Goal: Task Accomplishment & Management: Manage account settings

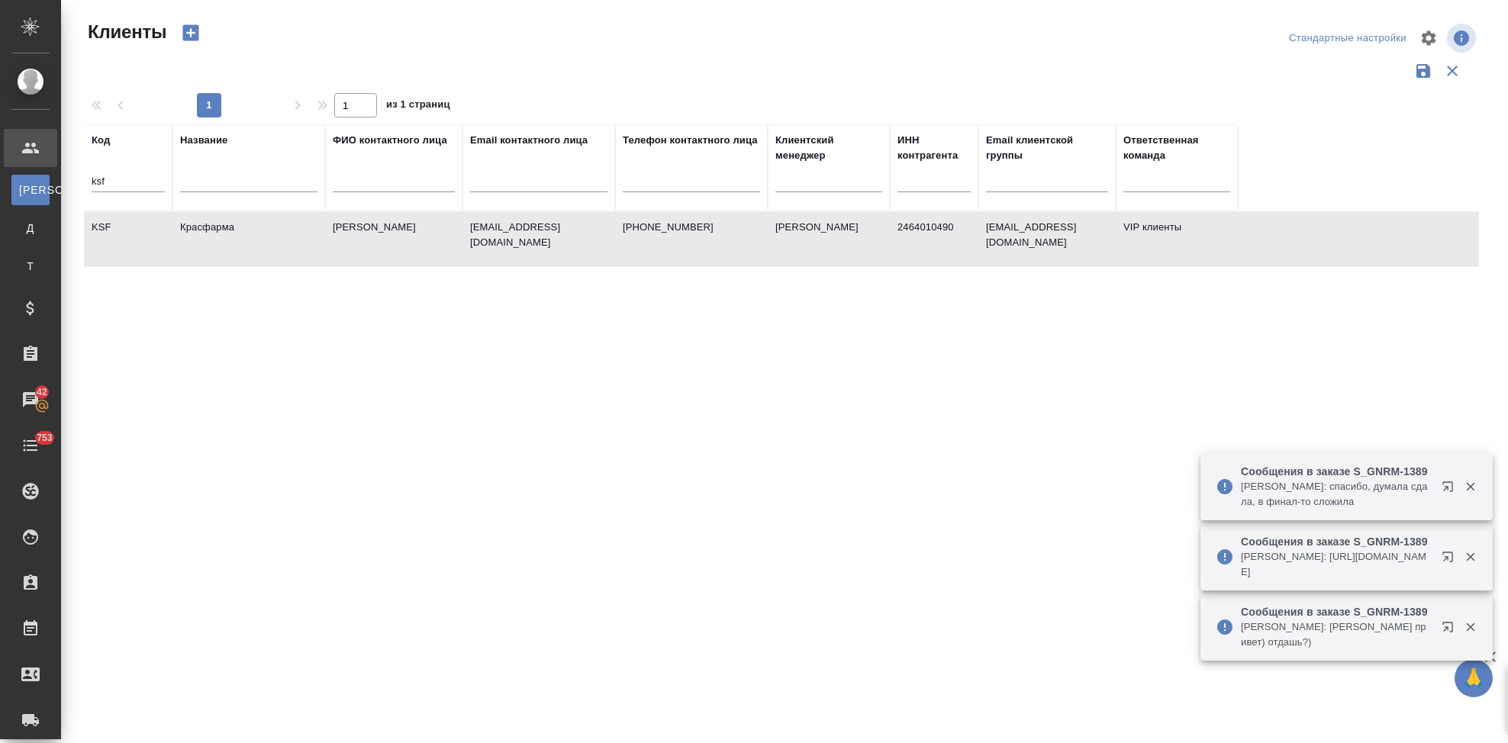
select select "RU"
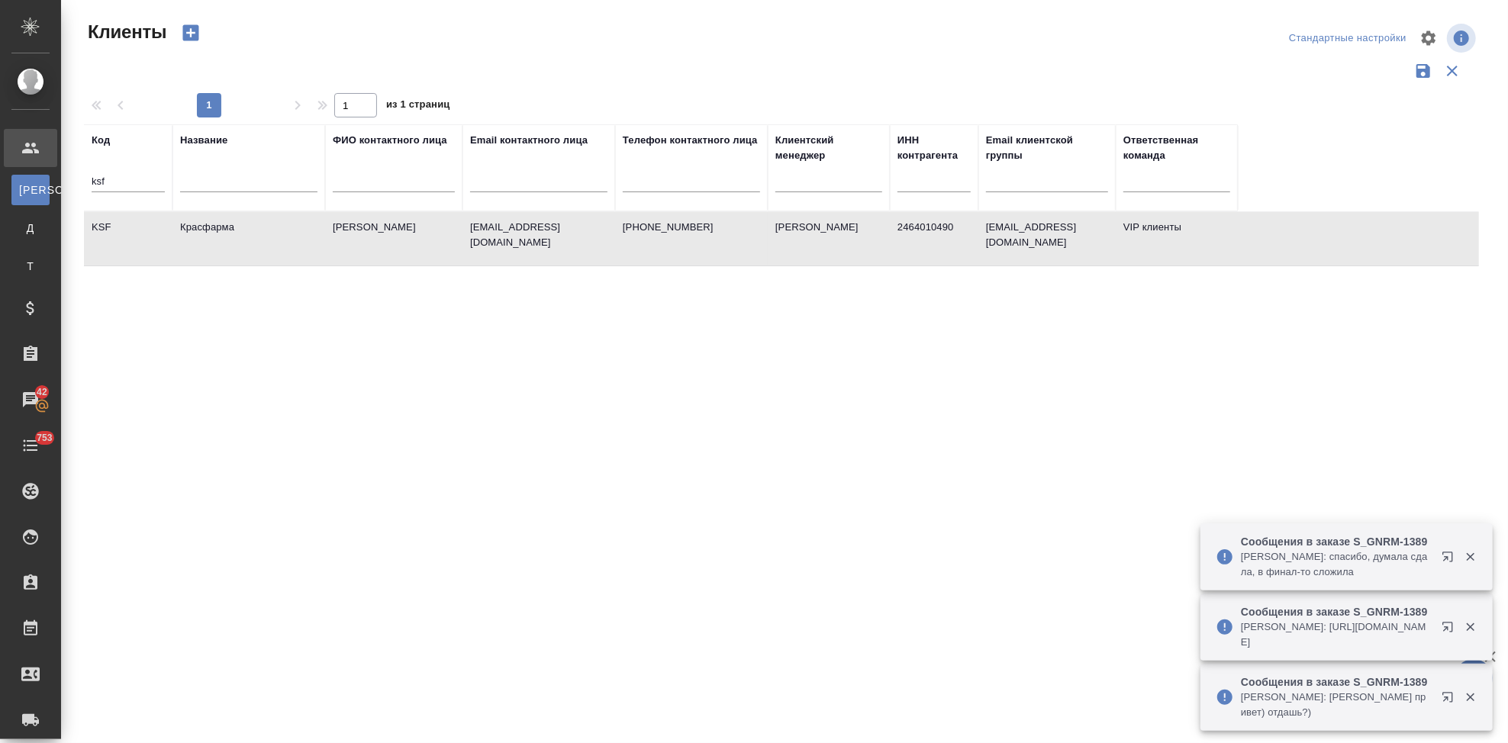
click at [121, 170] on div "ksf" at bounding box center [128, 184] width 73 height 37
click at [116, 182] on input "ksf" at bounding box center [128, 182] width 73 height 19
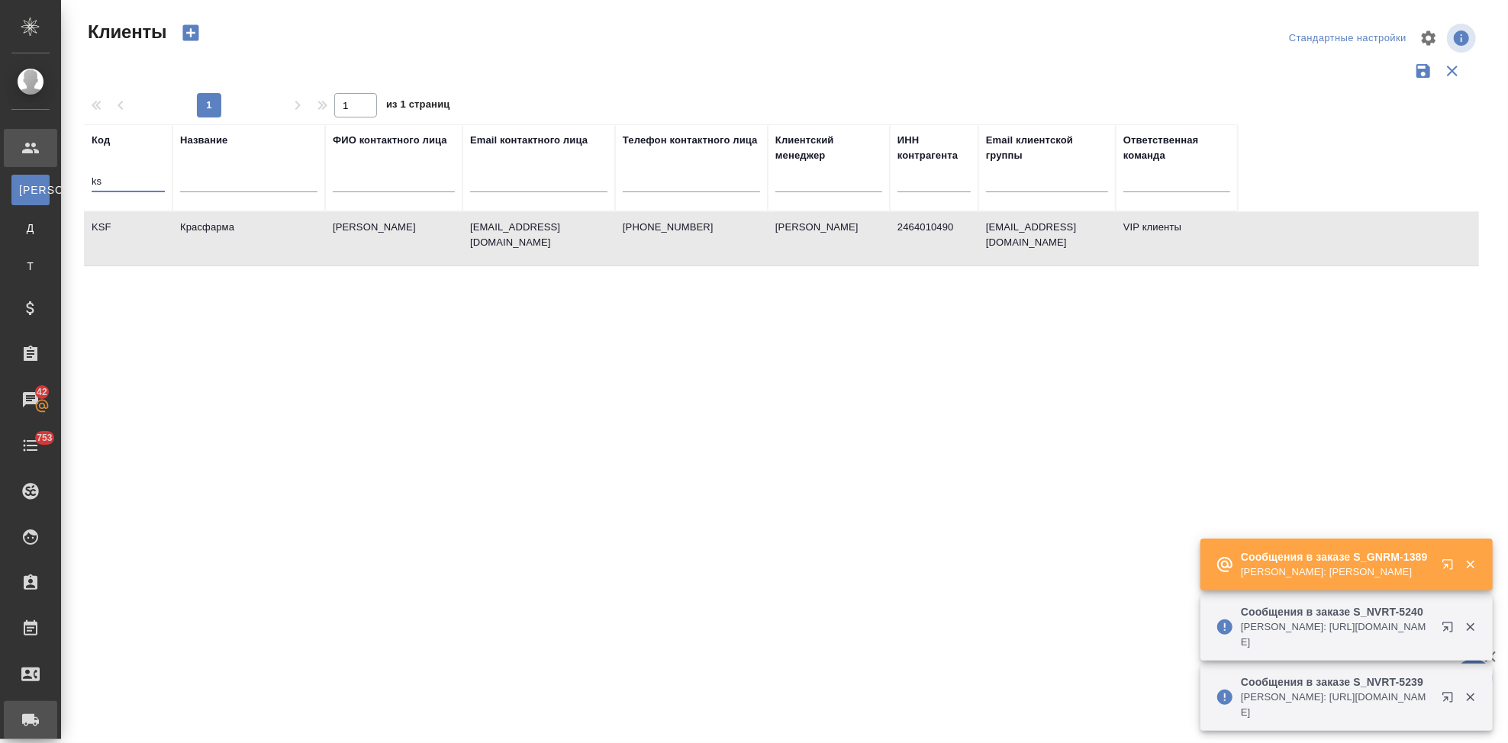
type input "k"
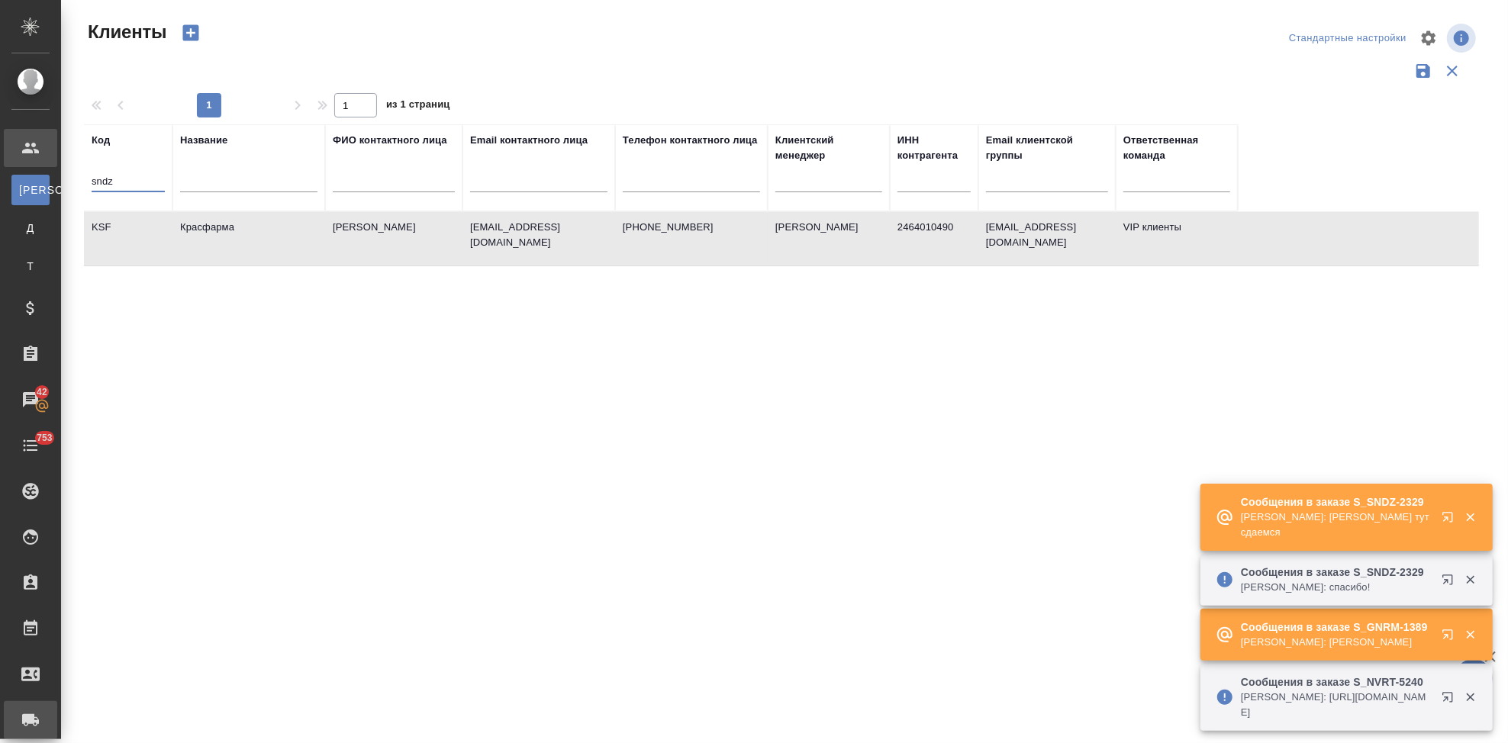
type input "sndz"
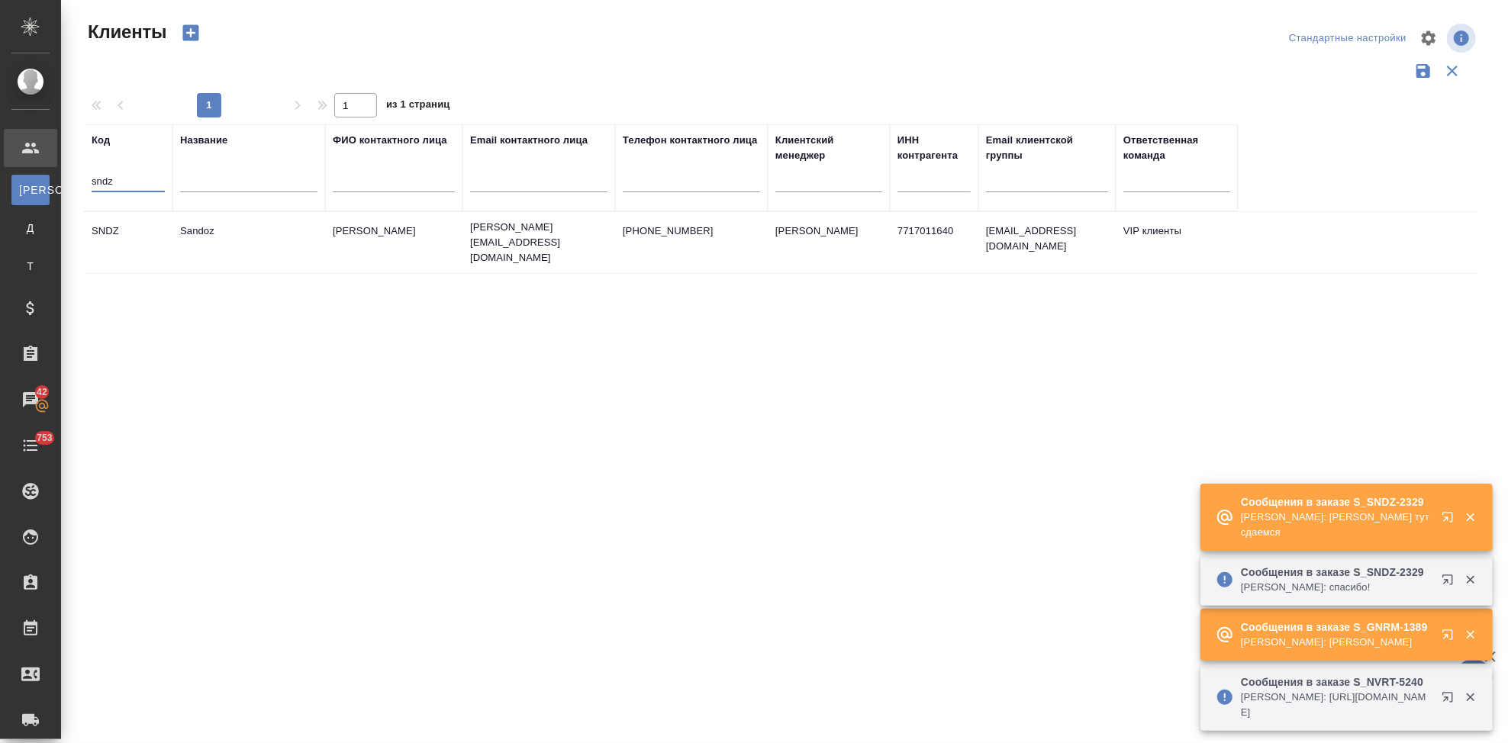
click at [440, 237] on td "Ковалец Ирина" at bounding box center [393, 242] width 137 height 53
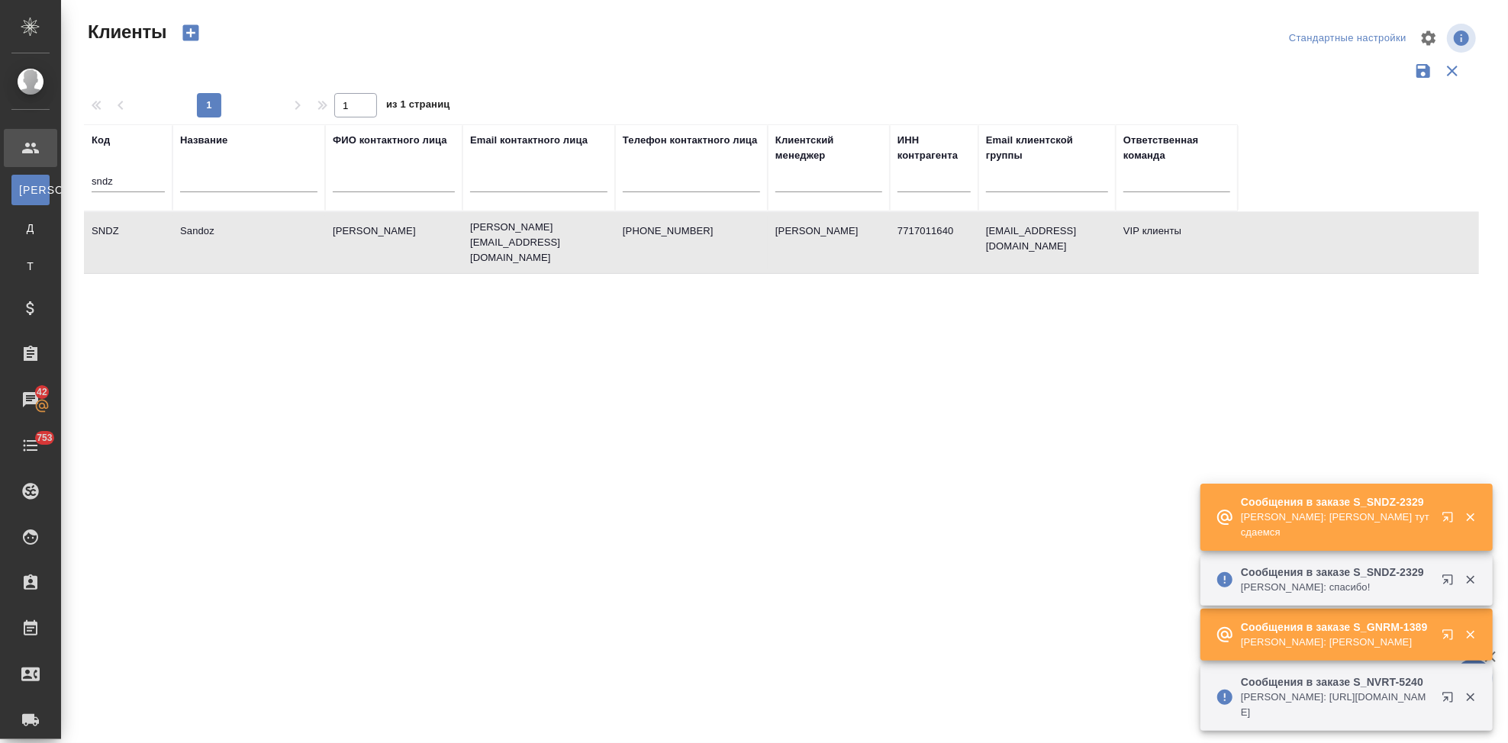
click at [440, 237] on td "Ковалец Ирина" at bounding box center [393, 242] width 137 height 53
click at [140, 186] on input "sndz" at bounding box center [128, 182] width 73 height 19
click at [1442, 516] on icon "button" at bounding box center [1451, 520] width 18 height 18
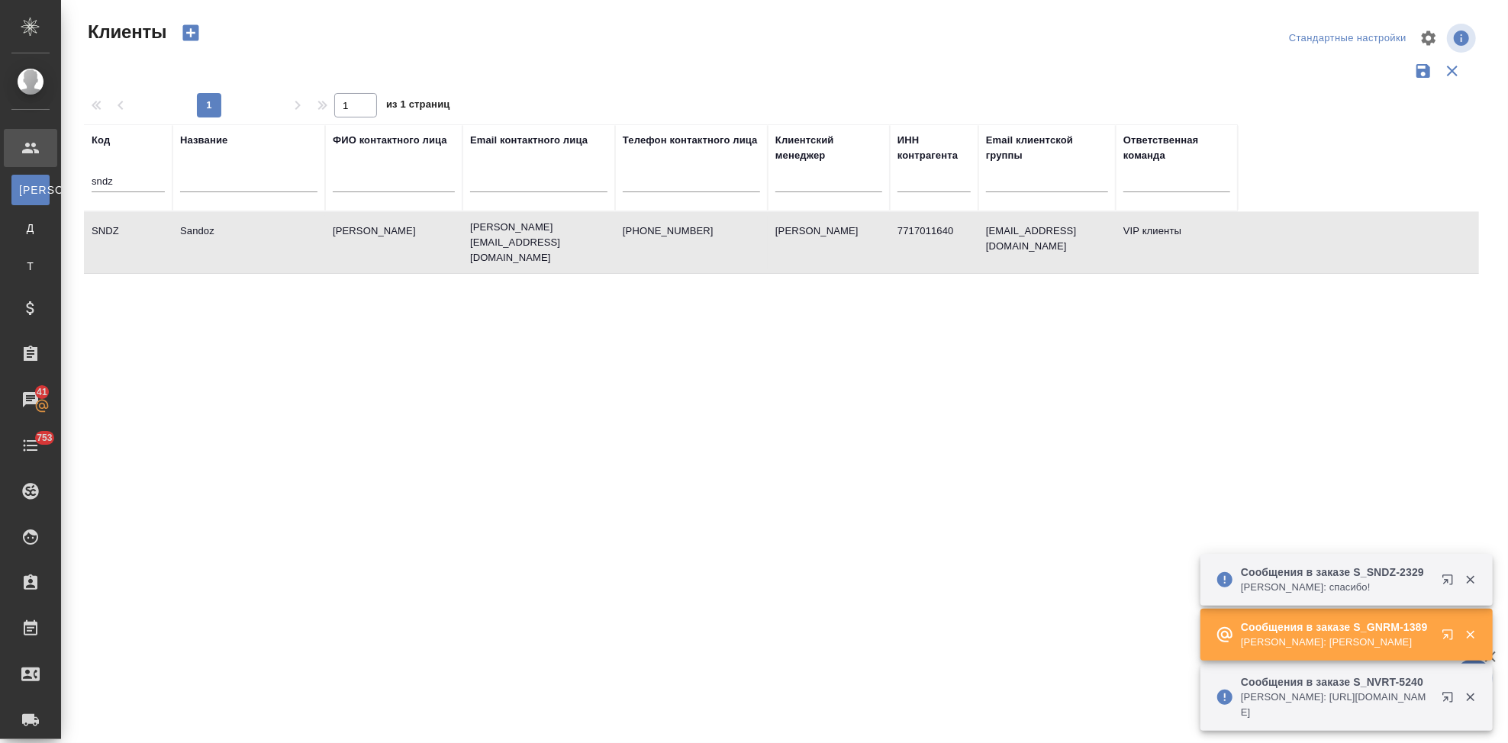
click at [1452, 635] on icon "button" at bounding box center [1447, 635] width 10 height 10
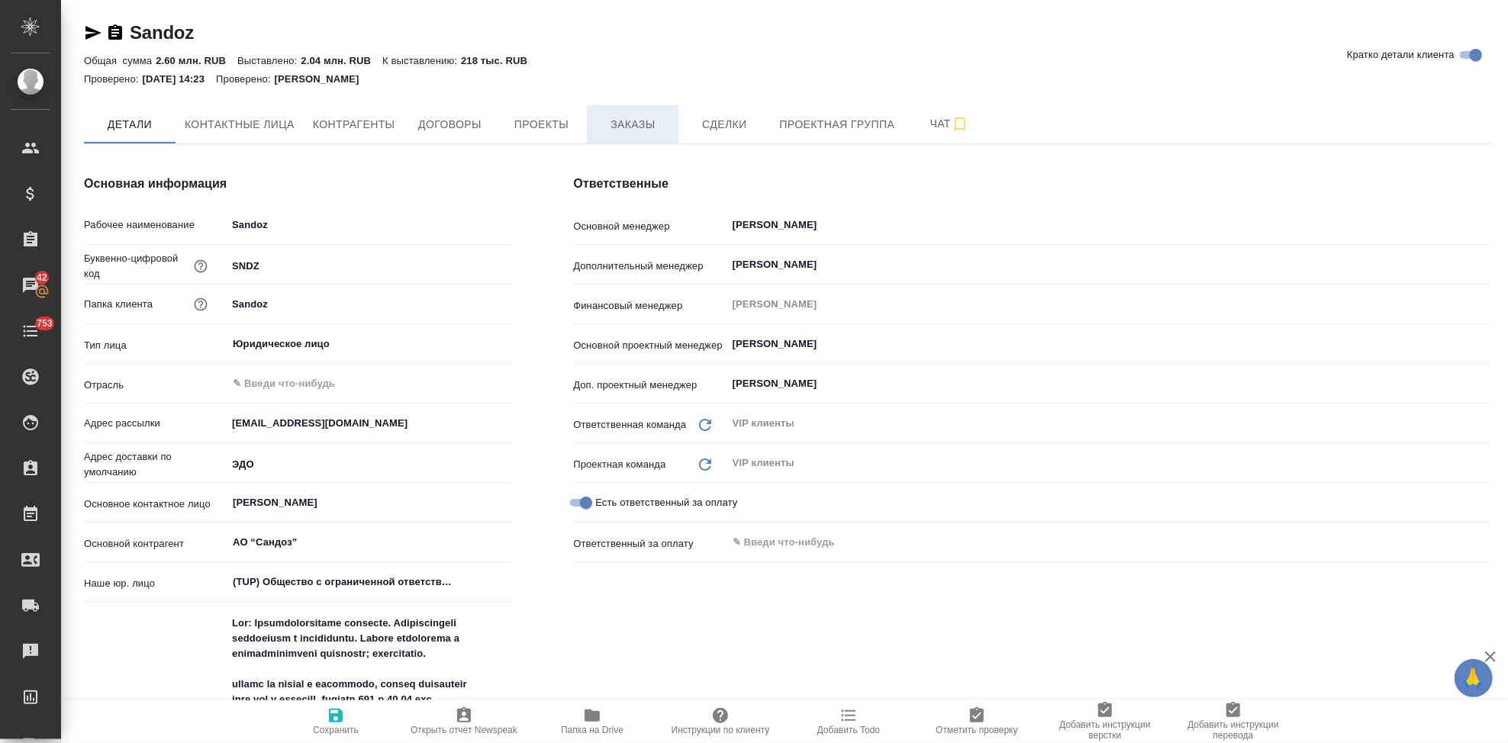
click at [637, 118] on span "Заказы" at bounding box center [632, 124] width 73 height 19
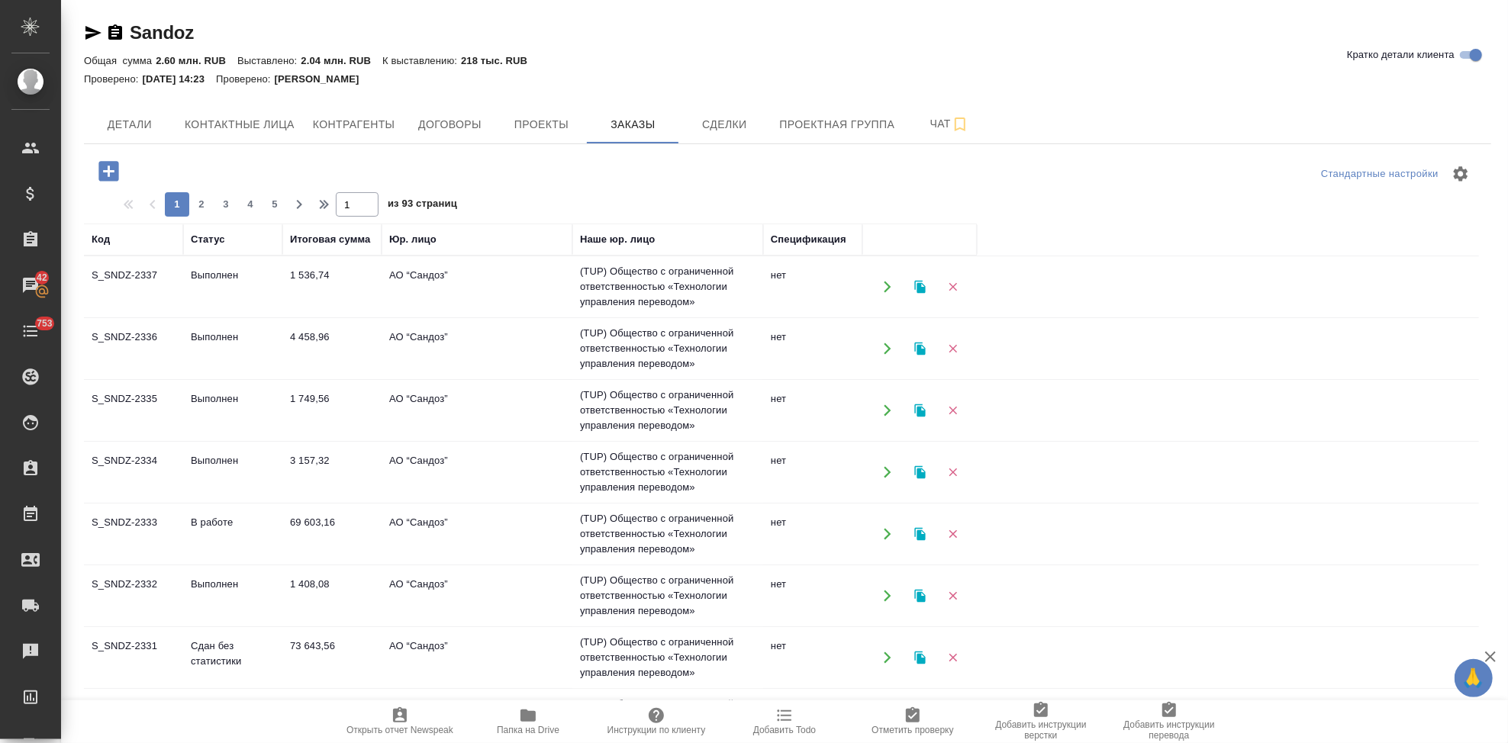
click at [108, 173] on icon "button" at bounding box center [108, 171] width 27 height 27
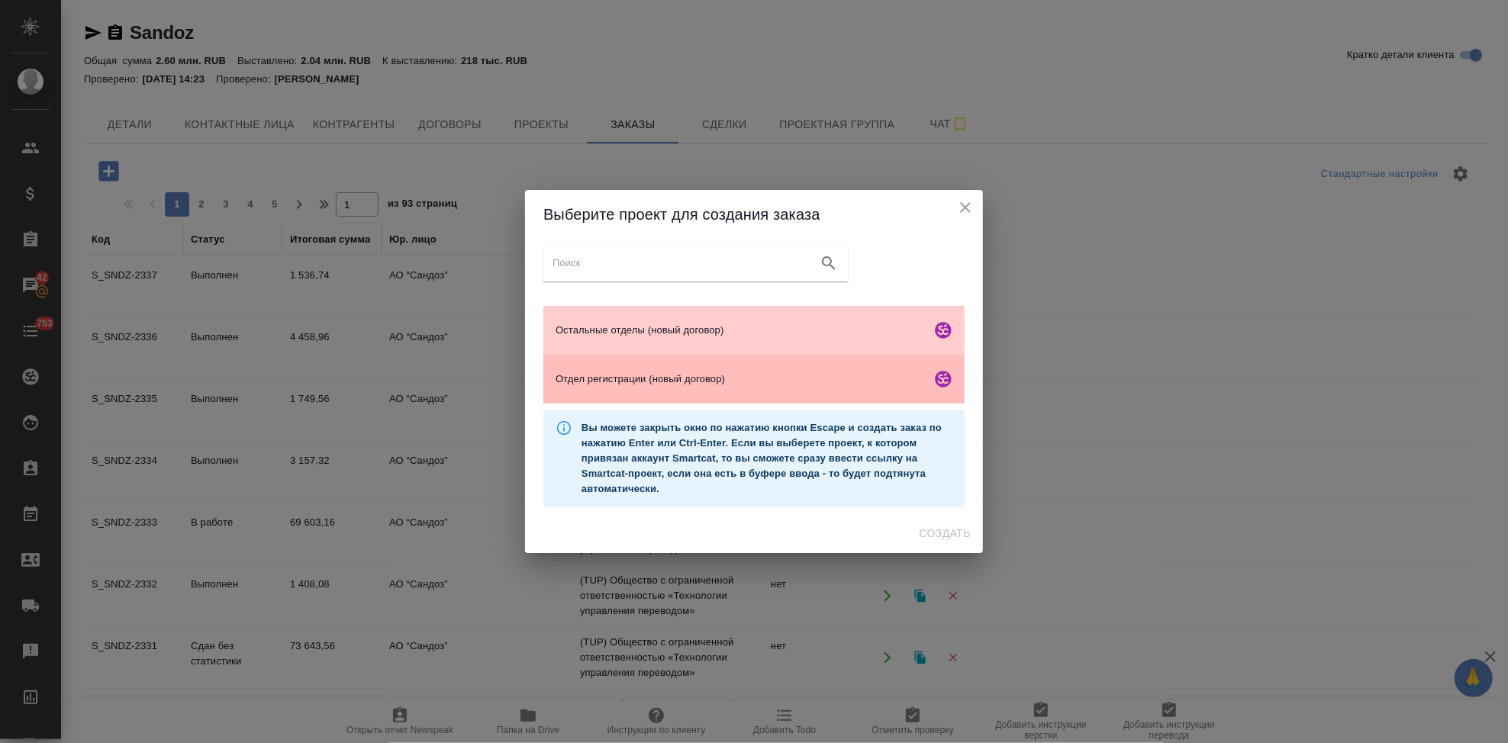
click at [656, 382] on span "Отдел регистрации (новый договор)" at bounding box center [740, 379] width 369 height 15
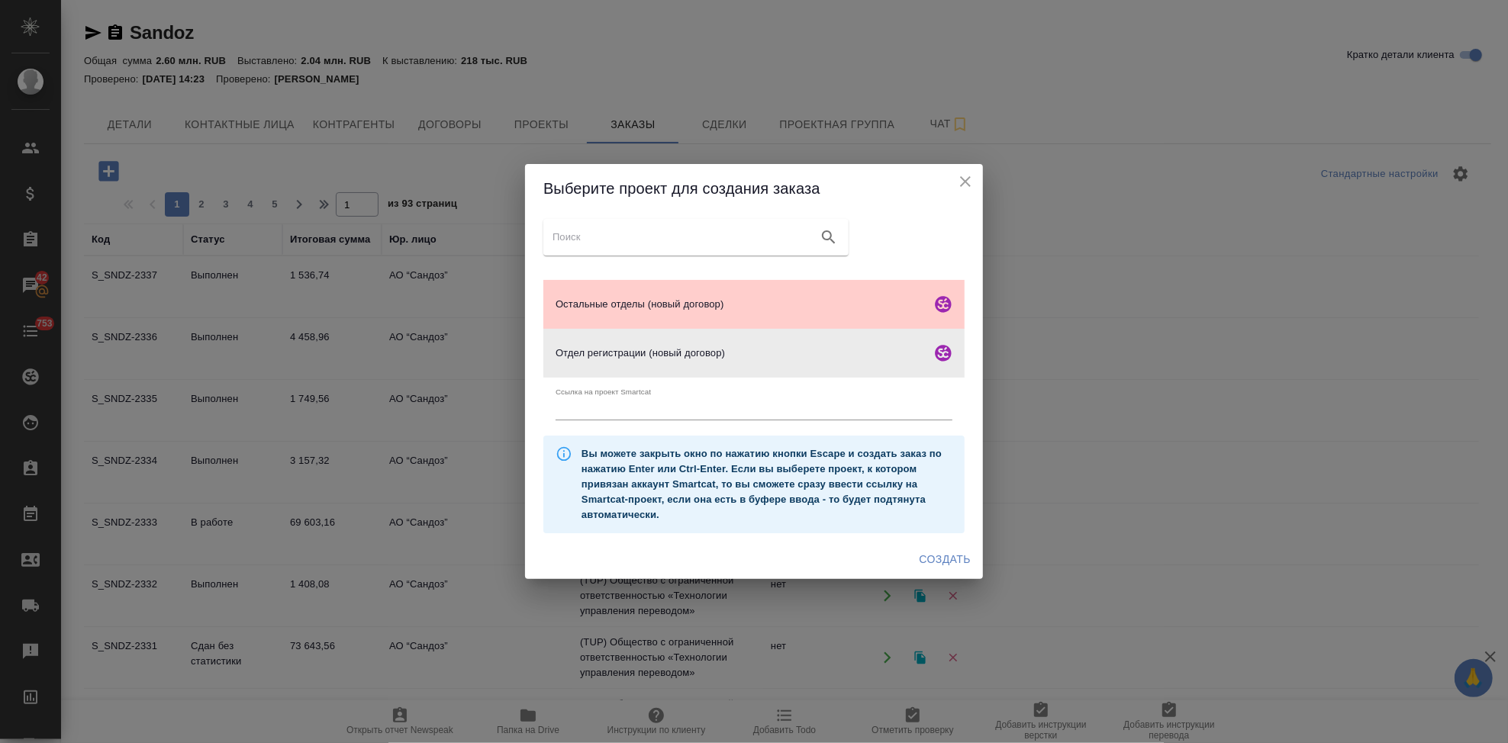
click at [933, 555] on span "Создать" at bounding box center [945, 559] width 51 height 19
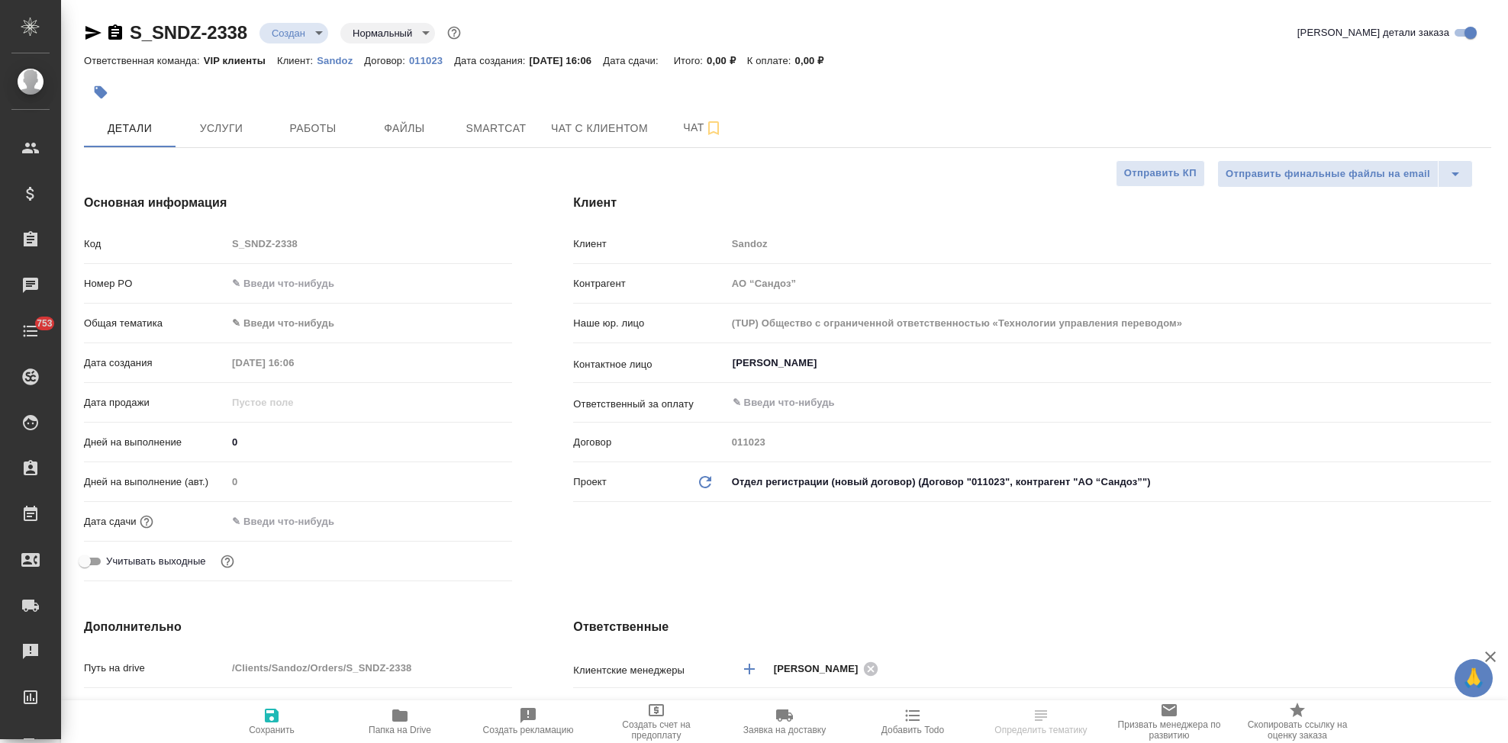
select select "RU"
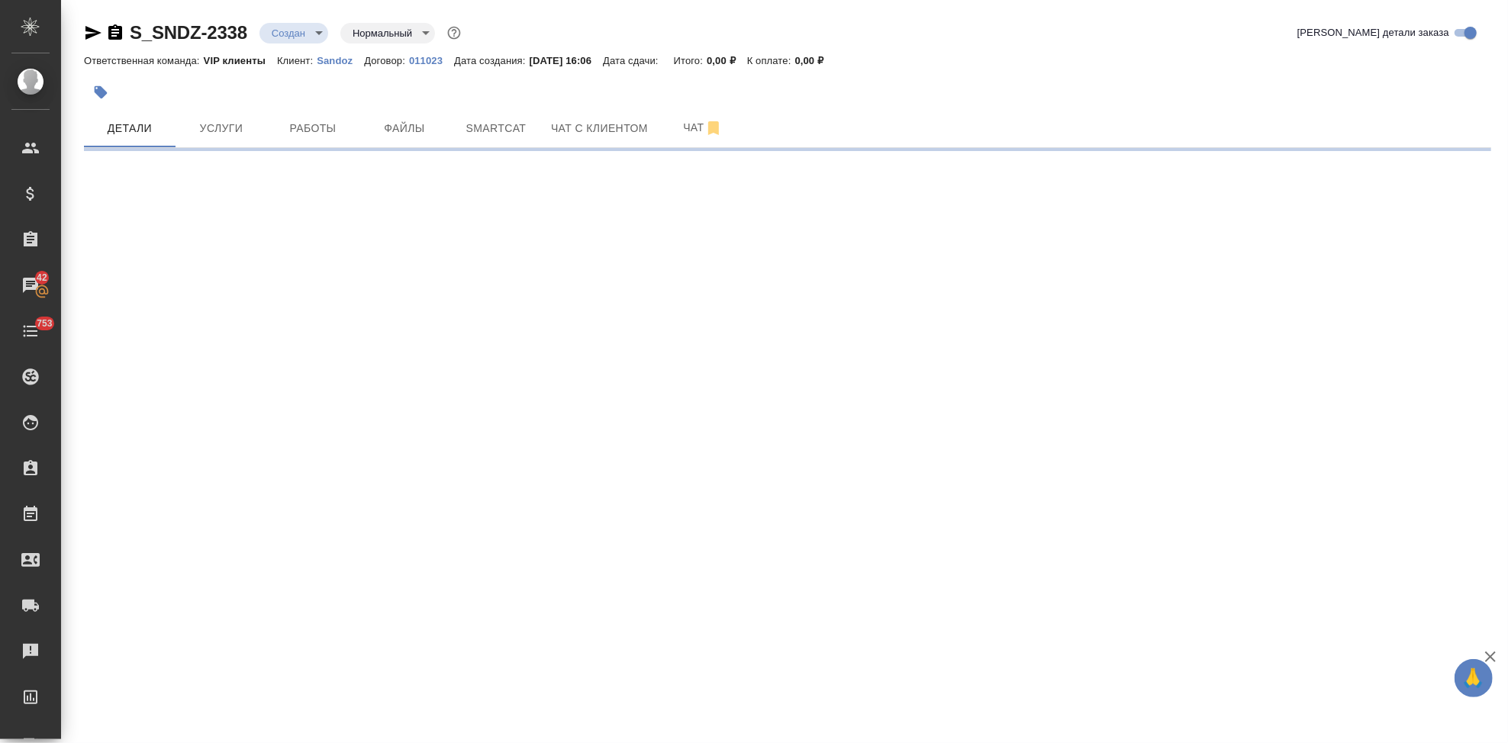
select select "RU"
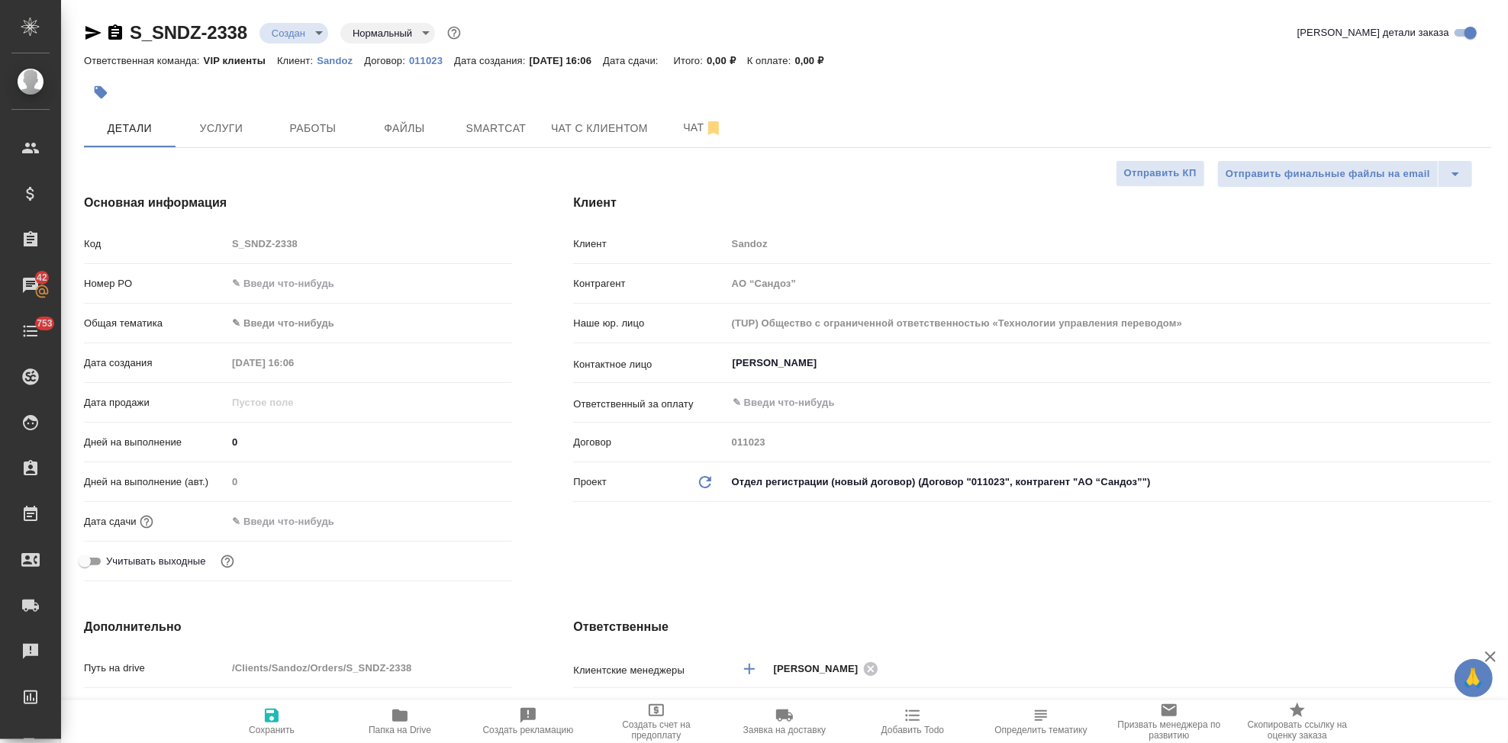
type textarea "x"
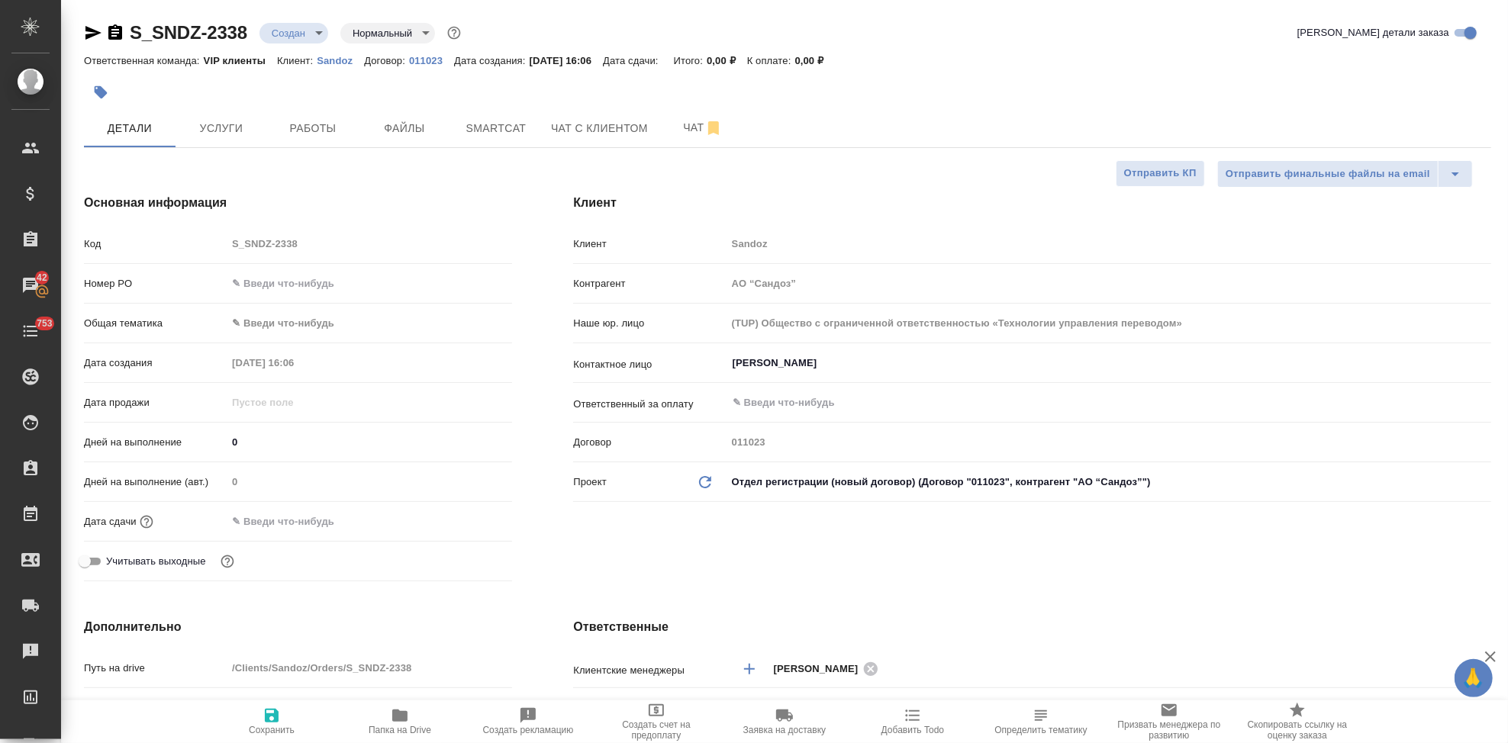
type textarea "x"
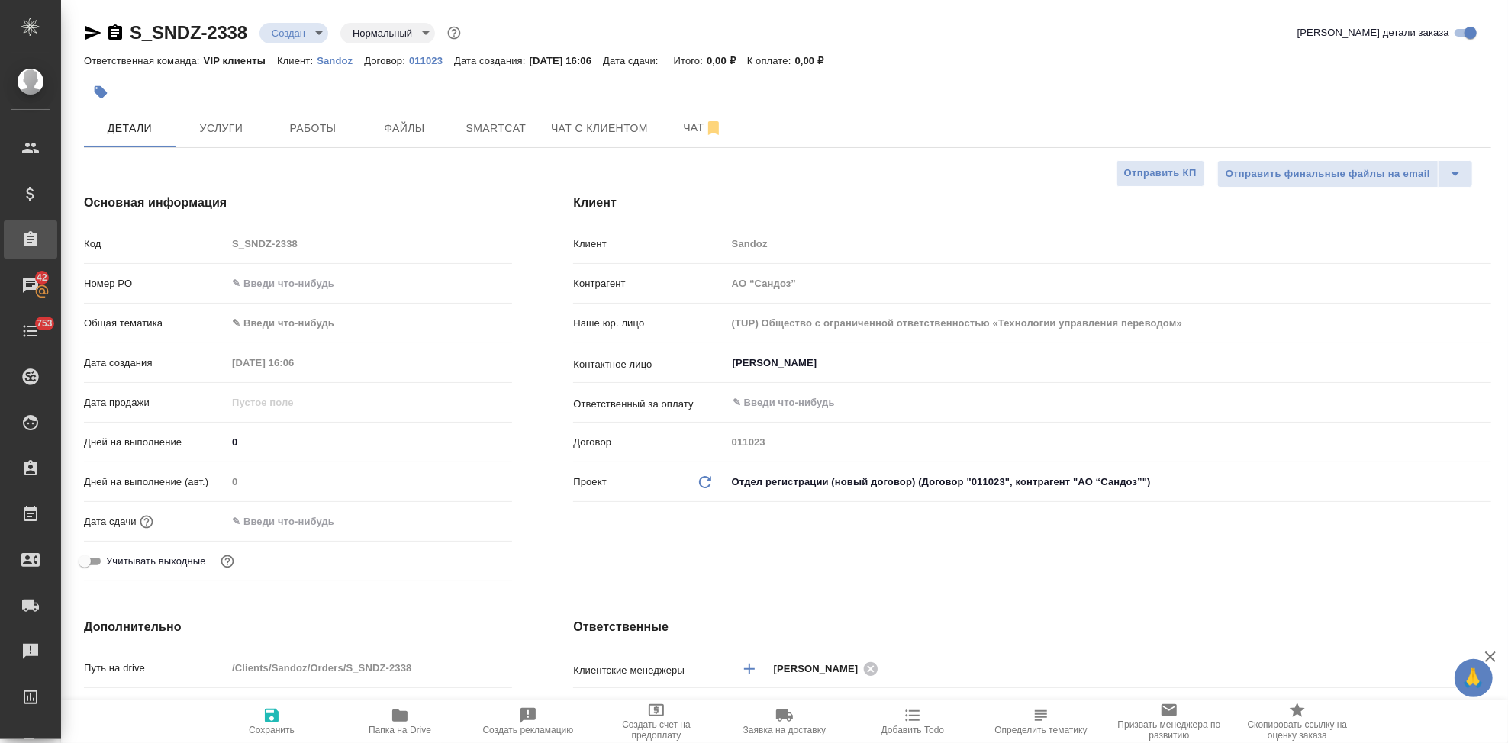
type textarea "x"
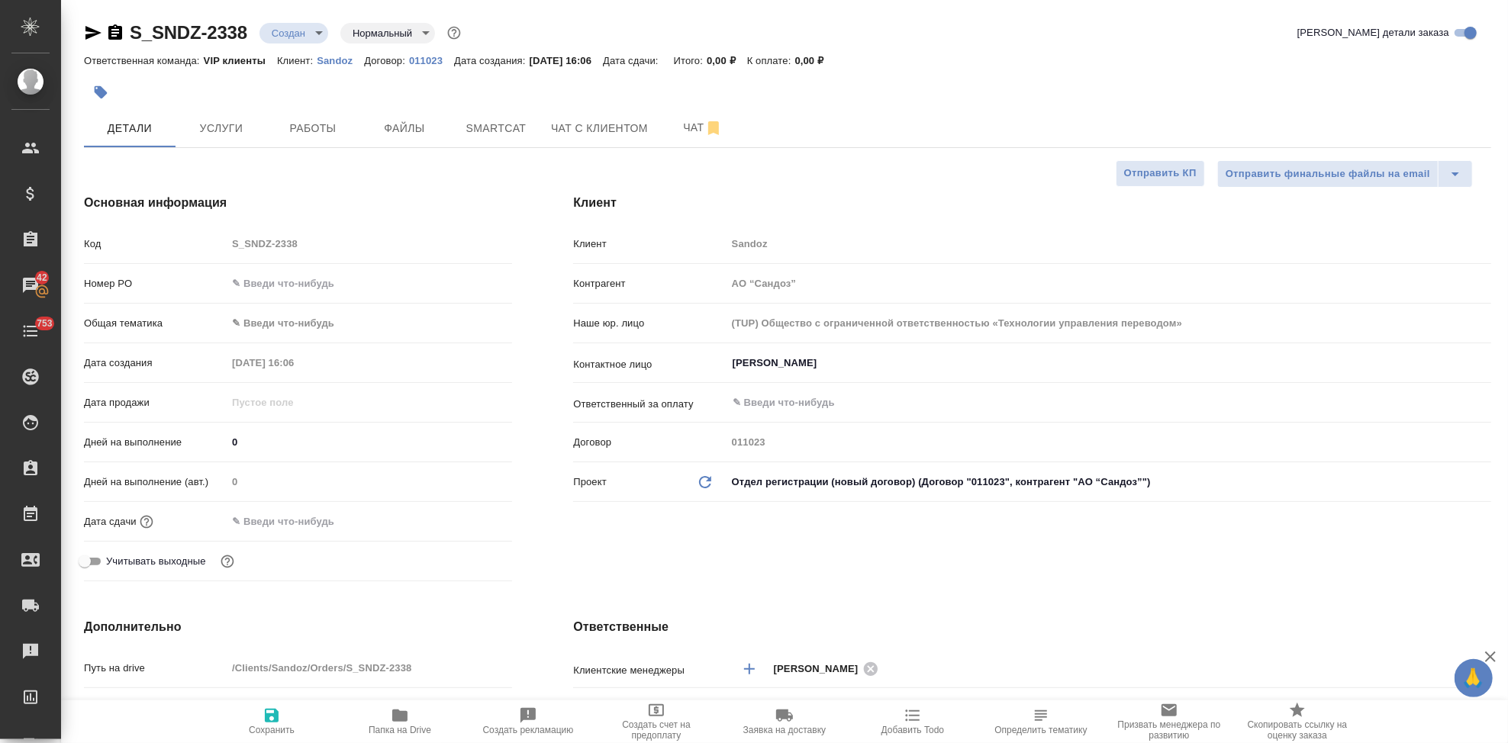
type textarea "x"
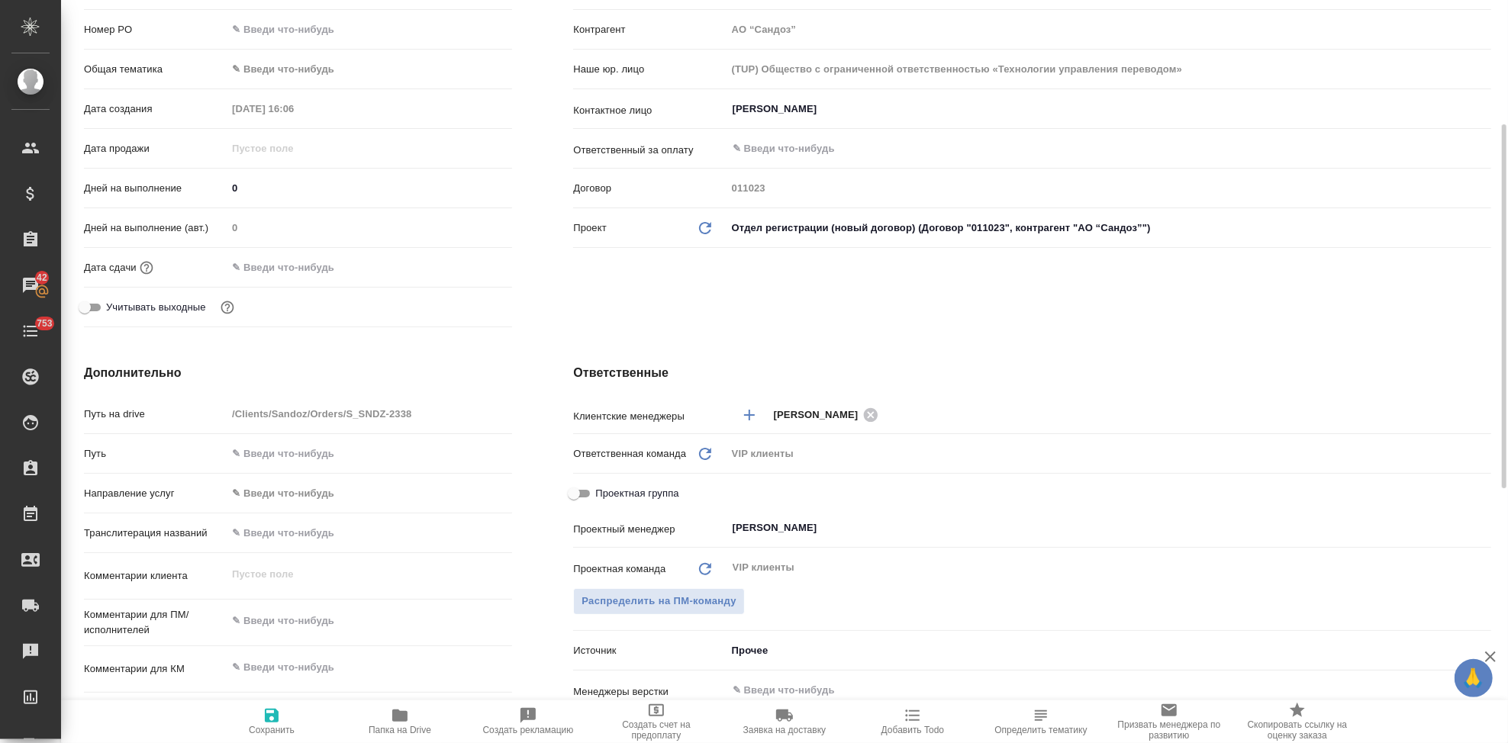
scroll to position [424, 0]
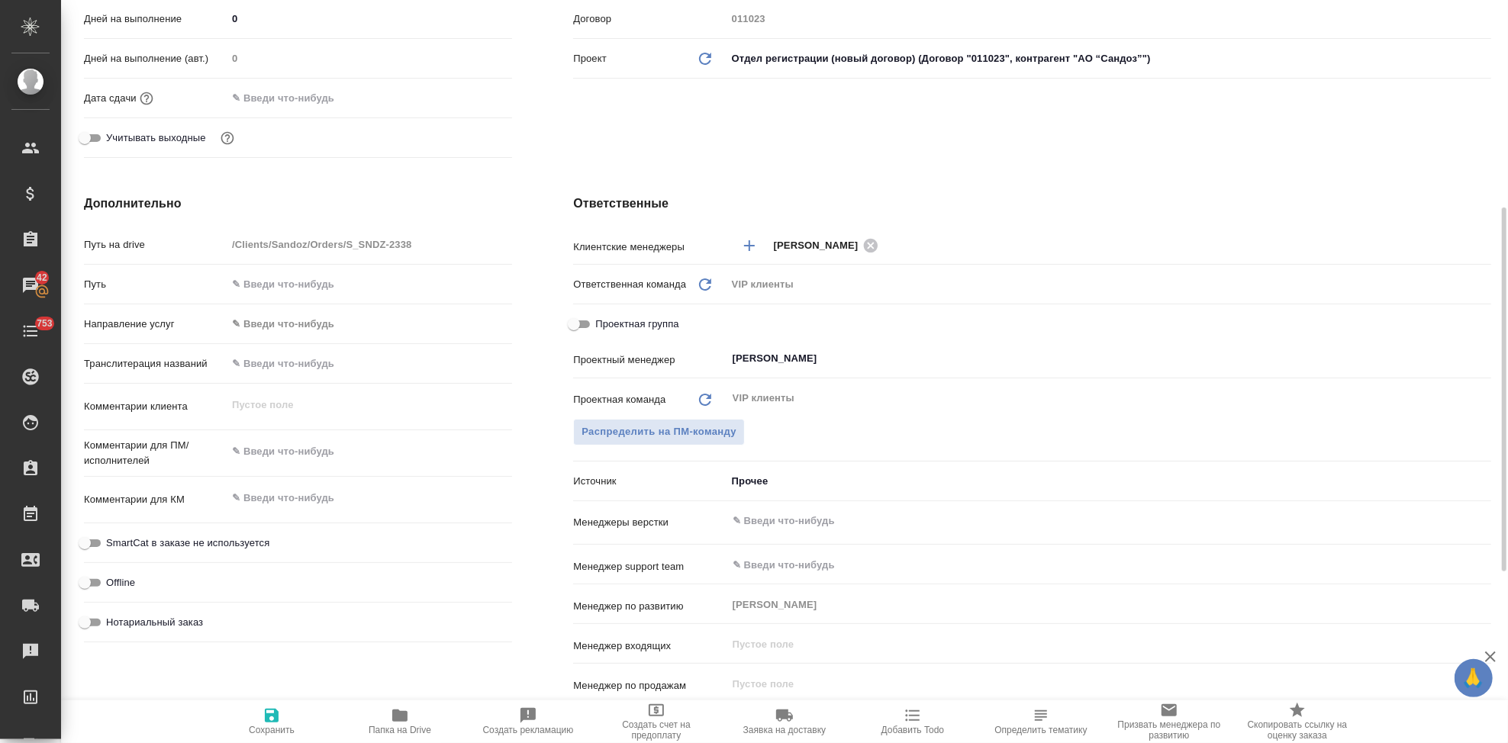
click at [302, 456] on textarea at bounding box center [369, 452] width 285 height 26
type textarea "x"
paste textarea "Нам также нужно срочно первести еще один файл- Сопутсвующая терапия ( прилагаю)…"
type textarea "Нам также нужно срочно первести еще один файл- Сопутсвующая терапия ( прилагаю)…"
type textarea "x"
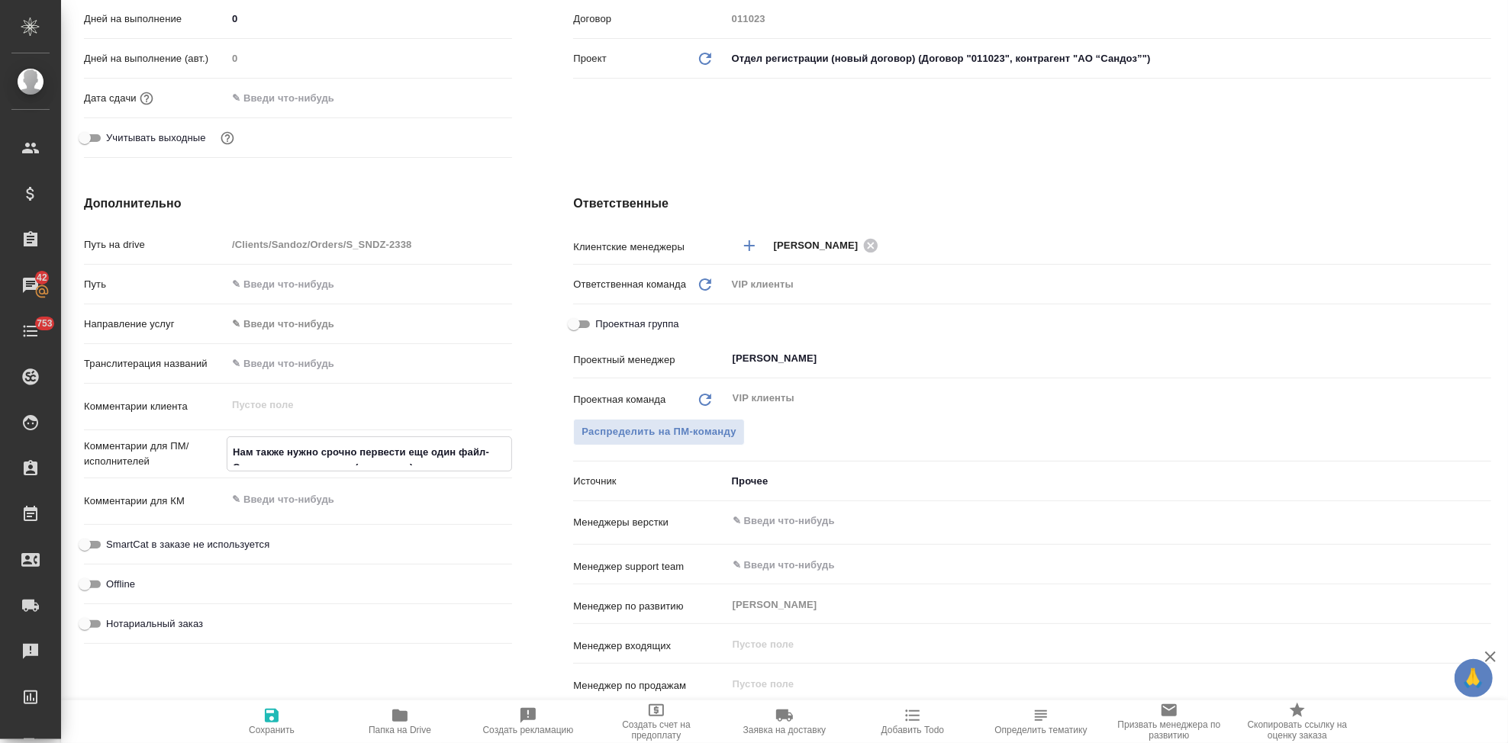
type textarea "x"
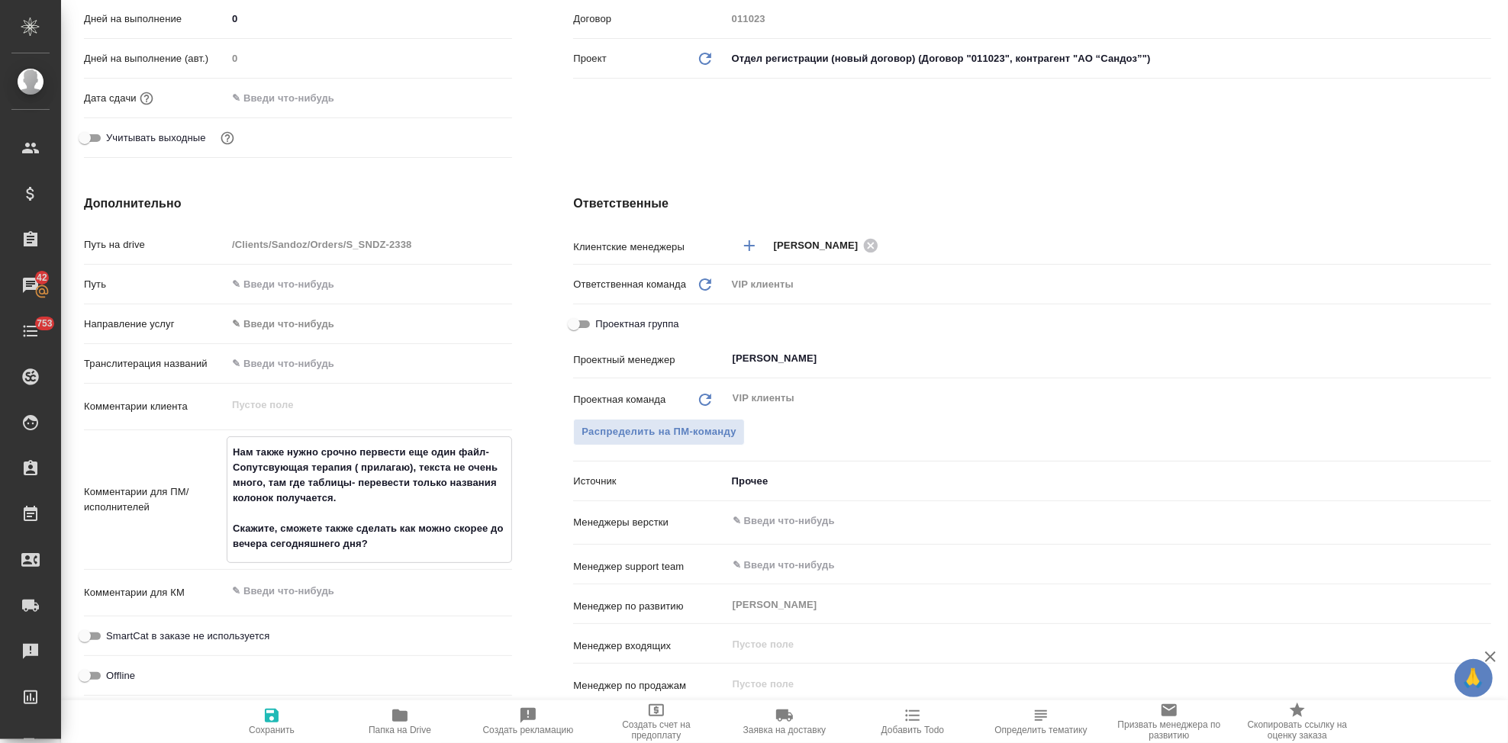
type textarea "Нам также нужно срочно первести еще один файл- Сопутсвующая терапия ( прилагаю)…"
type textarea "x"
click at [263, 722] on icon "button" at bounding box center [272, 716] width 18 height 18
type textarea "x"
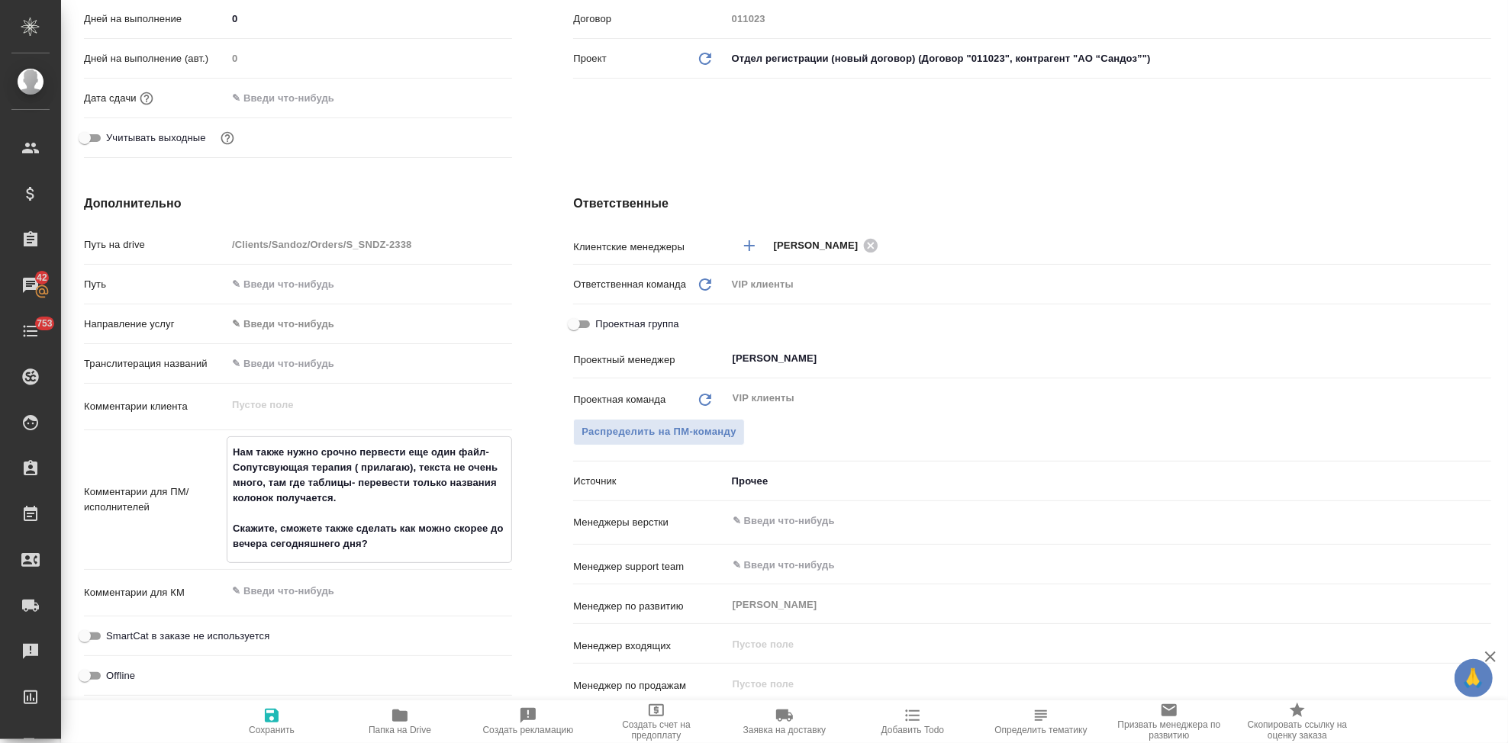
type textarea "x"
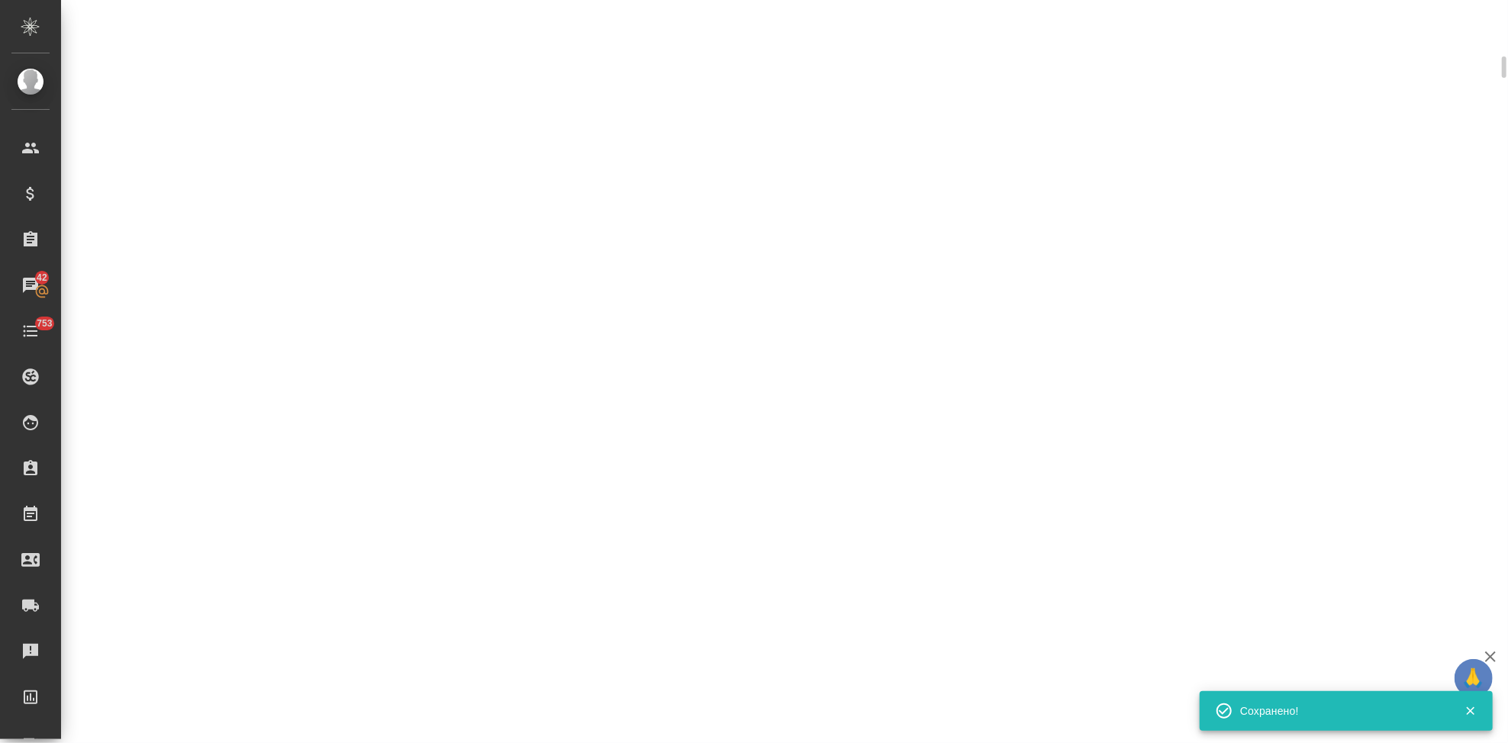
select select "RU"
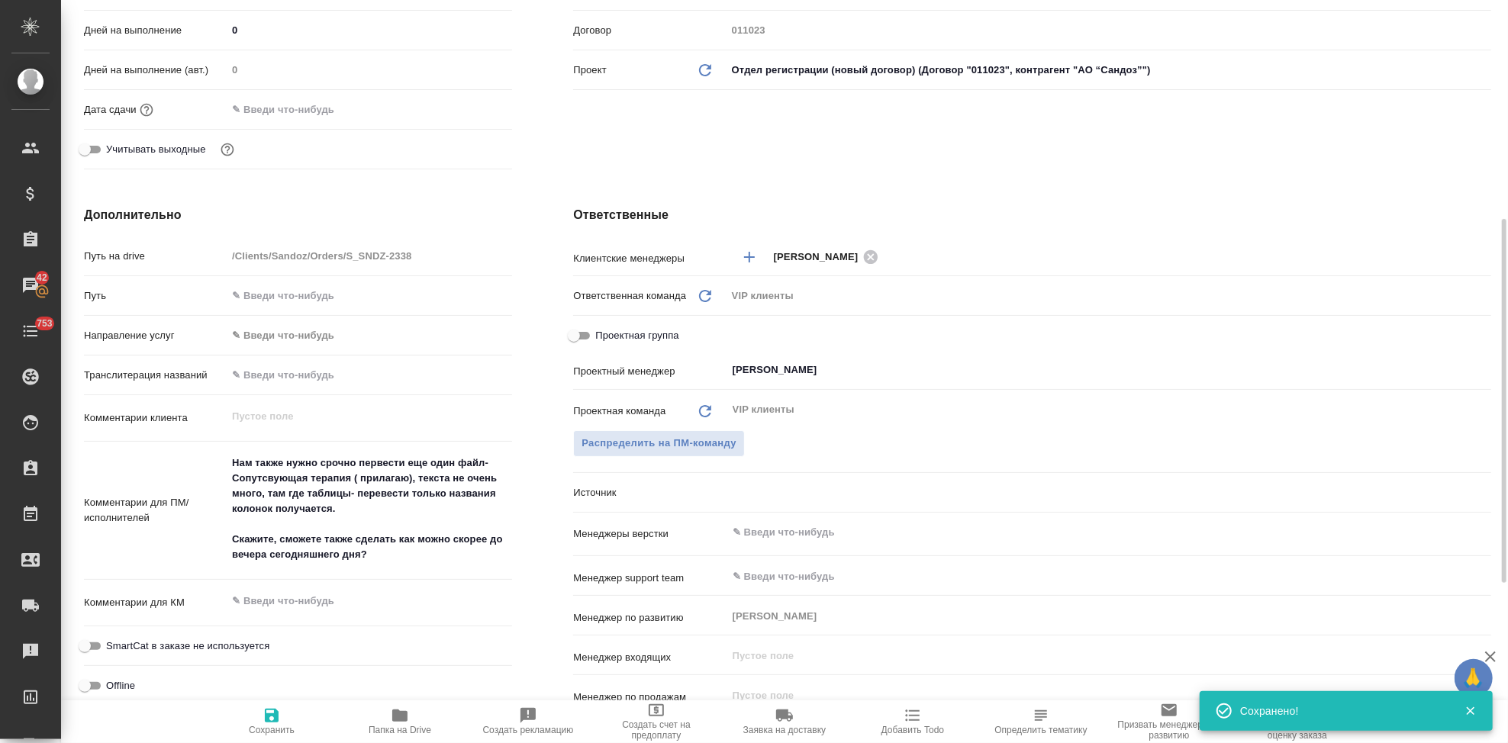
type textarea "x"
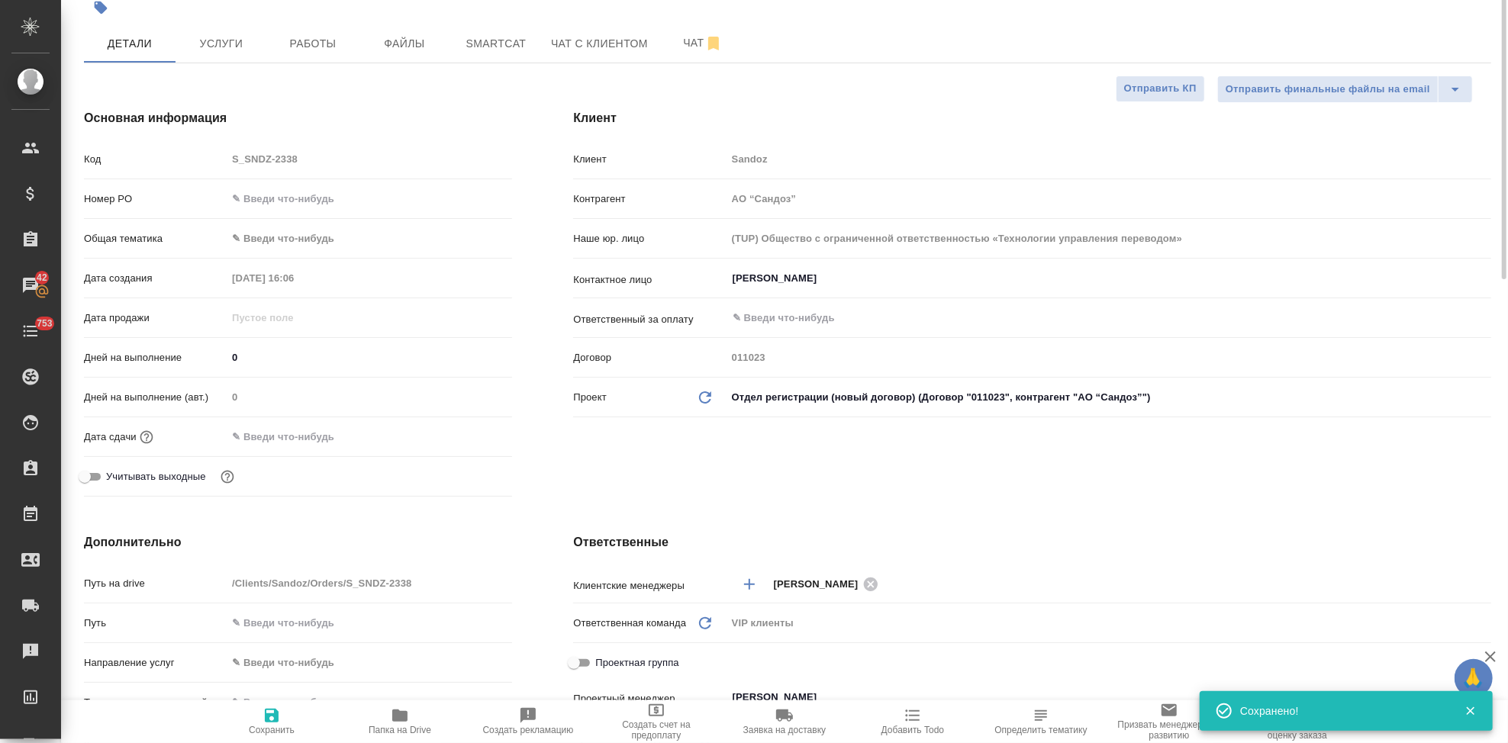
scroll to position [0, 0]
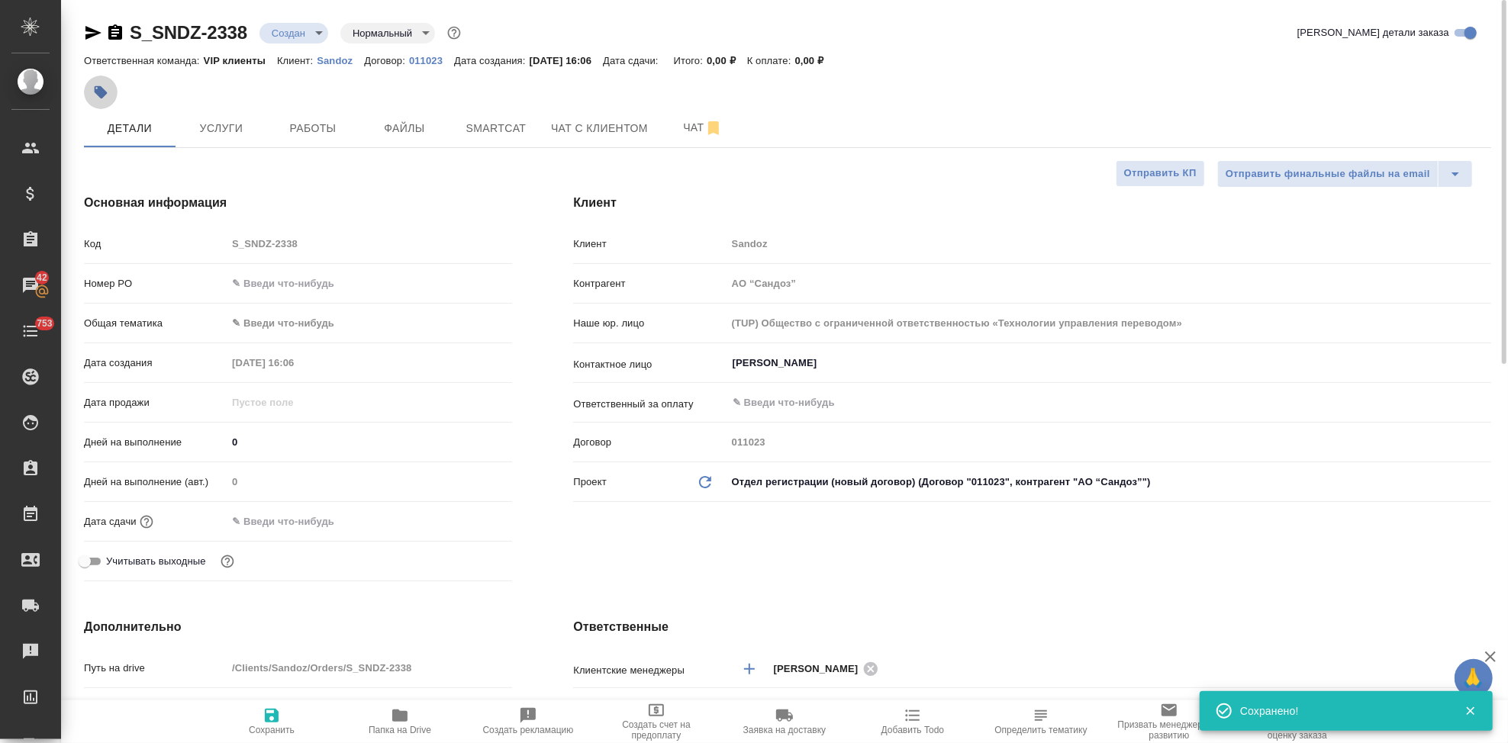
click at [105, 92] on icon "button" at bounding box center [101, 92] width 13 height 13
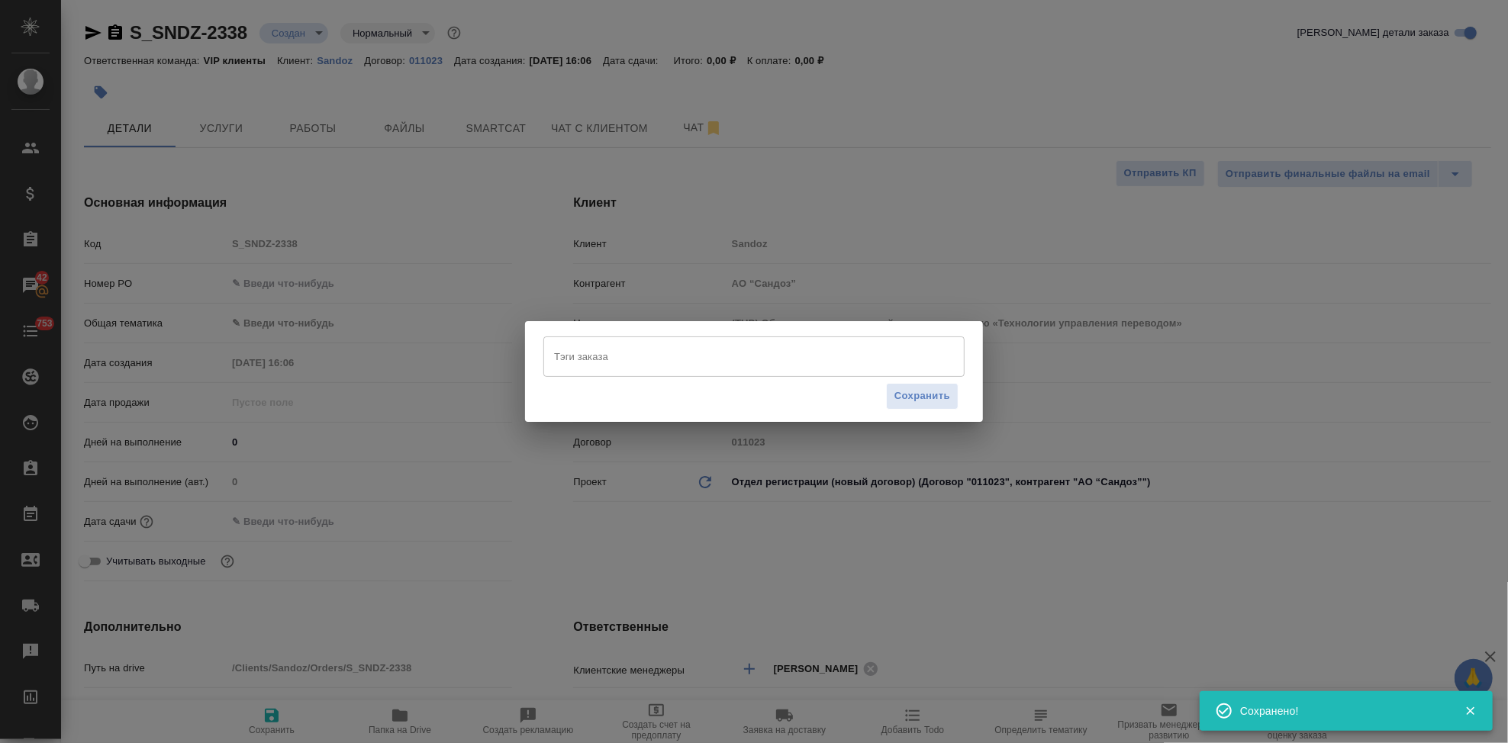
click at [582, 361] on input "Тэги заказа" at bounding box center [739, 356] width 379 height 26
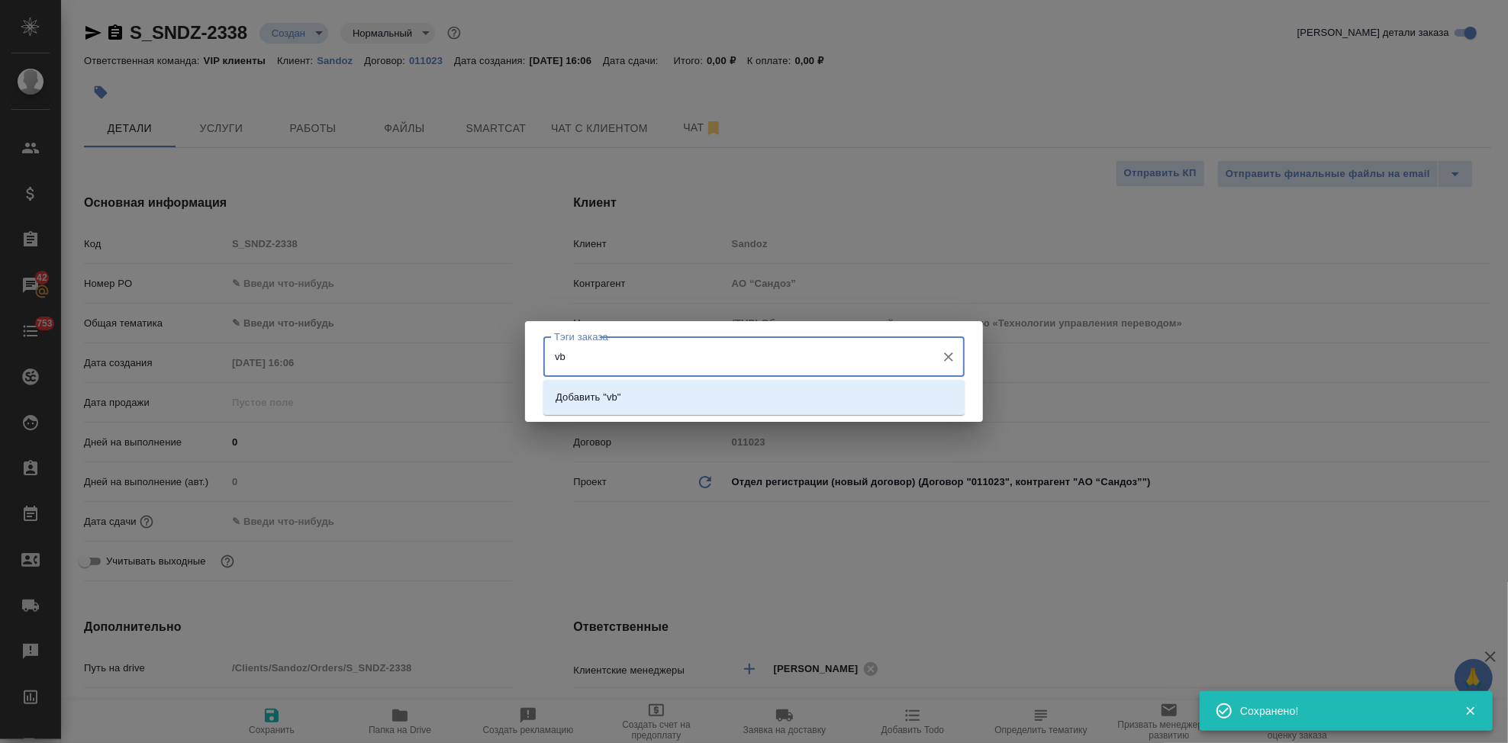
type input "v"
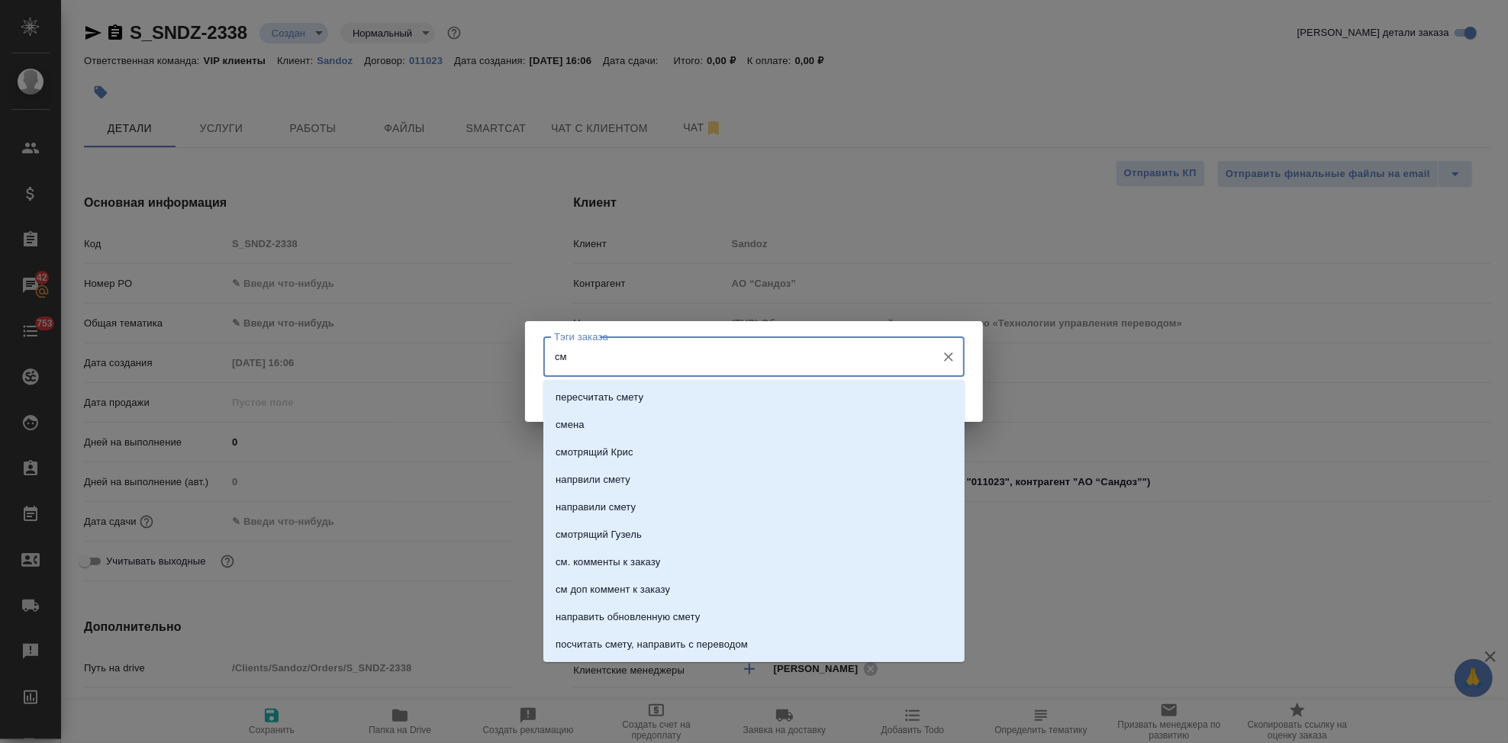
type input "см"
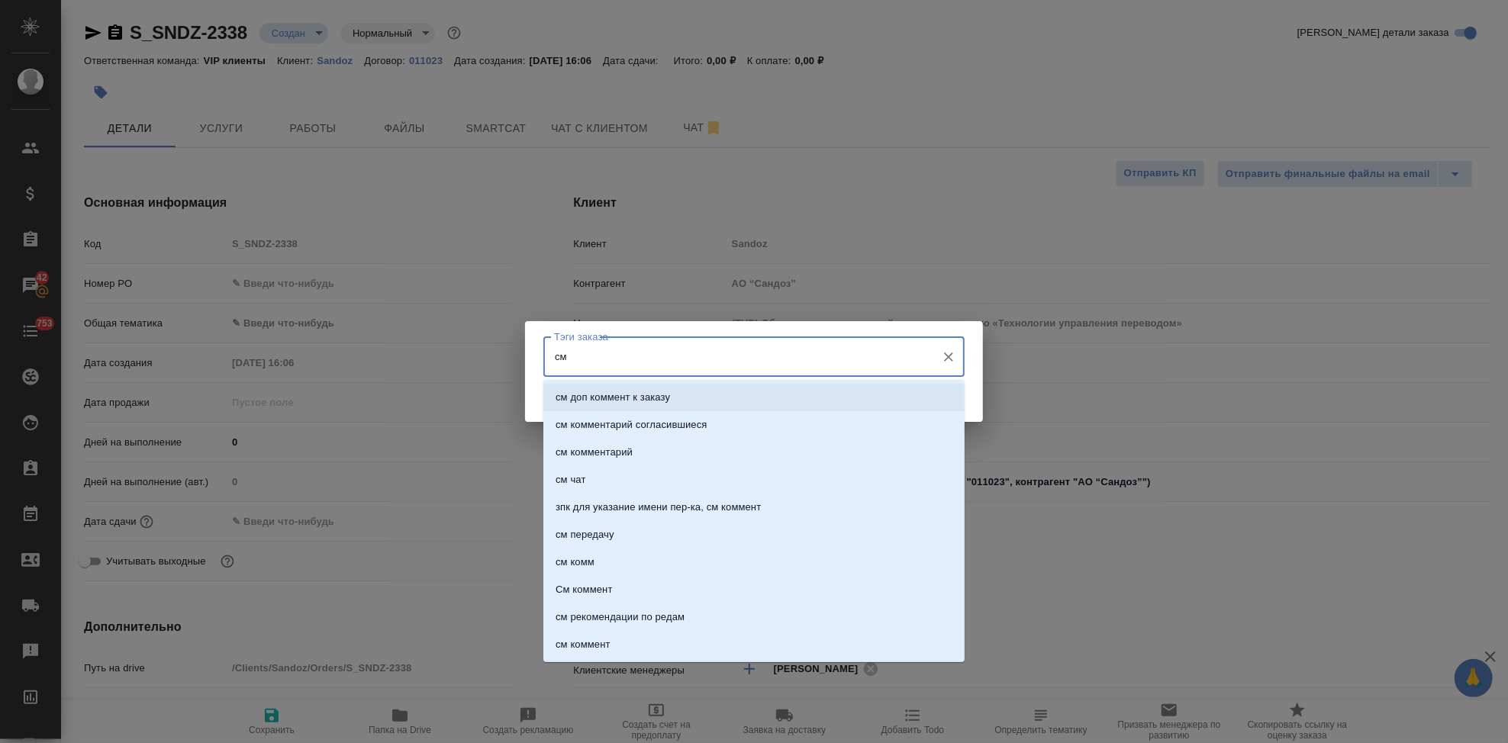
click at [623, 394] on p "см доп коммент к заказу" at bounding box center [613, 397] width 114 height 15
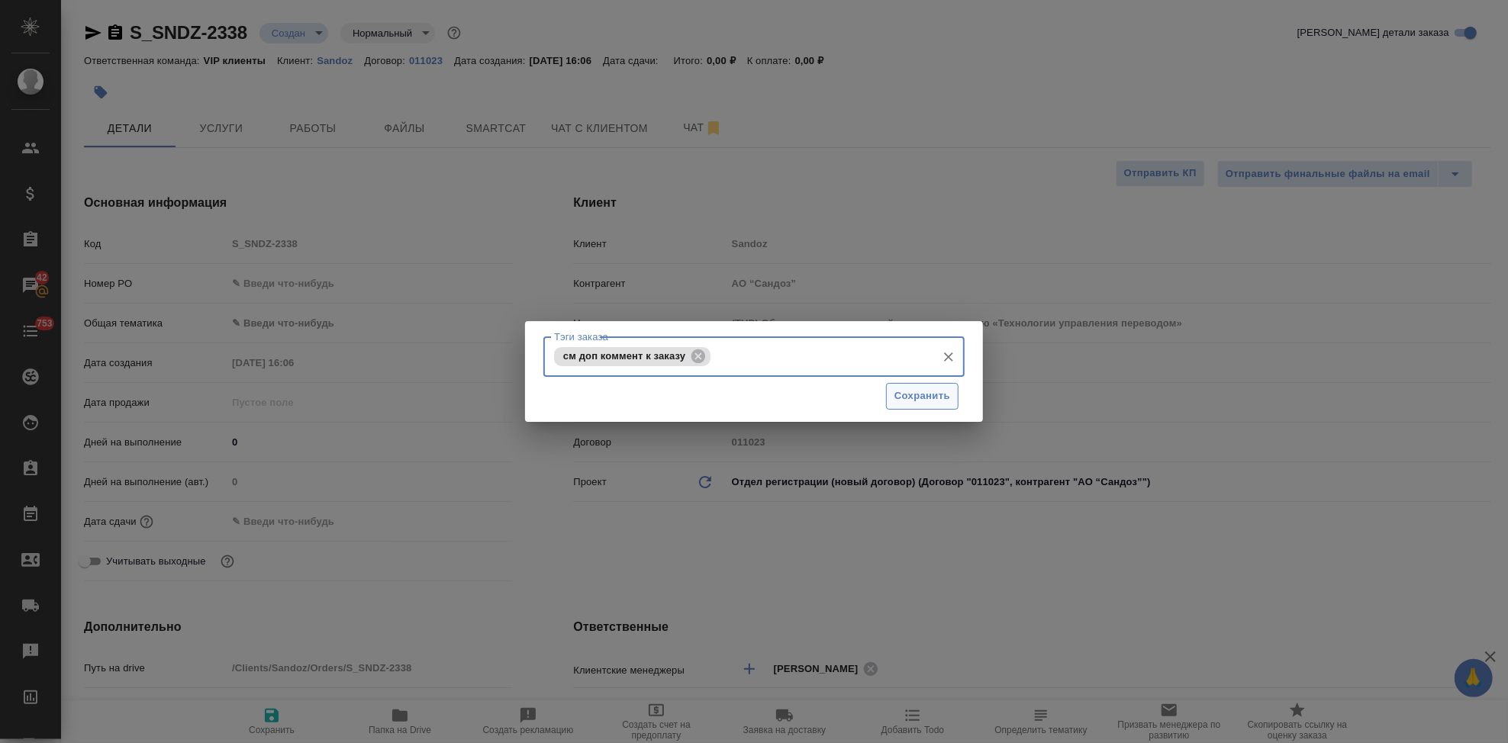
click at [951, 395] on button "Сохранить" at bounding box center [922, 396] width 72 height 27
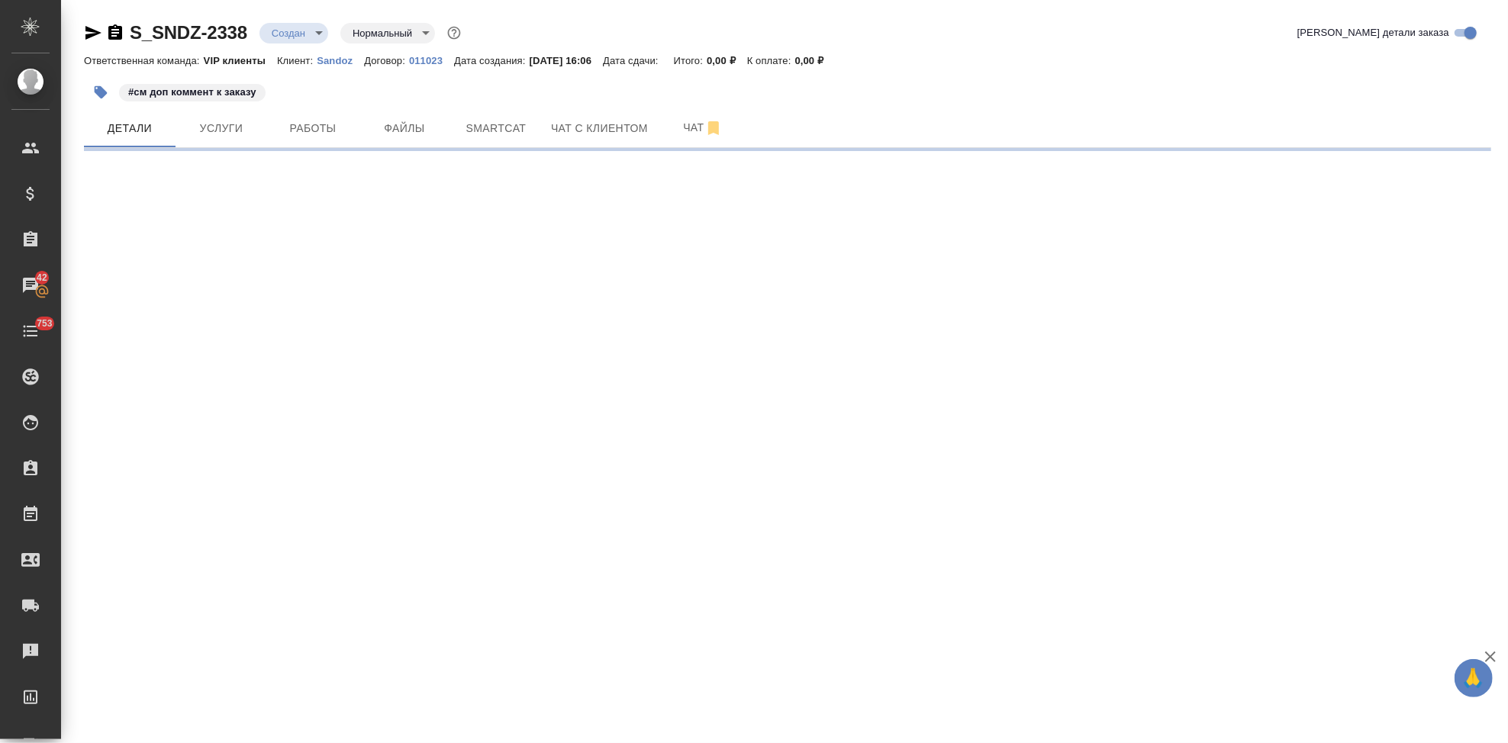
select select "RU"
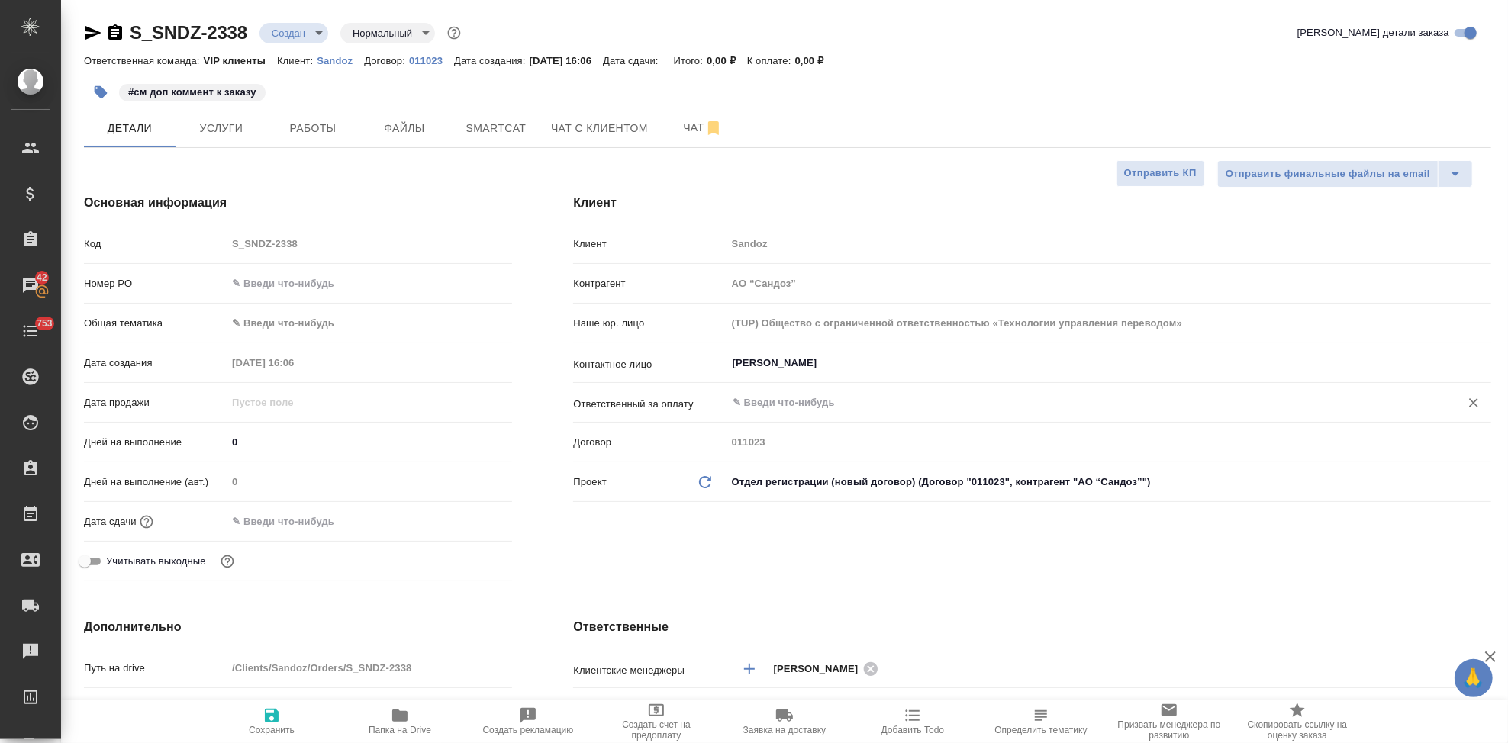
type textarea "x"
click at [833, 372] on input "Иванова Дарина" at bounding box center [1083, 363] width 704 height 18
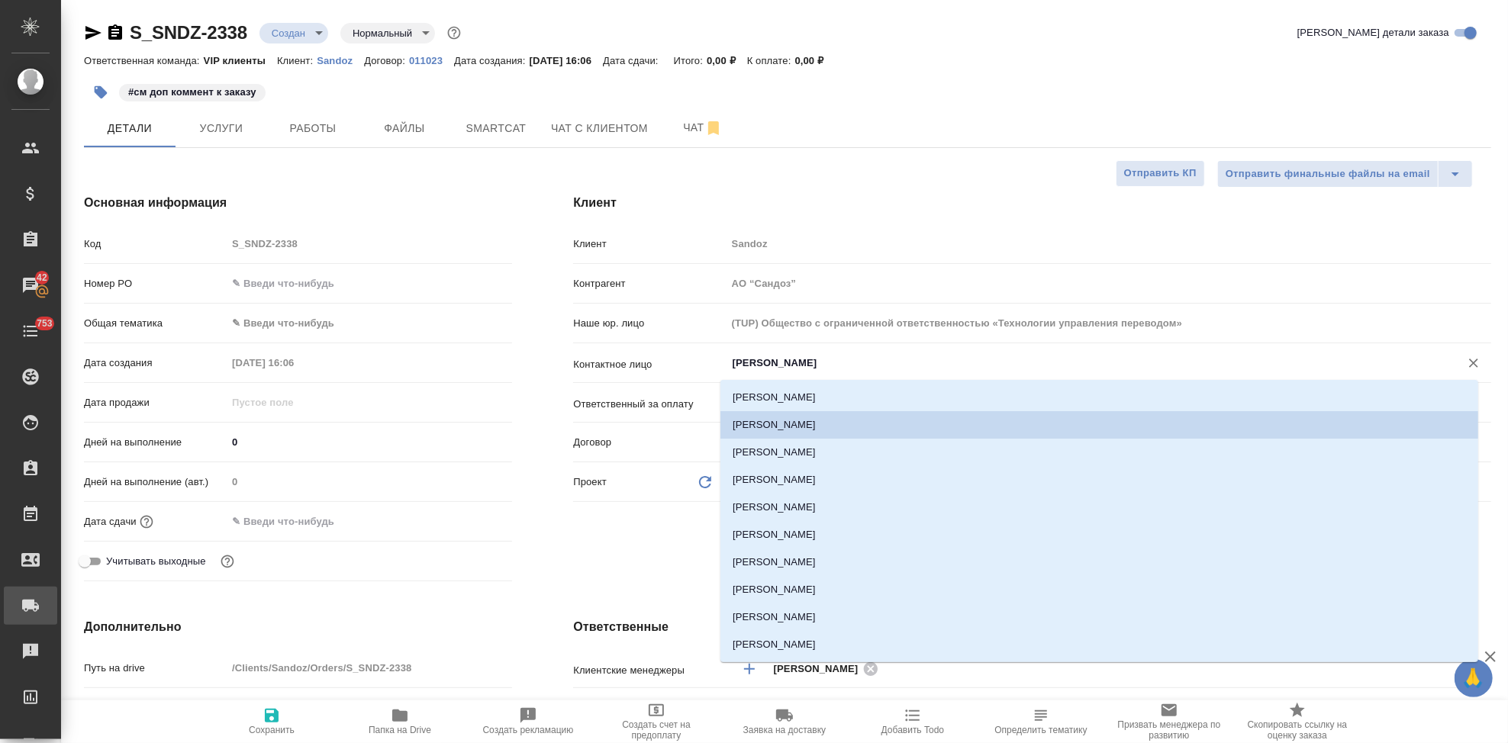
type textarea "x"
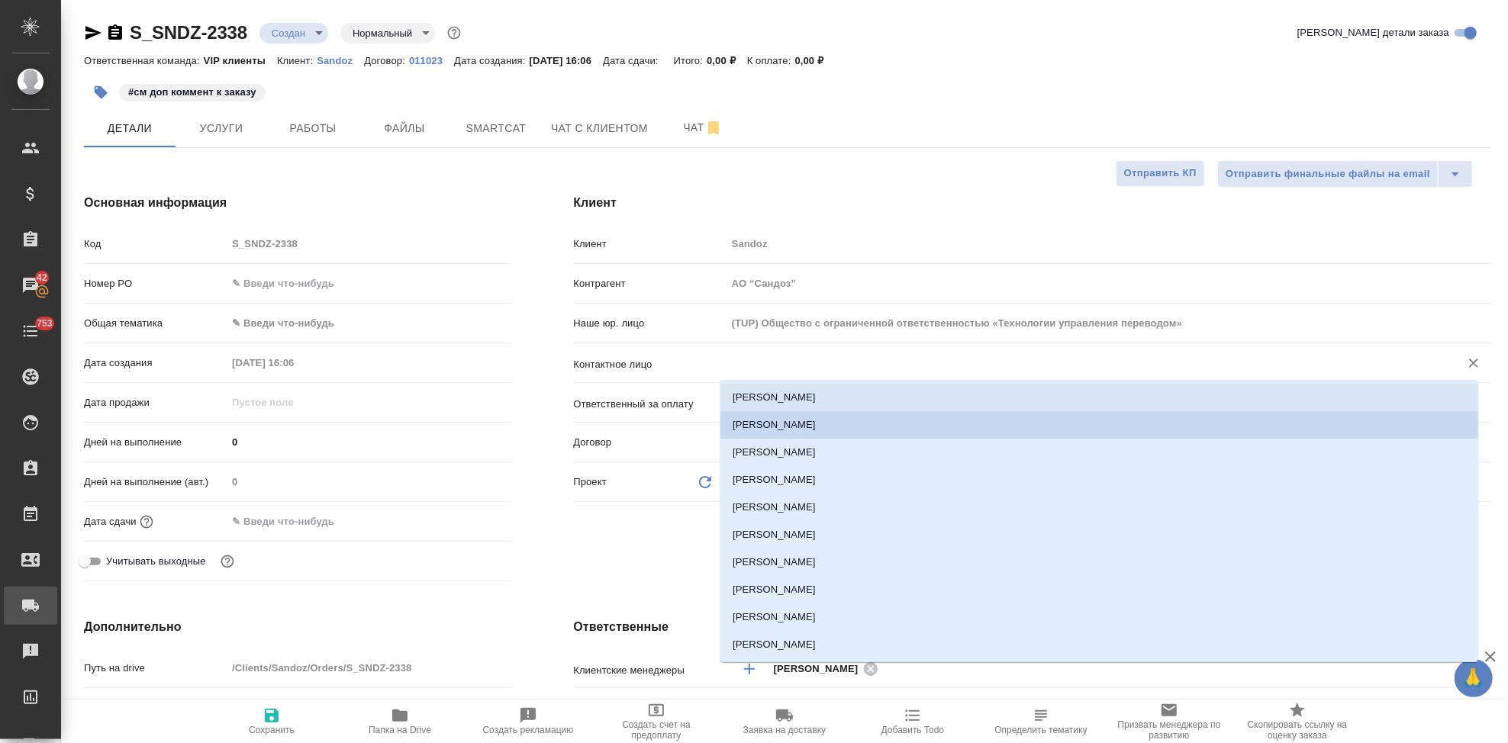
type textarea "x"
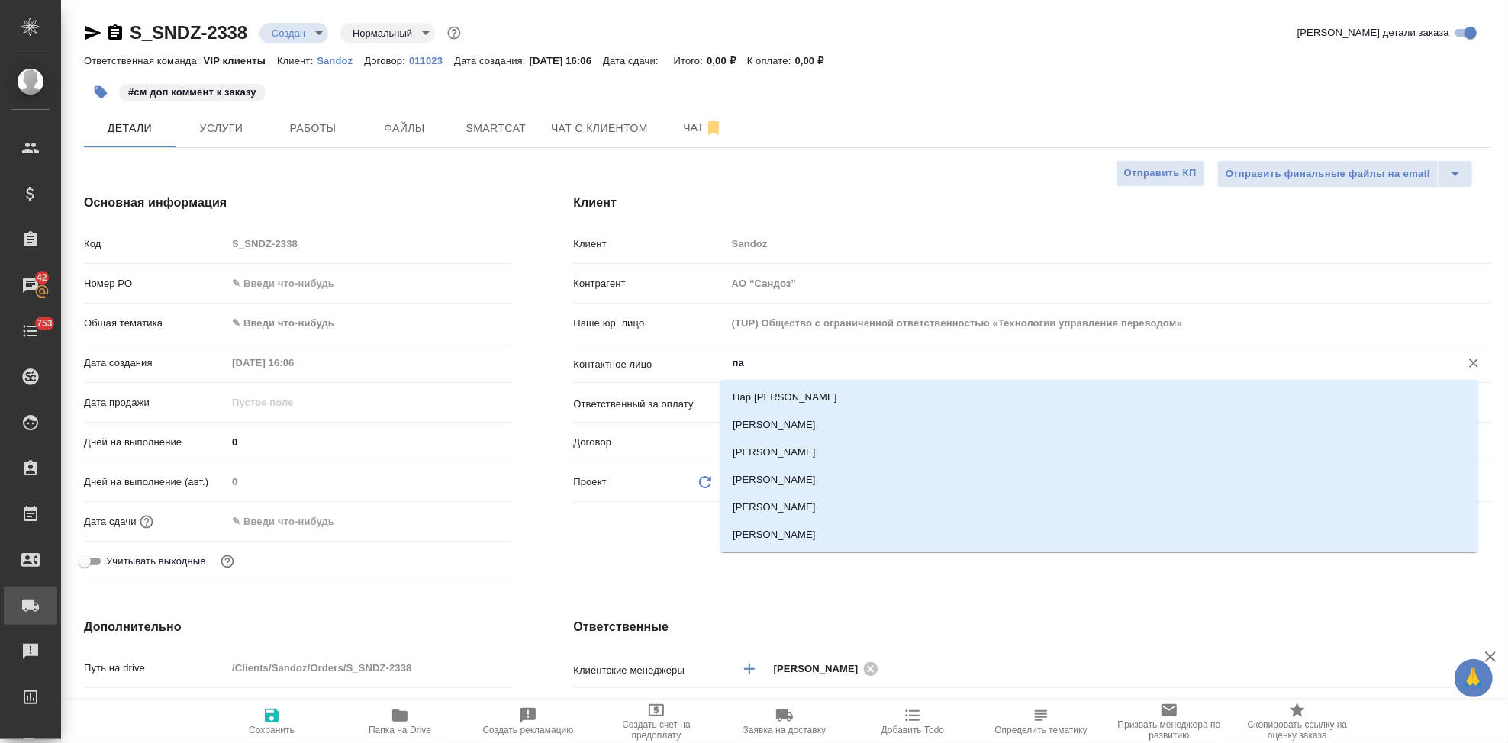
type input "пар"
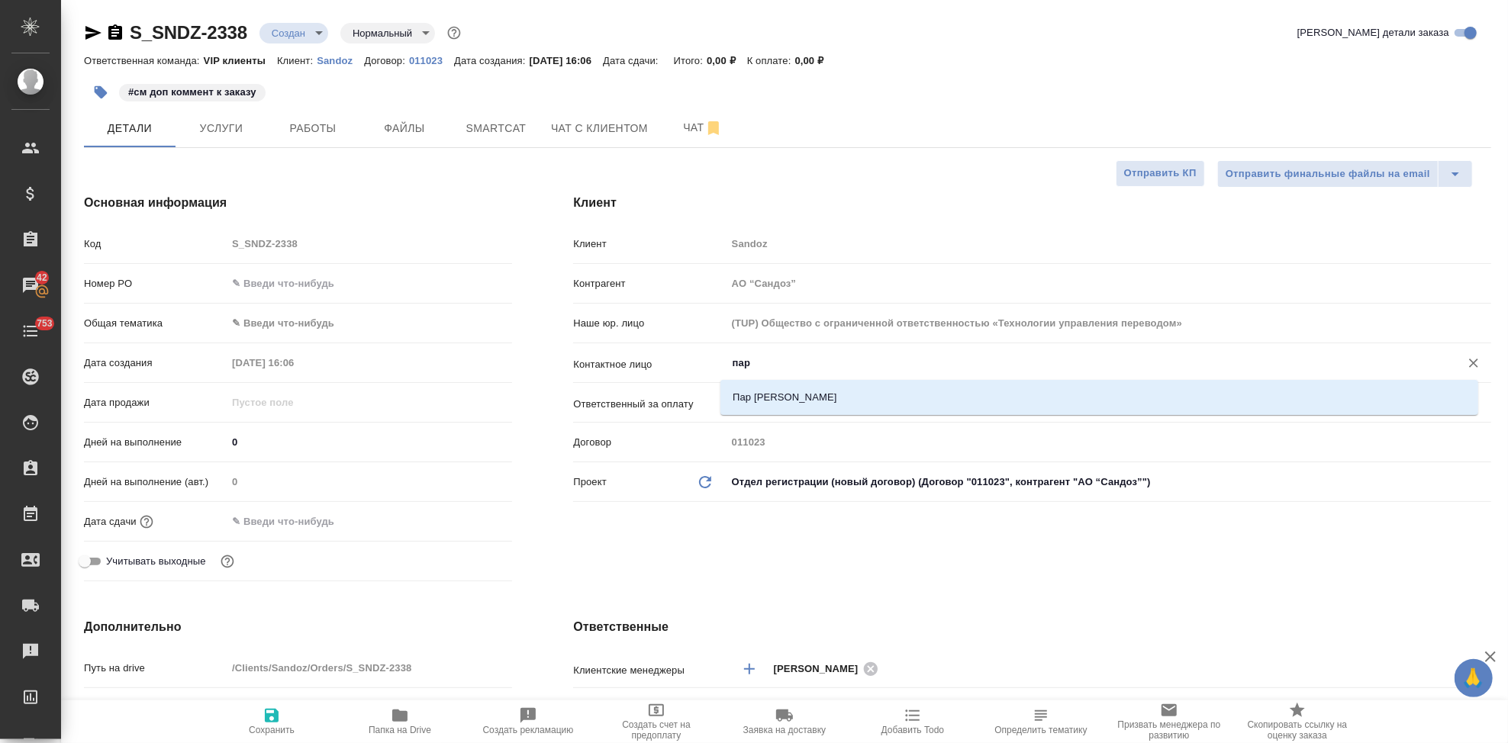
type textarea "x"
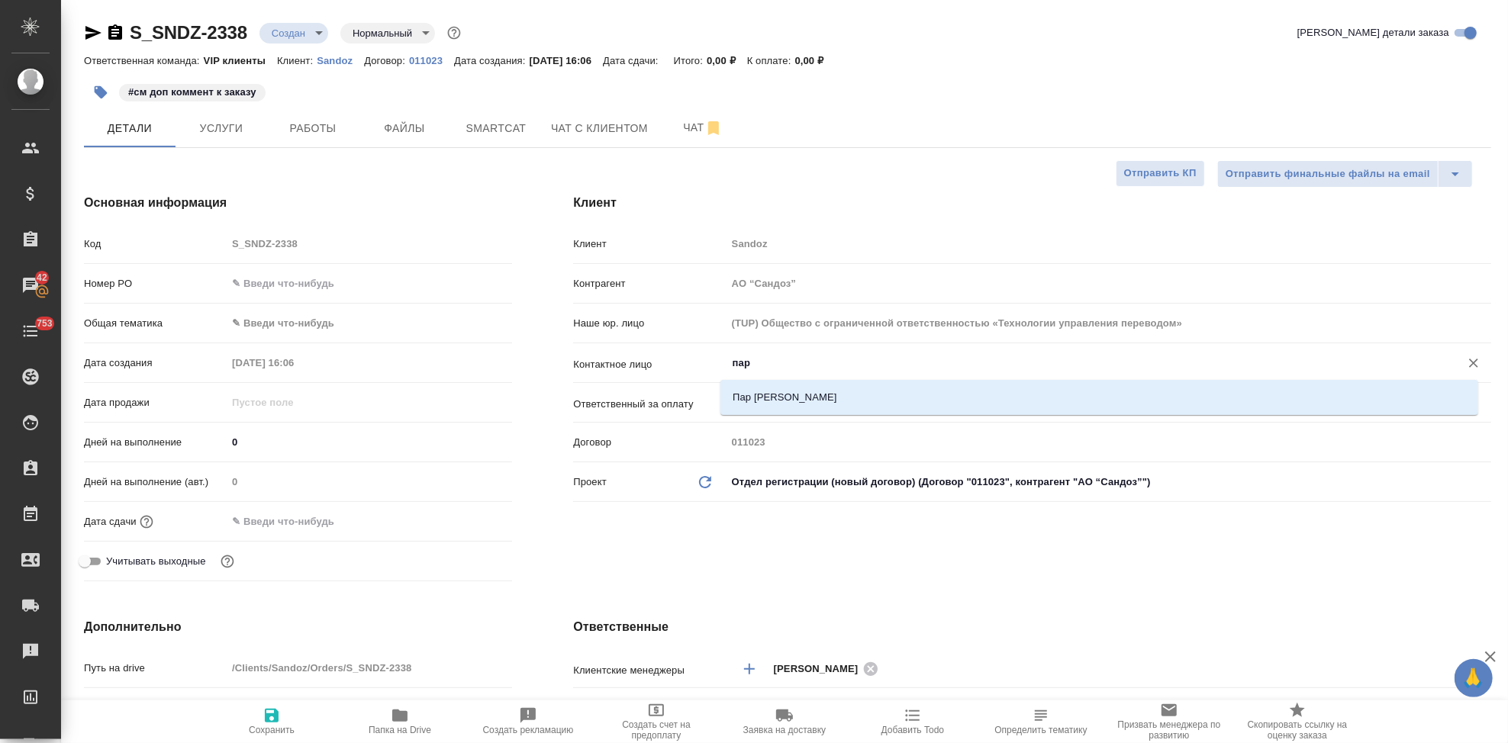
type textarea "x"
click at [762, 406] on li "Пар Ольга" at bounding box center [1099, 397] width 758 height 27
type input "Пар Ольга"
type textarea "x"
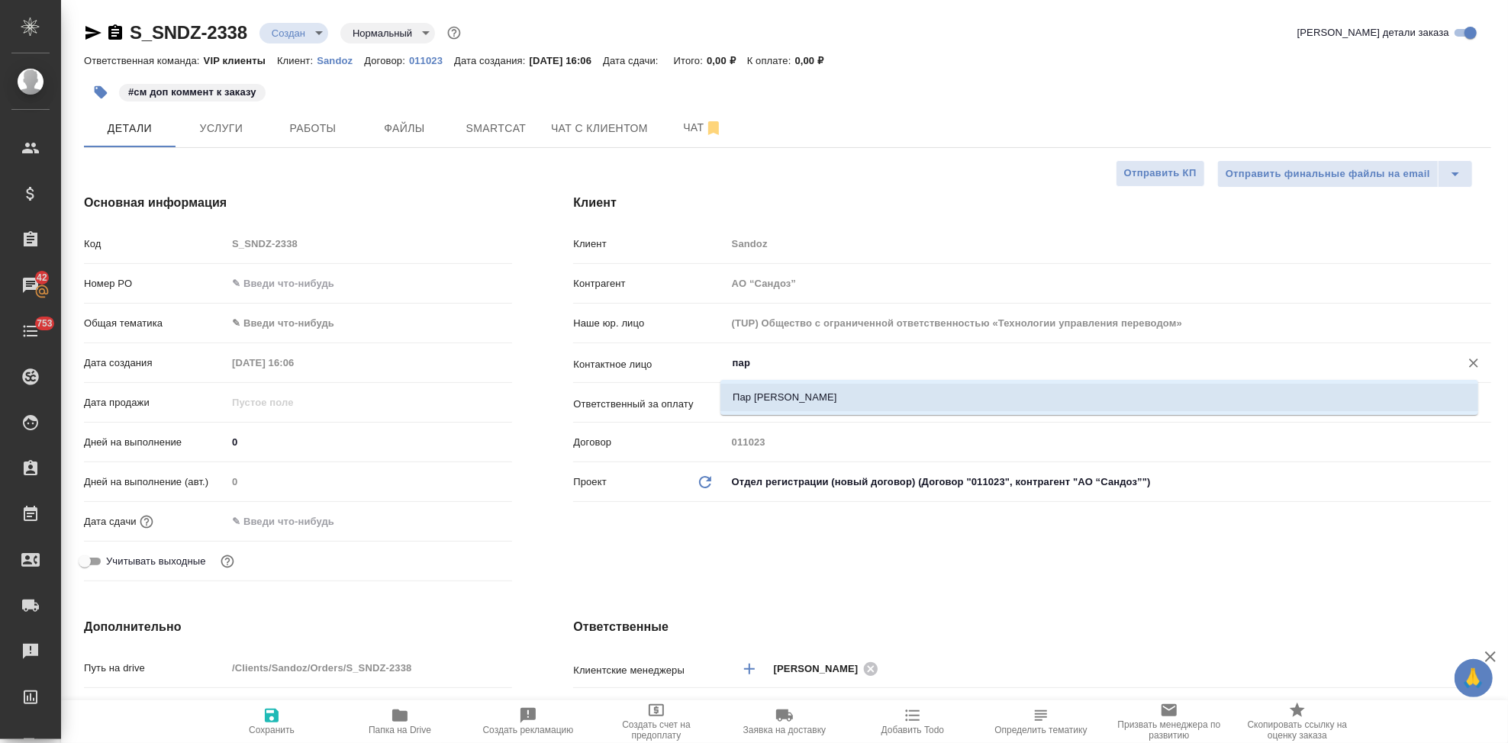
type textarea "x"
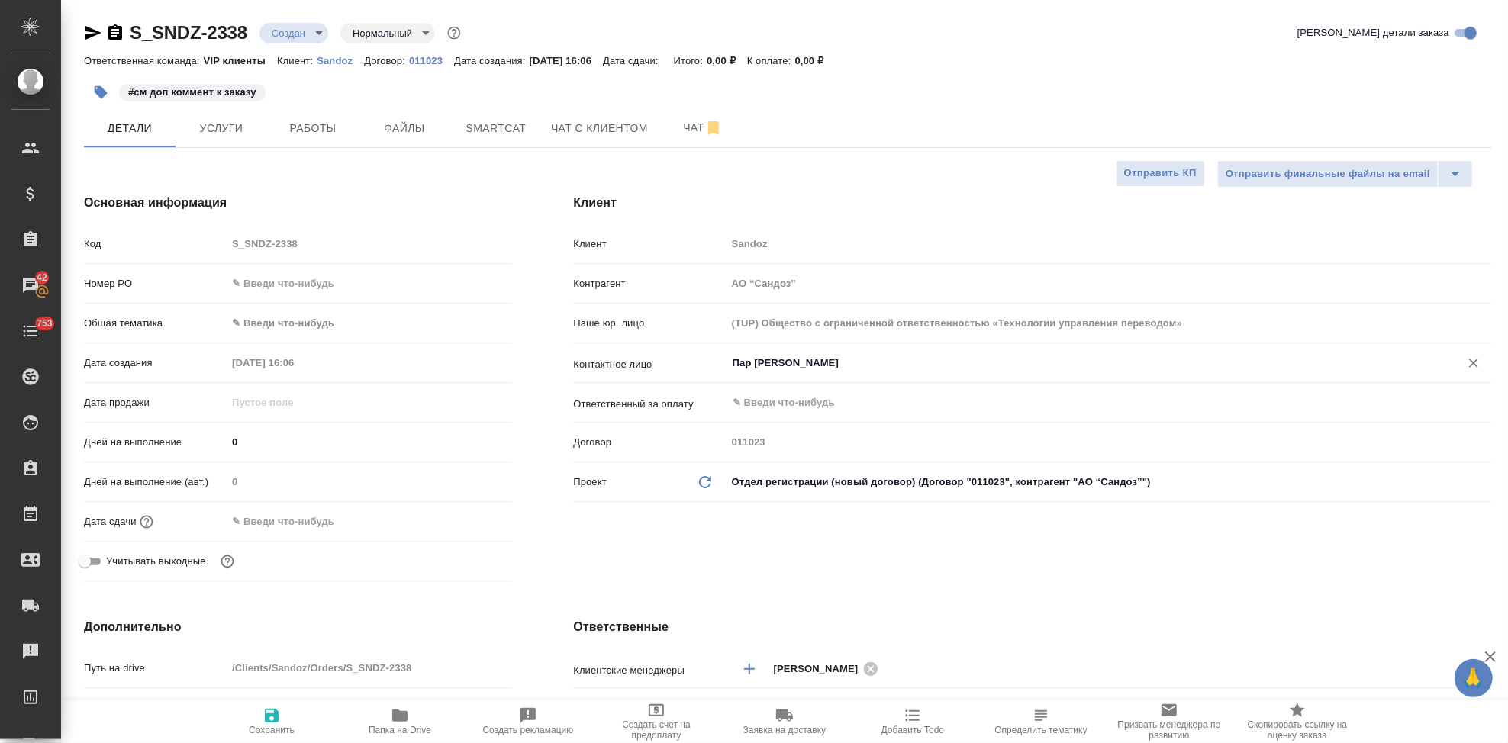
type input "Пар Ольга"
click at [270, 735] on span "Сохранить" at bounding box center [272, 730] width 46 height 11
type textarea "x"
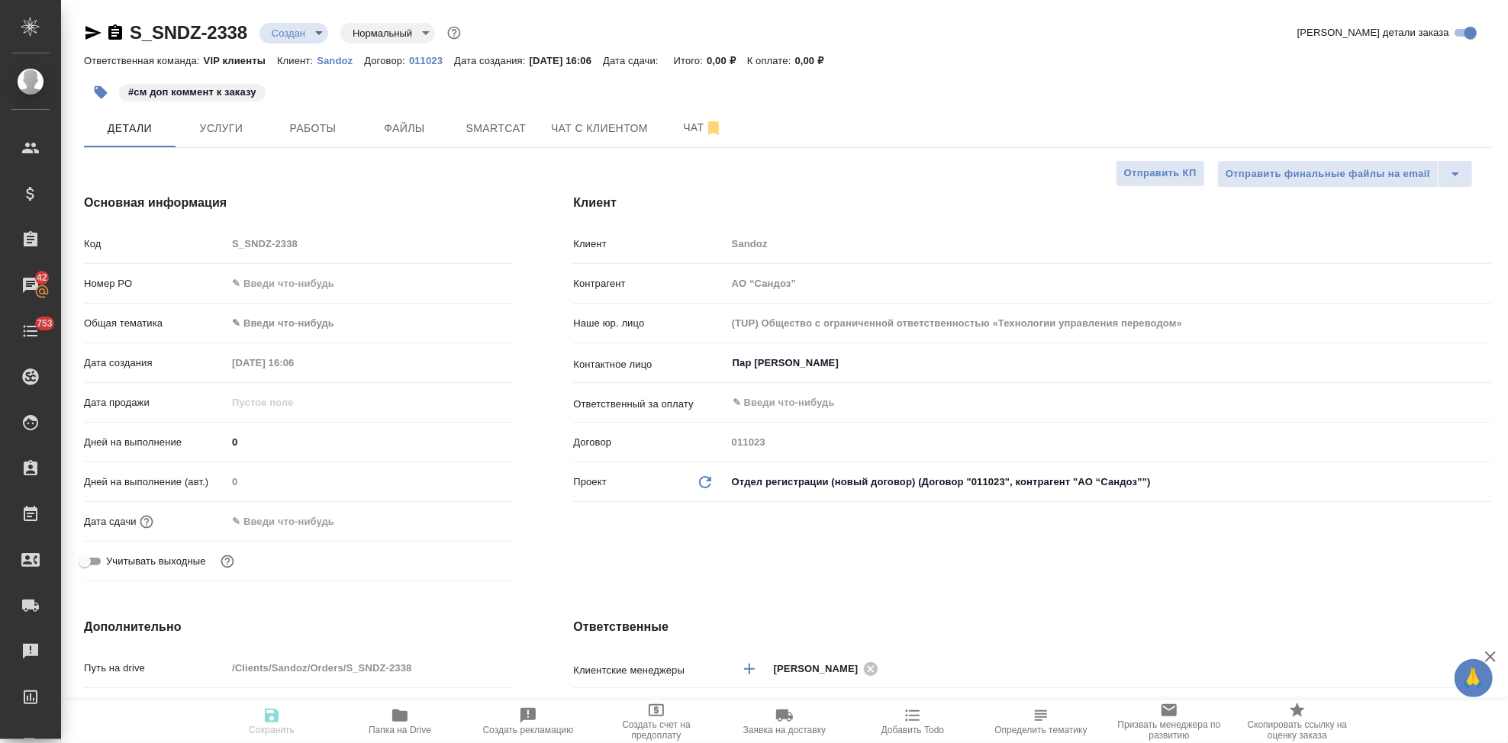
type textarea "x"
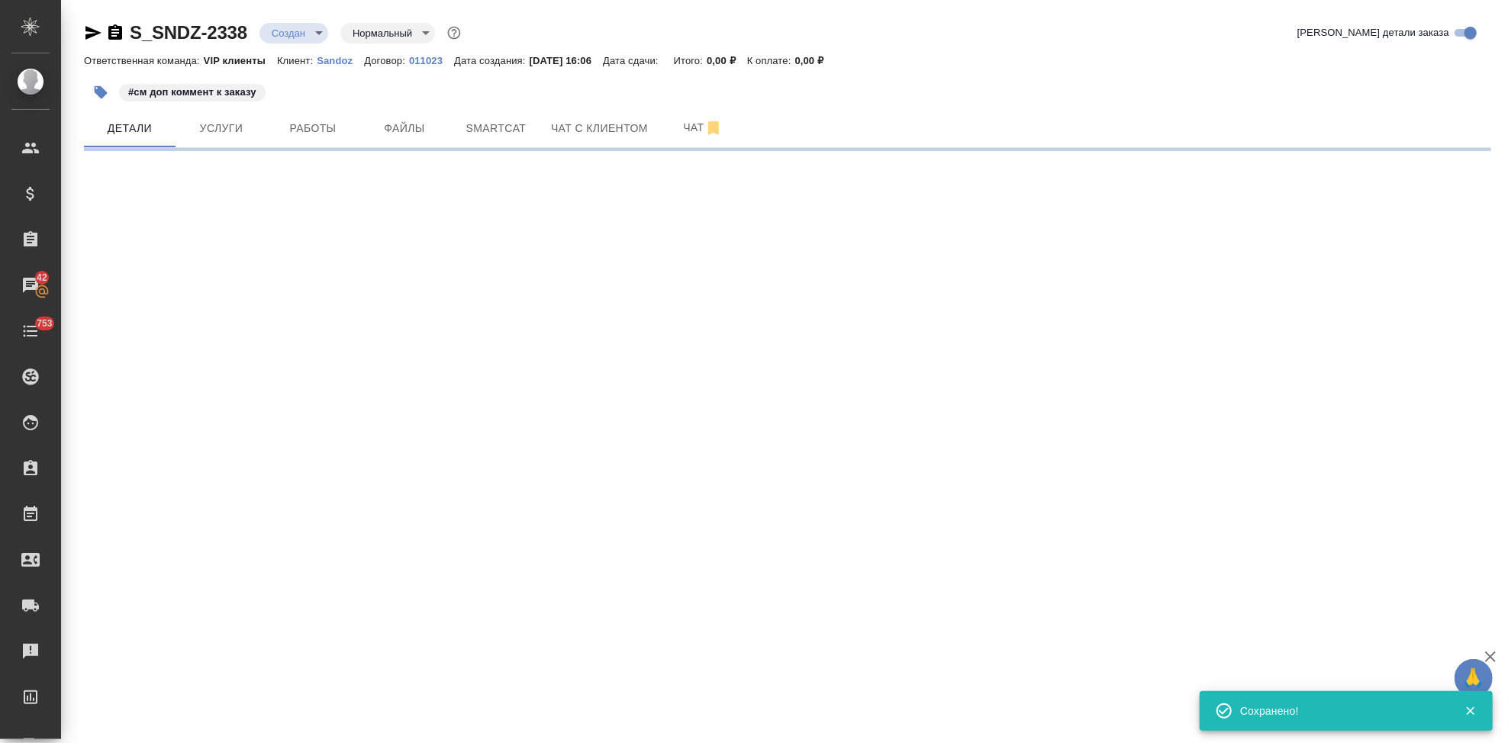
select select "RU"
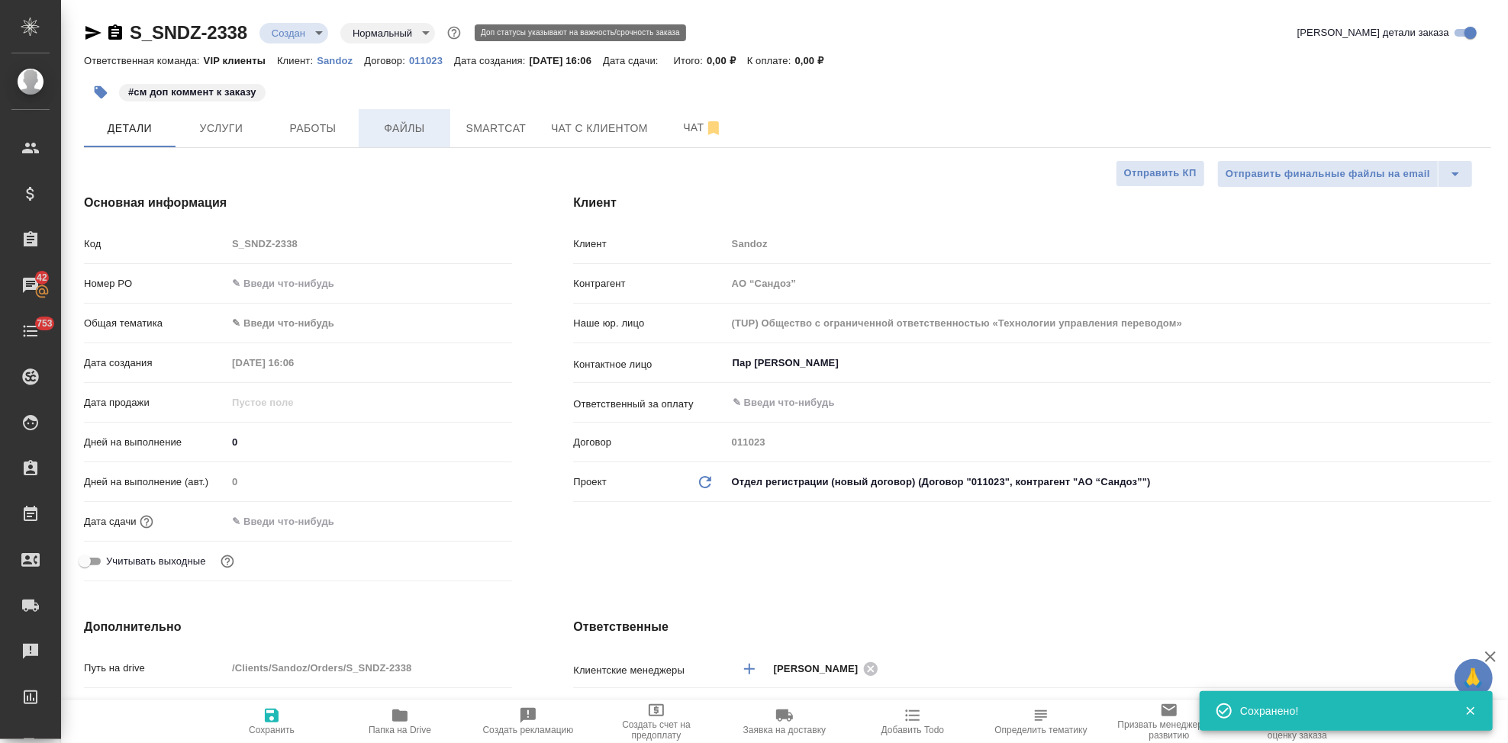
type textarea "x"
click at [411, 130] on span "Файлы" at bounding box center [404, 128] width 73 height 19
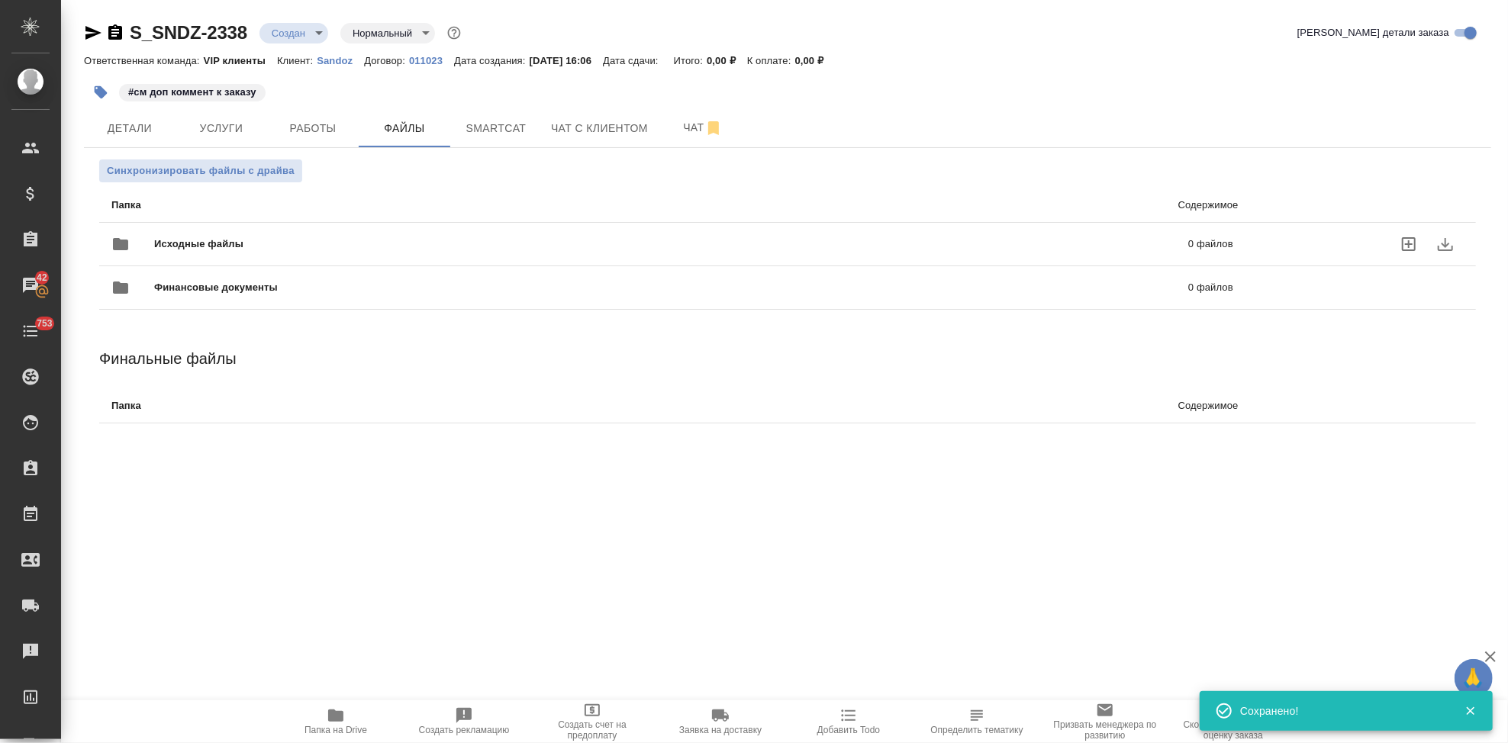
click at [1405, 235] on icon "uploadFiles" at bounding box center [1409, 244] width 18 height 18
click at [0, 0] on input "uploadFiles" at bounding box center [0, 0] width 0 height 0
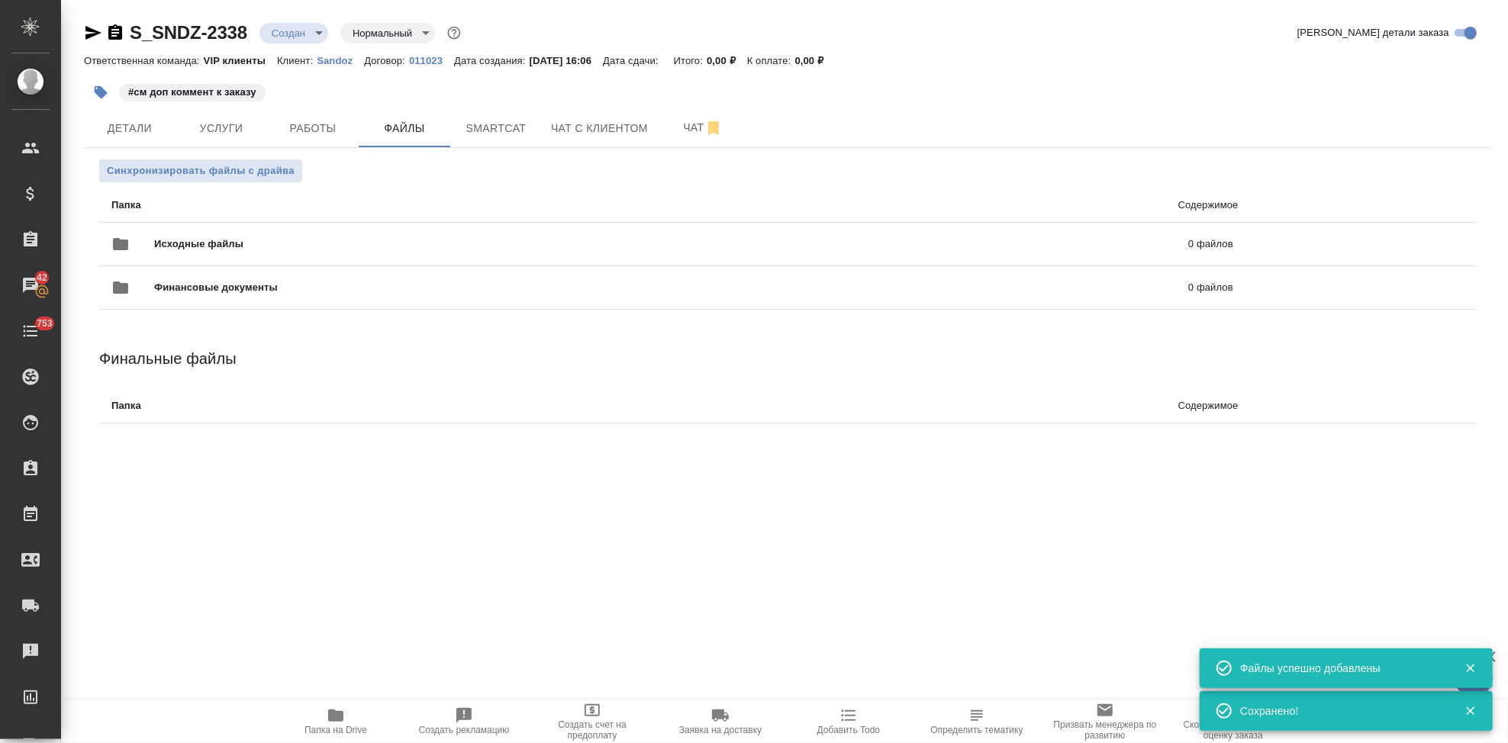
click at [314, 34] on body "🙏 .cls-1 fill:#fff; AWATERA Kabargina Anna Клиенты Спецификации Заказы 42 Чаты …" at bounding box center [754, 371] width 1508 height 743
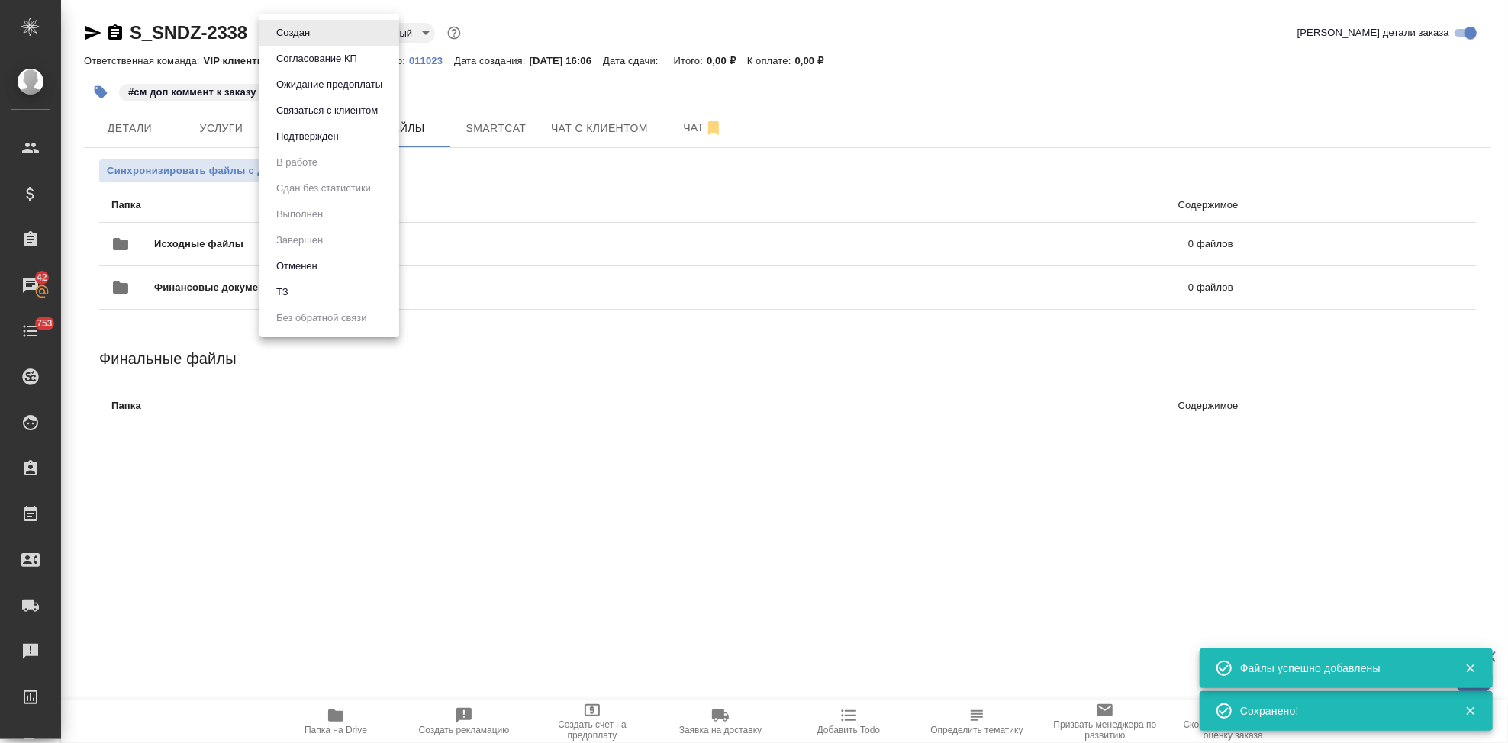
click at [307, 288] on li "ТЗ" at bounding box center [329, 292] width 140 height 26
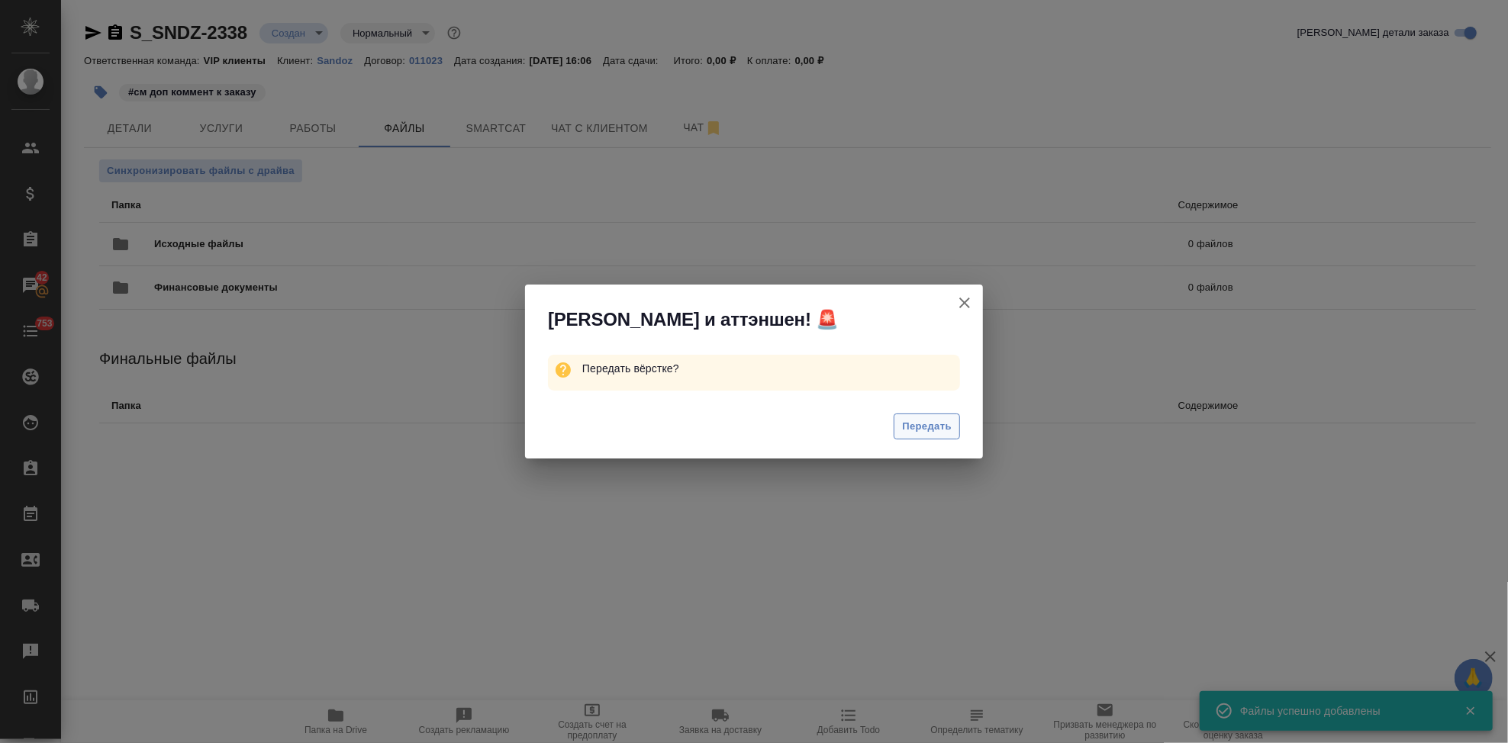
click at [915, 422] on span "Передать" at bounding box center [927, 427] width 50 height 18
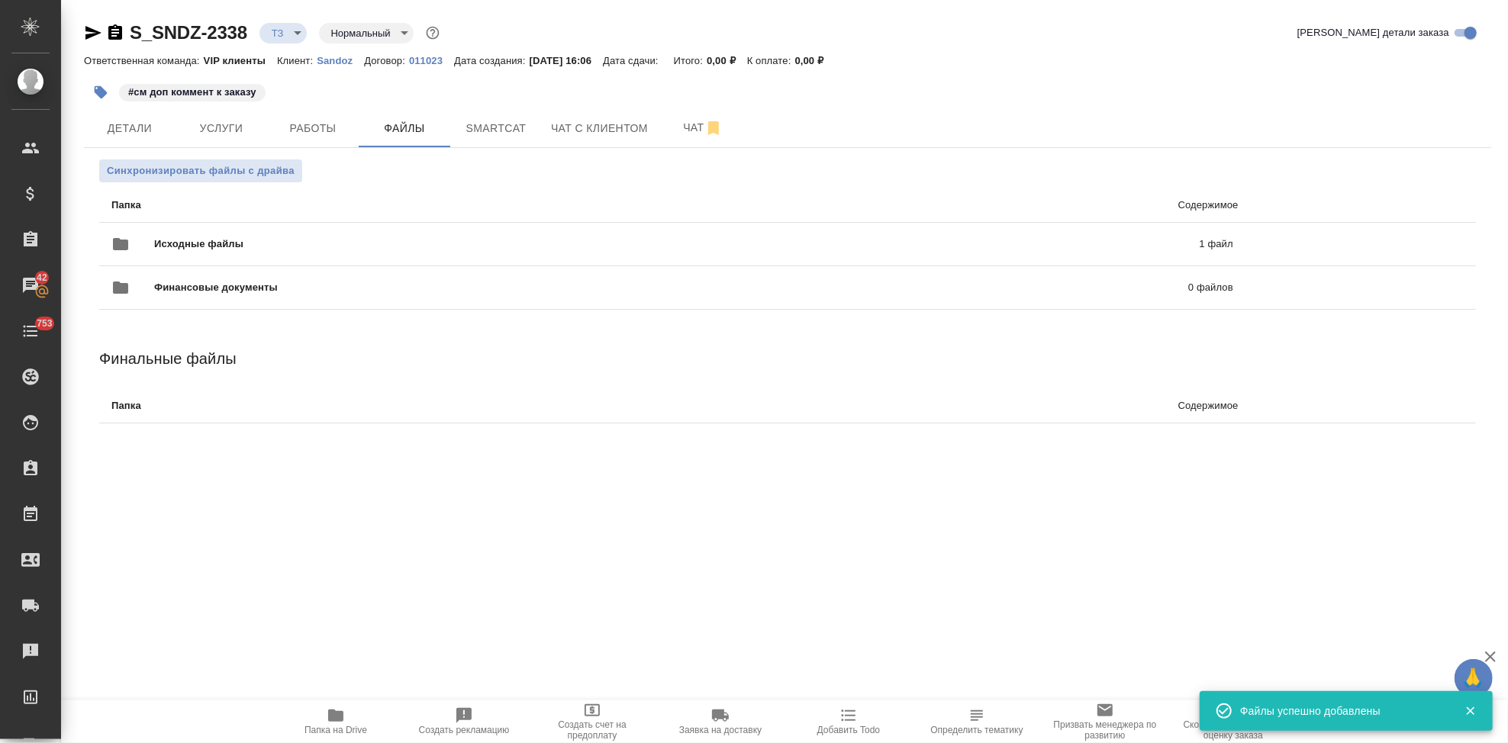
click at [85, 25] on icon "button" at bounding box center [93, 33] width 18 height 18
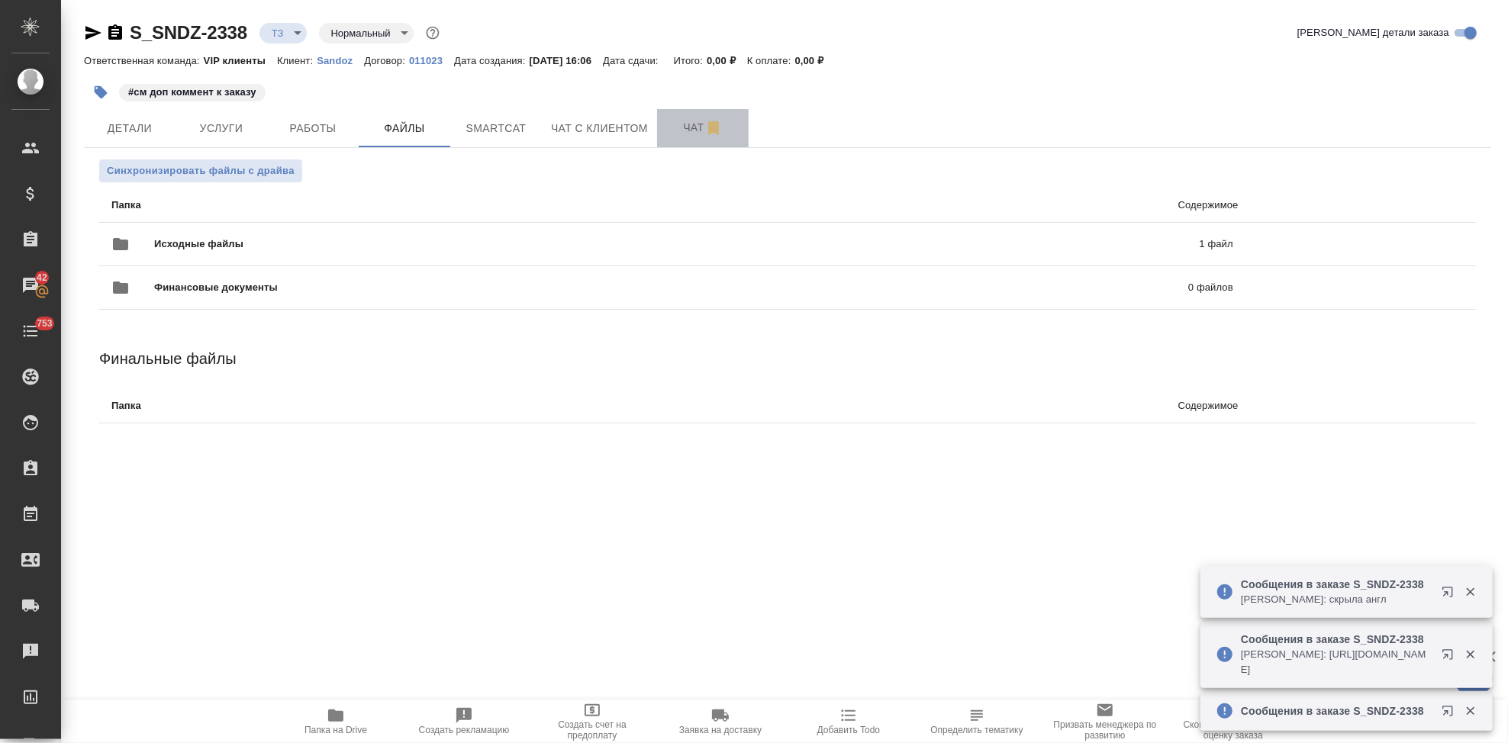
click at [678, 132] on span "Чат" at bounding box center [702, 127] width 73 height 19
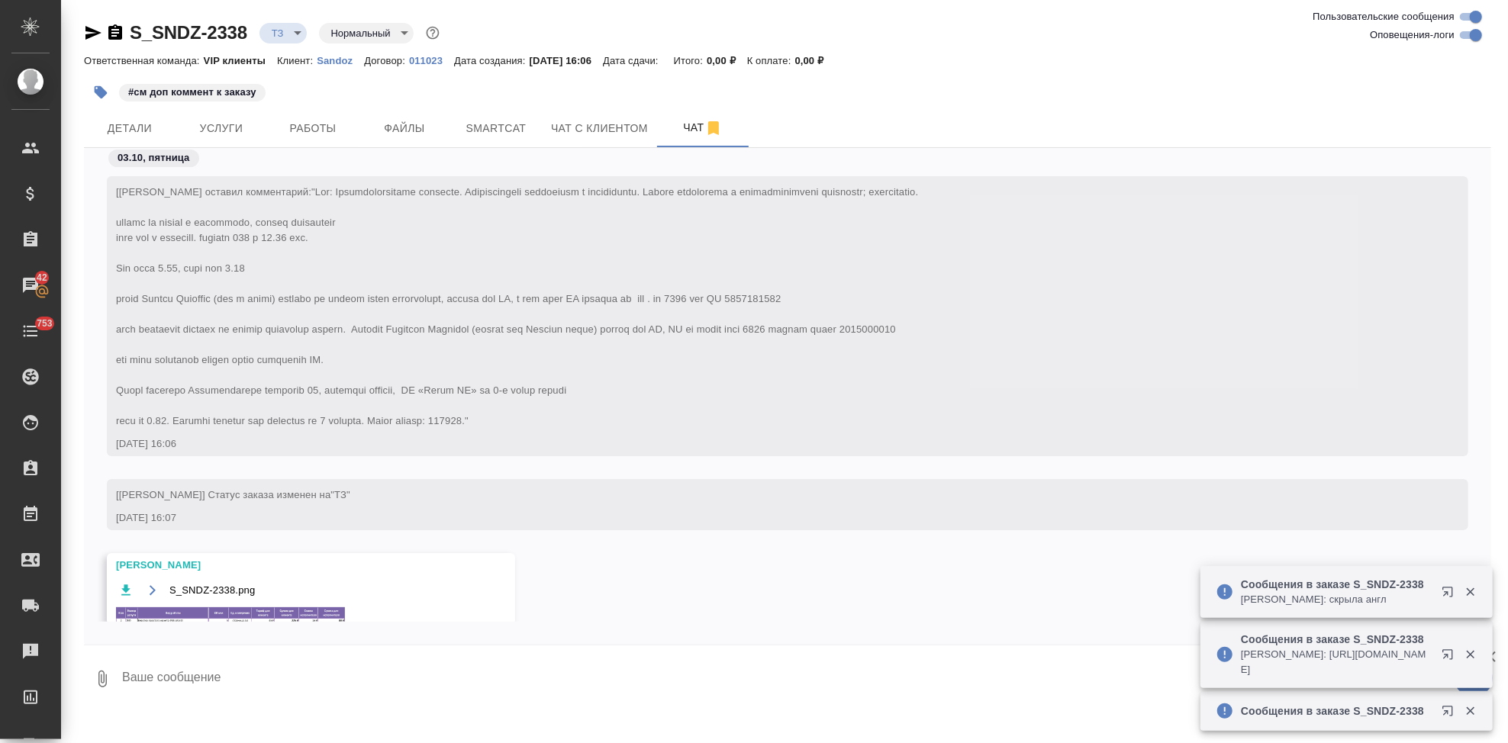
scroll to position [314, 0]
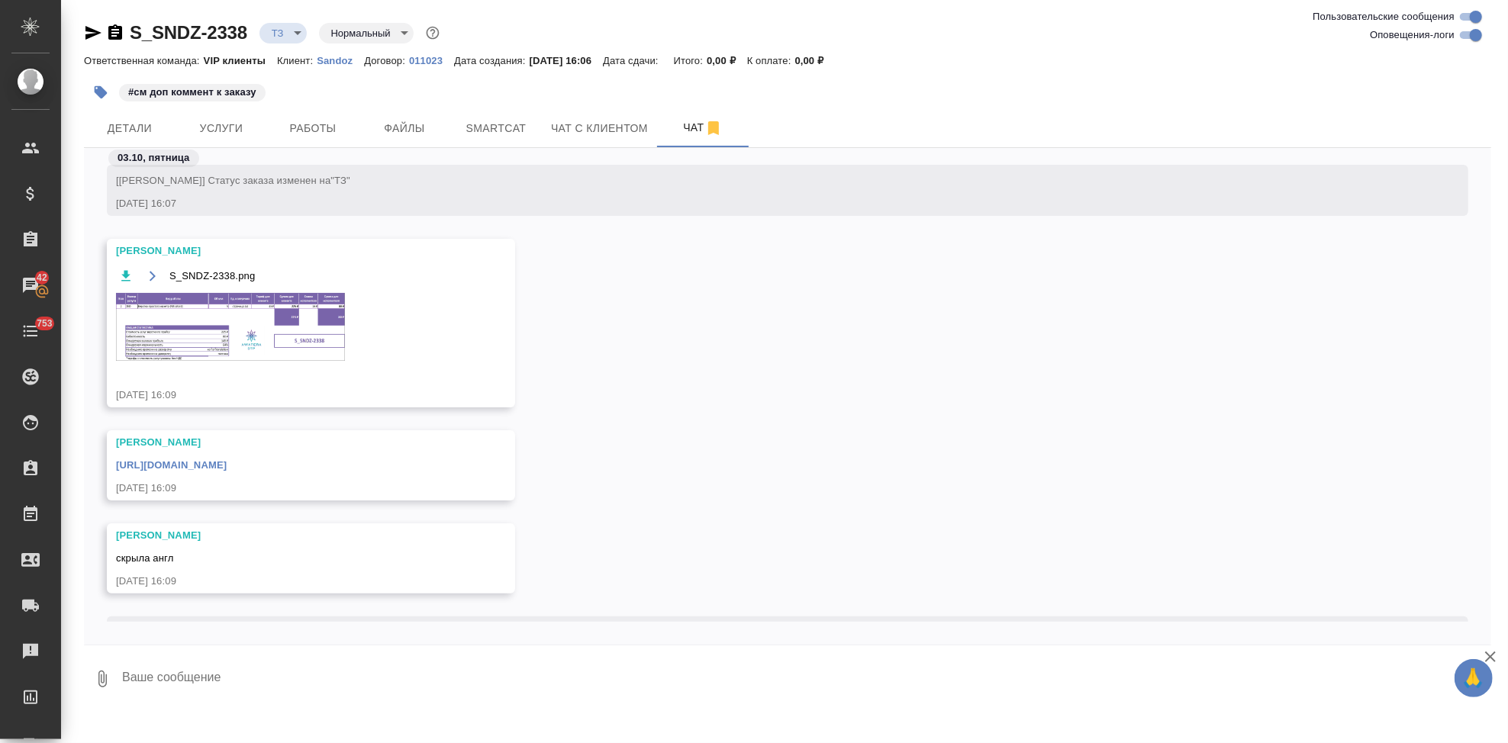
click at [214, 673] on textarea at bounding box center [806, 679] width 1371 height 52
type textarea "о я как раз хотела попросить, чтобы в расчет лишнее не попало"
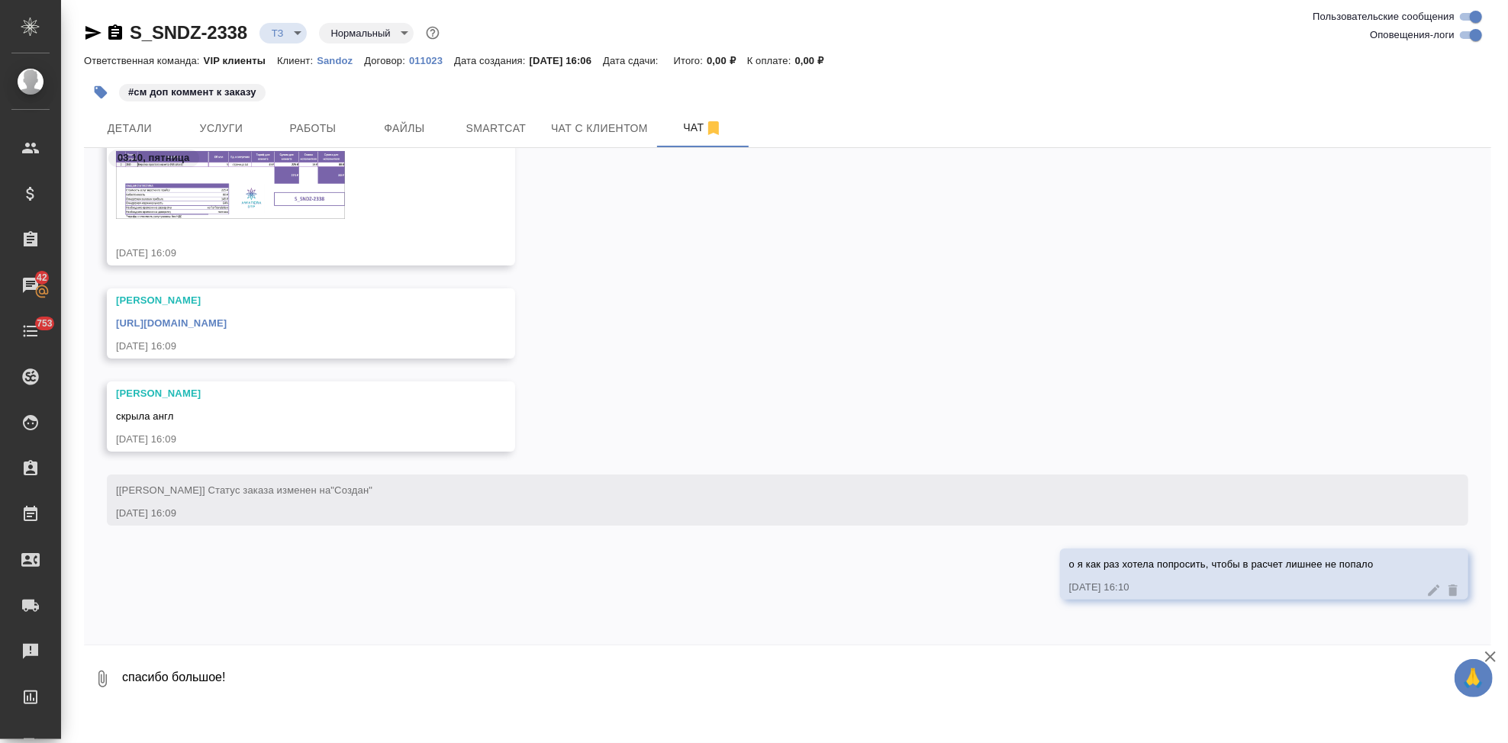
type textarea "спасибо большое!"
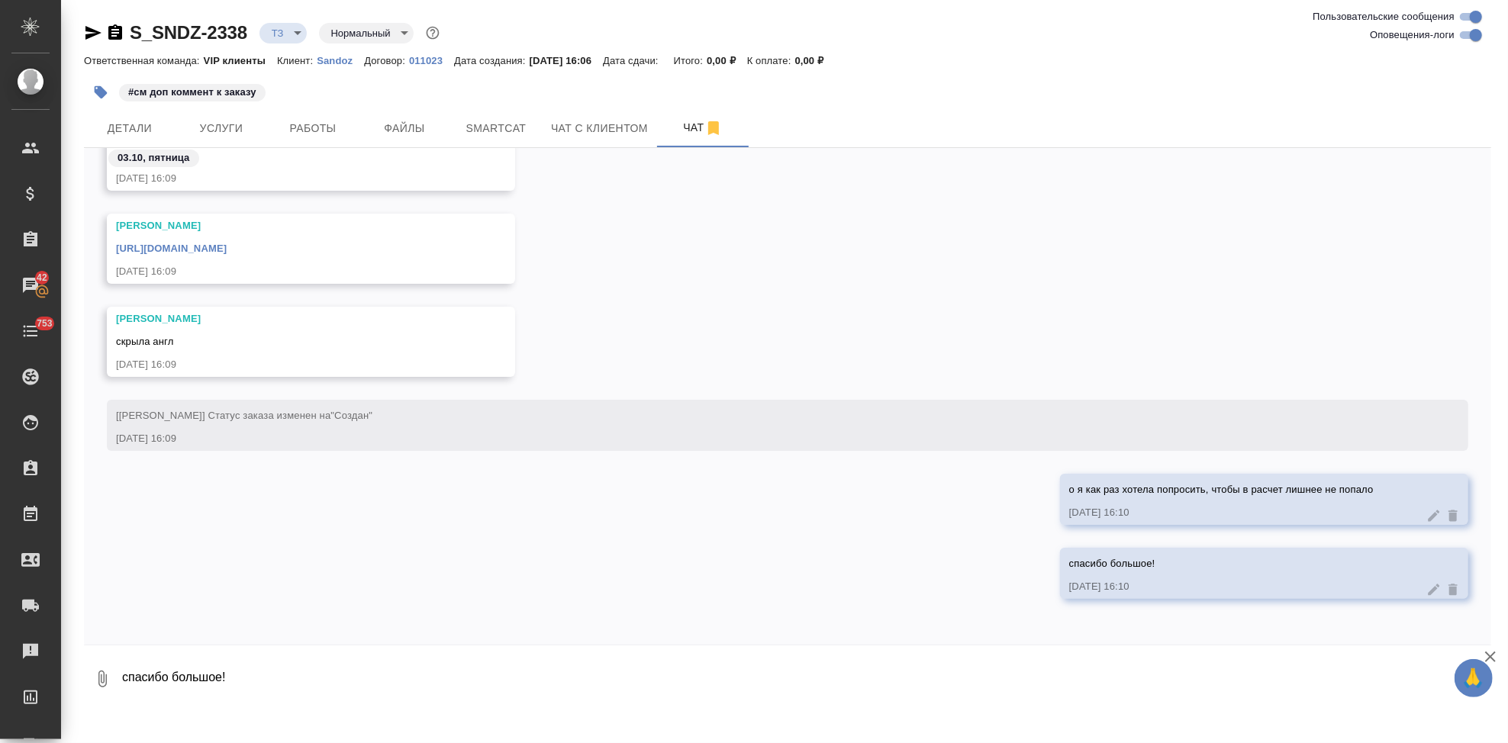
click at [227, 244] on link "https://drive.awatera.com/apps/files/files/10596661?dir=/Shares/Sandoz/Orders/S…" at bounding box center [171, 248] width 111 height 11
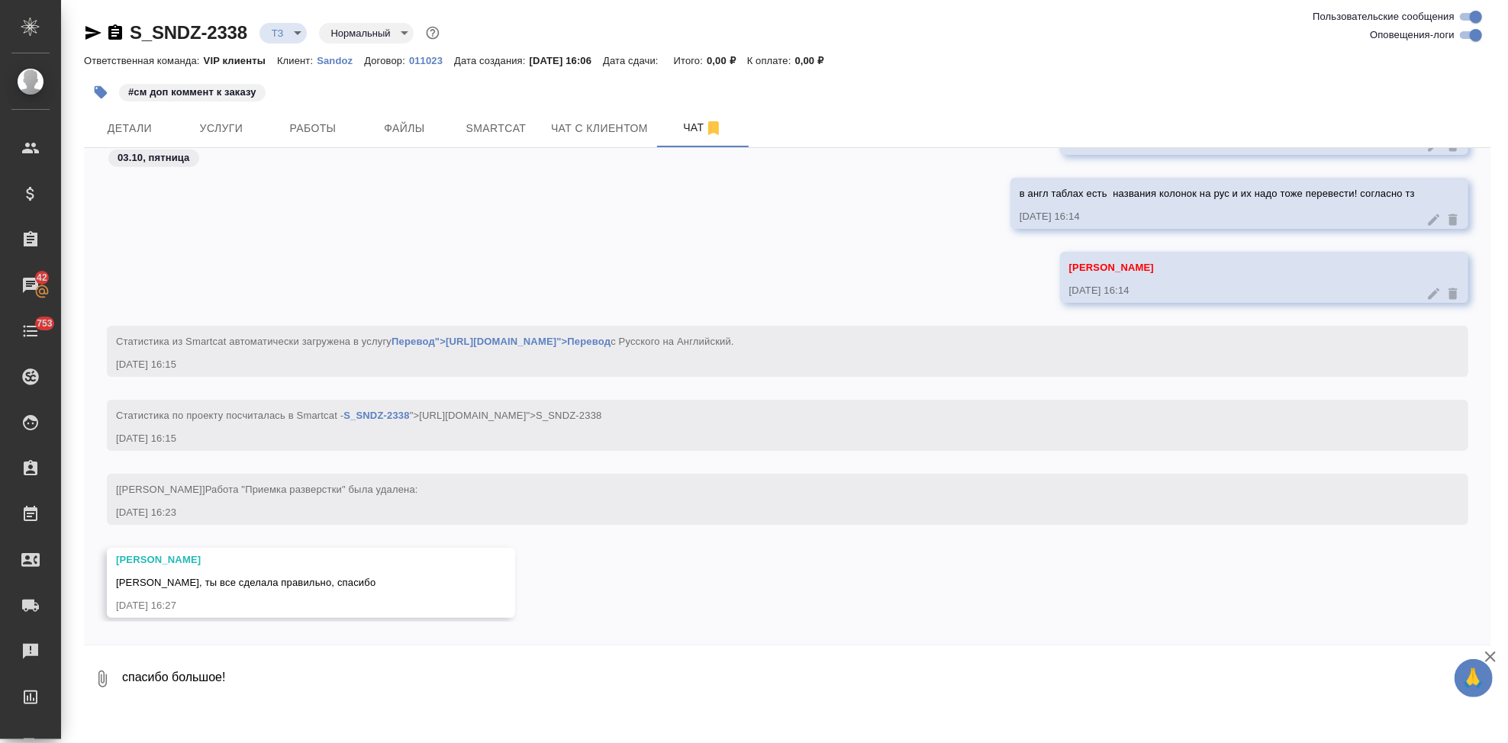
scroll to position [1584, 0]
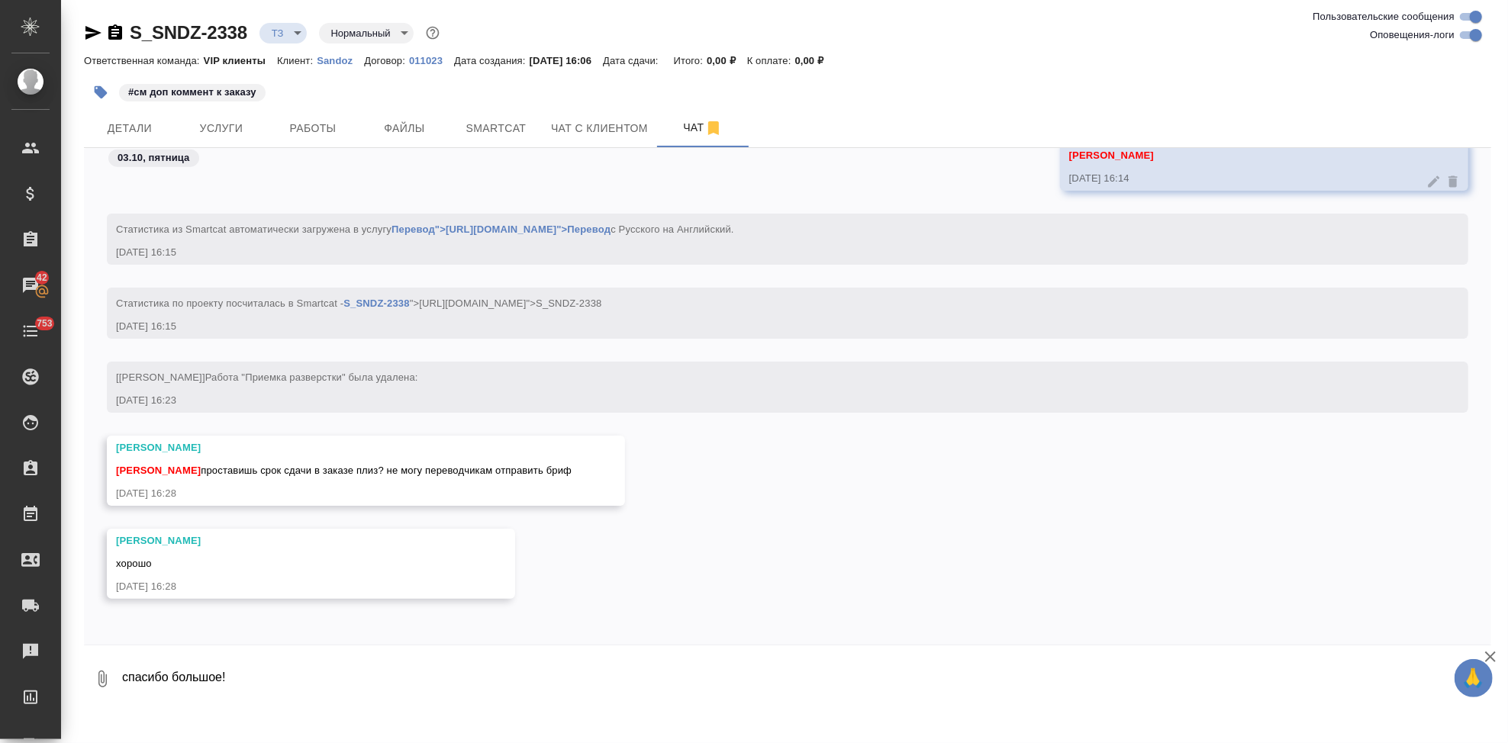
click at [1506, 251] on div "S_SNDZ-2338 ТЗ tz Нормальный normal Ответственная команда: VIP клиенты Клиент: …" at bounding box center [784, 357] width 1447 height 714
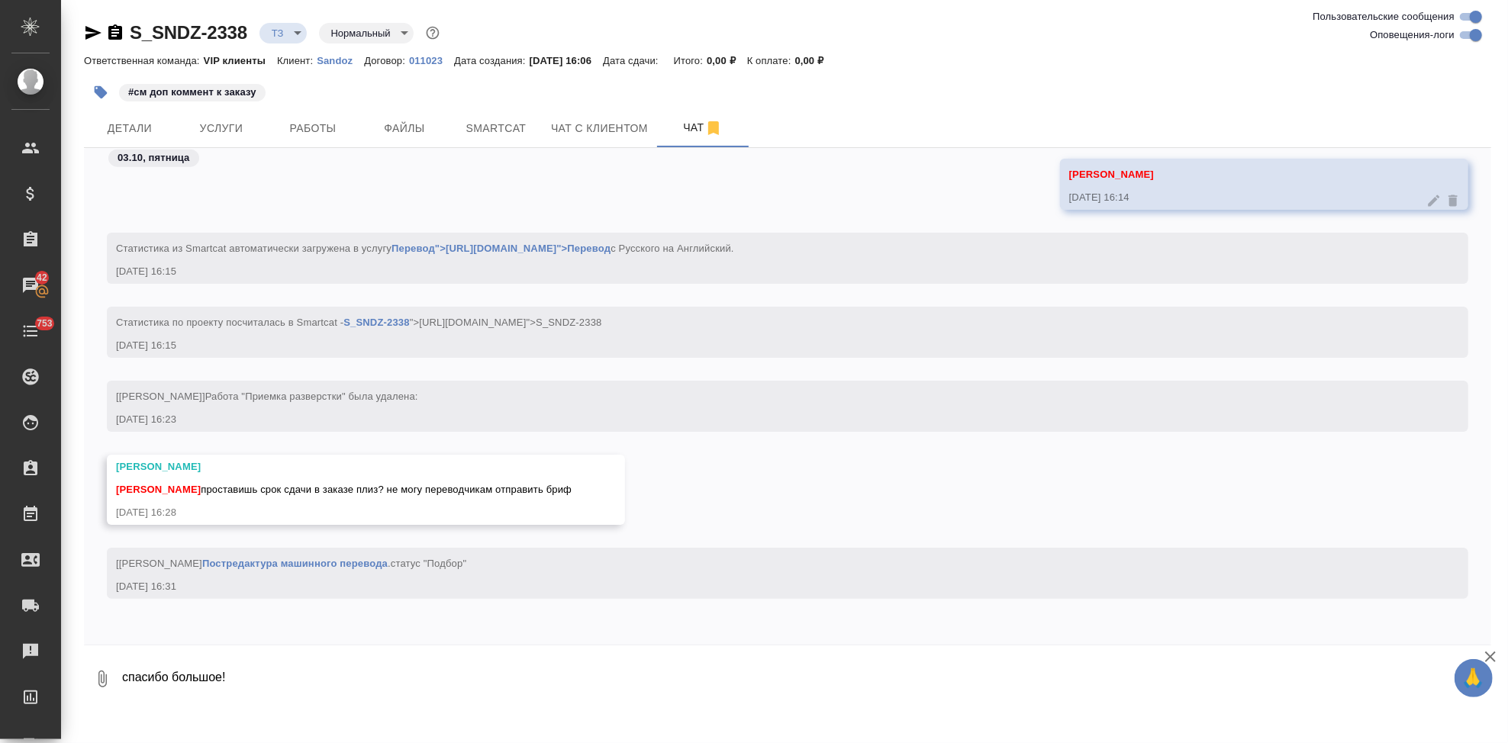
scroll to position [1565, 0]
click at [732, 449] on div "[Горшкова Валентина] Работа "Приемка разверстки" была удалена: 03.10.25, 16:23" at bounding box center [787, 418] width 1407 height 74
click at [144, 121] on span "Детали" at bounding box center [129, 128] width 73 height 19
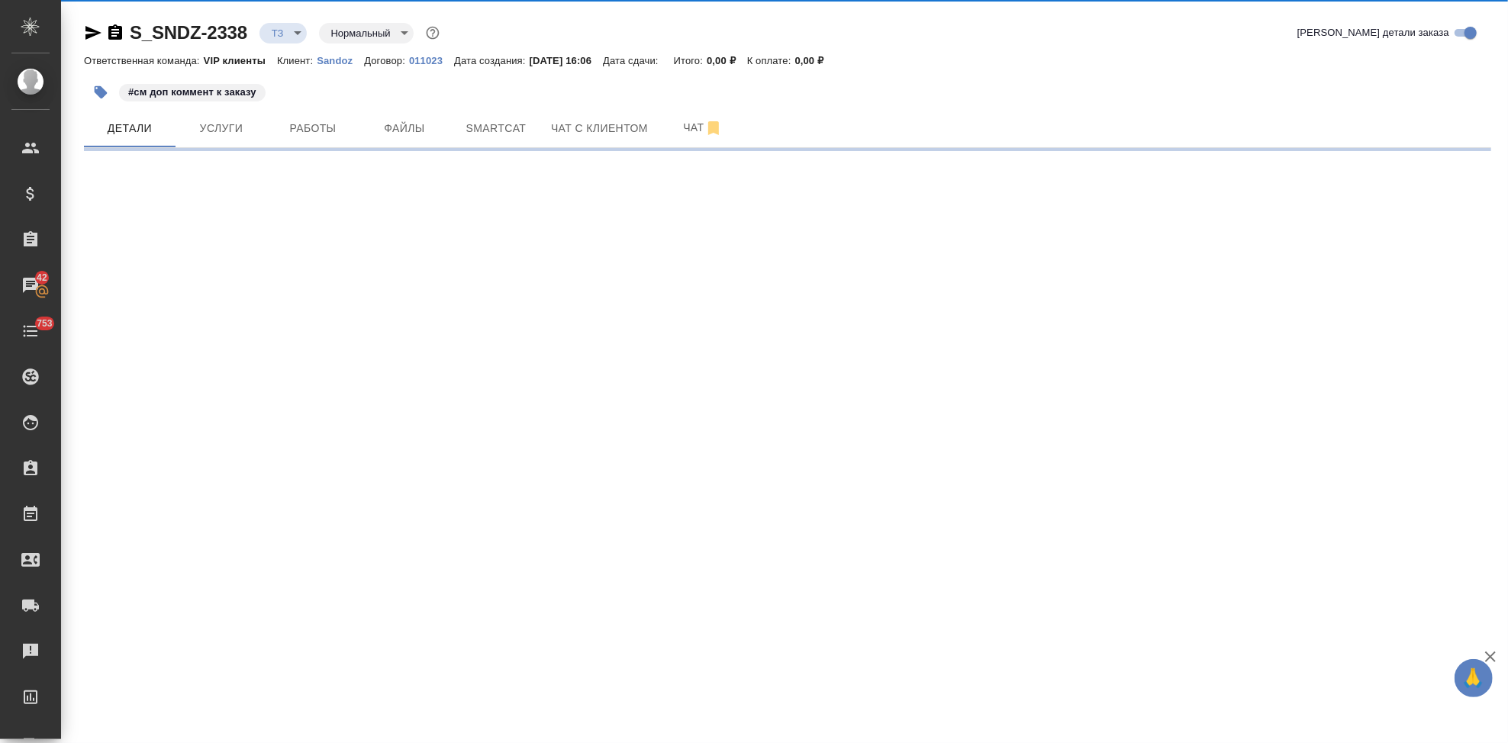
select select "RU"
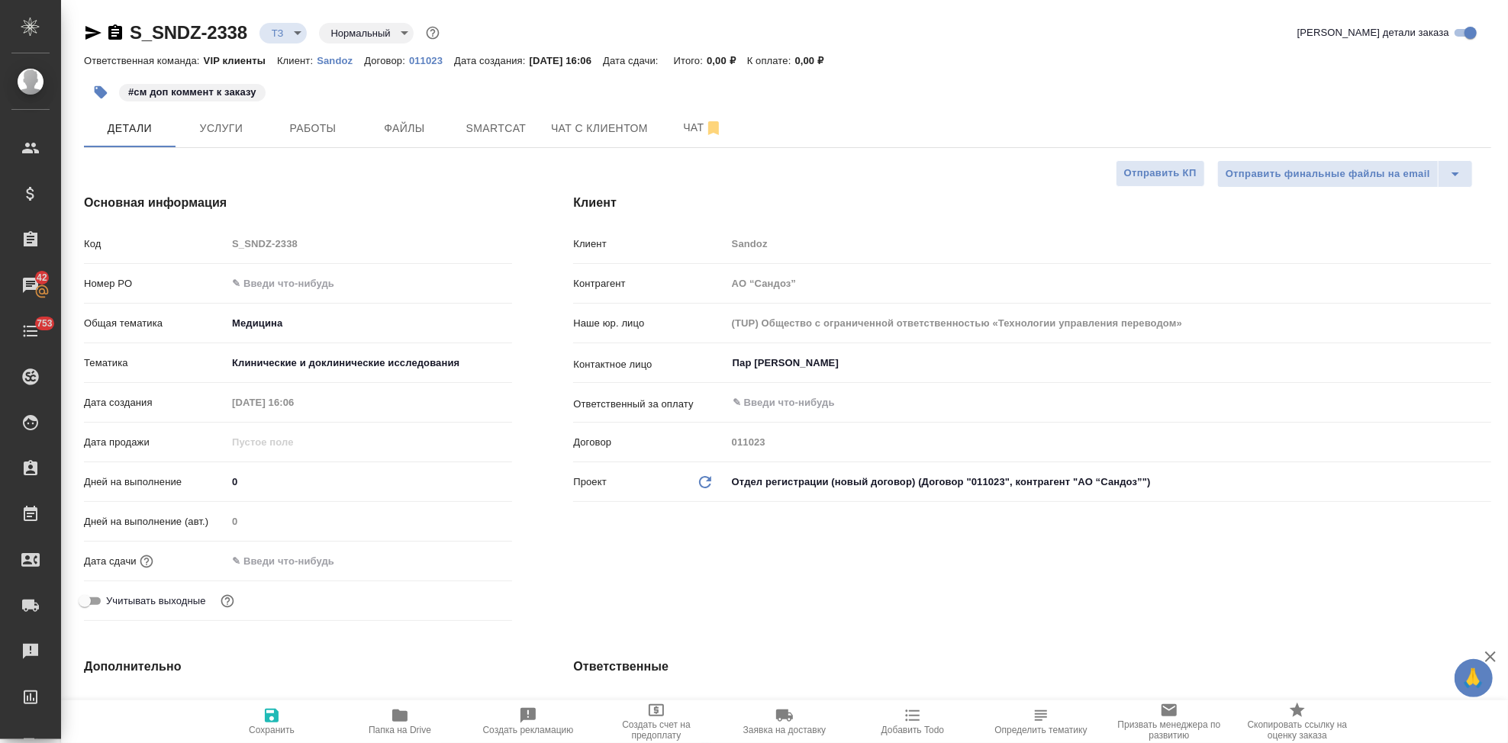
click at [301, 552] on input "text" at bounding box center [294, 561] width 134 height 22
type textarea "x"
click at [459, 551] on icon "button" at bounding box center [468, 560] width 18 height 18
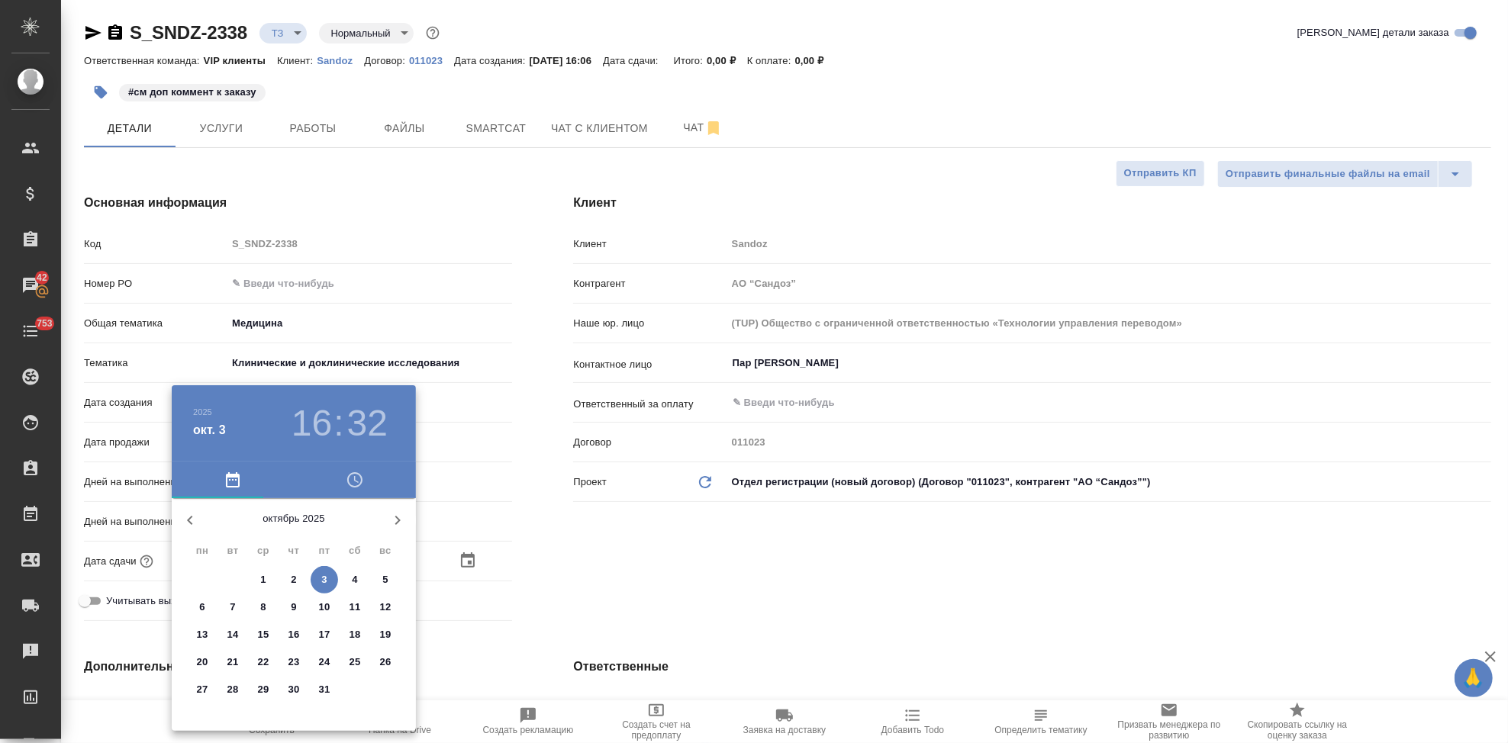
click at [326, 578] on p "3" at bounding box center [323, 579] width 5 height 15
type input "03.10.2025 16:32"
type textarea "x"
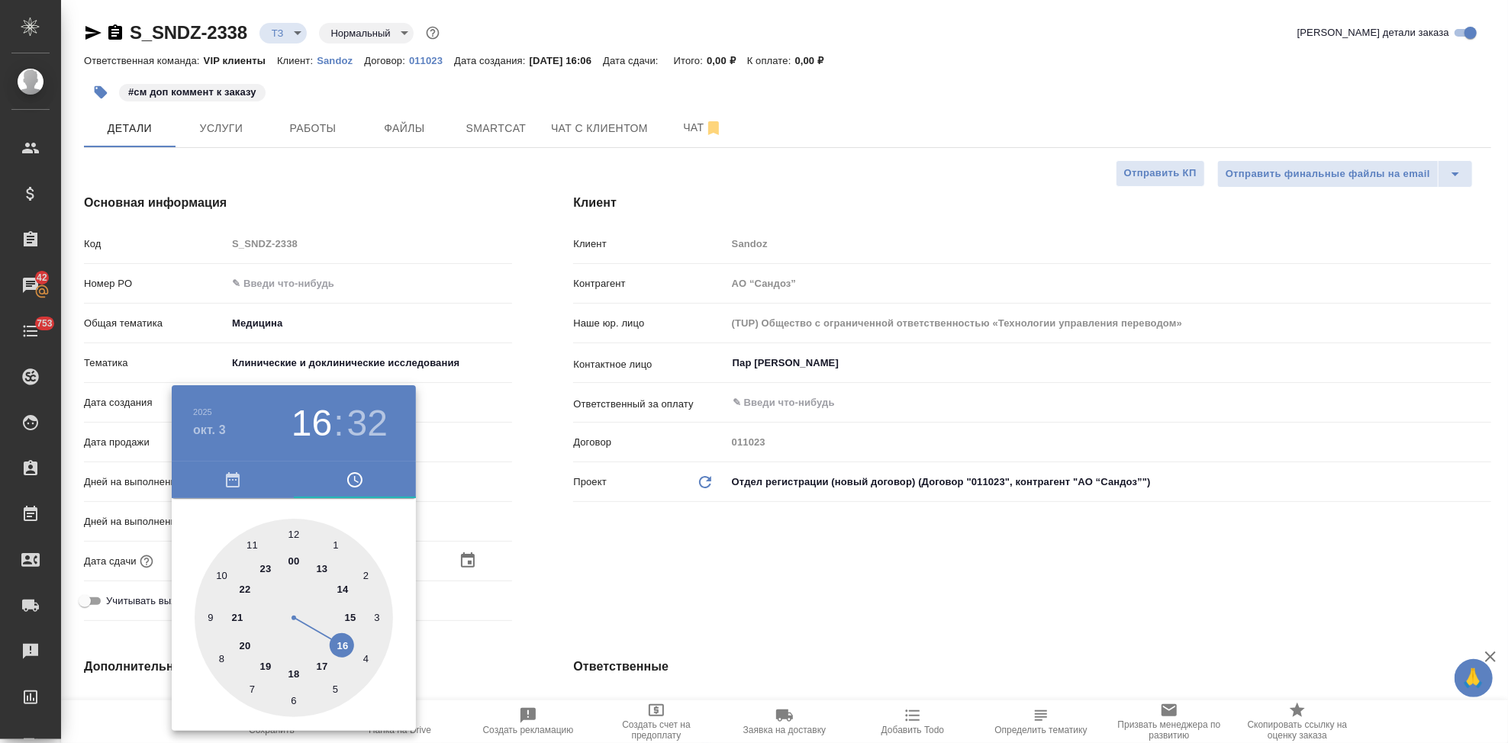
click at [268, 662] on div at bounding box center [294, 618] width 198 height 198
type input "03.10.2025 19:32"
type textarea "x"
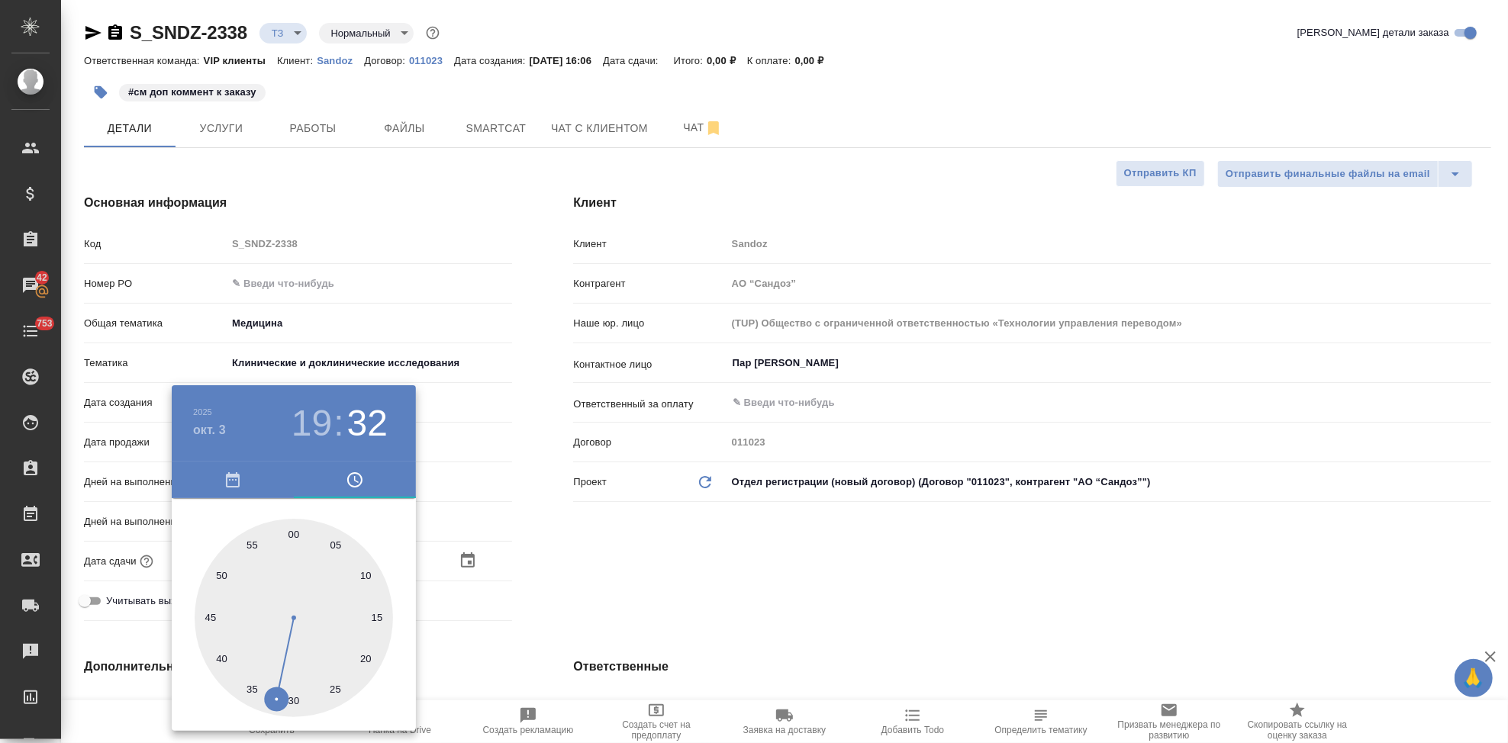
click at [291, 532] on div at bounding box center [294, 618] width 198 height 198
type input "03.10.2025 19:00"
type textarea "x"
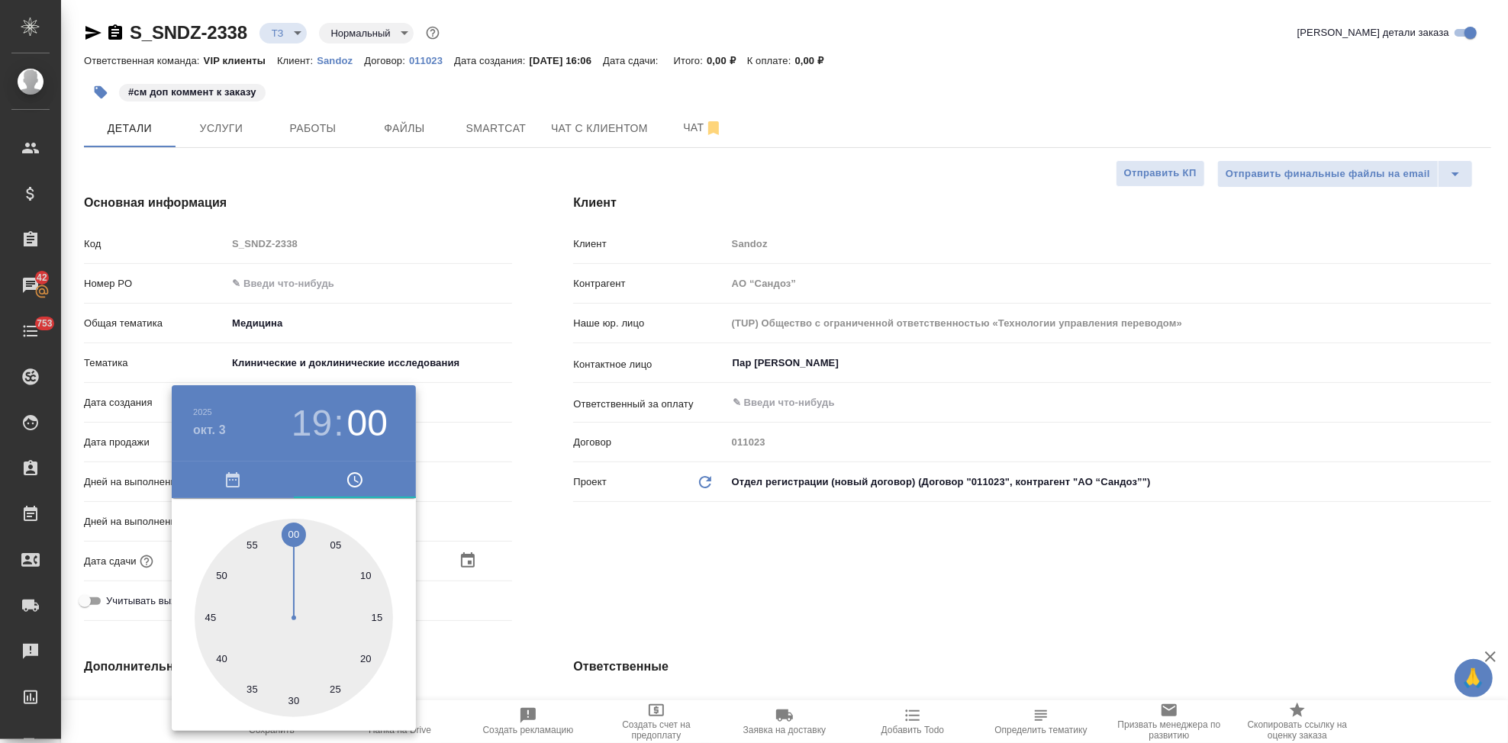
type textarea "x"
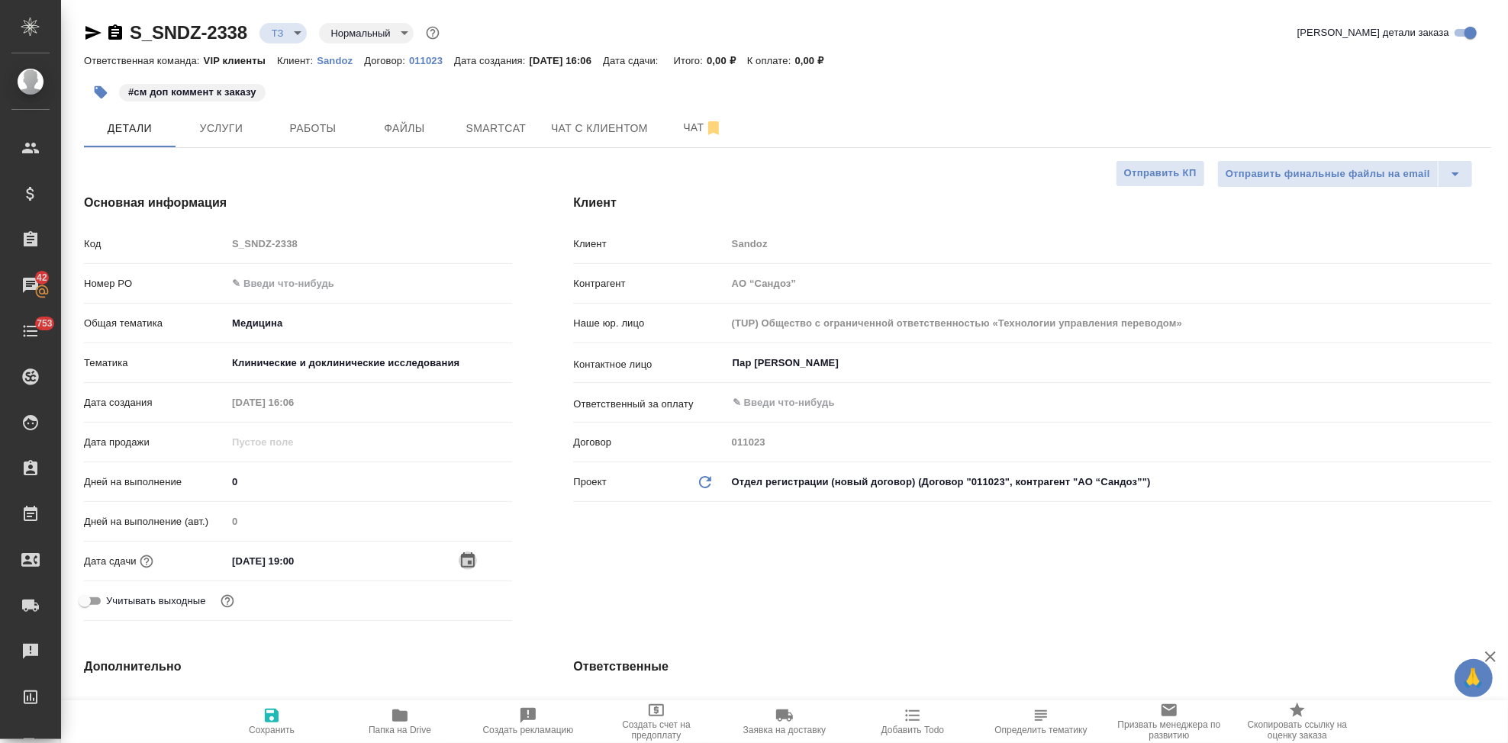
click at [569, 560] on div "Клиент Клиент Sandoz Контрагент АО “Сандоз” Наше юр. лицо (TUP) Общество с огра…" at bounding box center [1032, 410] width 979 height 494
click at [260, 717] on span "Сохранить" at bounding box center [272, 721] width 110 height 29
type textarea "x"
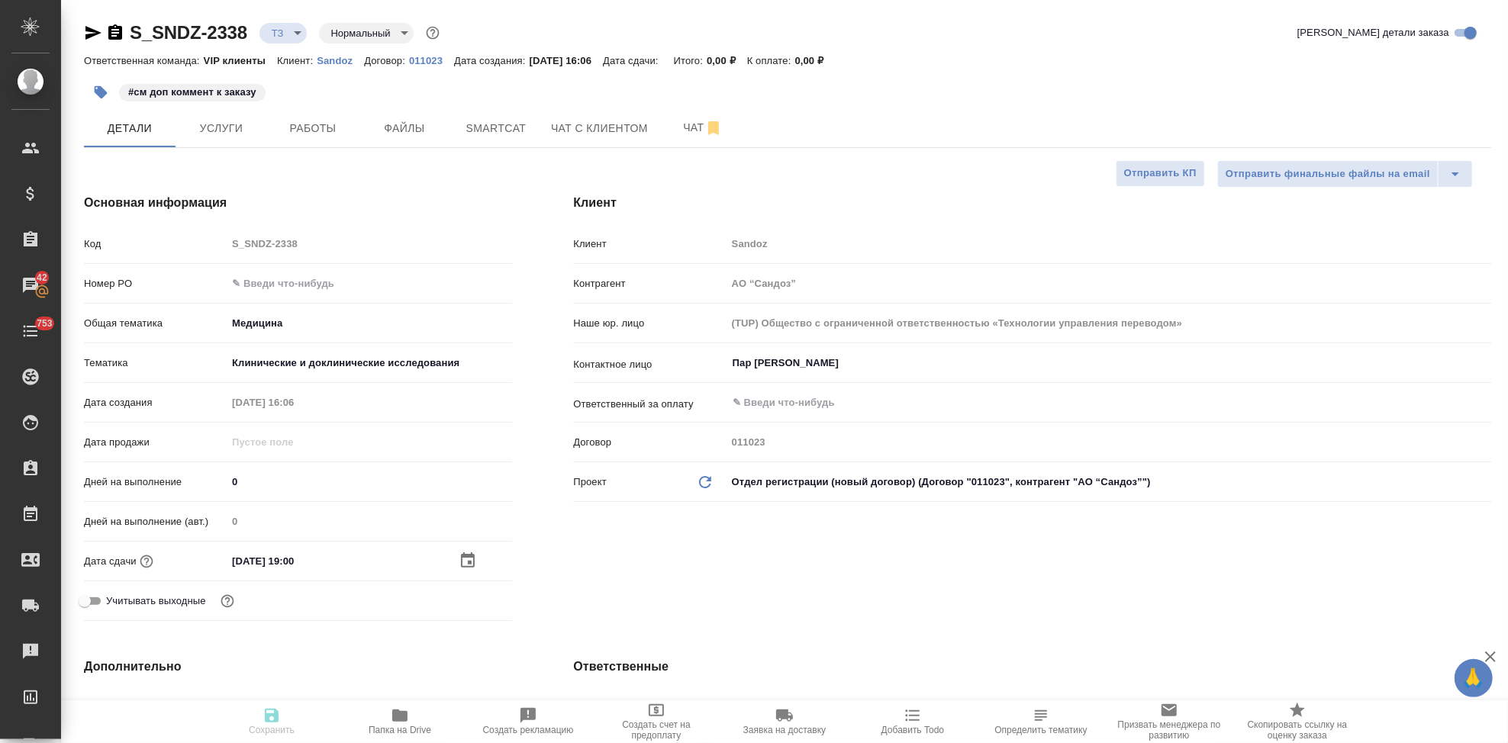
type textarea "x"
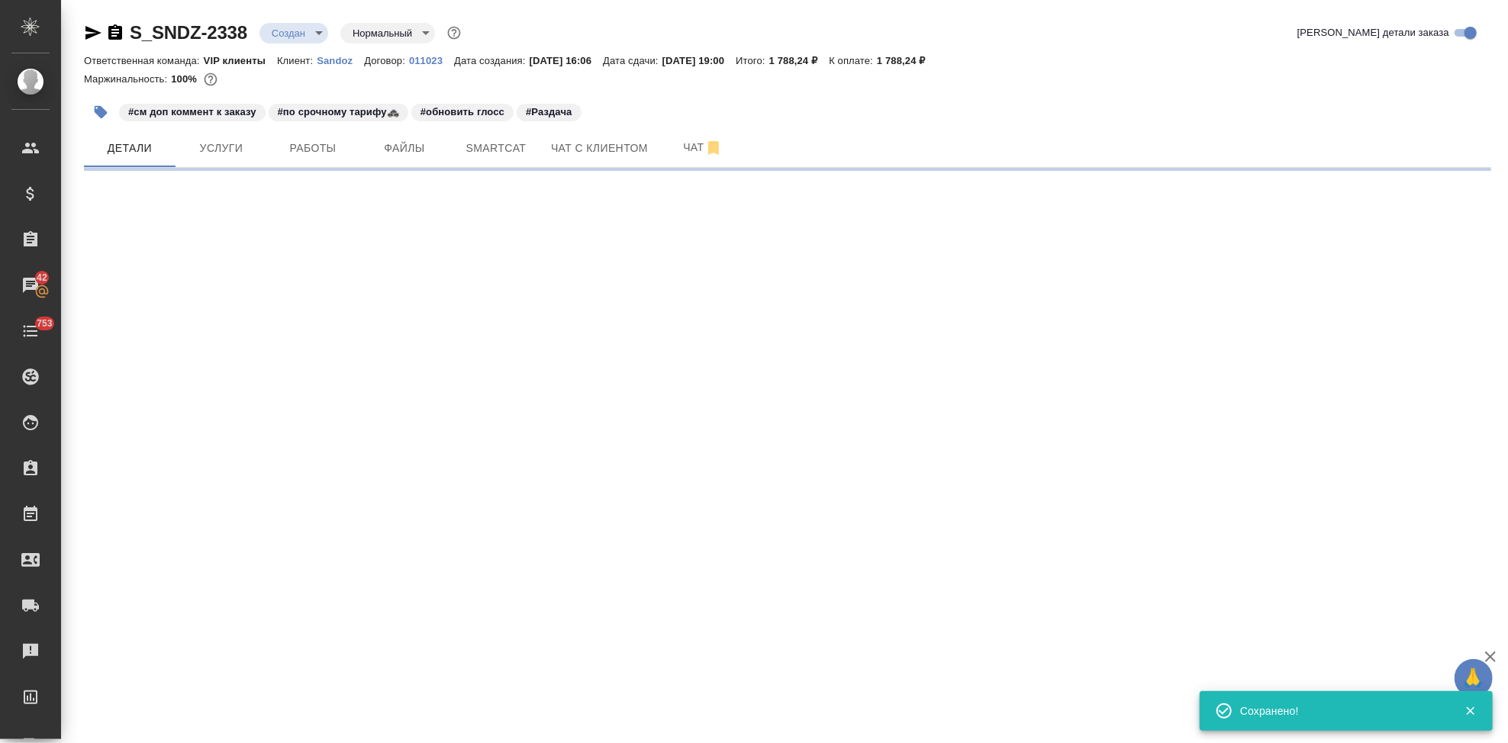
type input "new"
select select "RU"
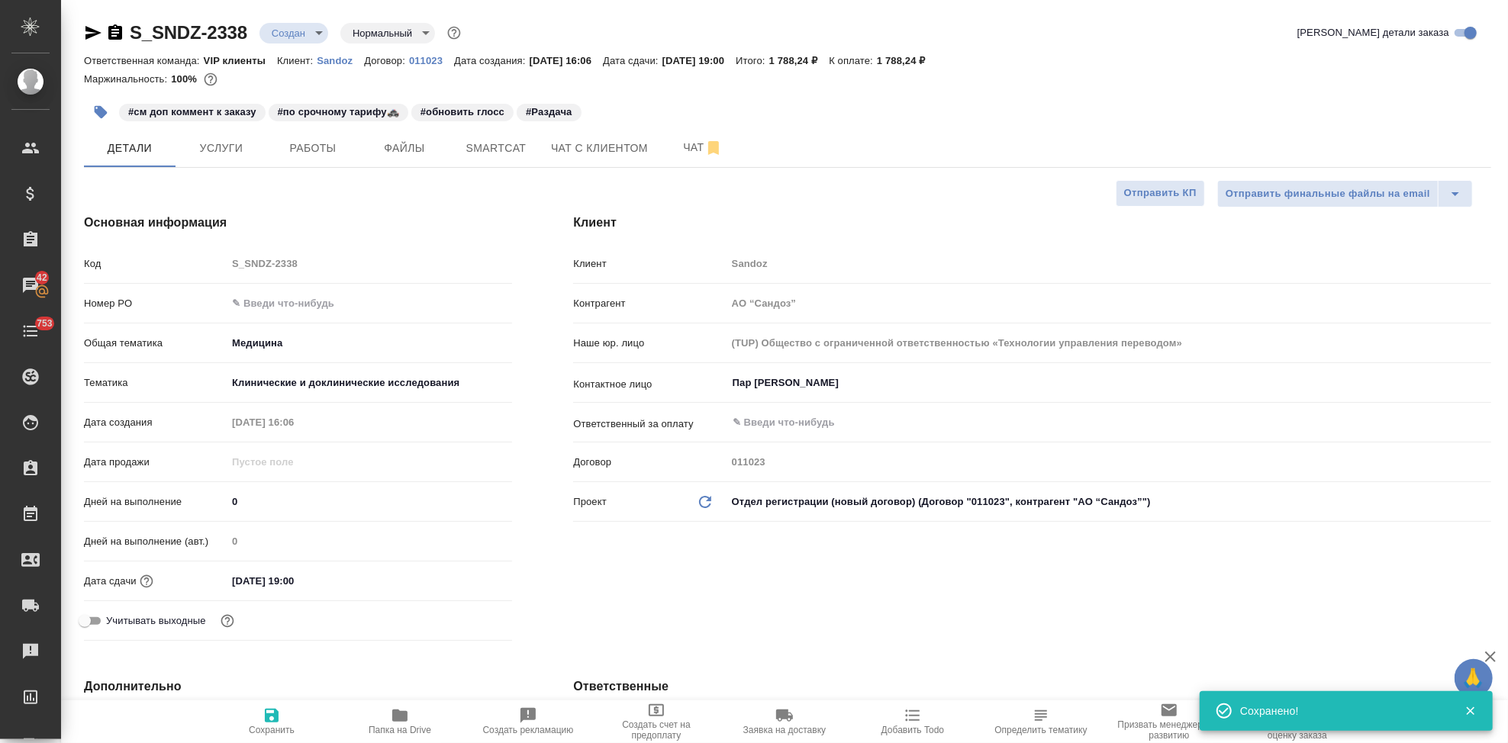
type textarea "x"
click at [692, 144] on span "Чат" at bounding box center [702, 147] width 73 height 19
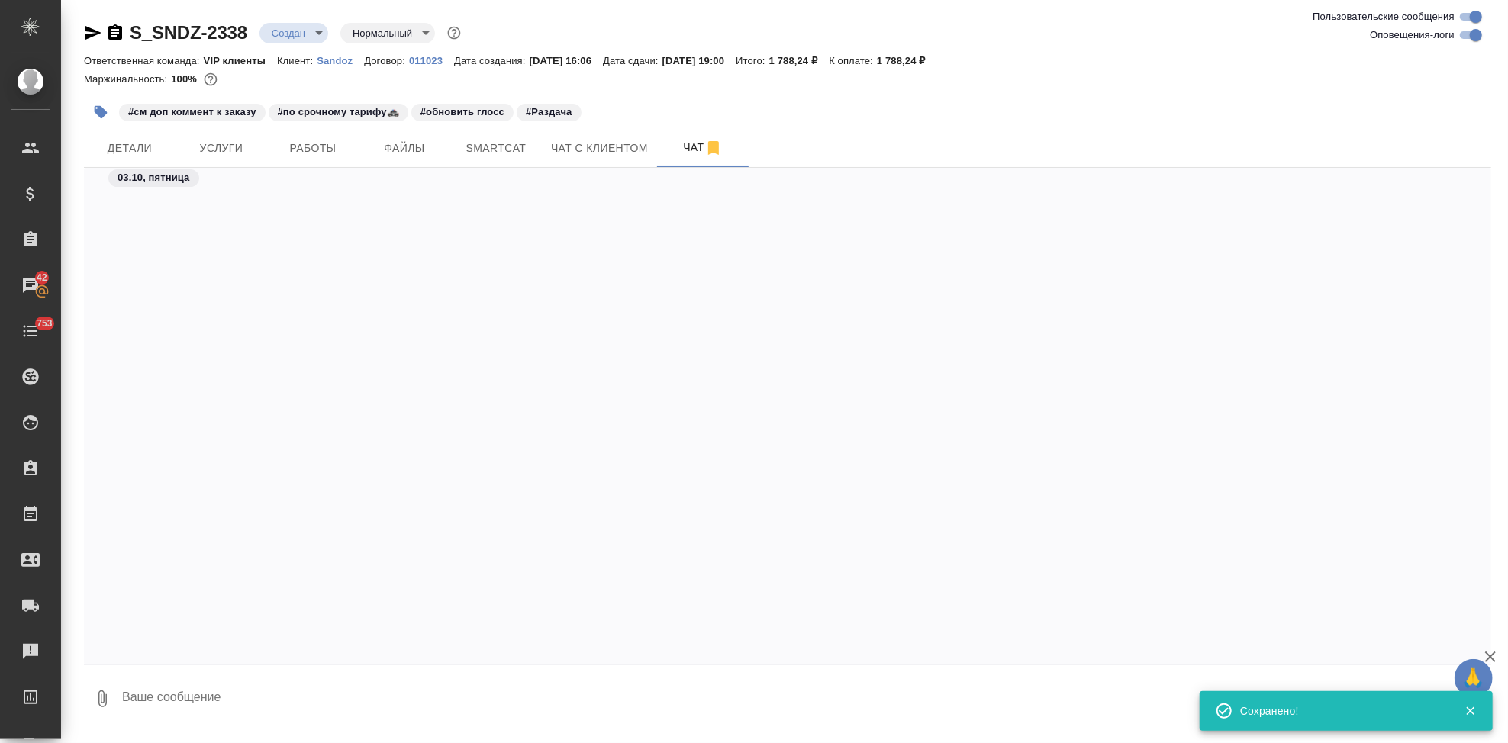
scroll to position [5527, 0]
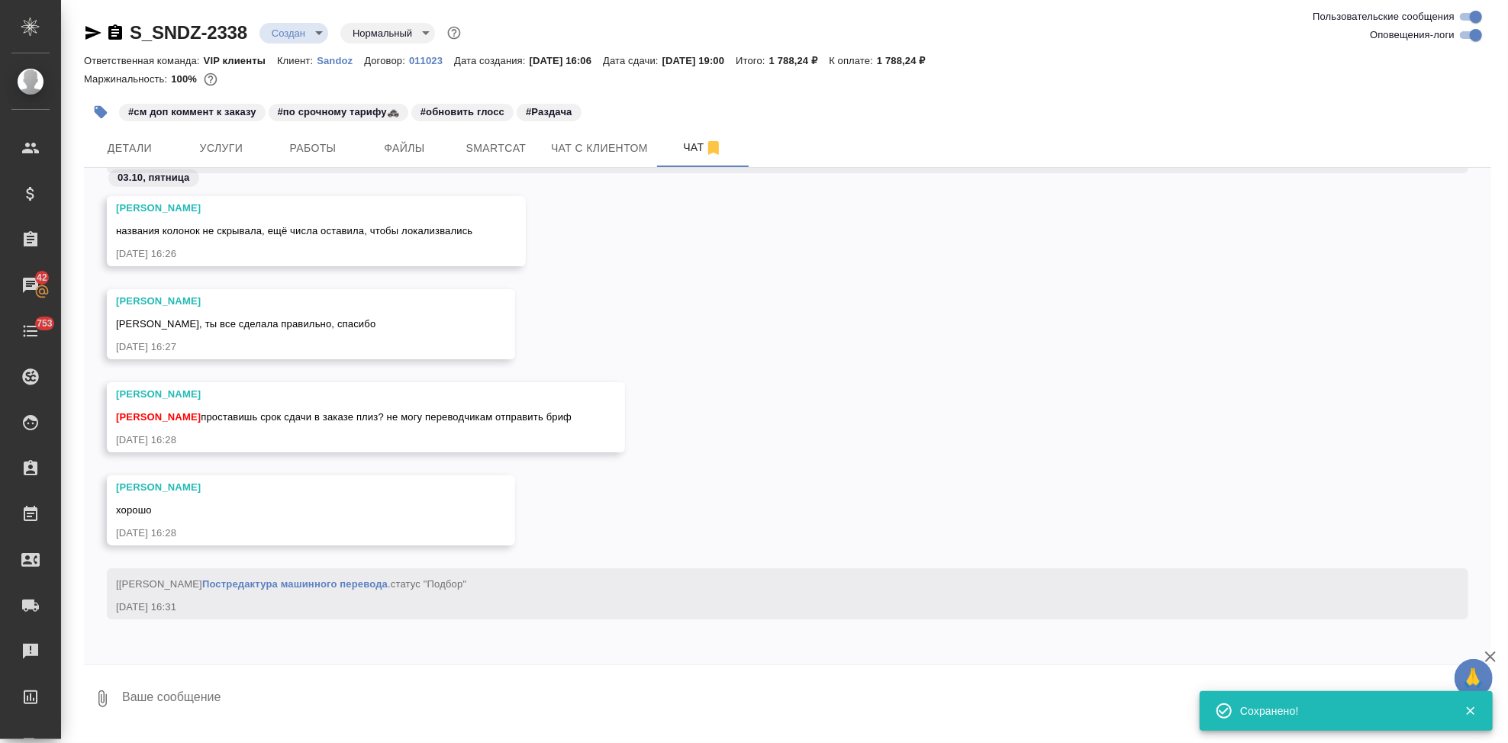
click at [208, 695] on textarea at bounding box center [806, 699] width 1371 height 52
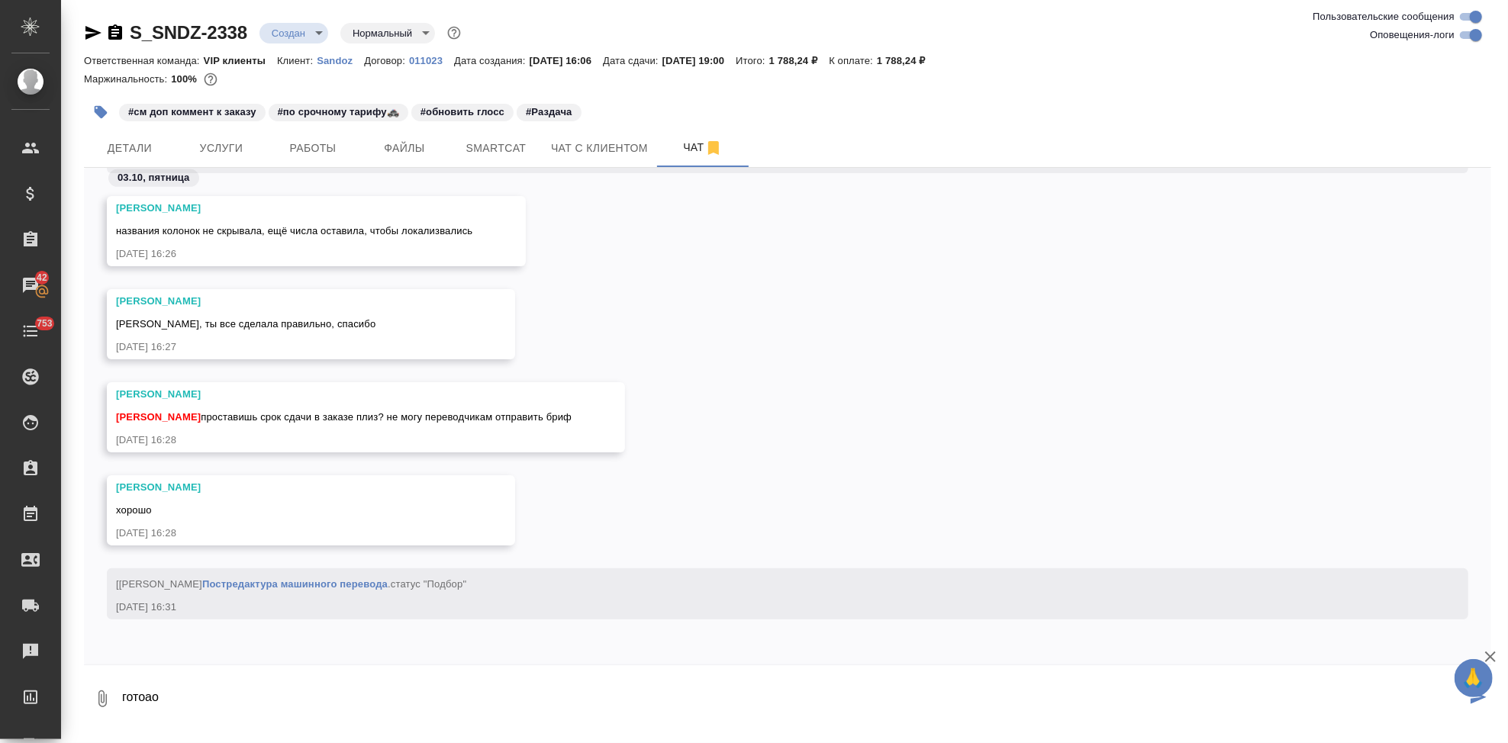
type textarea "готоао"
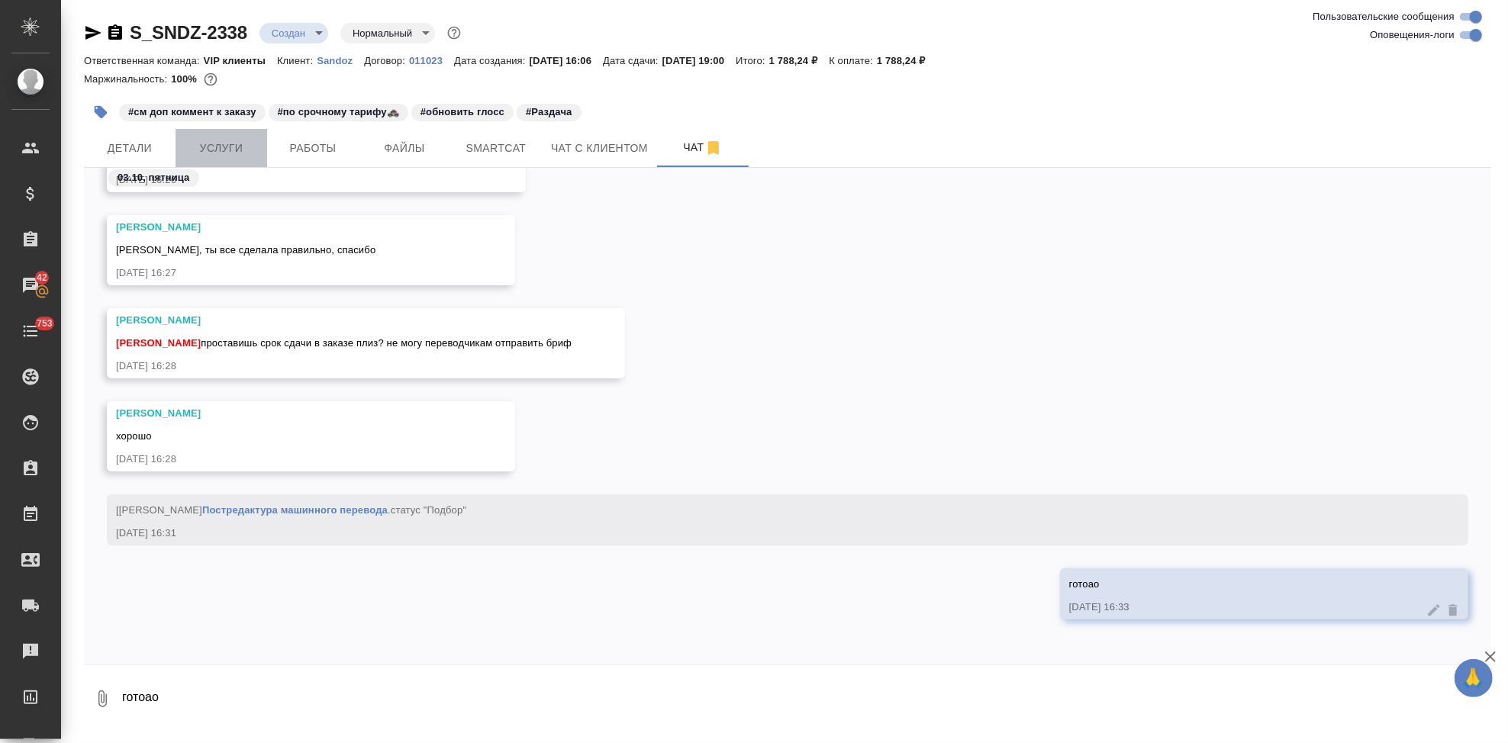
click at [227, 139] on span "Услуги" at bounding box center [221, 148] width 73 height 19
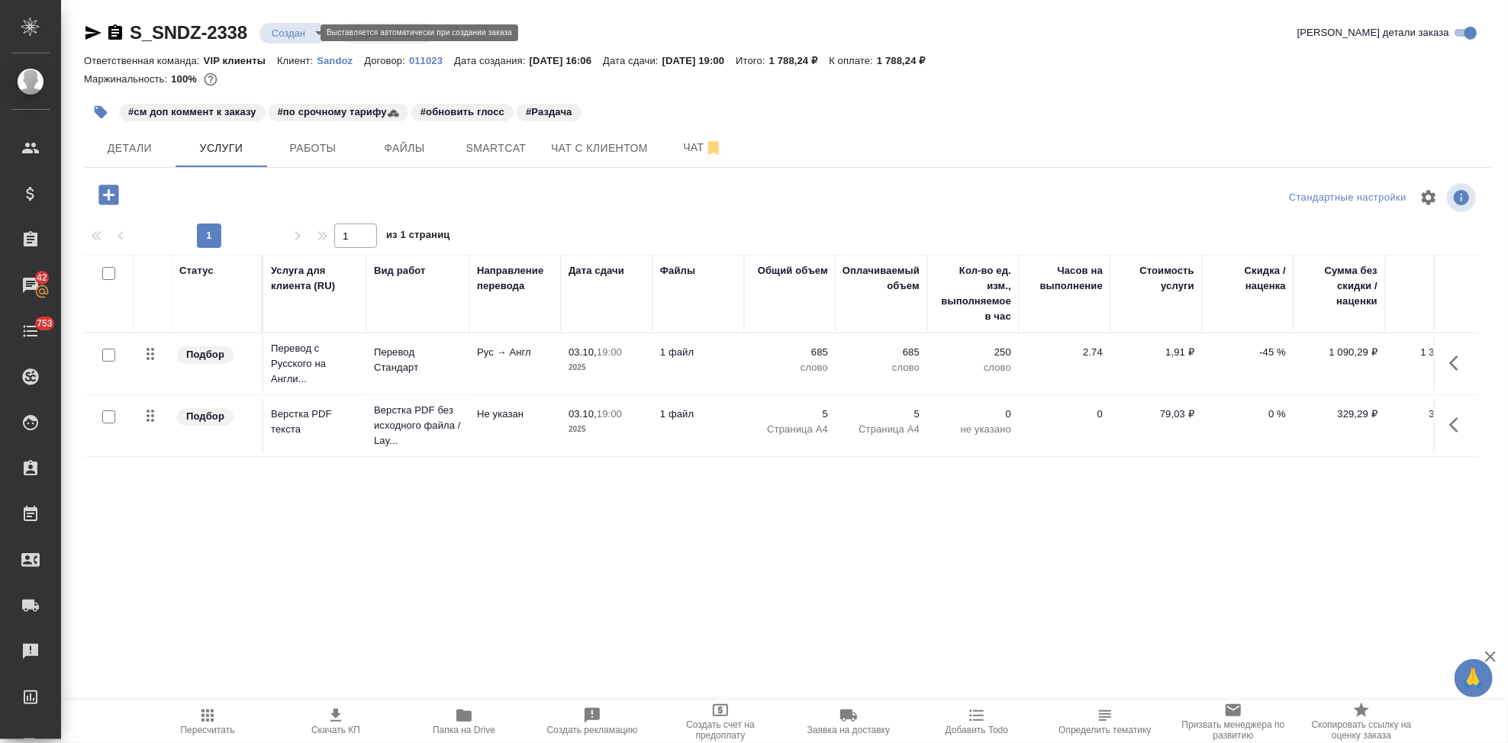
click at [309, 27] on body "🙏 .cls-1 fill:#fff; AWATERA Kabargina Anna Клиенты Спецификации Заказы 42 Чаты …" at bounding box center [754, 371] width 1508 height 743
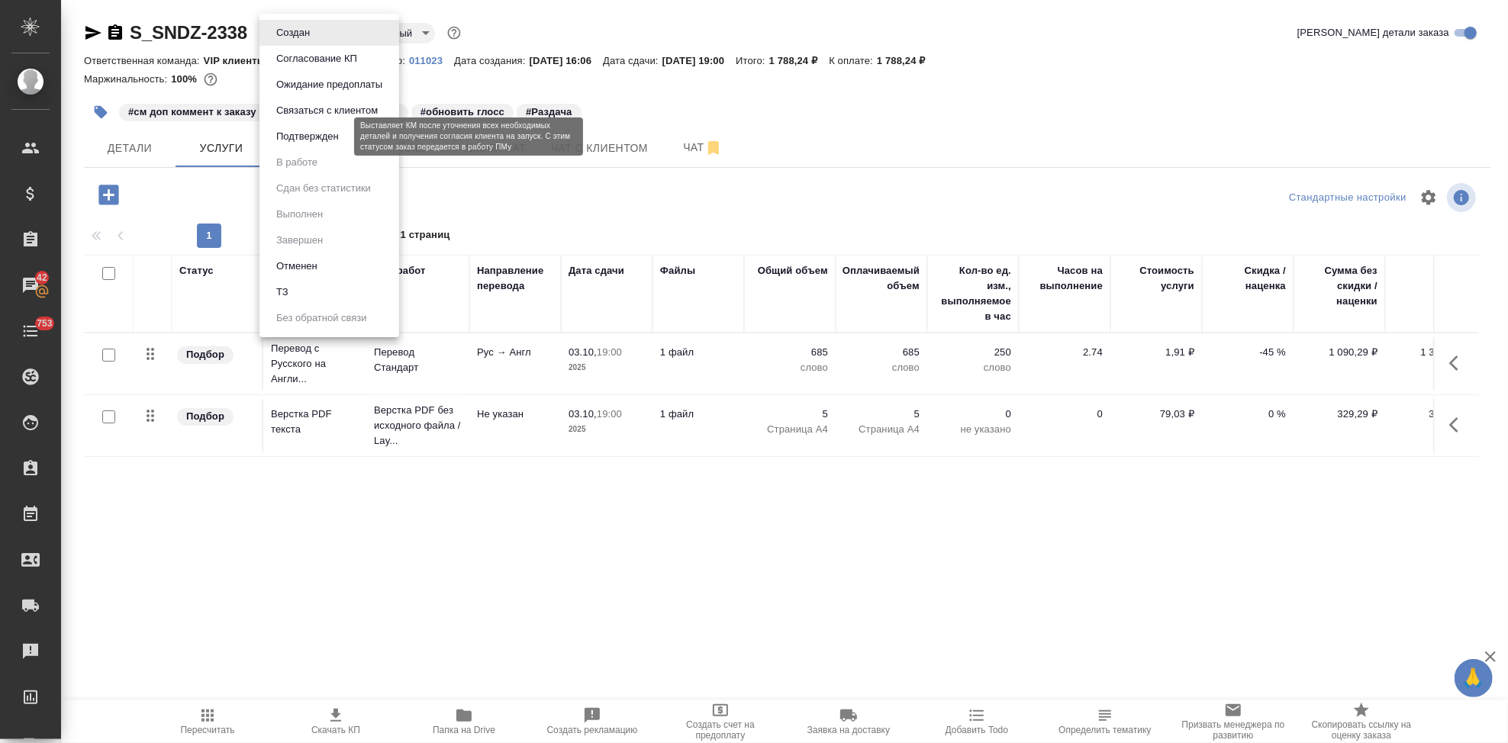
click at [316, 134] on button "Подтвержден" at bounding box center [308, 136] width 72 height 17
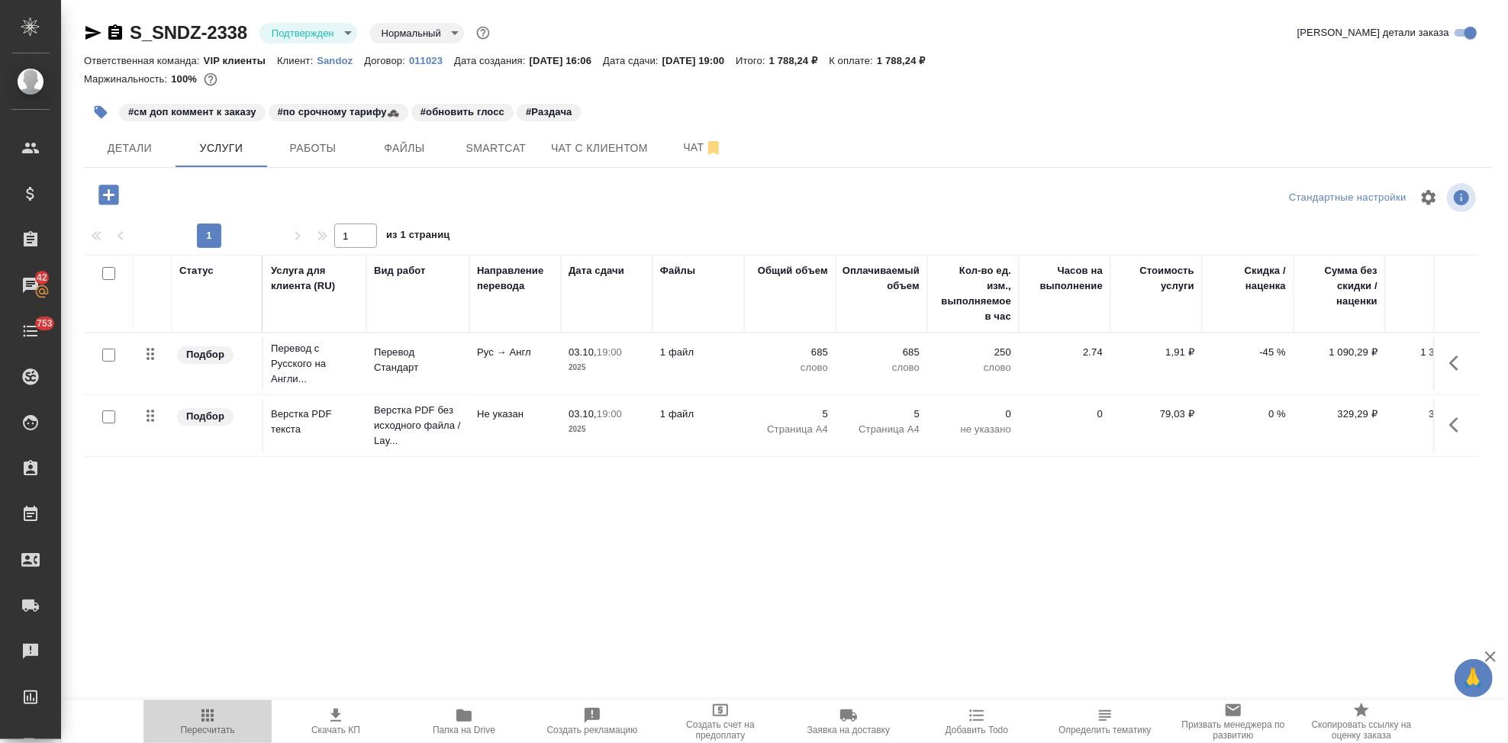
click at [201, 729] on span "Пересчитать" at bounding box center [208, 730] width 54 height 11
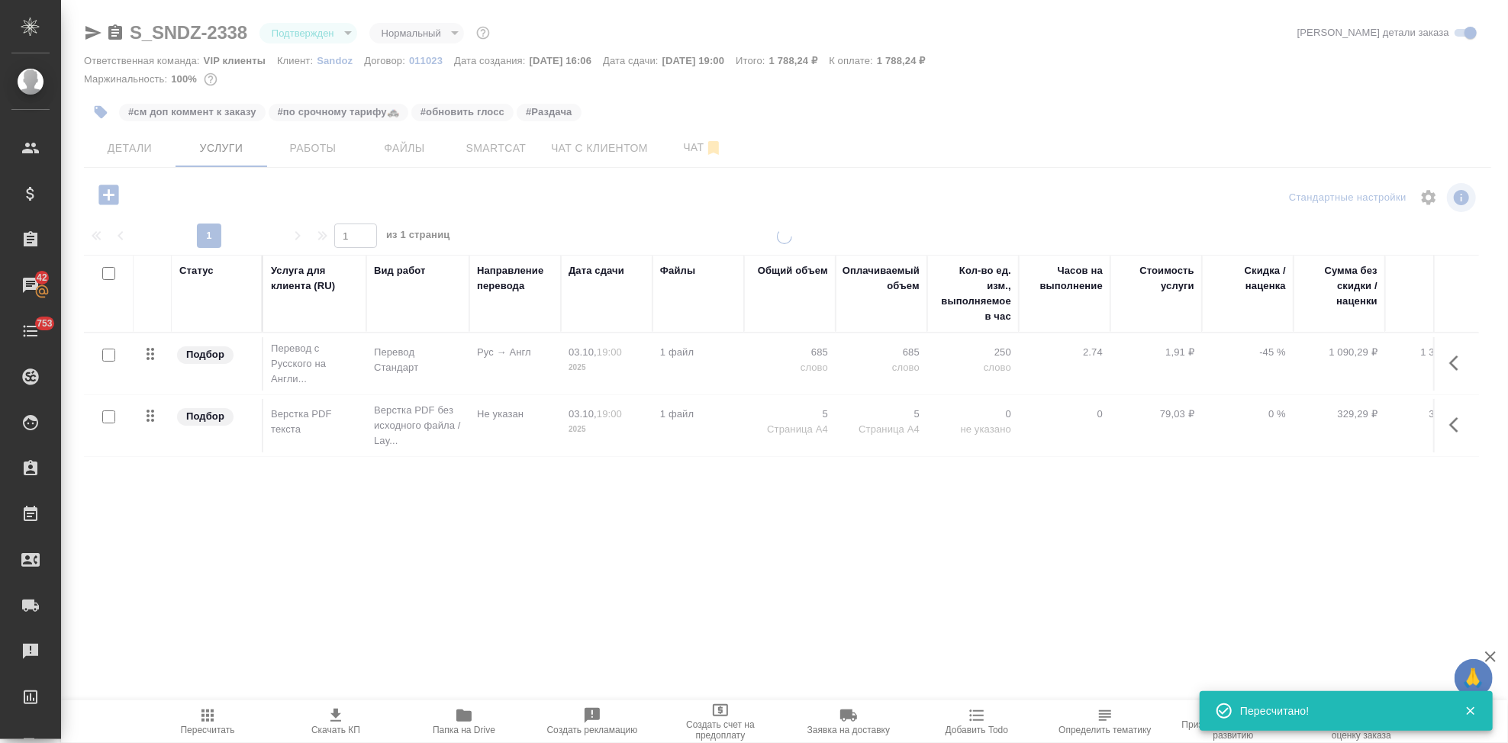
type input "urgent"
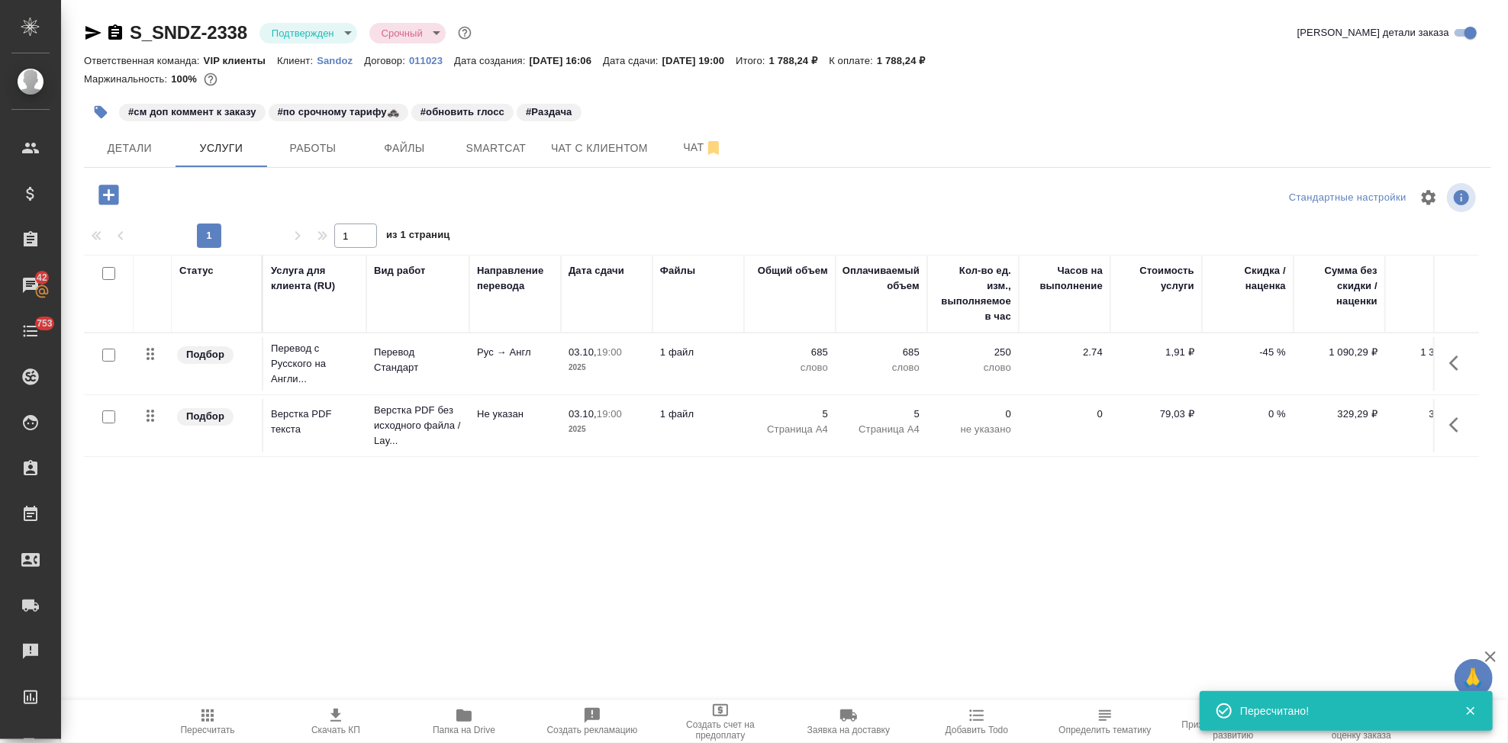
click at [334, 723] on icon "button" at bounding box center [336, 716] width 18 height 18
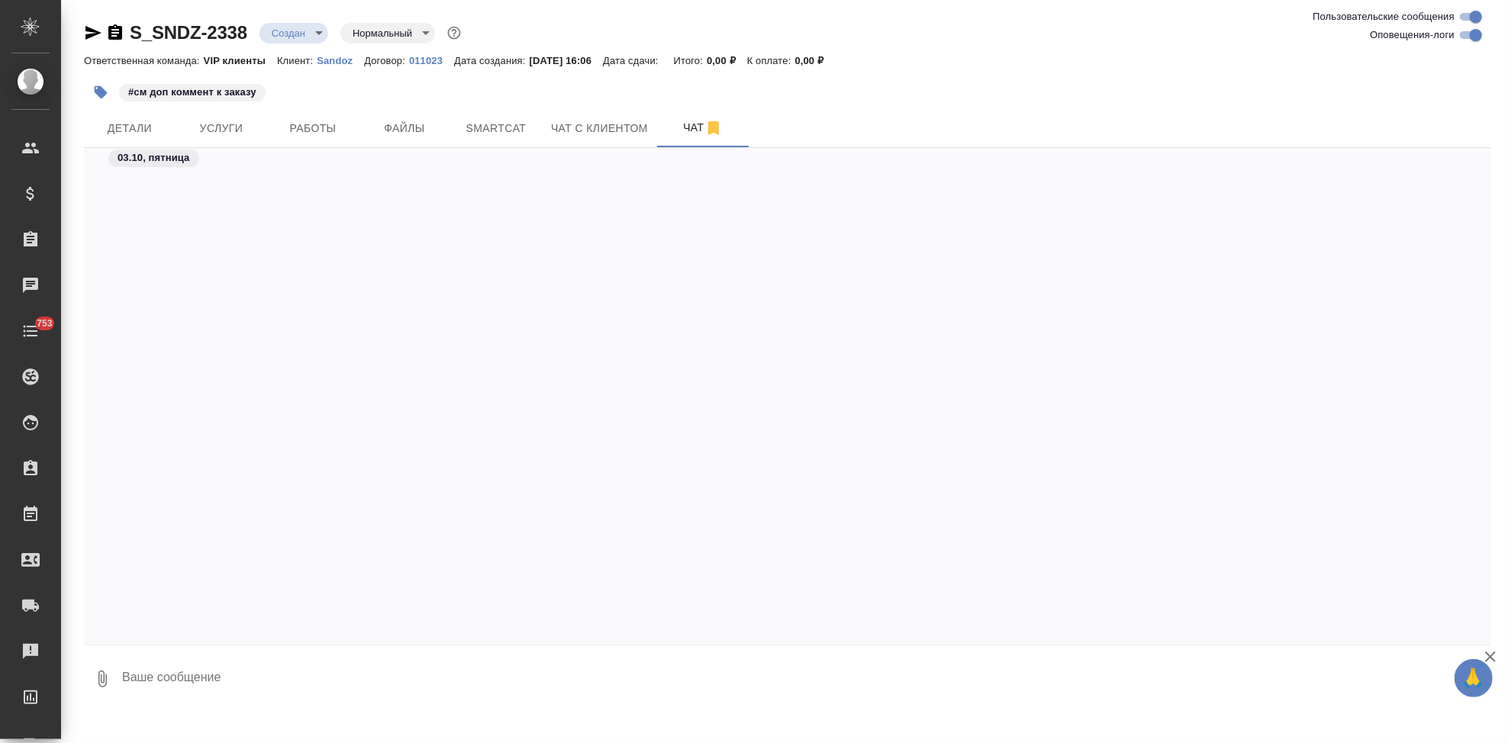
scroll to position [692, 0]
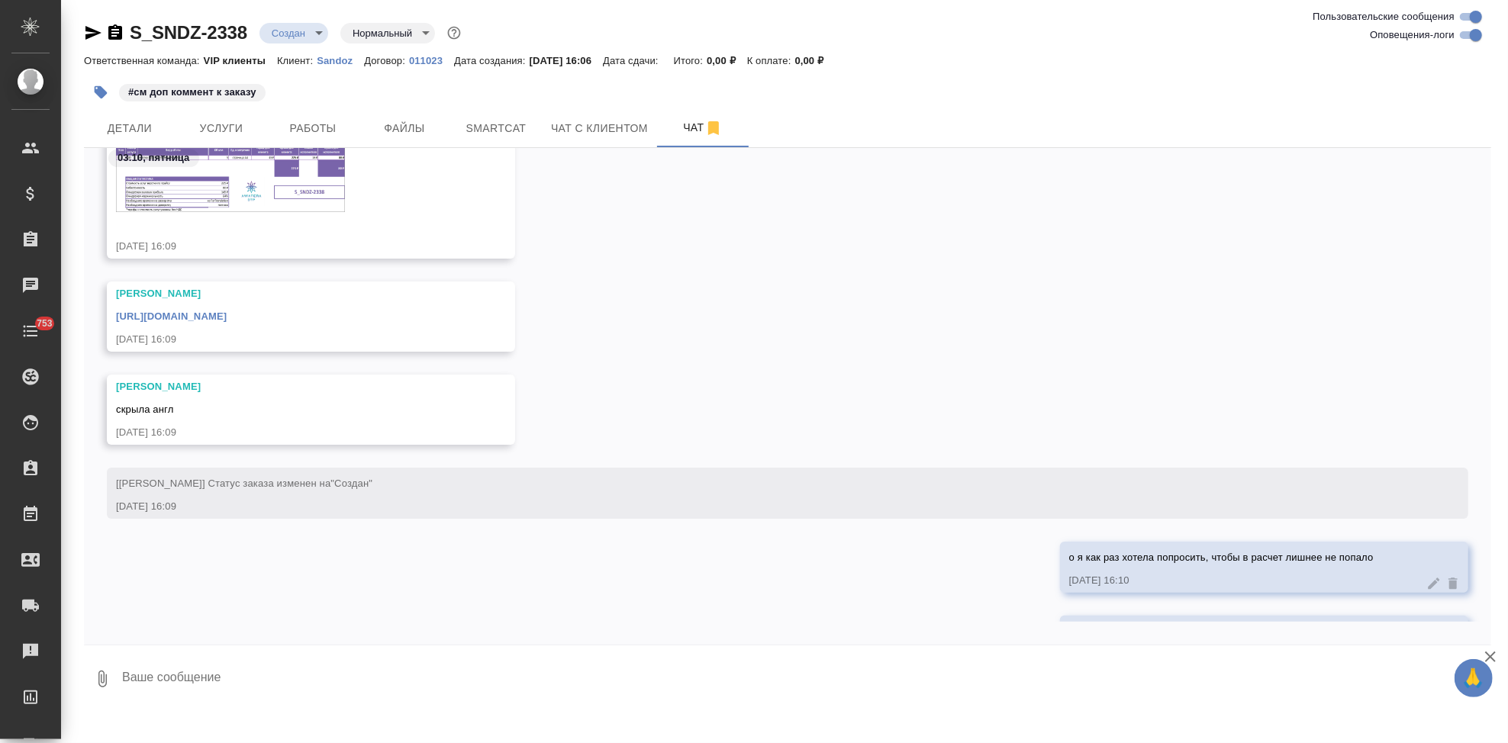
click at [227, 315] on link "https://drive.awatera.com/apps/files/files/10596661?dir=/Shares/Sandoz/Orders/S…" at bounding box center [171, 316] width 111 height 11
click at [240, 138] on button "Услуги" at bounding box center [222, 128] width 92 height 38
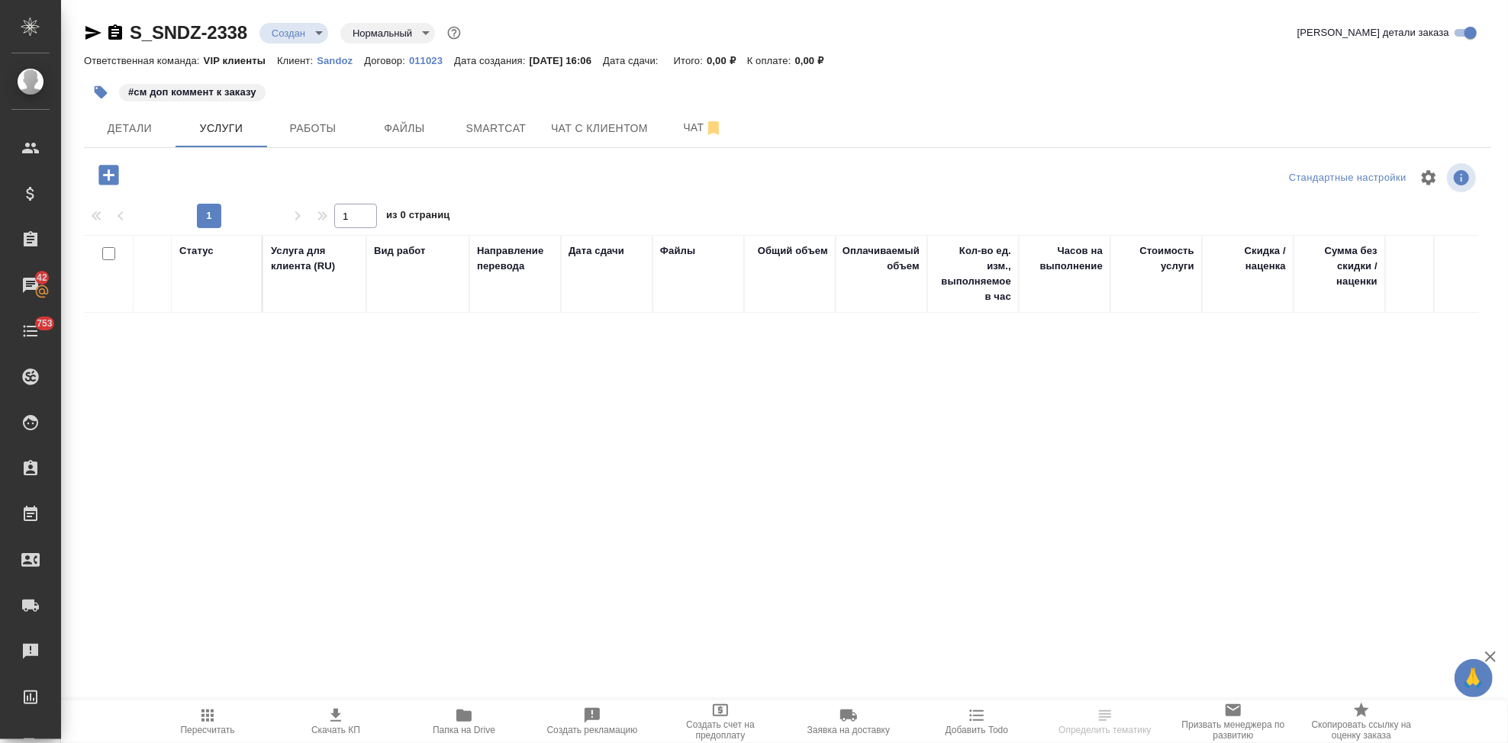
click at [112, 177] on icon "button" at bounding box center [108, 175] width 20 height 20
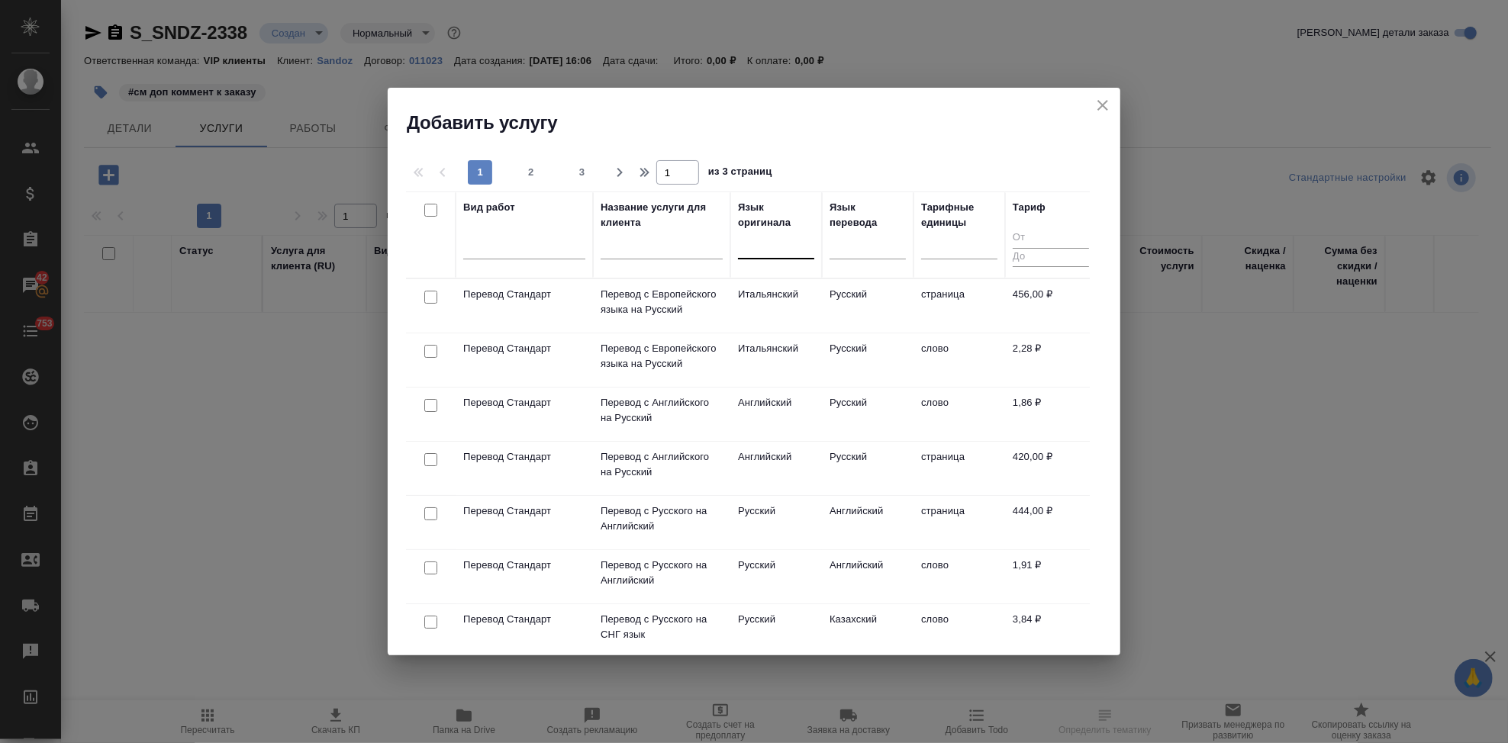
click at [752, 254] on div at bounding box center [776, 244] width 76 height 22
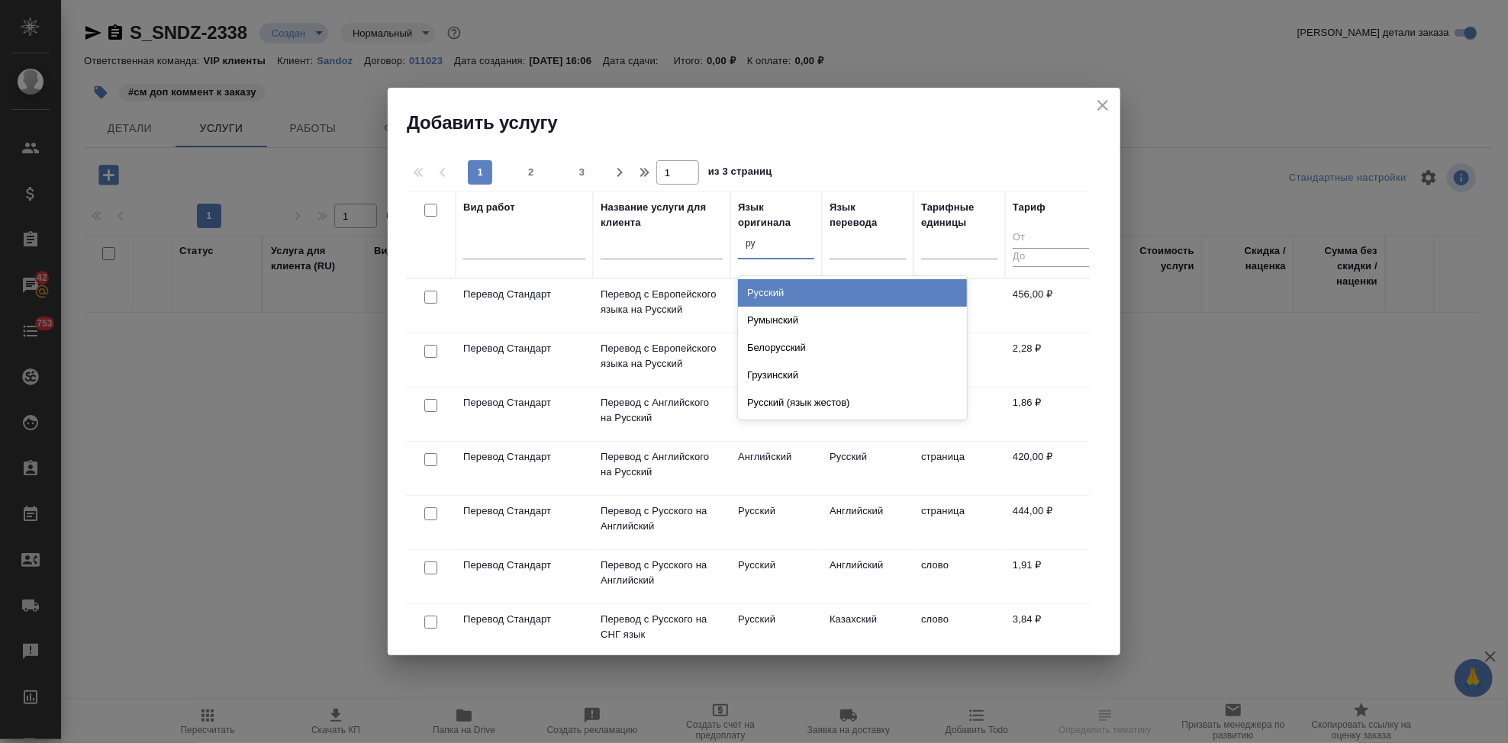
type input "рус"
click at [784, 293] on div "Русский" at bounding box center [852, 292] width 229 height 27
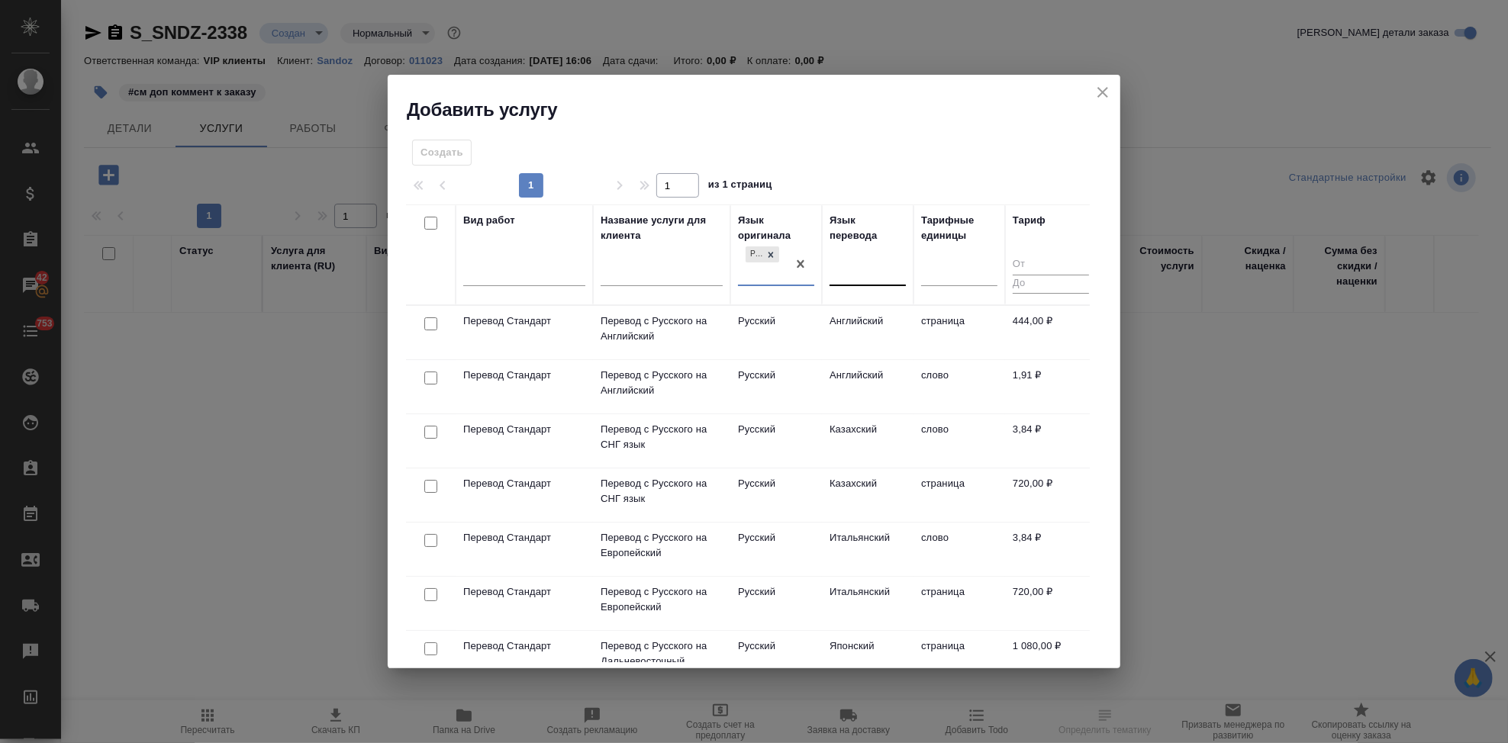
click at [852, 274] on div at bounding box center [867, 271] width 76 height 22
type input "а"
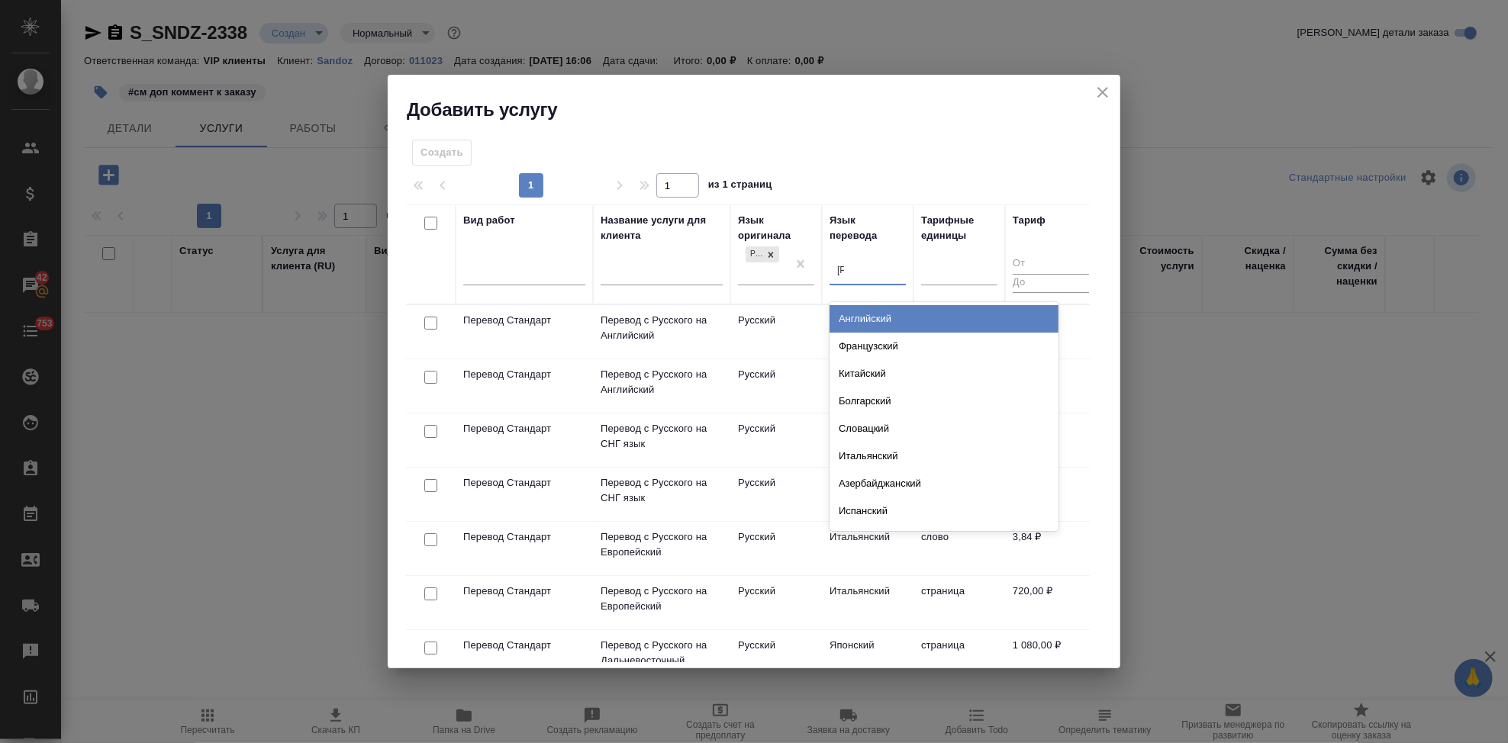
click at [860, 313] on div "Английский" at bounding box center [943, 318] width 229 height 27
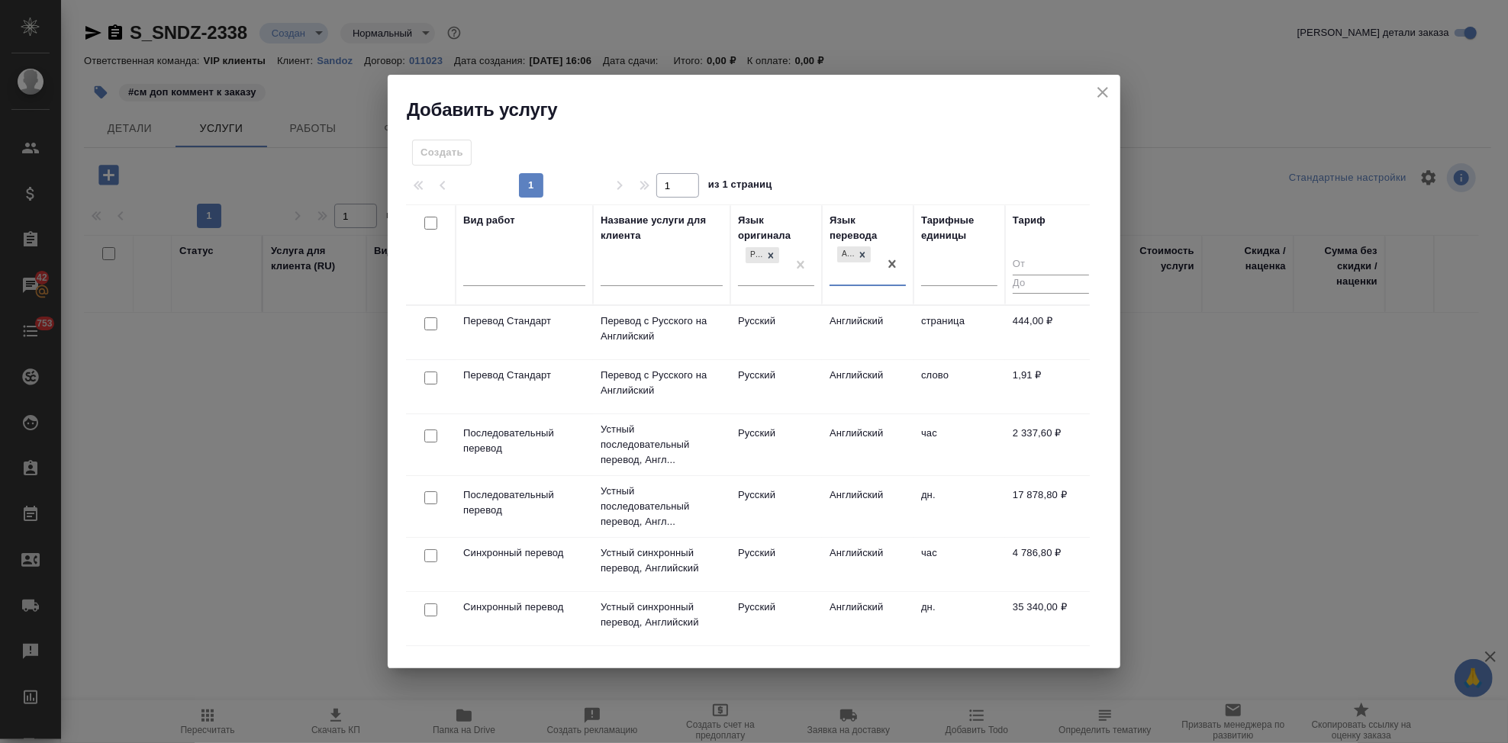
click at [816, 391] on td "Русский" at bounding box center [776, 386] width 92 height 53
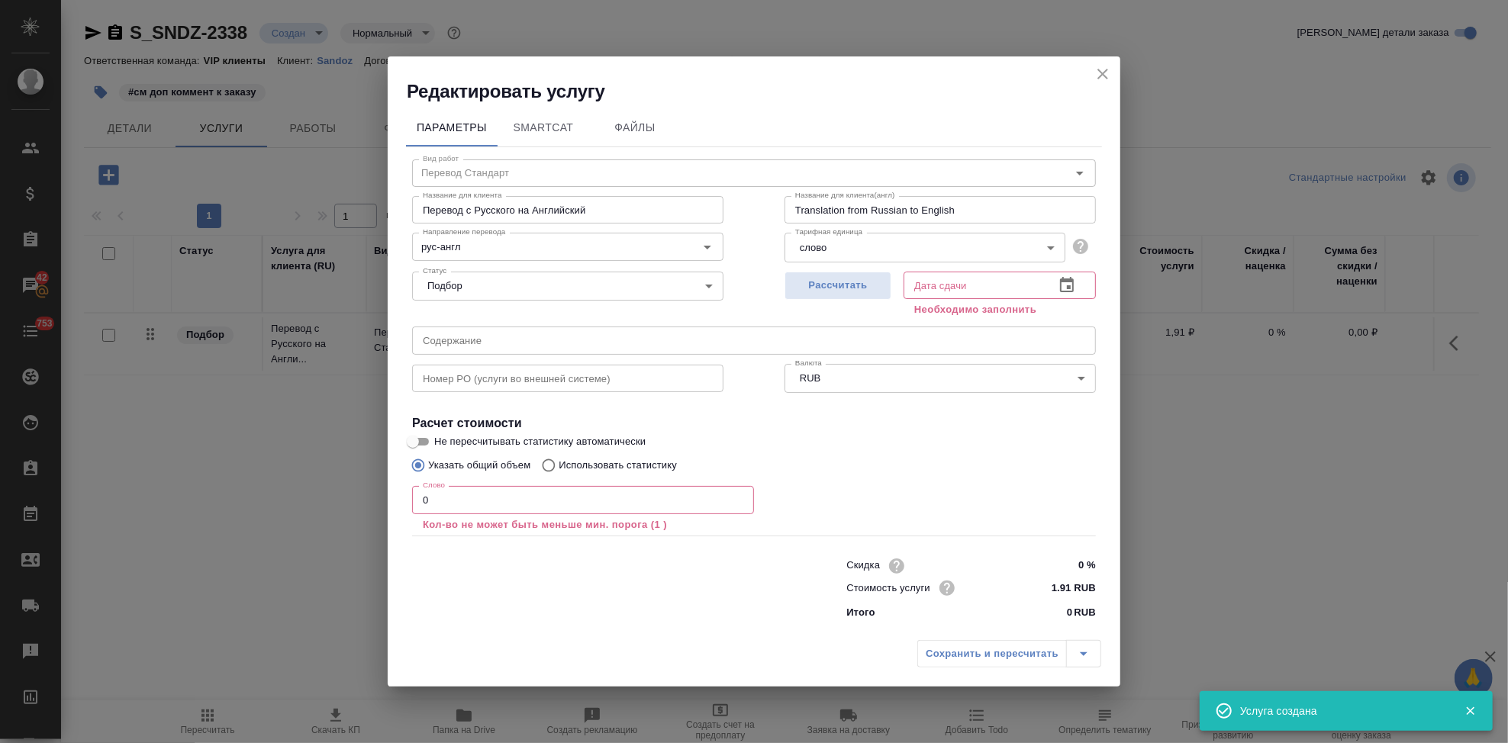
click at [619, 493] on input "0" at bounding box center [583, 499] width 342 height 27
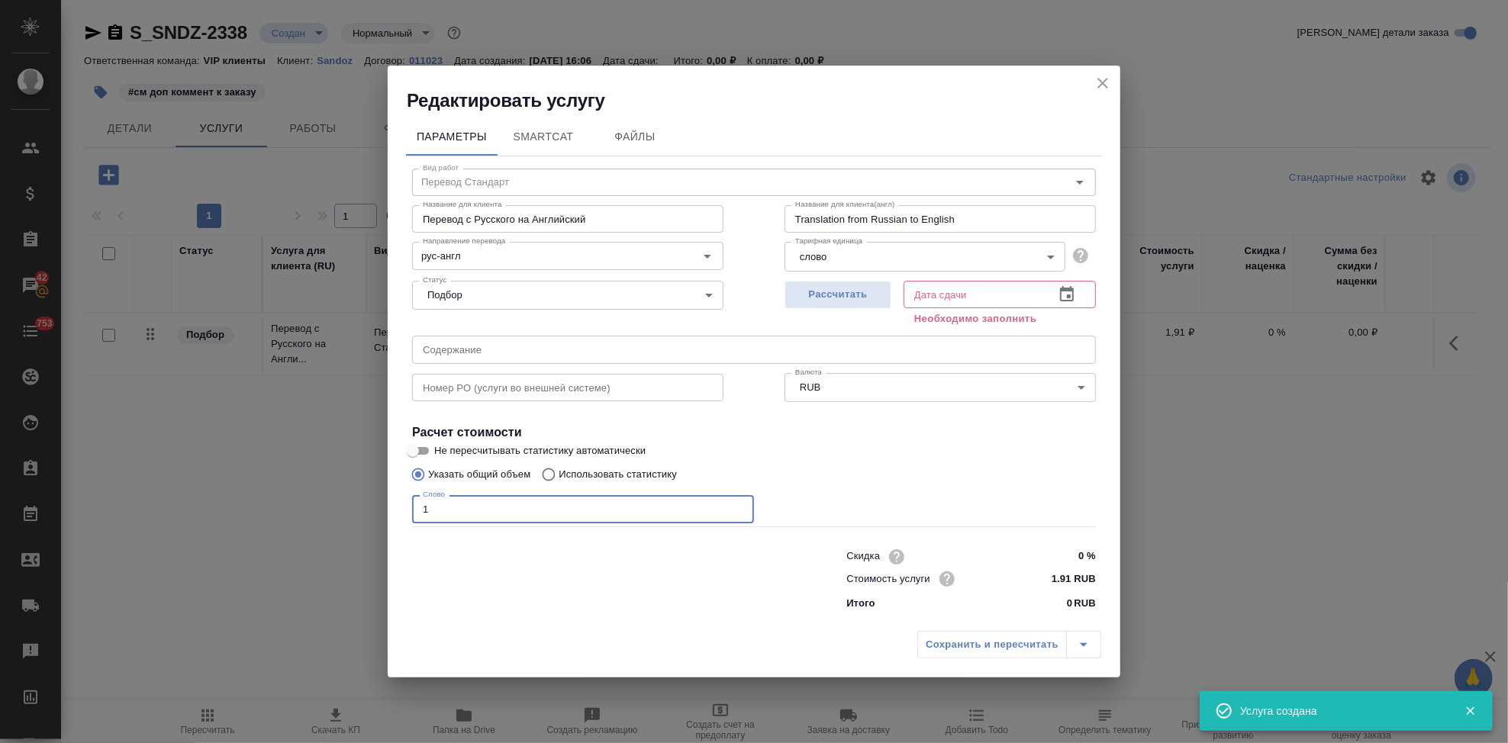
type input "1"
click at [1052, 293] on button "button" at bounding box center [1067, 294] width 37 height 37
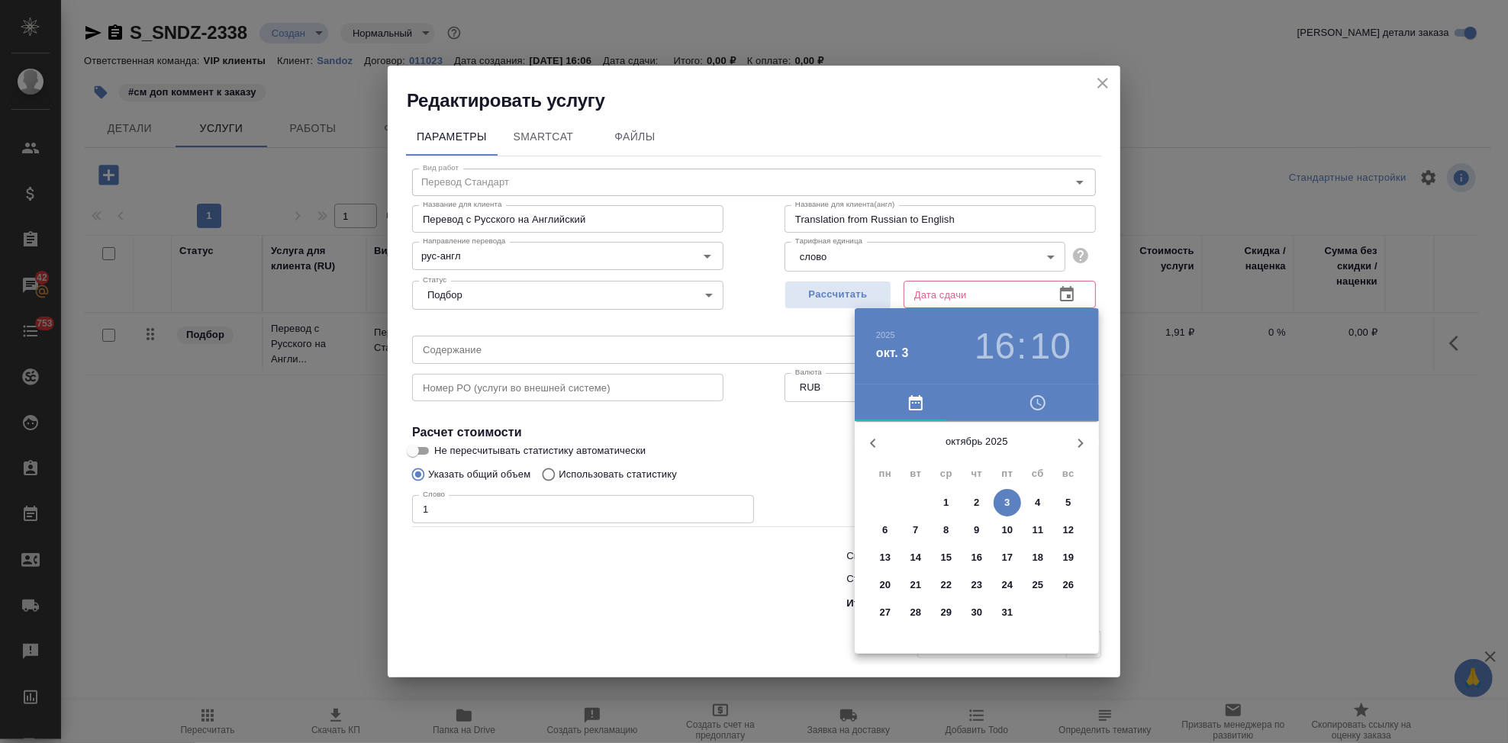
click at [996, 499] on span "3" at bounding box center [1007, 502] width 27 height 15
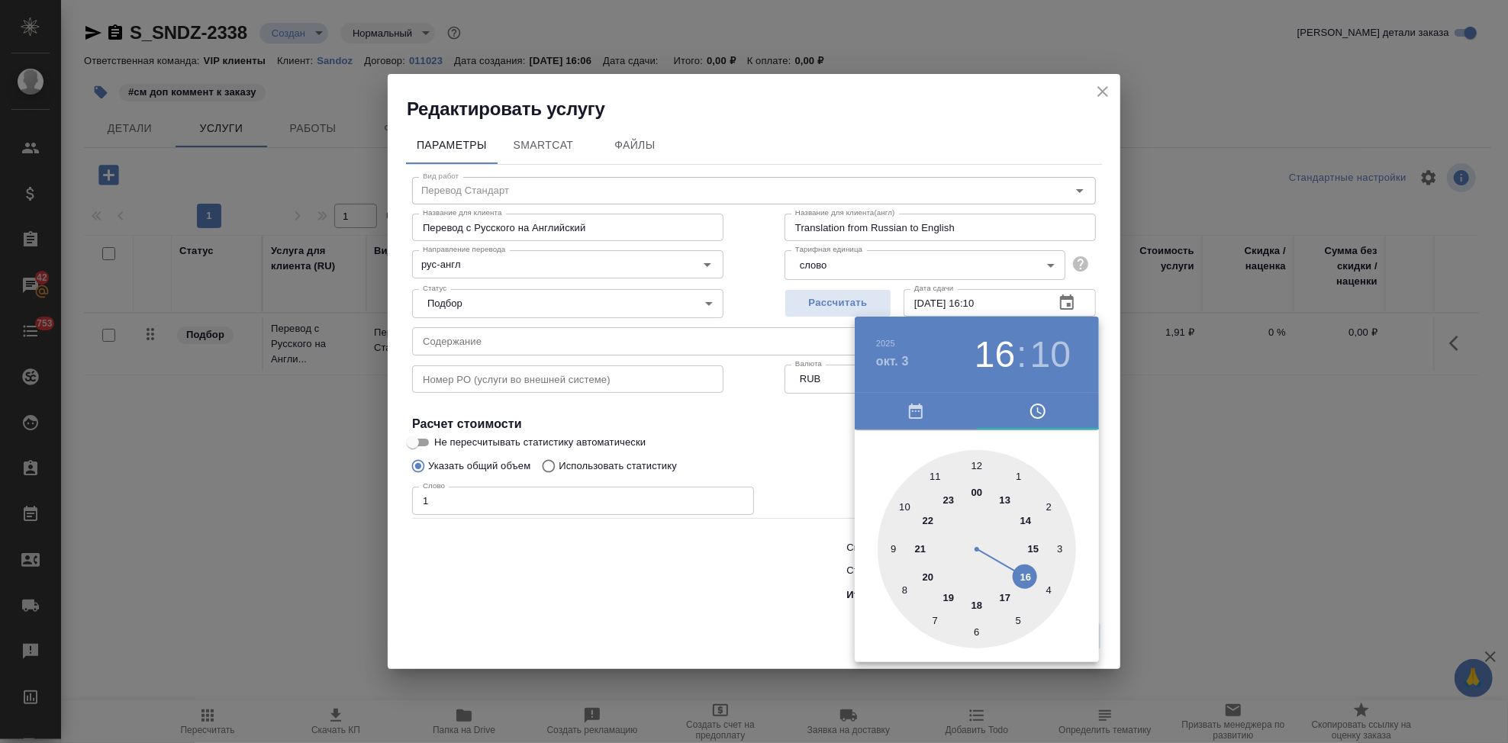
click at [948, 597] on div at bounding box center [977, 549] width 198 height 198
click at [978, 465] on div at bounding box center [977, 549] width 198 height 198
type input "03.10.2025 19:00"
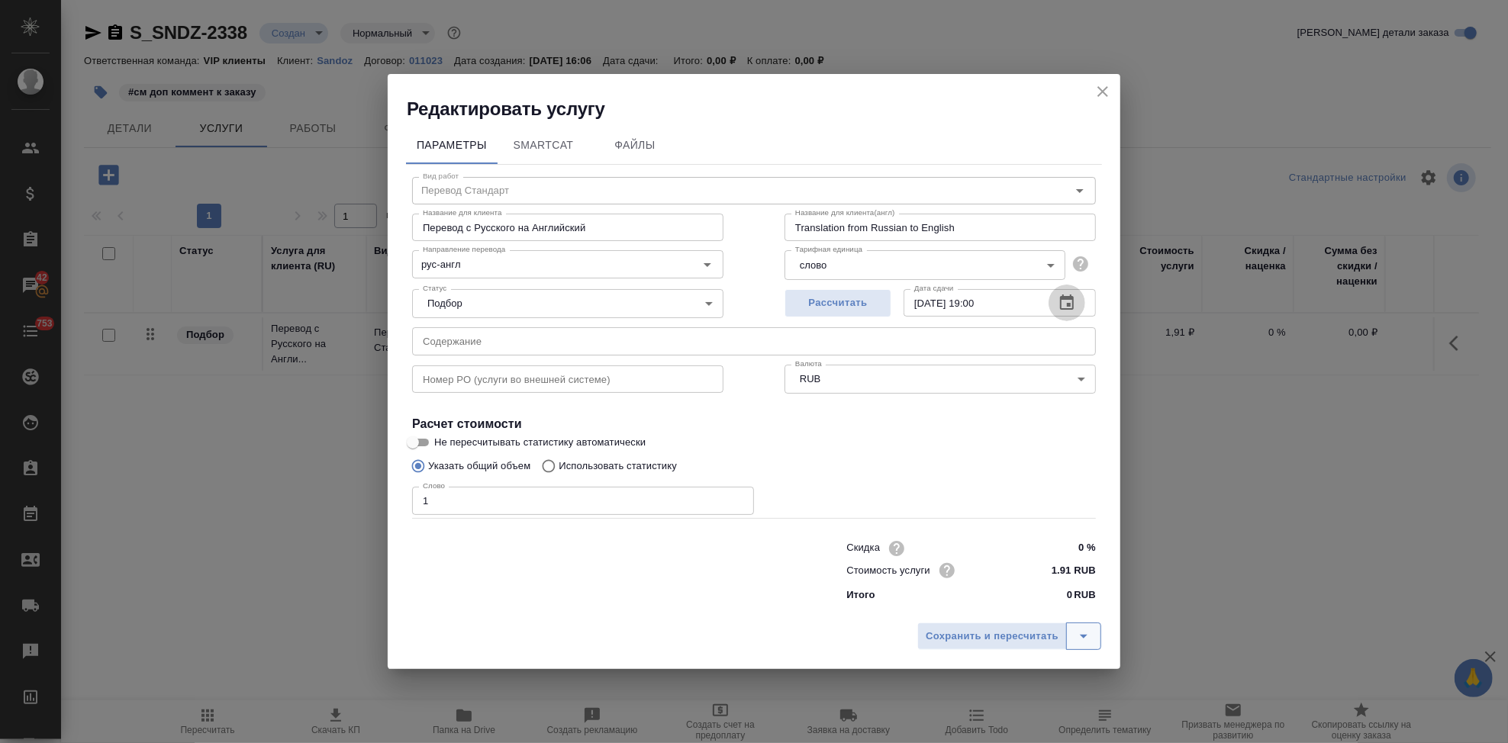
click at [1092, 639] on icon "split button" at bounding box center [1083, 636] width 18 height 18
click at [1038, 607] on li "Сохранить" at bounding box center [1012, 604] width 184 height 24
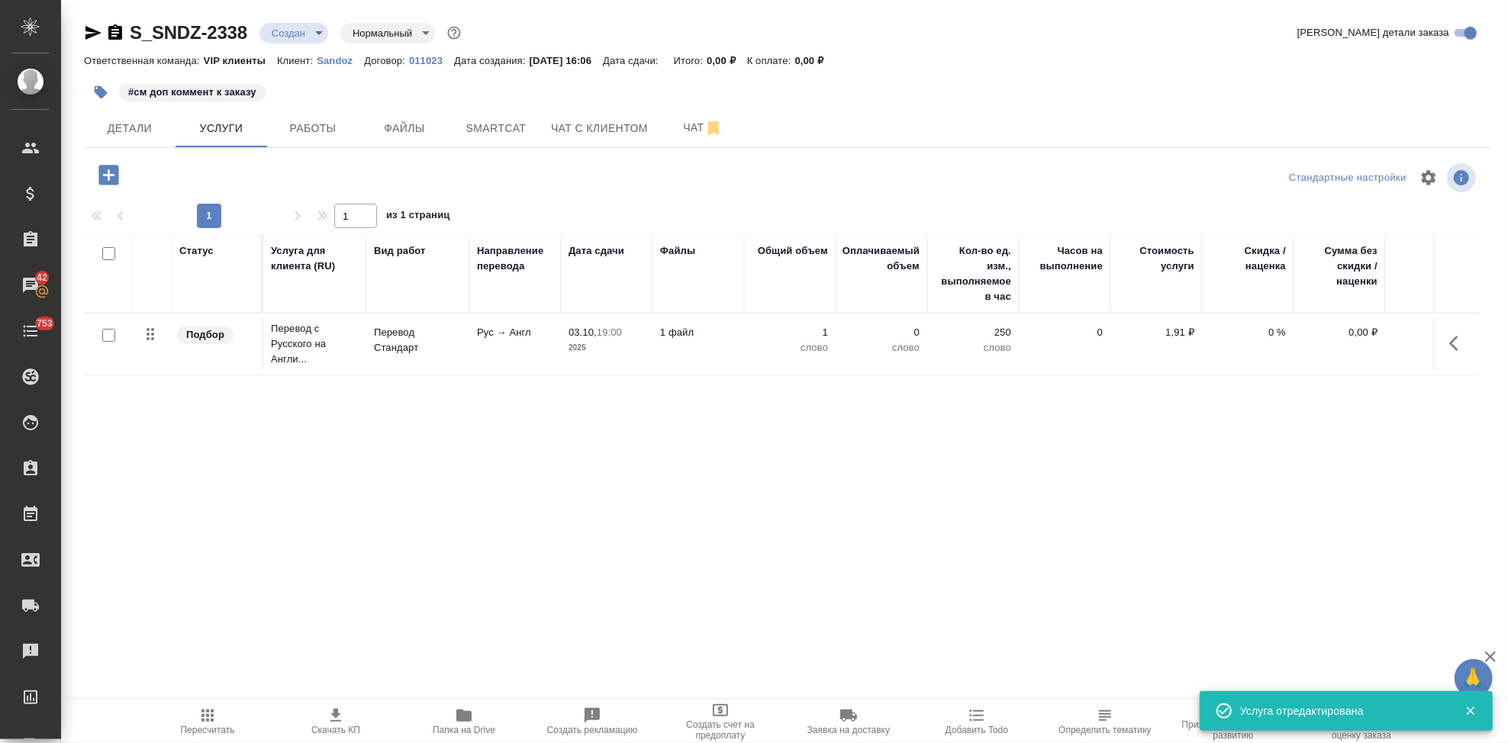
click at [111, 342] on div at bounding box center [109, 335] width 34 height 21
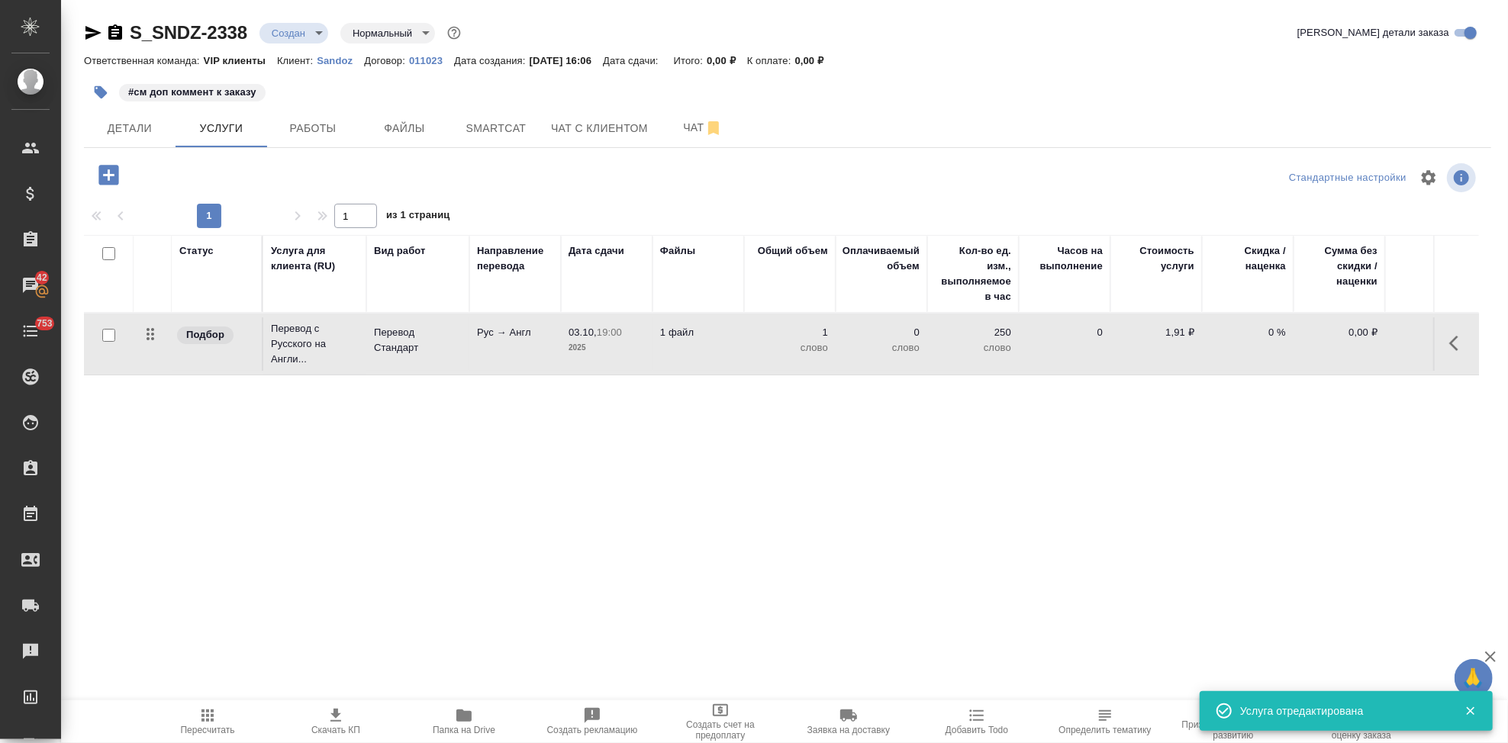
click at [1278, 332] on p "0 %" at bounding box center [1248, 332] width 76 height 15
type input "-1"
click at [1280, 339] on input "-1" at bounding box center [1257, 337] width 56 height 22
type input "-45"
click at [1242, 422] on div "Статус Услуга для клиента (RU) Вид работ Направление перевода Дата сдачи Файлы …" at bounding box center [781, 399] width 1395 height 328
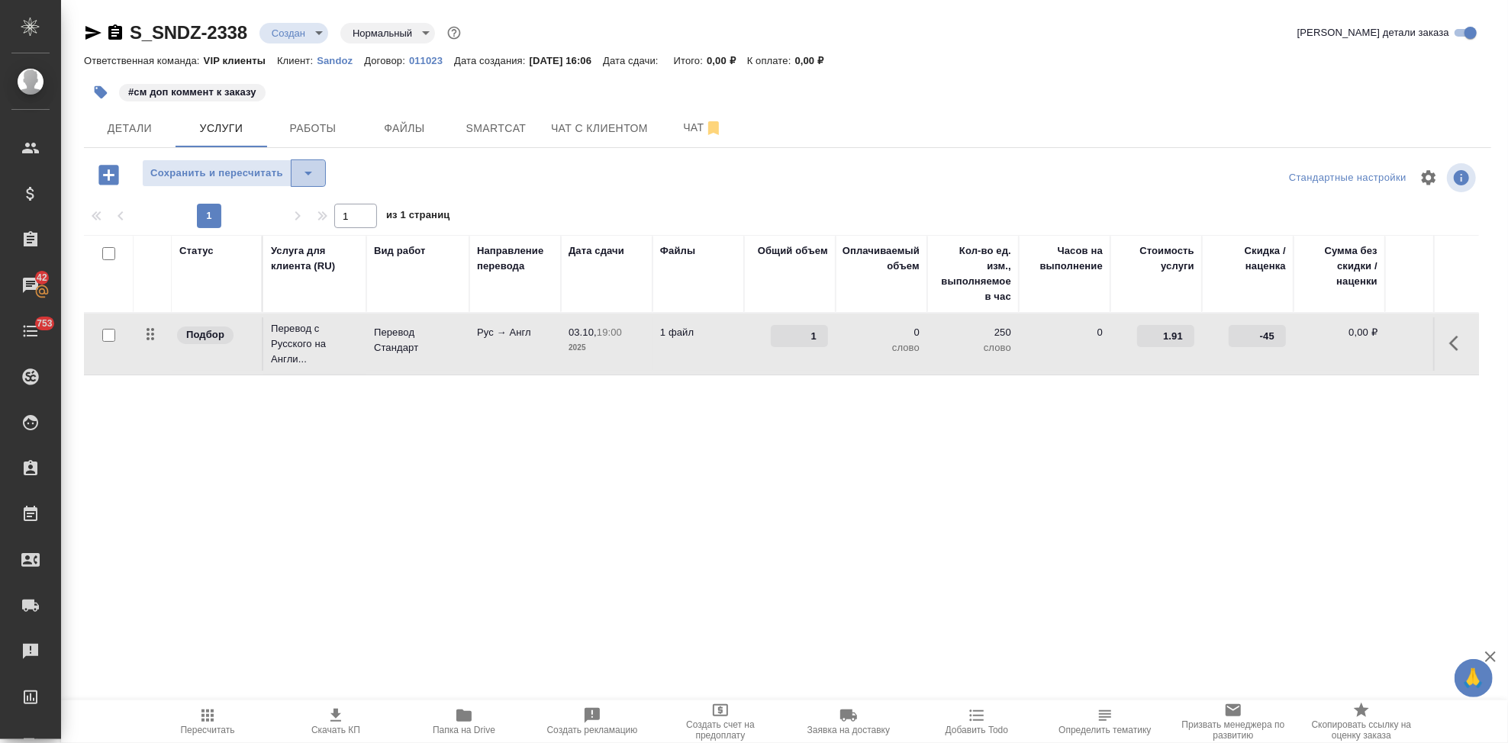
click at [311, 175] on icon "split button" at bounding box center [308, 173] width 18 height 18
click at [257, 205] on li "Сохранить" at bounding box center [233, 205] width 184 height 24
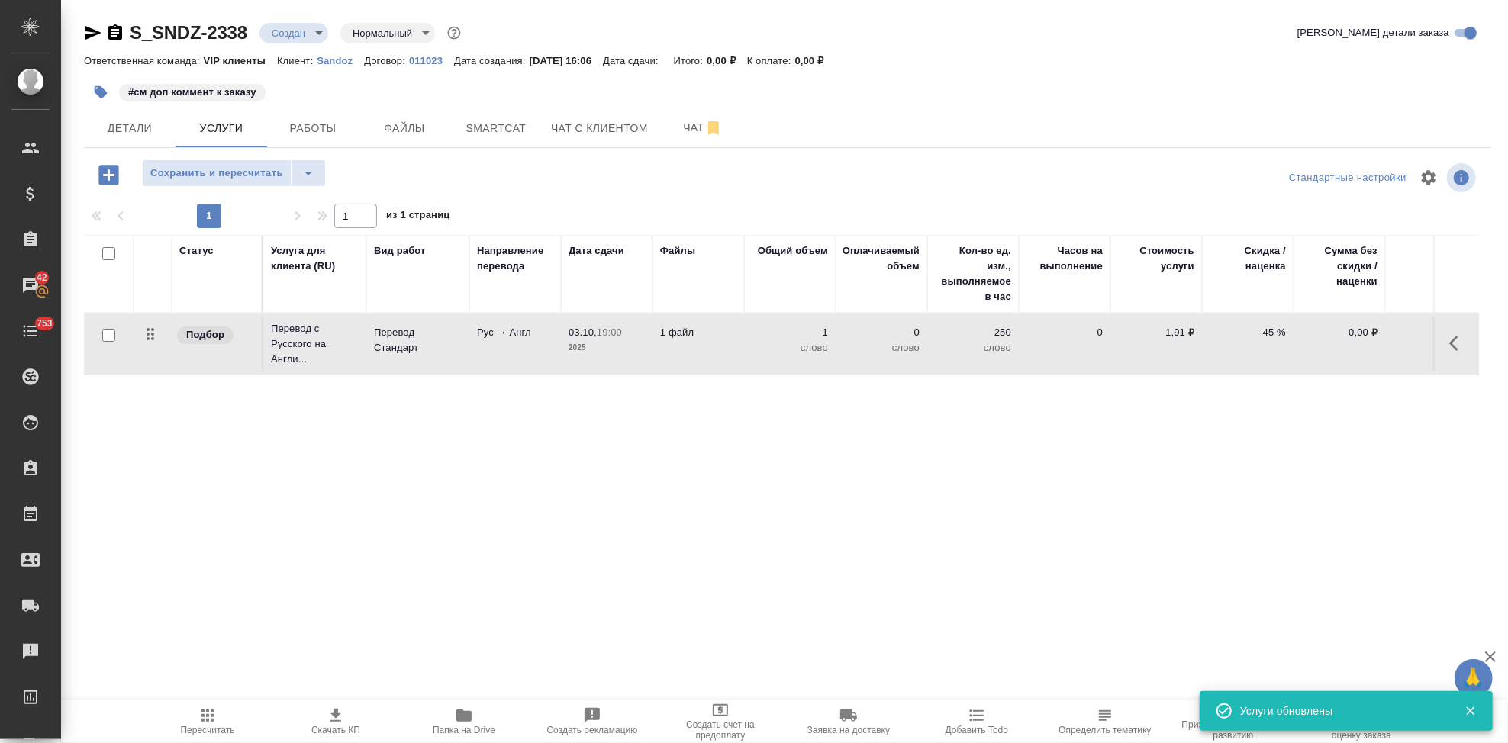
click at [104, 100] on button "button" at bounding box center [101, 93] width 34 height 34
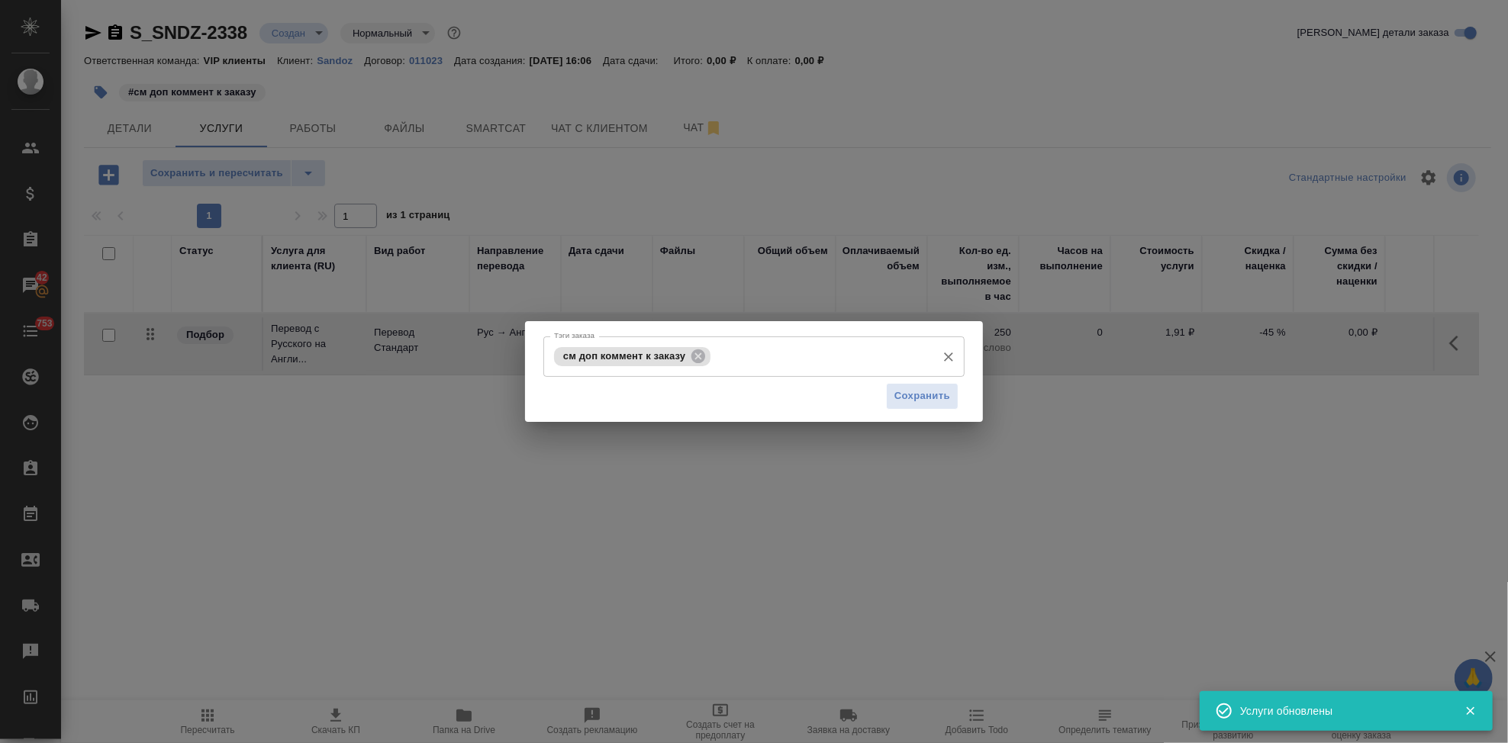
click at [768, 358] on input "Тэги заказа" at bounding box center [821, 356] width 214 height 26
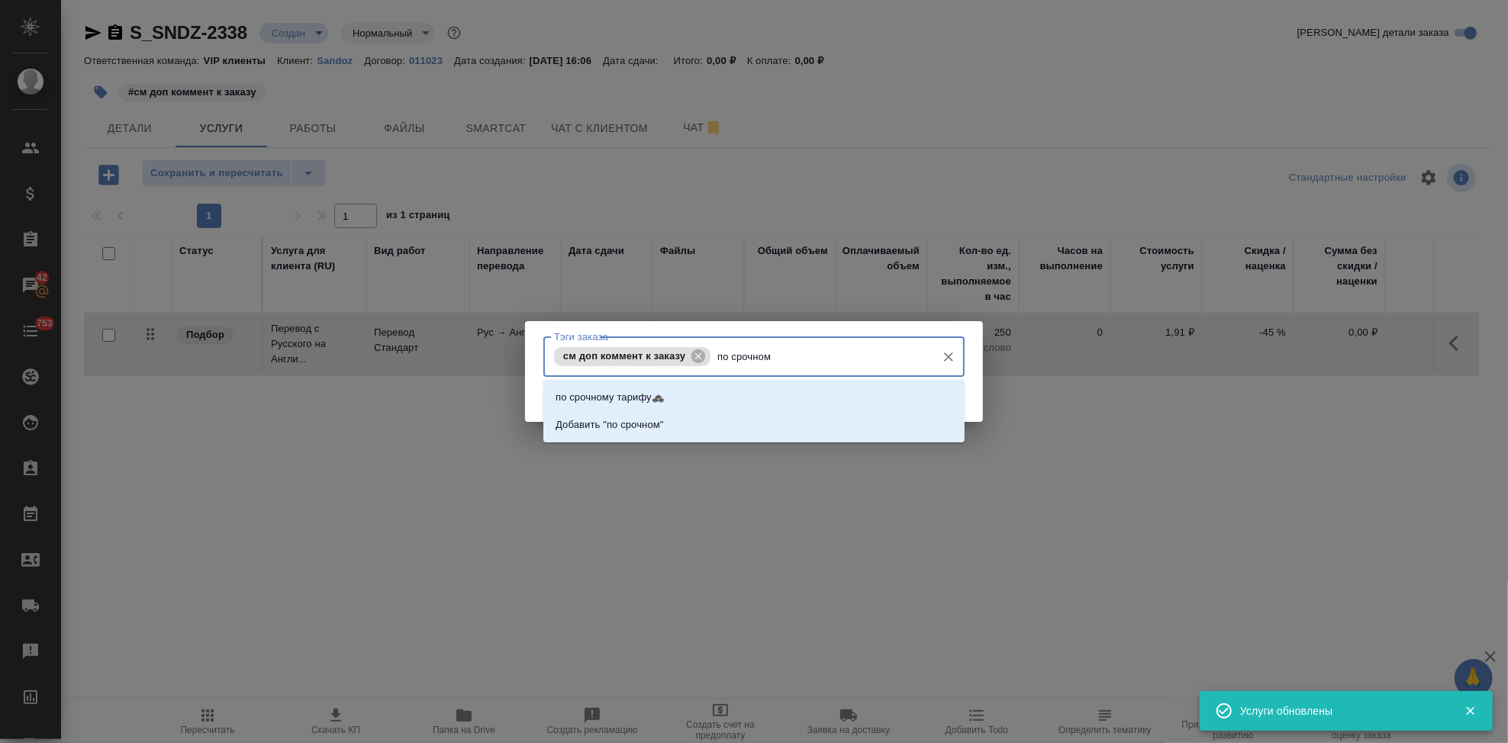
type input "по срочному"
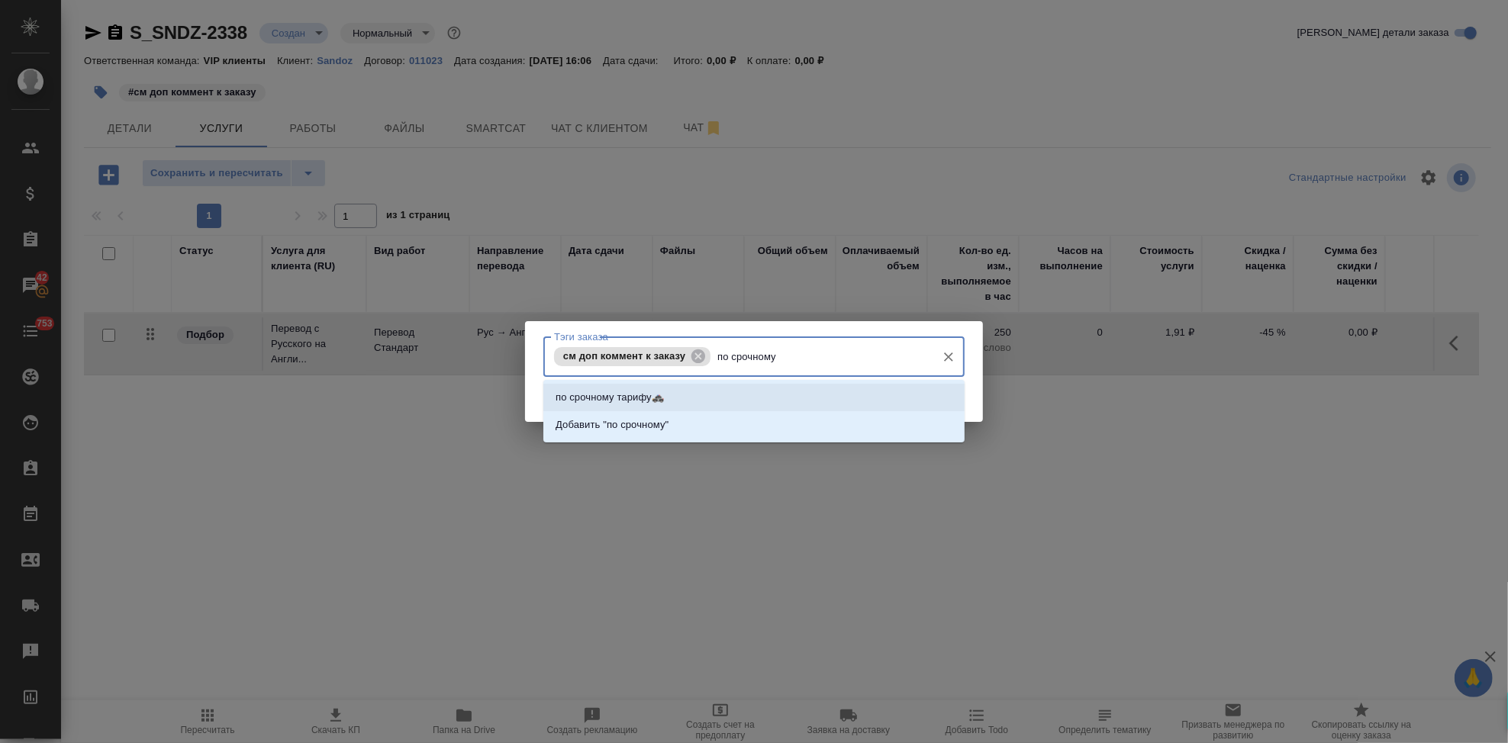
click at [614, 404] on p "по срочному тарифу🚓" at bounding box center [610, 397] width 108 height 15
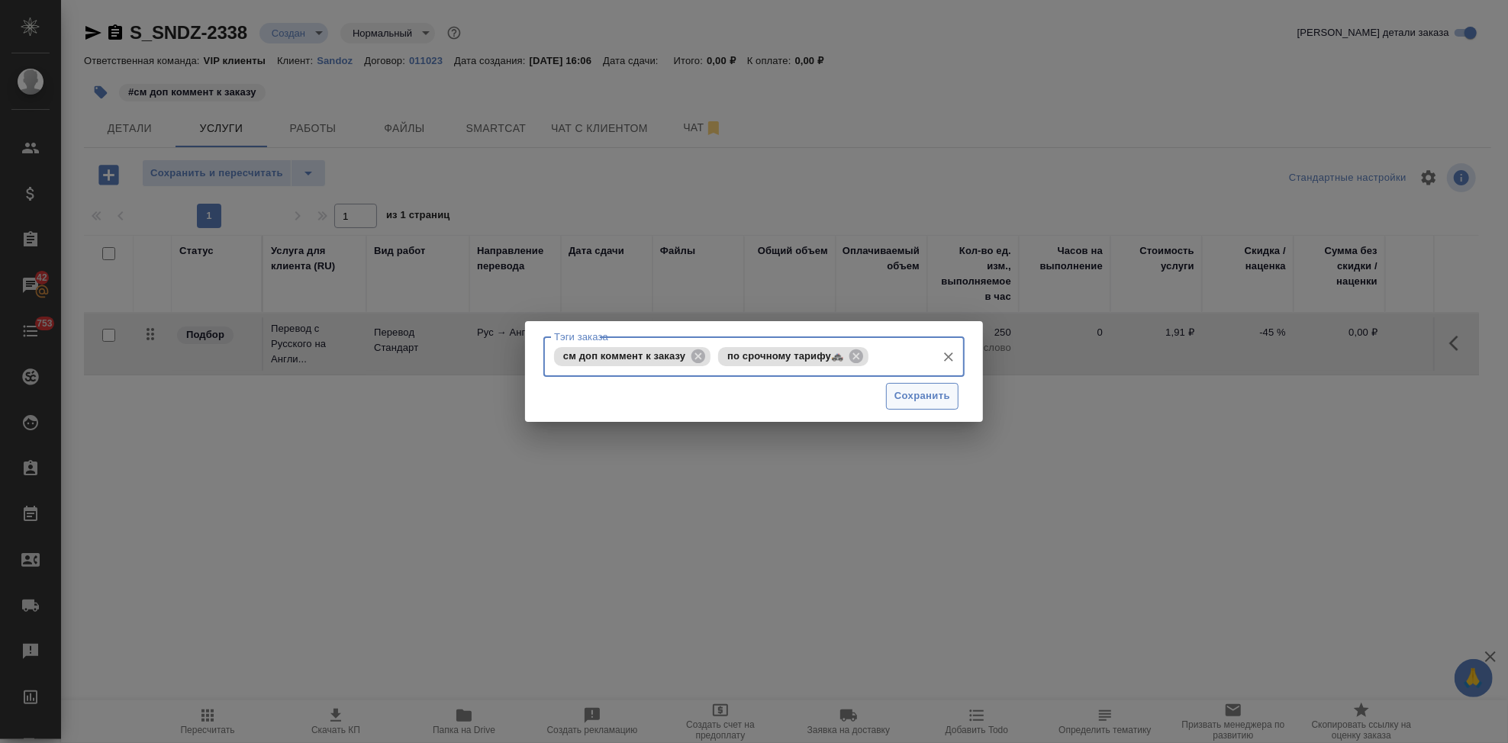
click at [910, 390] on span "Сохранить" at bounding box center [922, 397] width 56 height 18
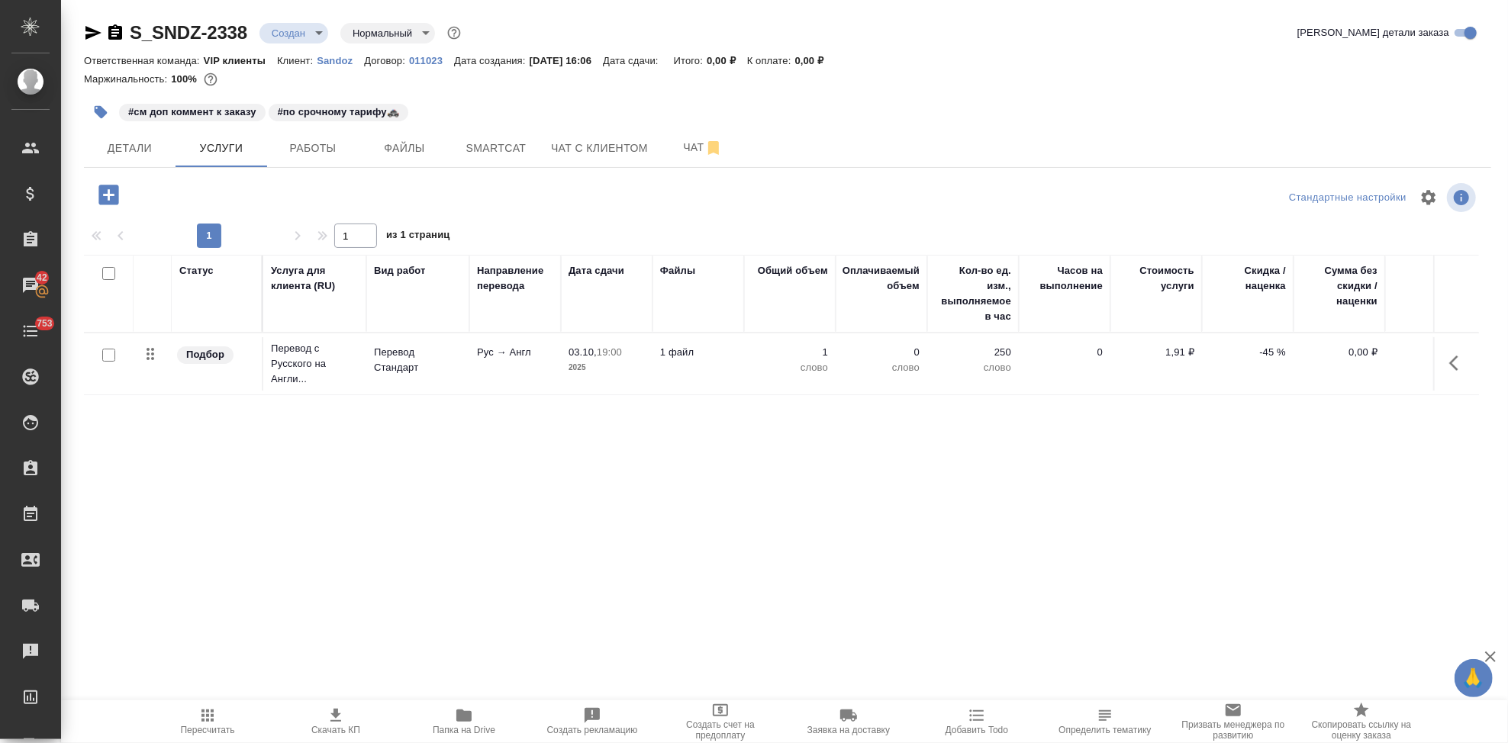
click at [107, 357] on input "checkbox" at bounding box center [108, 355] width 13 height 13
checkbox input "true"
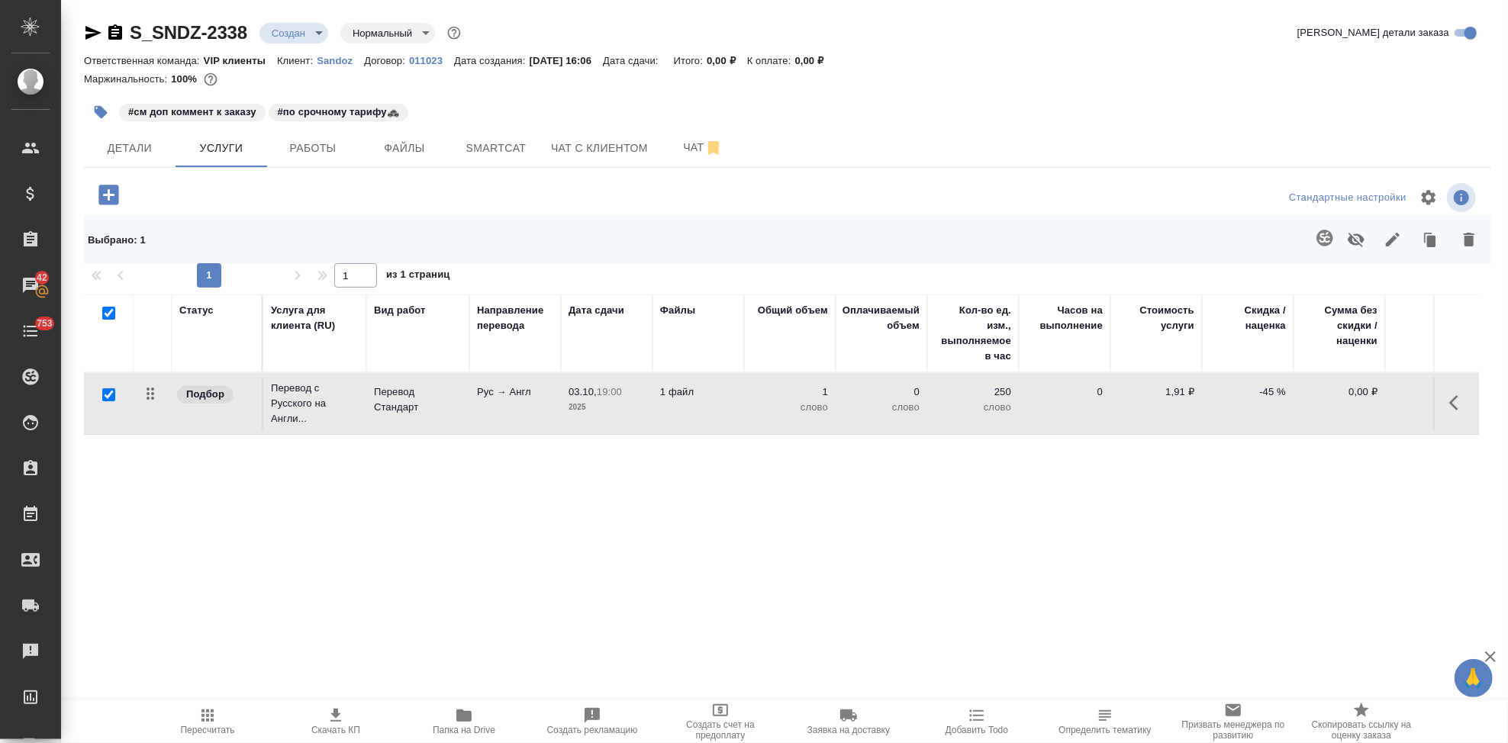
click at [1330, 232] on icon "button" at bounding box center [1324, 238] width 16 height 16
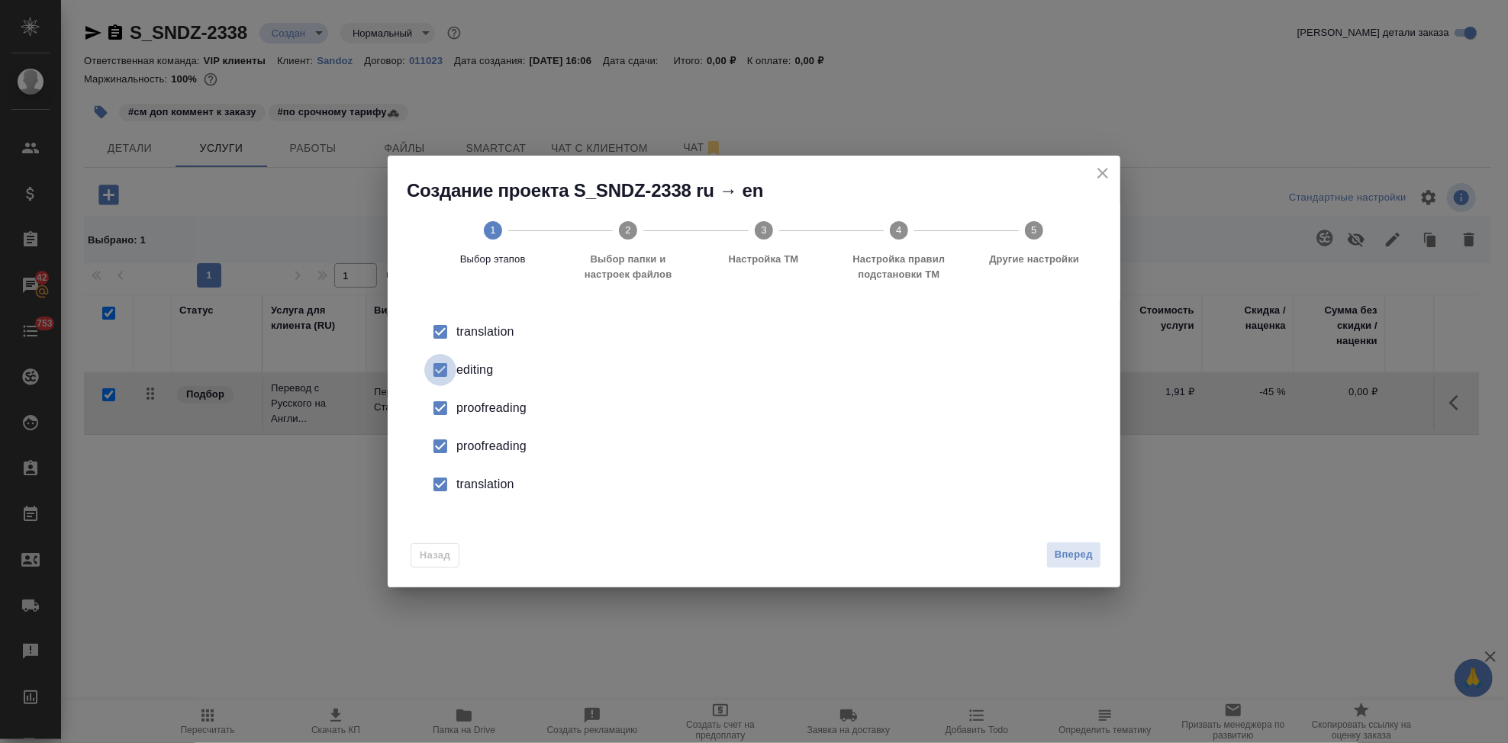
click at [444, 374] on input "checkbox" at bounding box center [440, 370] width 32 height 32
click at [440, 451] on input "checkbox" at bounding box center [440, 446] width 32 height 32
click at [440, 501] on li "translation" at bounding box center [754, 484] width 684 height 38
click at [1131, 561] on div "Создание проекта S_SNDZ-2338 ru → en 1 Выбор этапов 2 Выбор папки и настроек фа…" at bounding box center [754, 371] width 1508 height 743
click at [1078, 561] on span "Вперед" at bounding box center [1074, 555] width 38 height 18
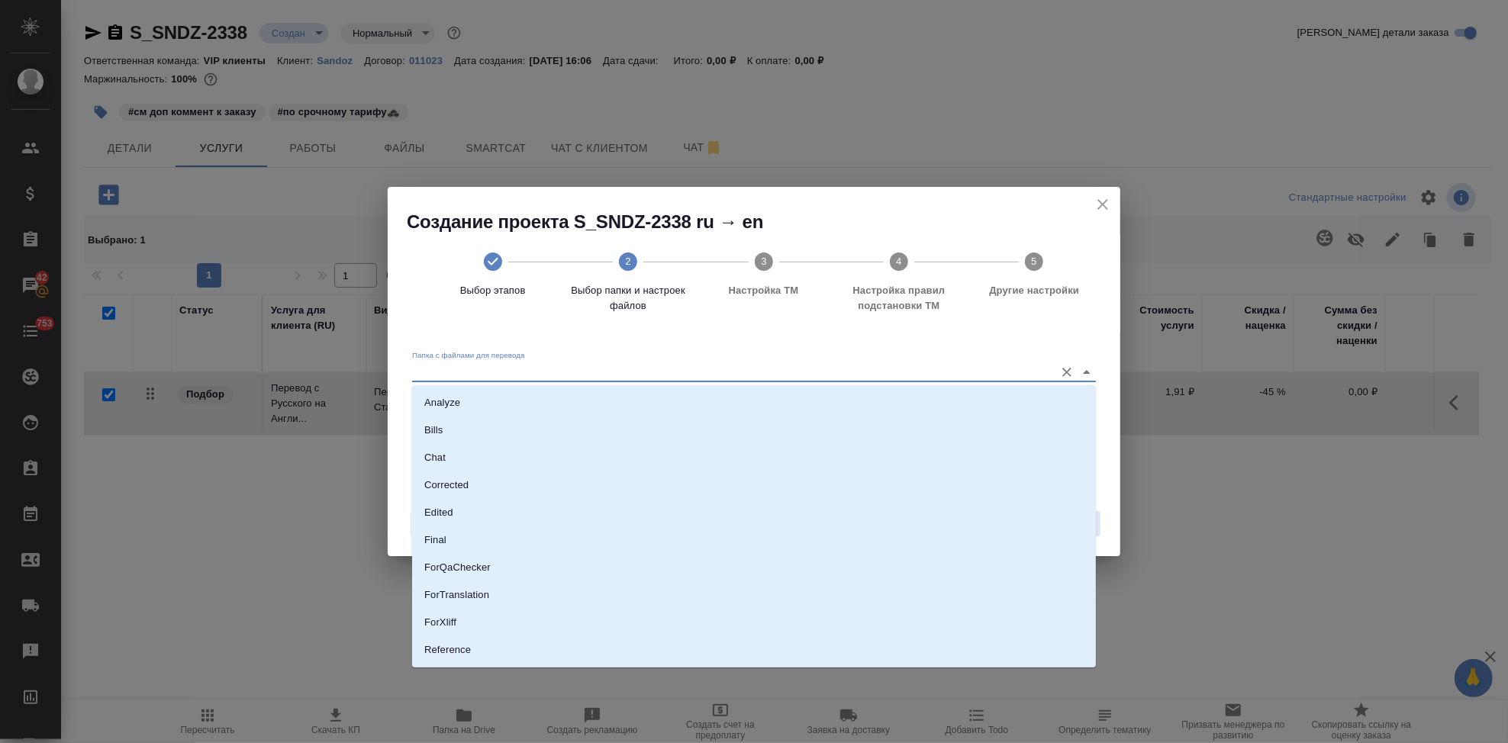
click at [969, 377] on input "Папка с файлами для перевода" at bounding box center [729, 371] width 635 height 18
click at [510, 601] on li "Source" at bounding box center [754, 598] width 684 height 27
type input "Source"
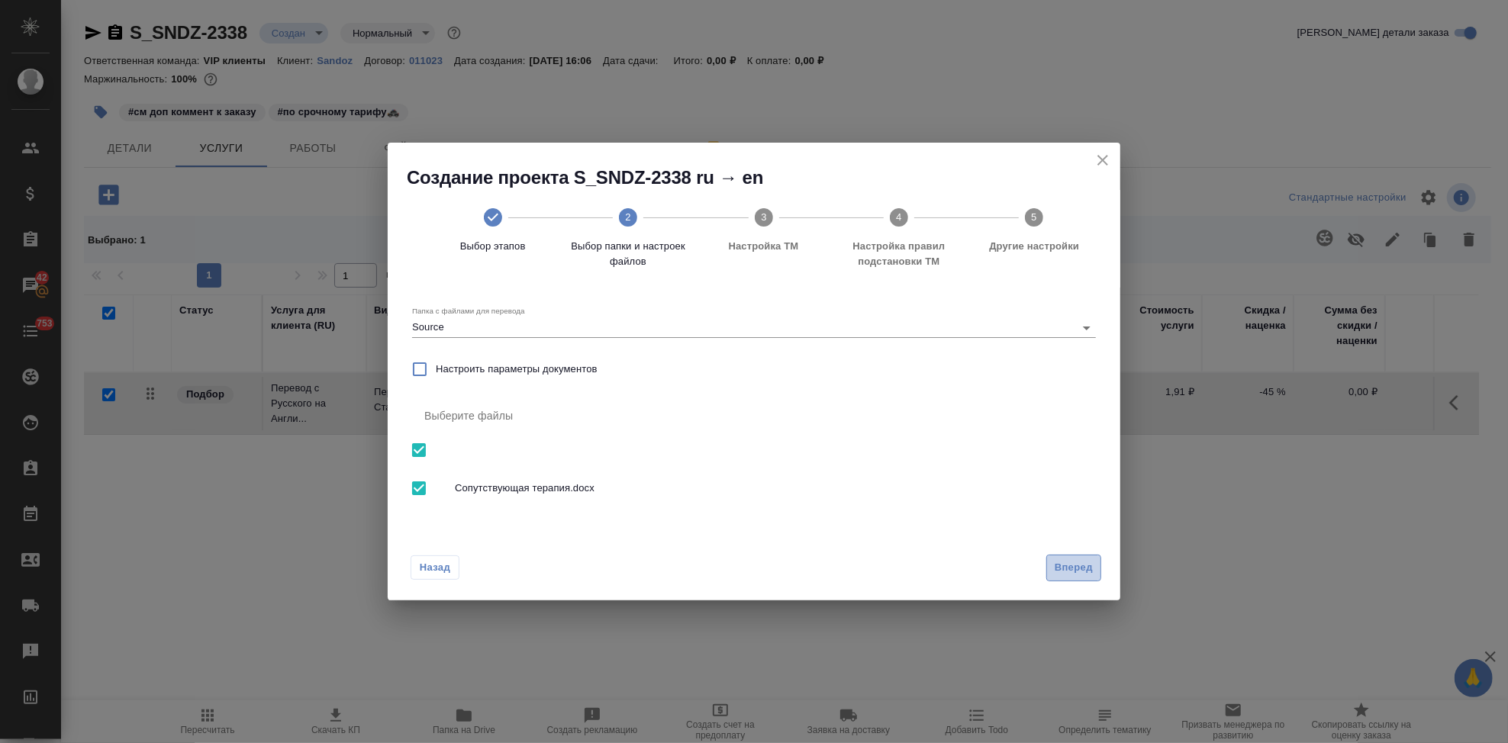
click at [1087, 560] on span "Вперед" at bounding box center [1074, 568] width 38 height 18
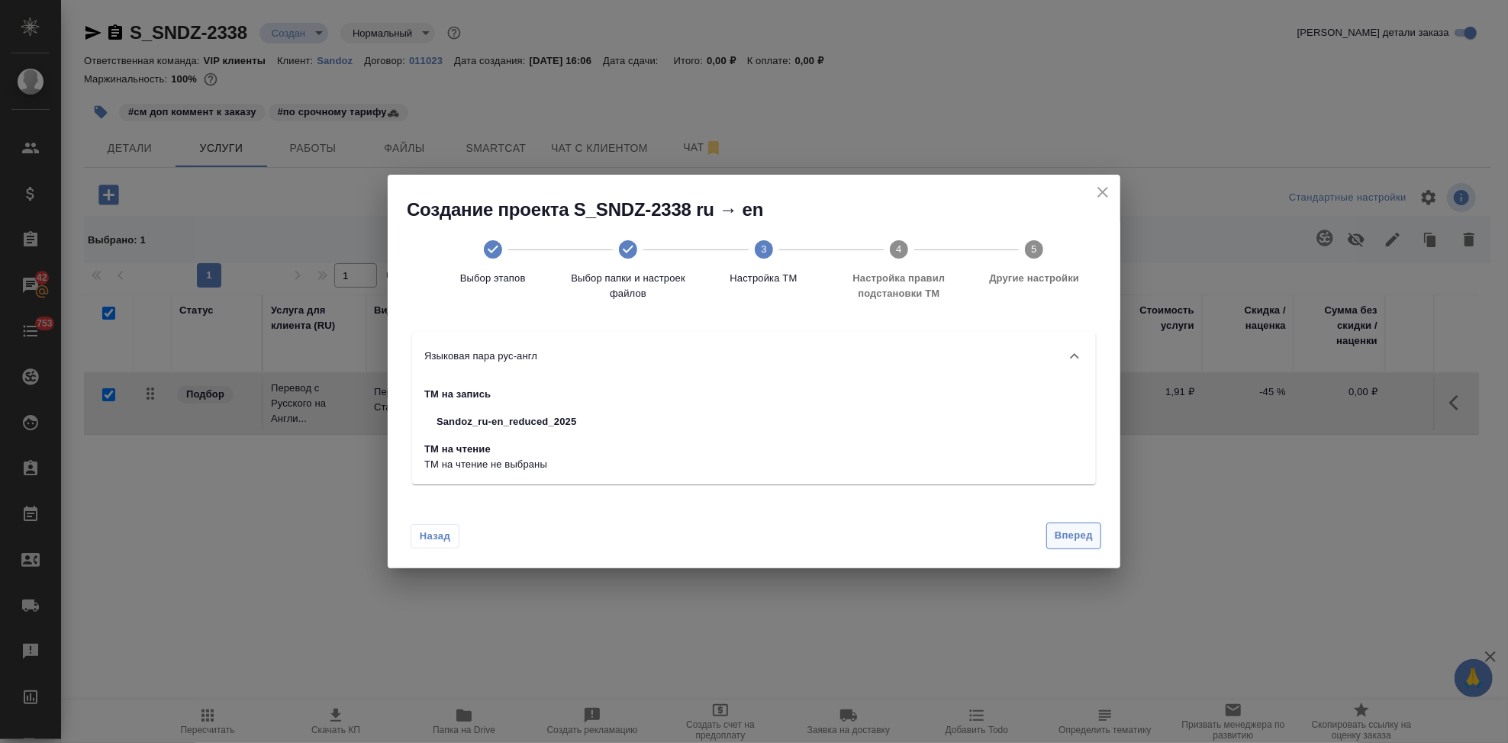
click at [1076, 540] on span "Вперед" at bounding box center [1074, 536] width 38 height 18
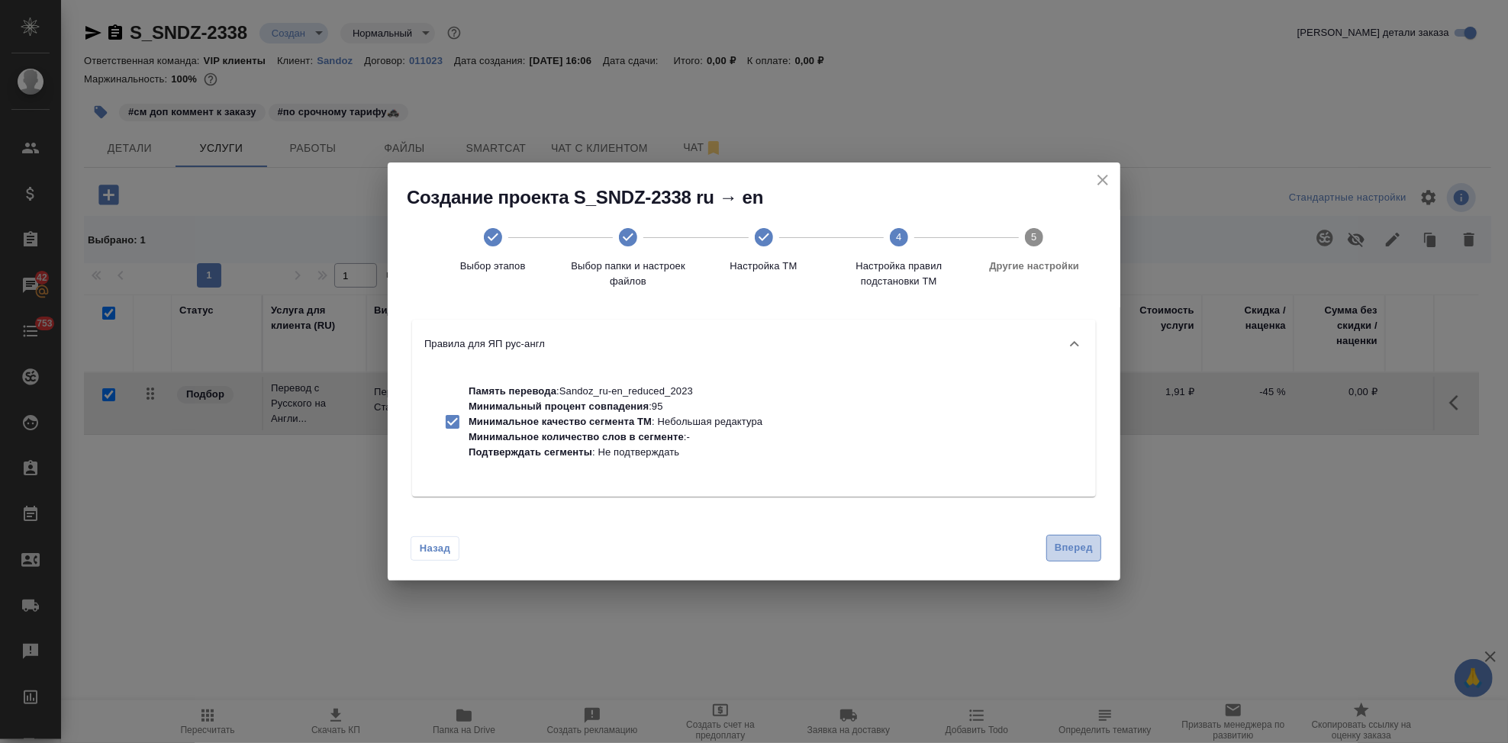
click at [1071, 536] on button "Вперед" at bounding box center [1073, 548] width 55 height 27
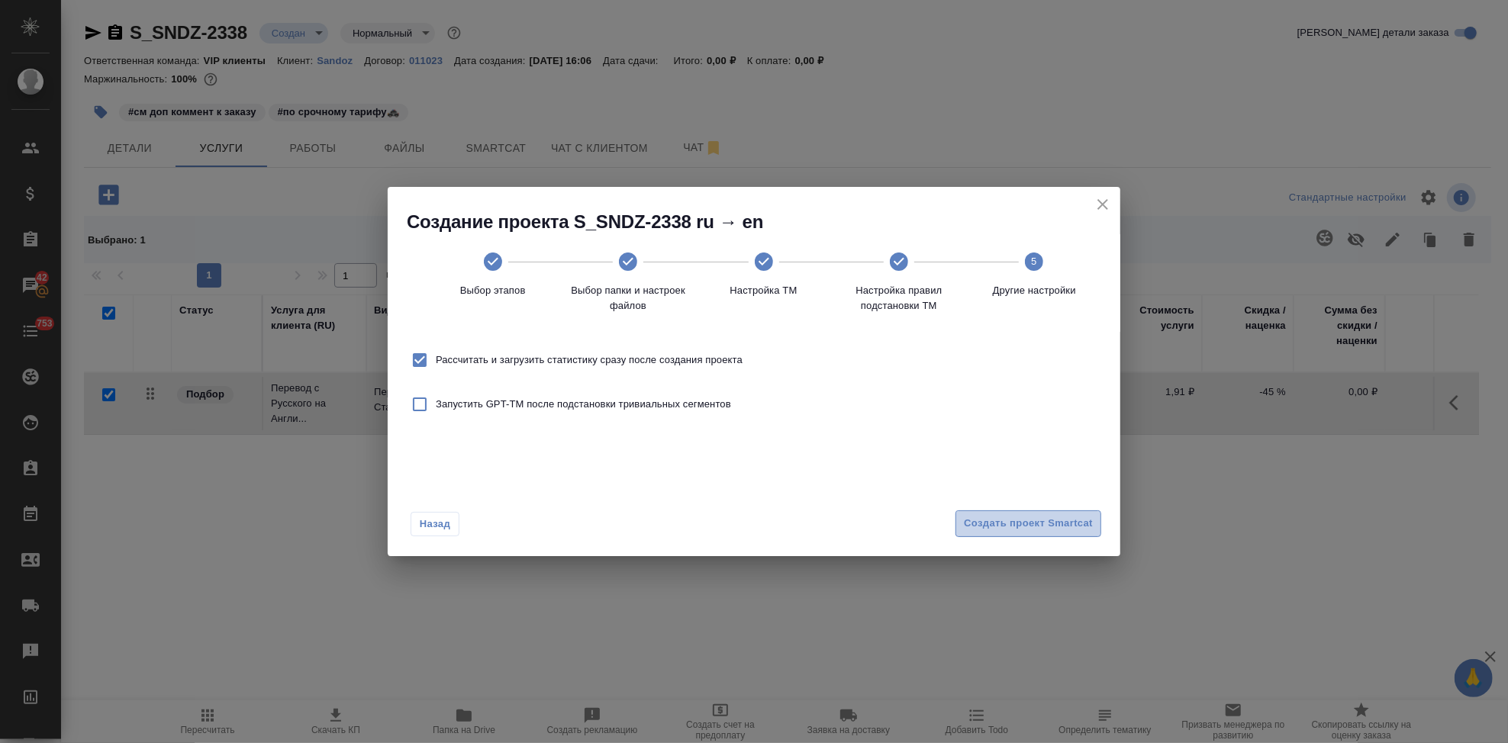
click at [1069, 527] on span "Создать проект Smartcat" at bounding box center [1028, 524] width 129 height 18
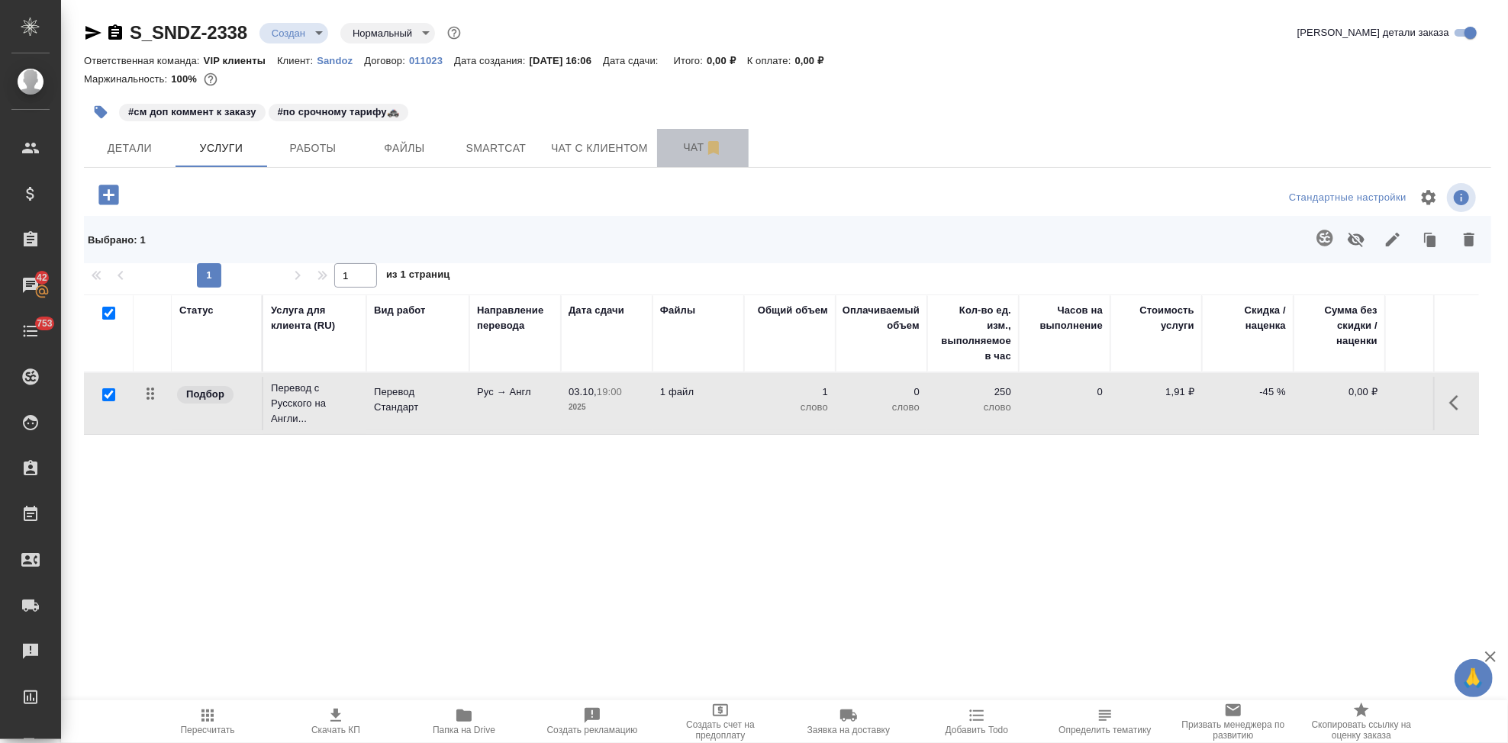
click at [688, 138] on span "Чат" at bounding box center [702, 147] width 73 height 19
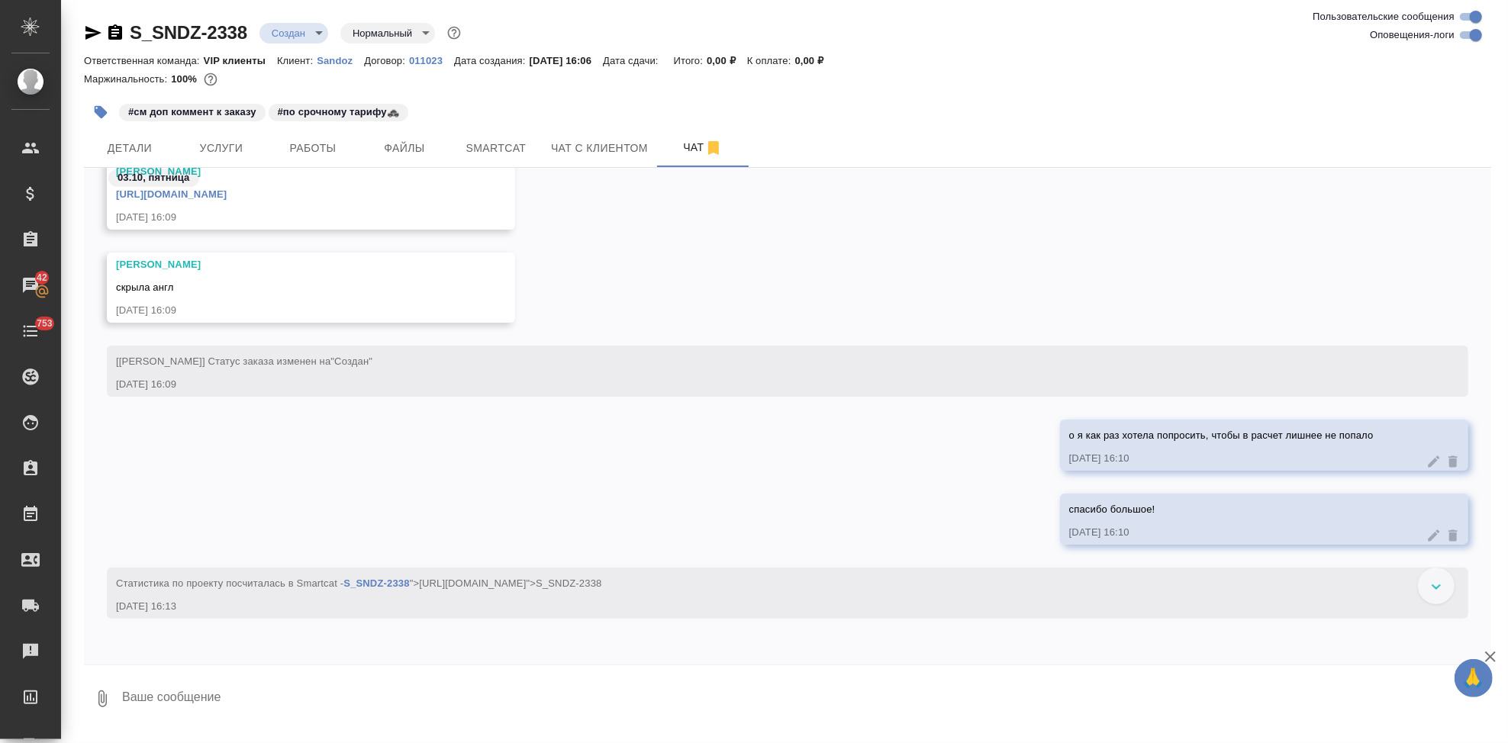
scroll to position [294, 0]
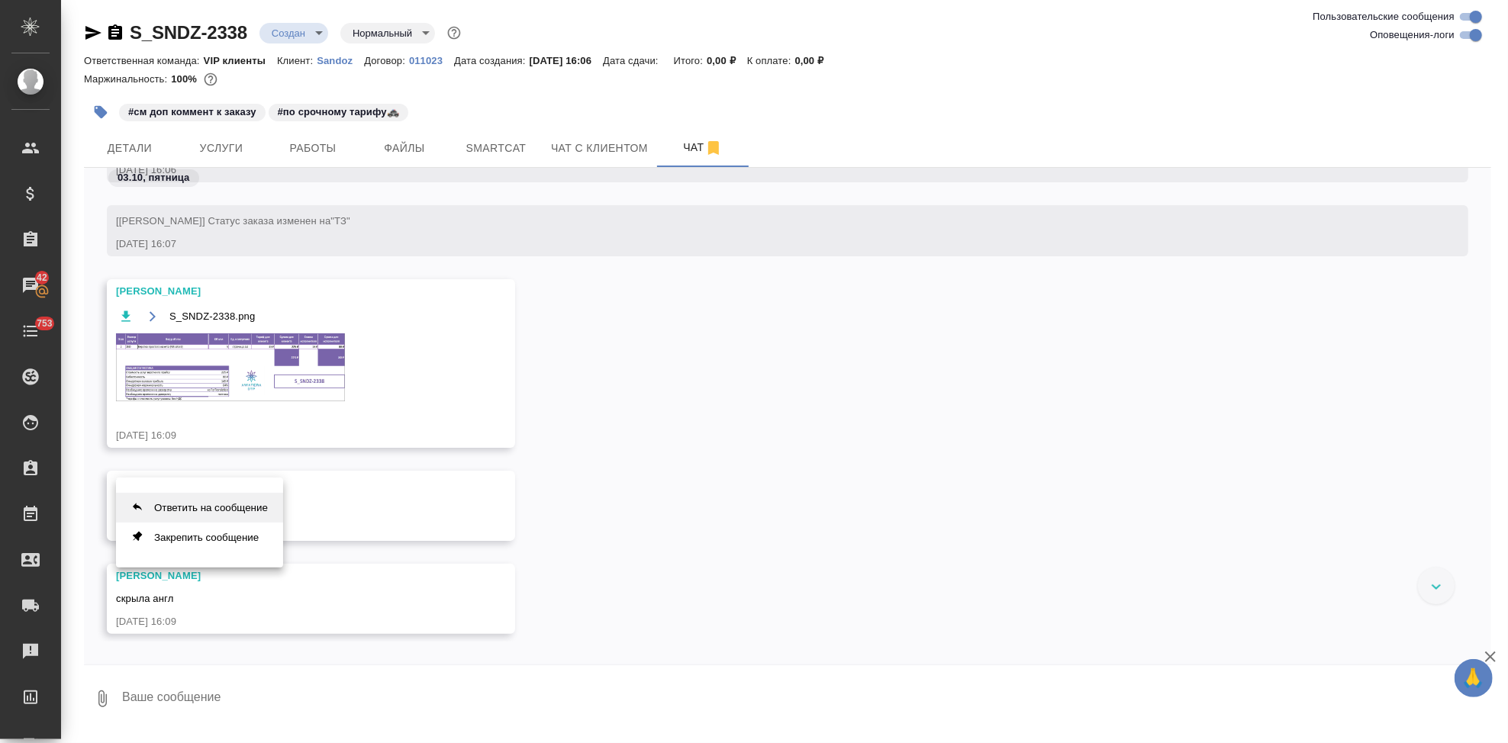
click at [253, 508] on button "Ответить на сообщение" at bounding box center [199, 508] width 167 height 30
click at [326, 708] on textarea at bounding box center [806, 709] width 1371 height 52
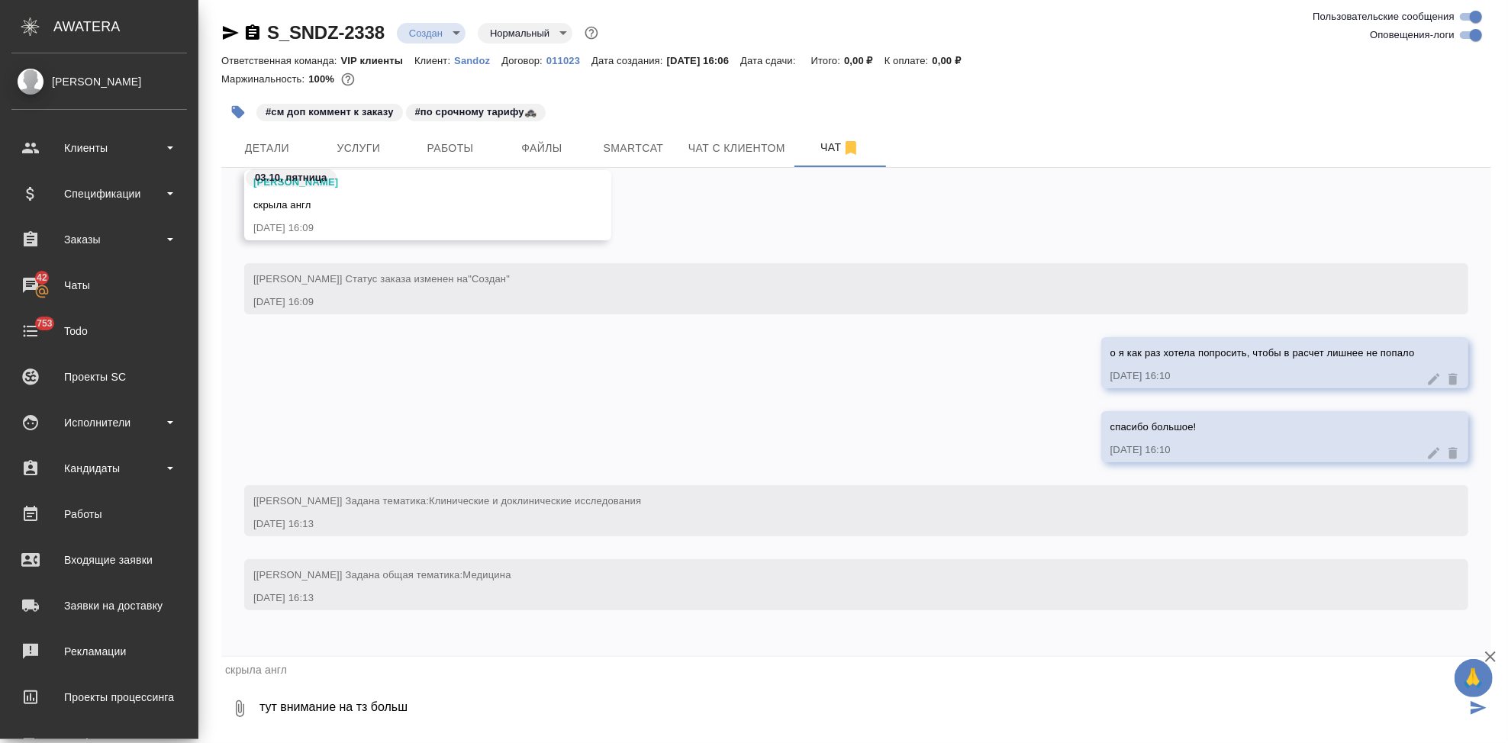
scroll to position [688, 0]
paste textarea "там где таблицы- перевести только названия колонок получается."
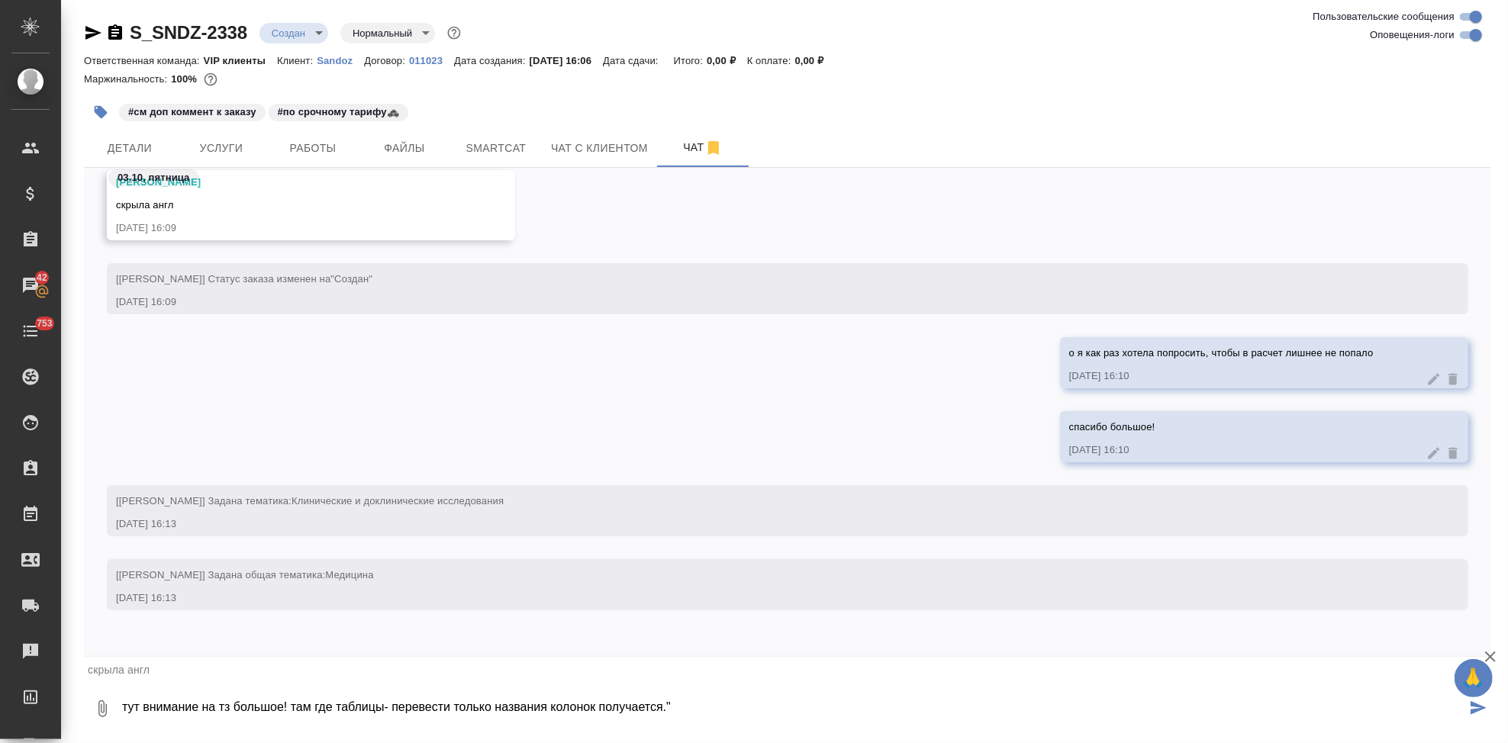
click at [294, 707] on textarea "тут внимание на тз большое! там где таблицы- перевести только названия колонок …" at bounding box center [793, 709] width 1345 height 52
click at [290, 709] on textarea "тут внимание на тз большое! там где таблицы- перевести только названия колонок …" at bounding box center [793, 709] width 1345 height 52
type textarea "тут внимание на тз большое! " там где таблицы- перевести только названия колоно…"
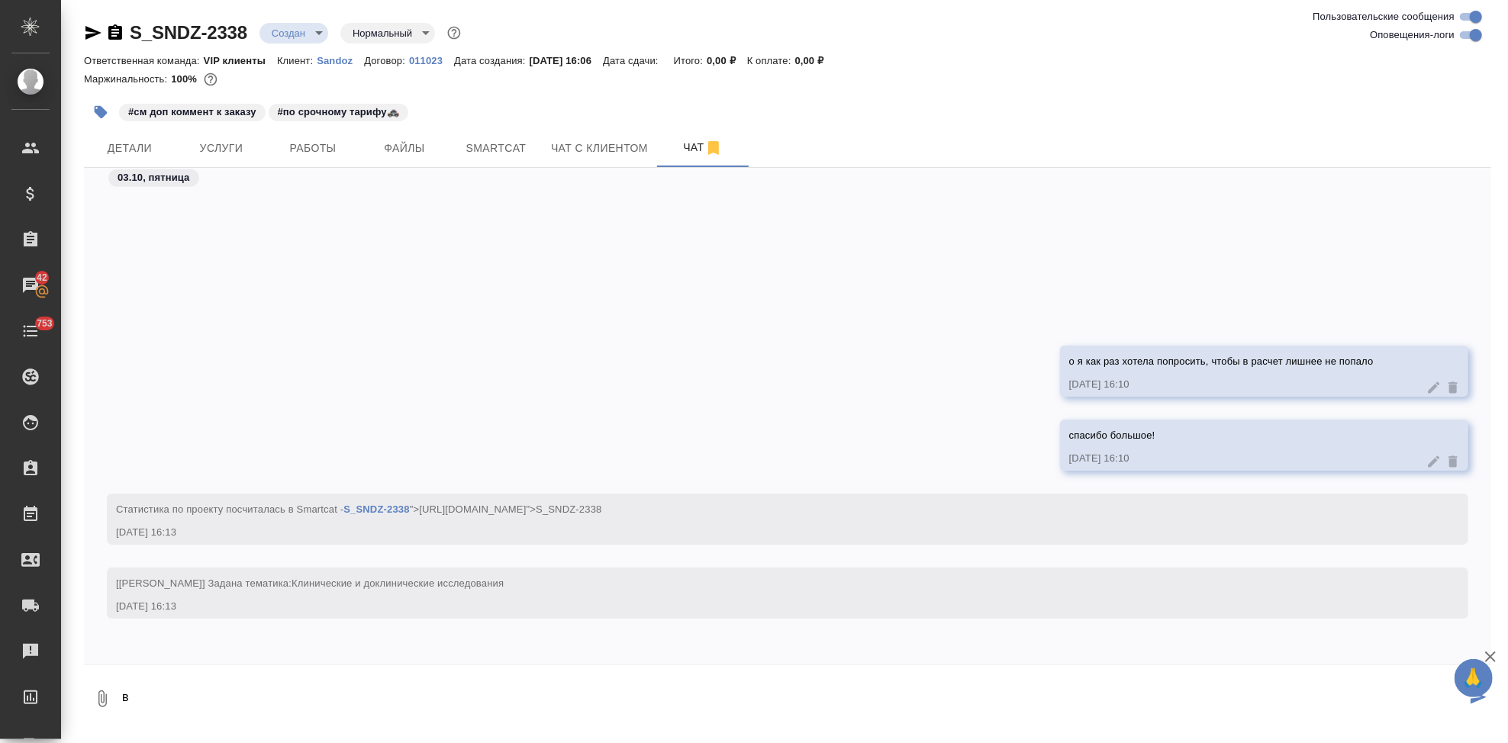
scroll to position [873, 0]
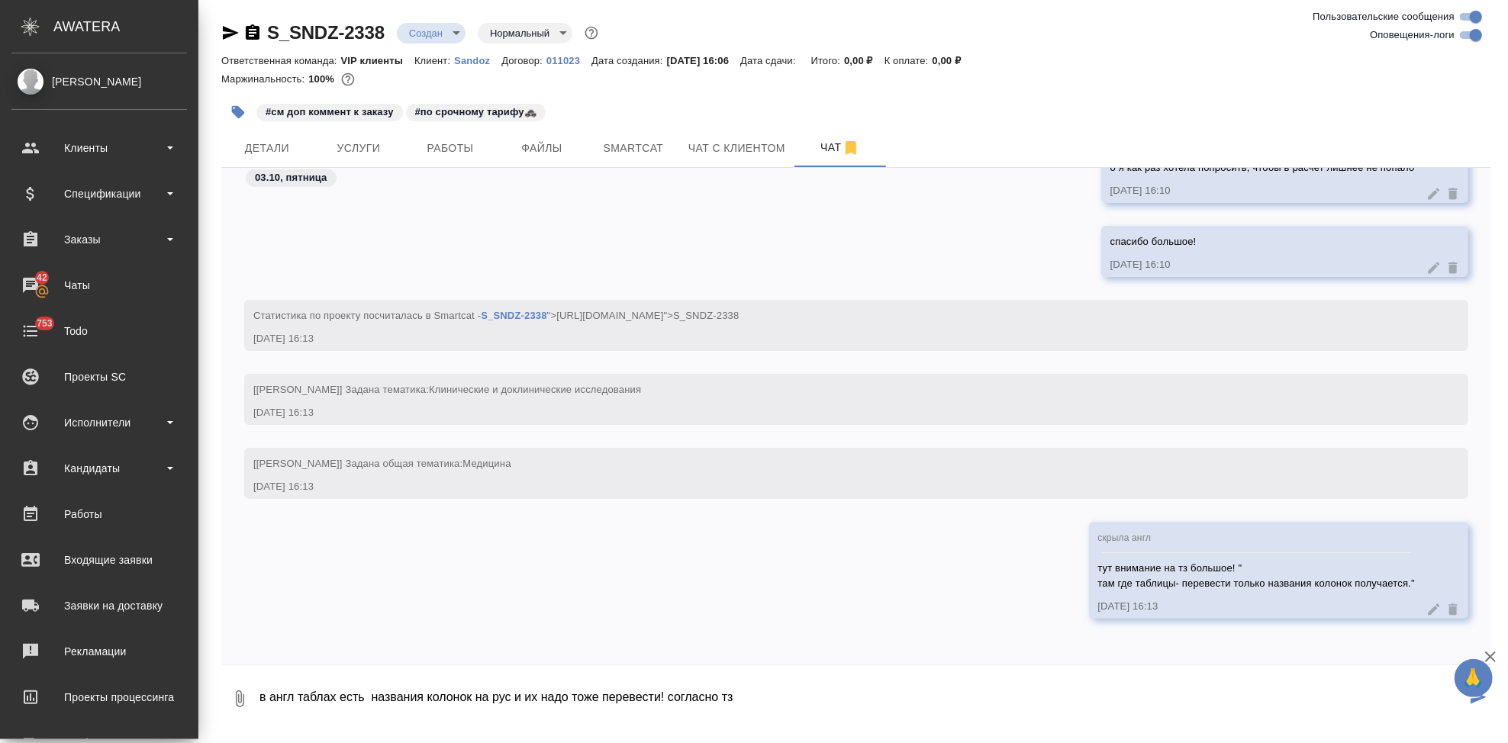
type textarea "в англ таблах есть названия колонок на рус и их надо тоже перевести! согласно тз"
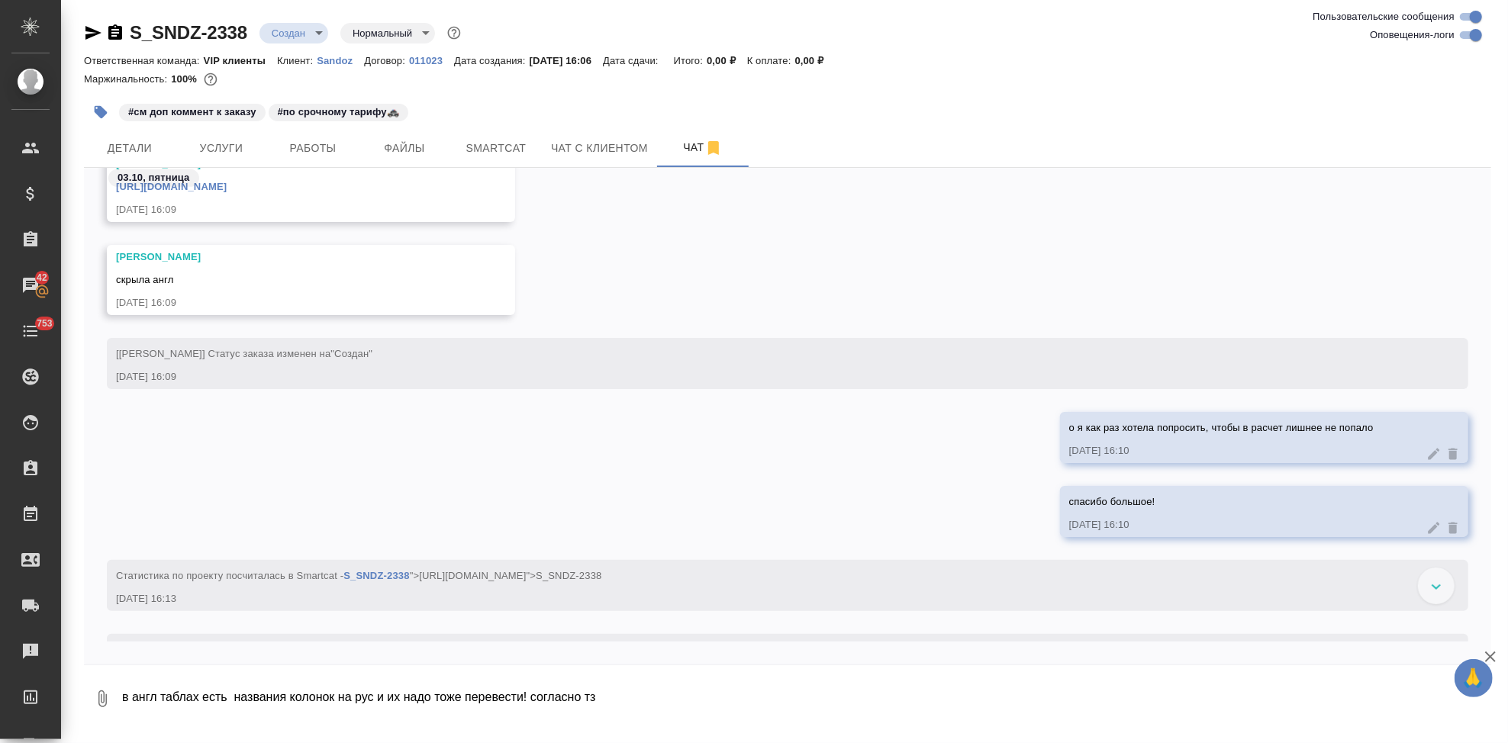
scroll to position [607, 0]
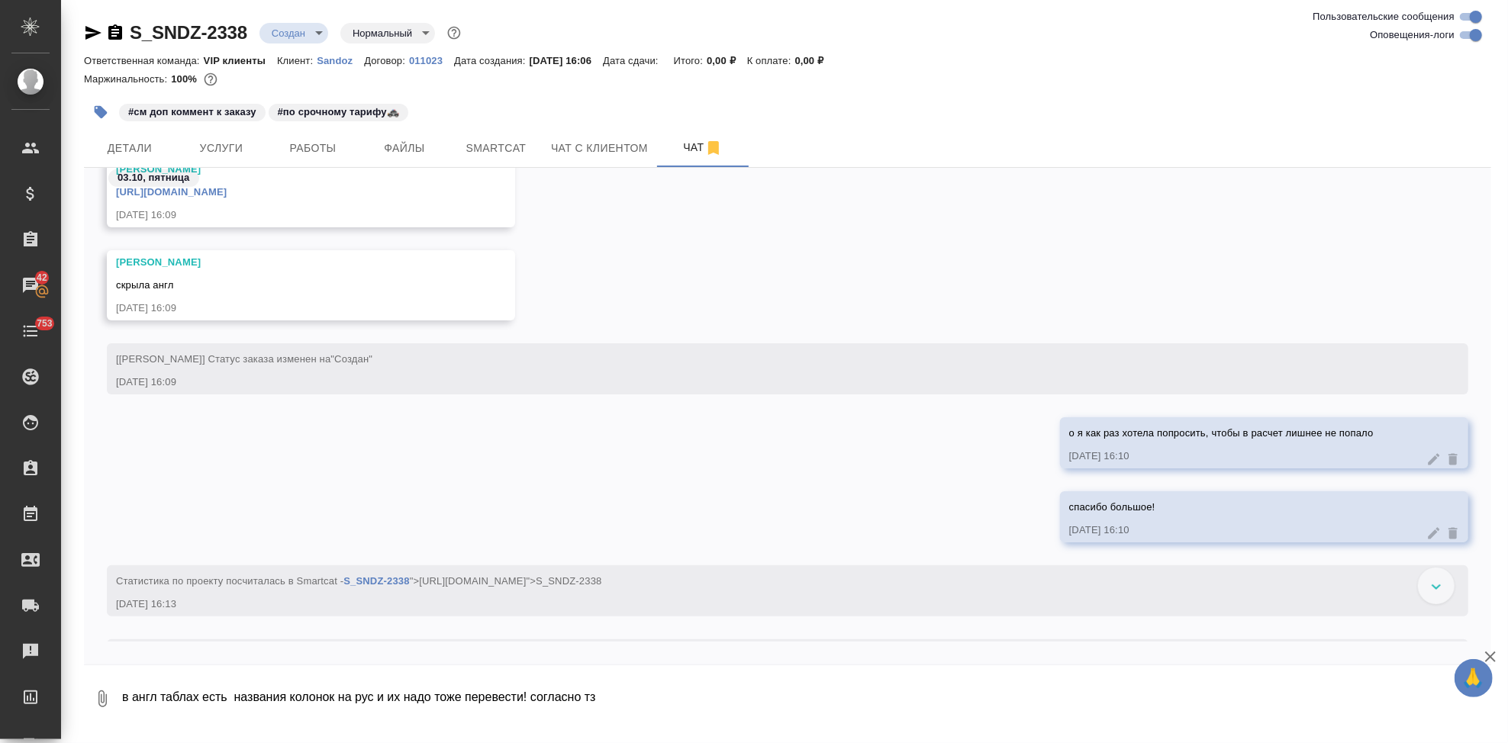
drag, startPoint x: 428, startPoint y: 682, endPoint x: 472, endPoint y: 701, distance: 47.9
click at [424, 685] on textarea "в англ таблах есть названия колонок на рус и их надо тоже перевести! согласно тз" at bounding box center [806, 699] width 1371 height 52
click at [472, 694] on textarea "в англ таблах есть названия колонок на рус и их надо тоже перевести! согласно тз" at bounding box center [806, 699] width 1371 height 52
type textarea """
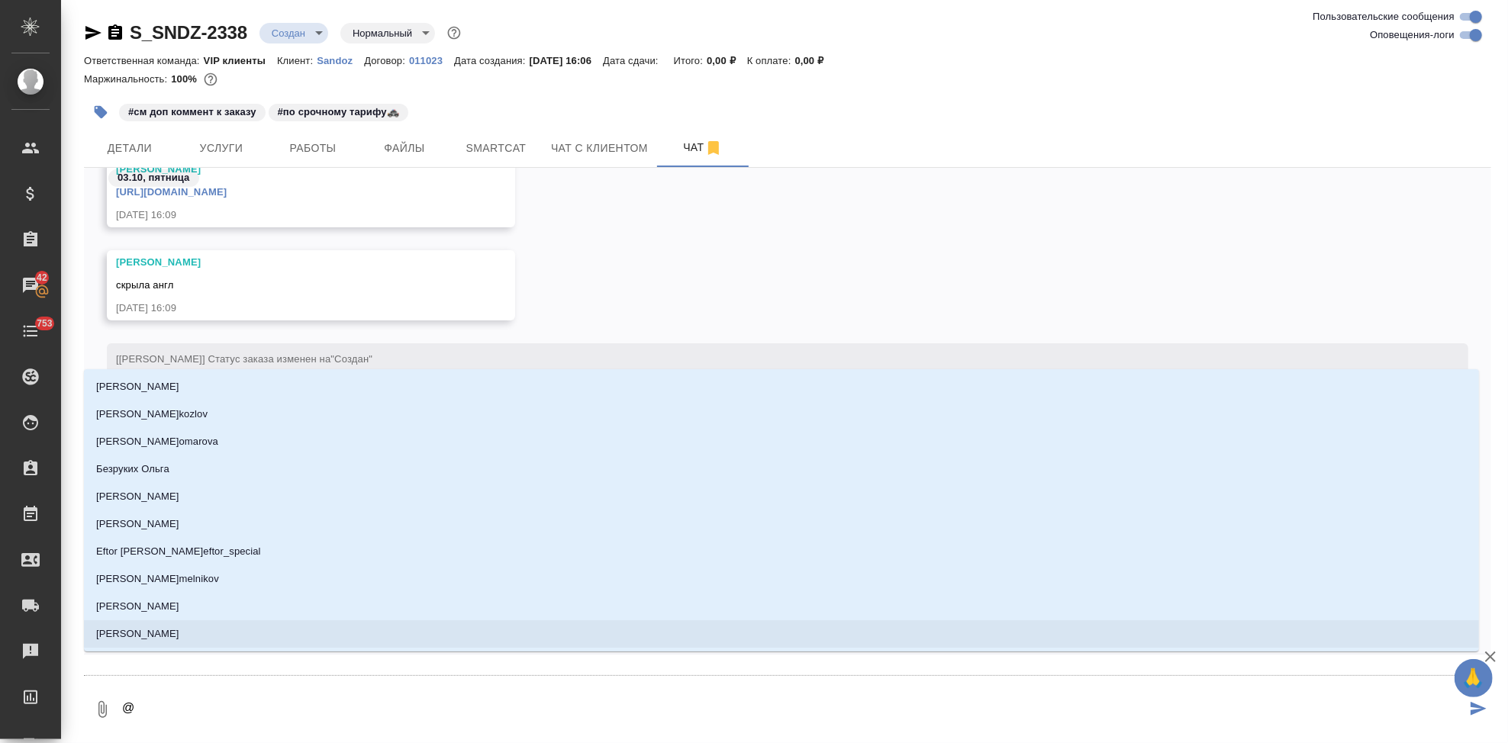
type textarea "@п"
type input "п"
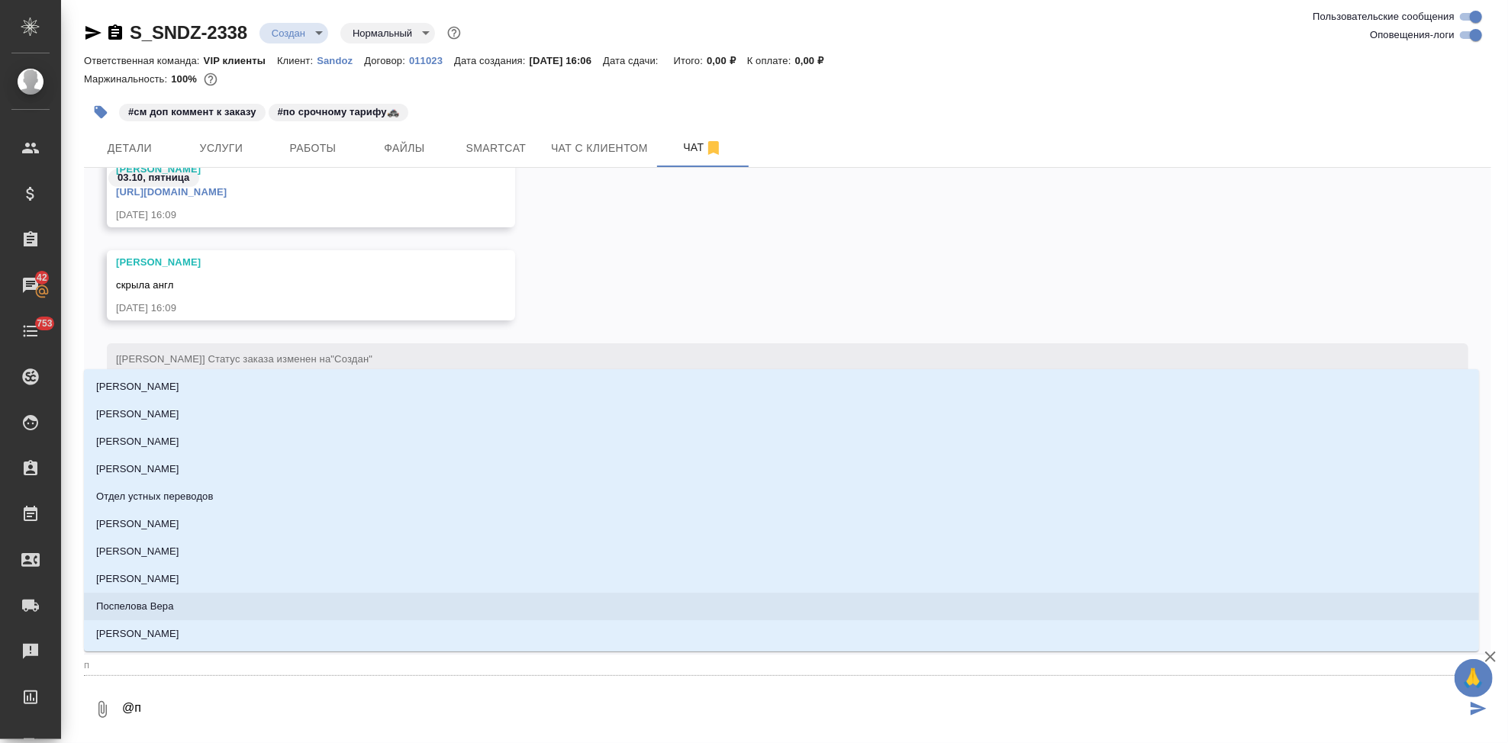
type textarea "@пе"
type input "пе"
type textarea "@пет"
type input "пет"
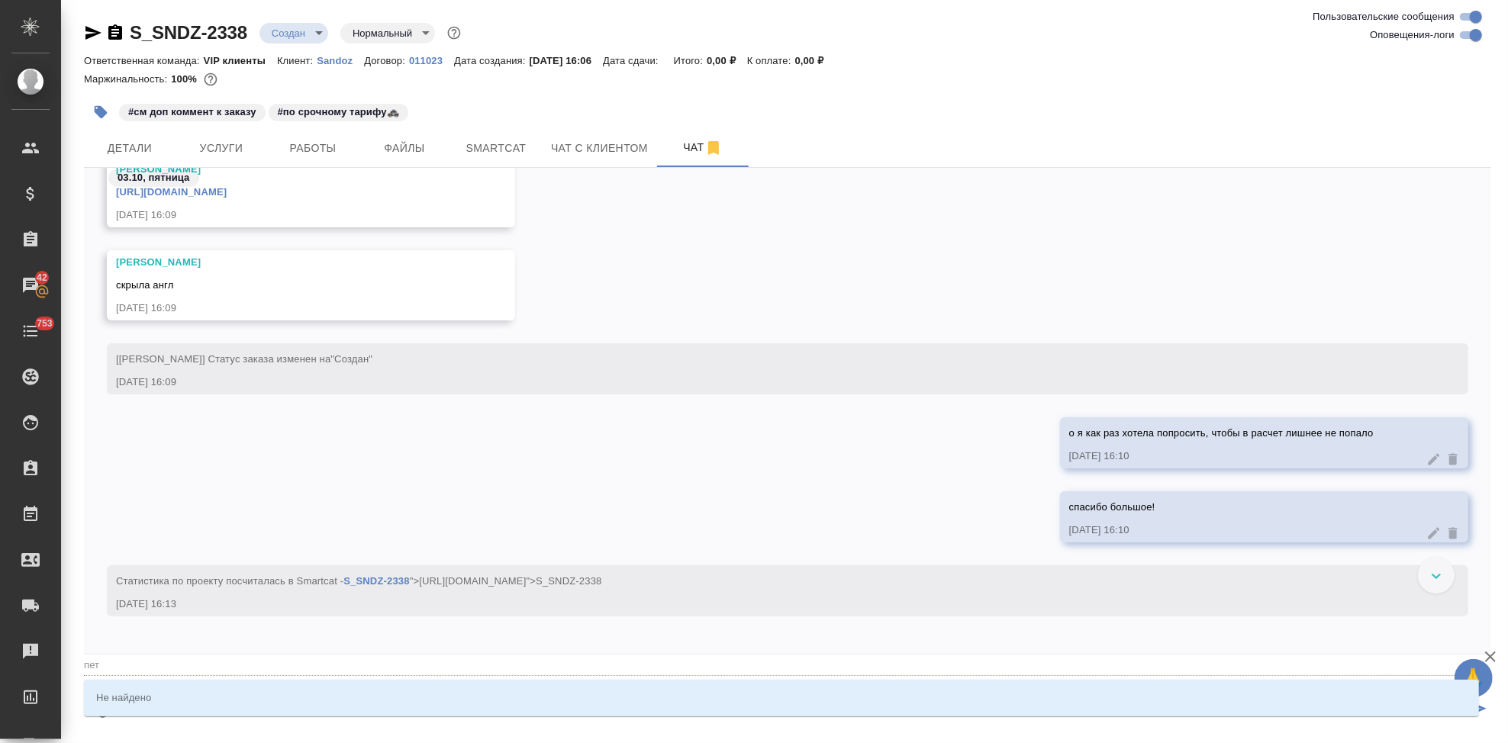
type textarea "@пет"
type input "пет"
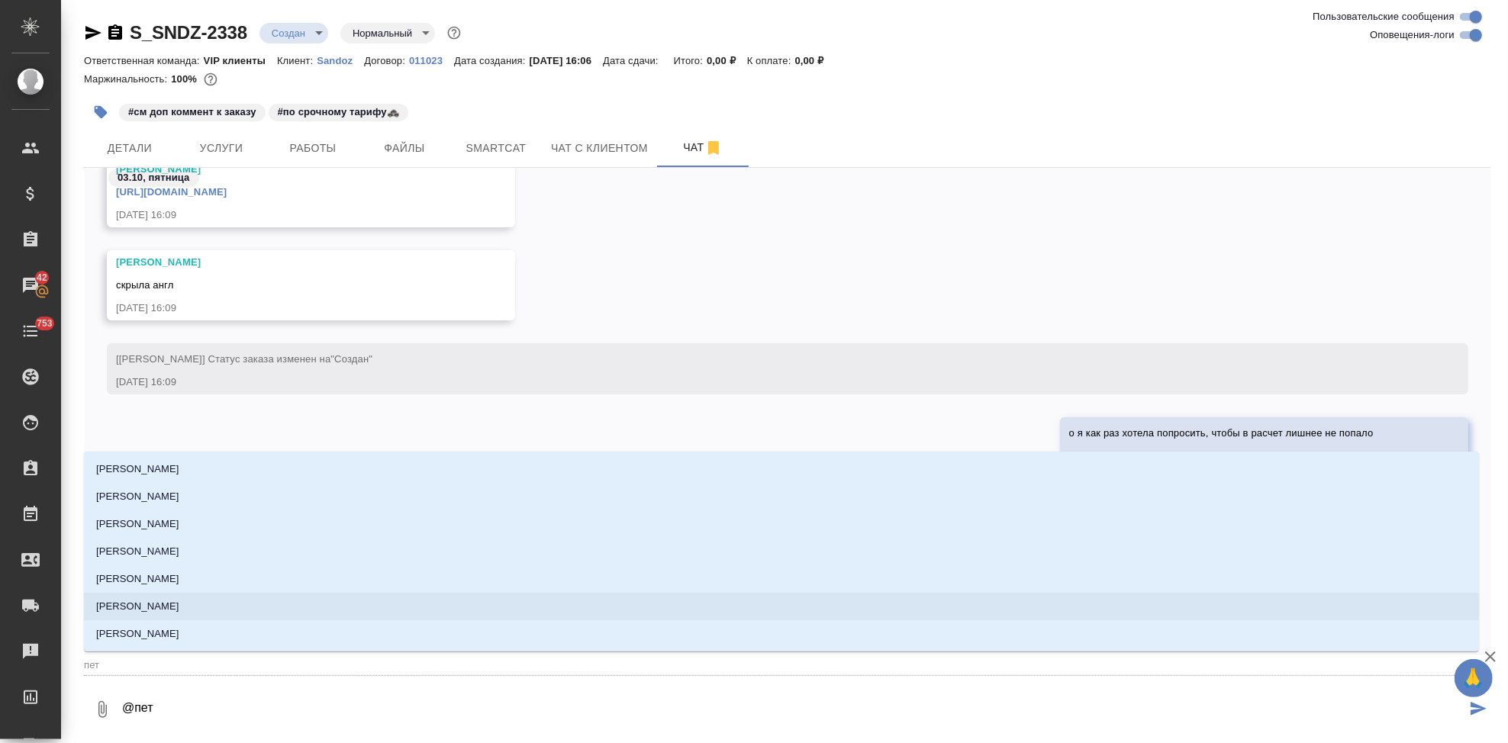
type textarea "@пе"
type input "пе"
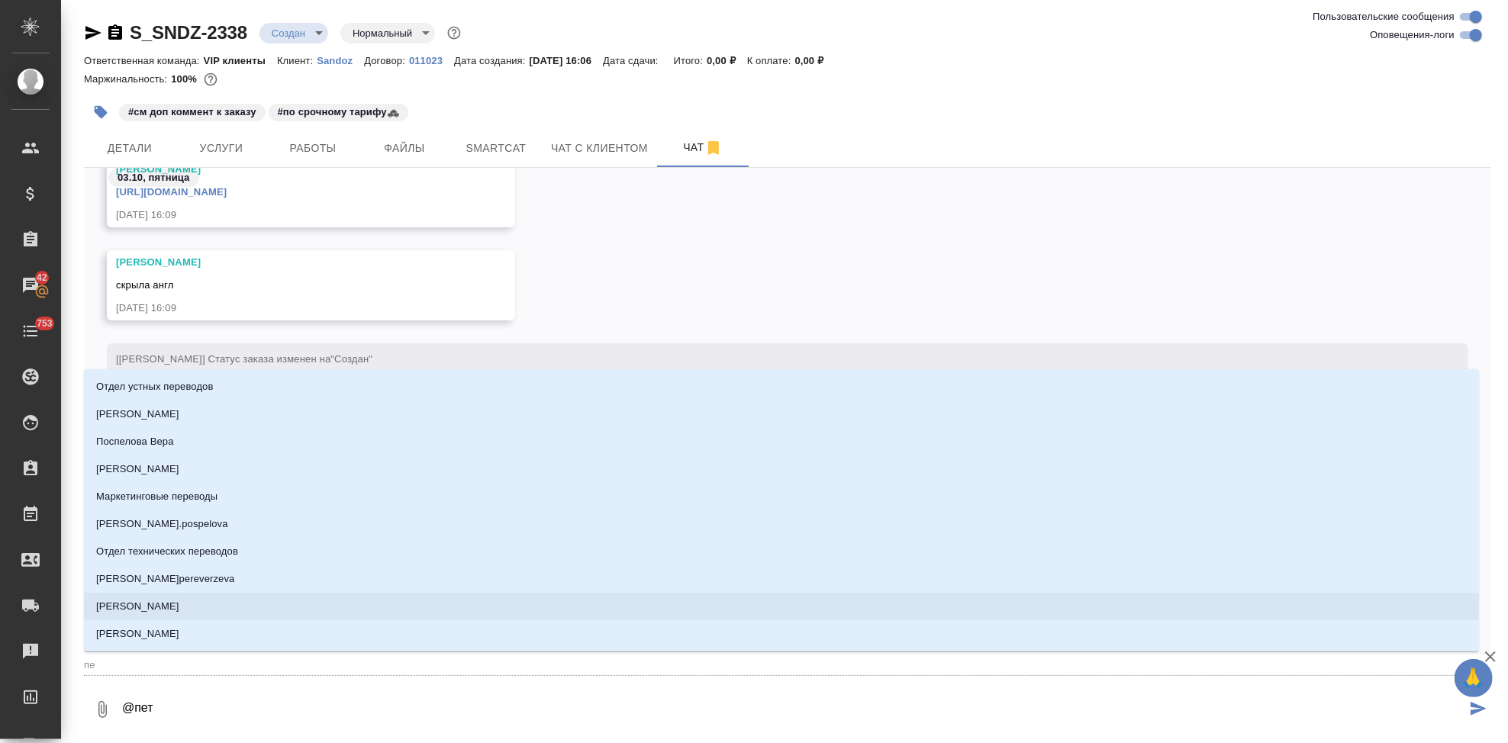
type textarea "@петь"
type input "петь"
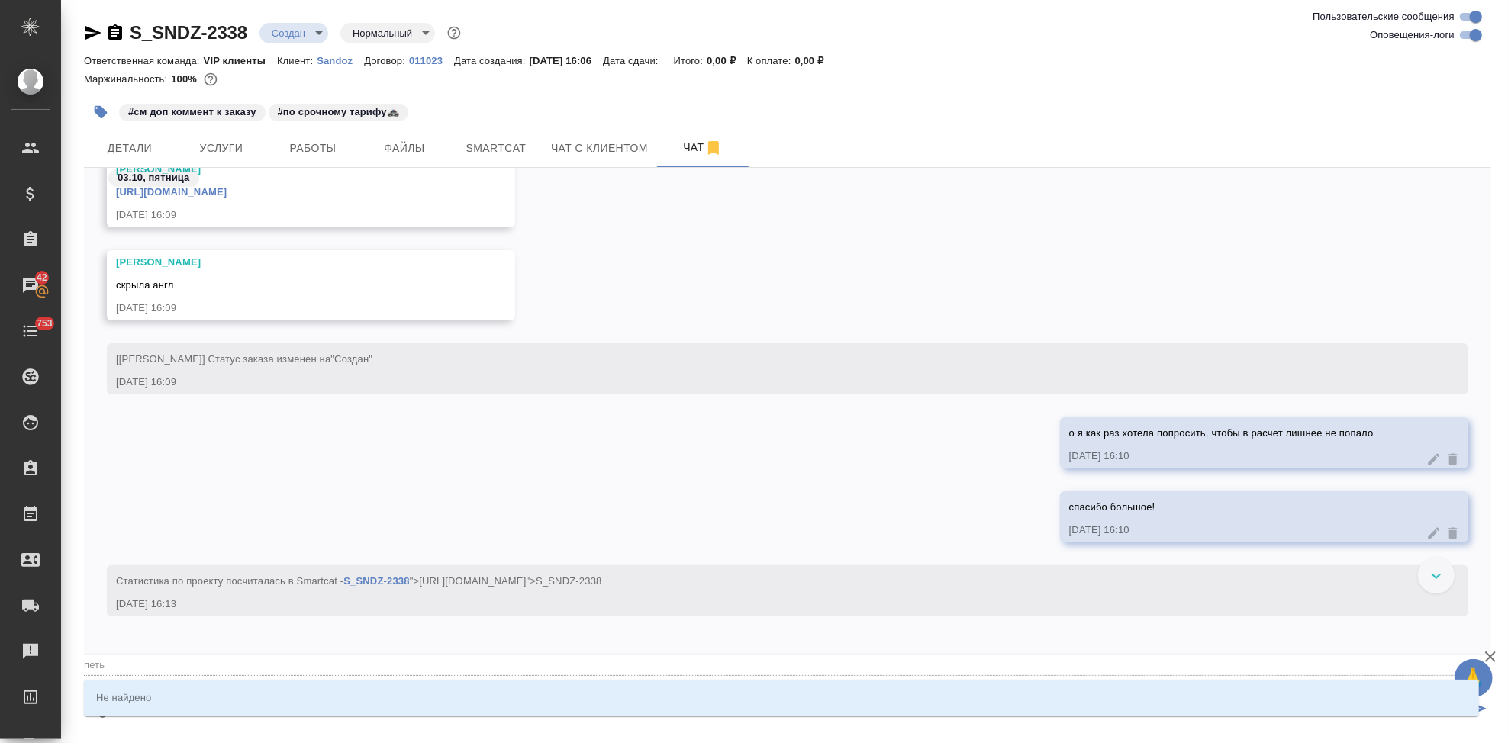
type textarea "@петьр"
type input "петьр"
type textarea "@петь"
type input "петь"
type textarea "@пет"
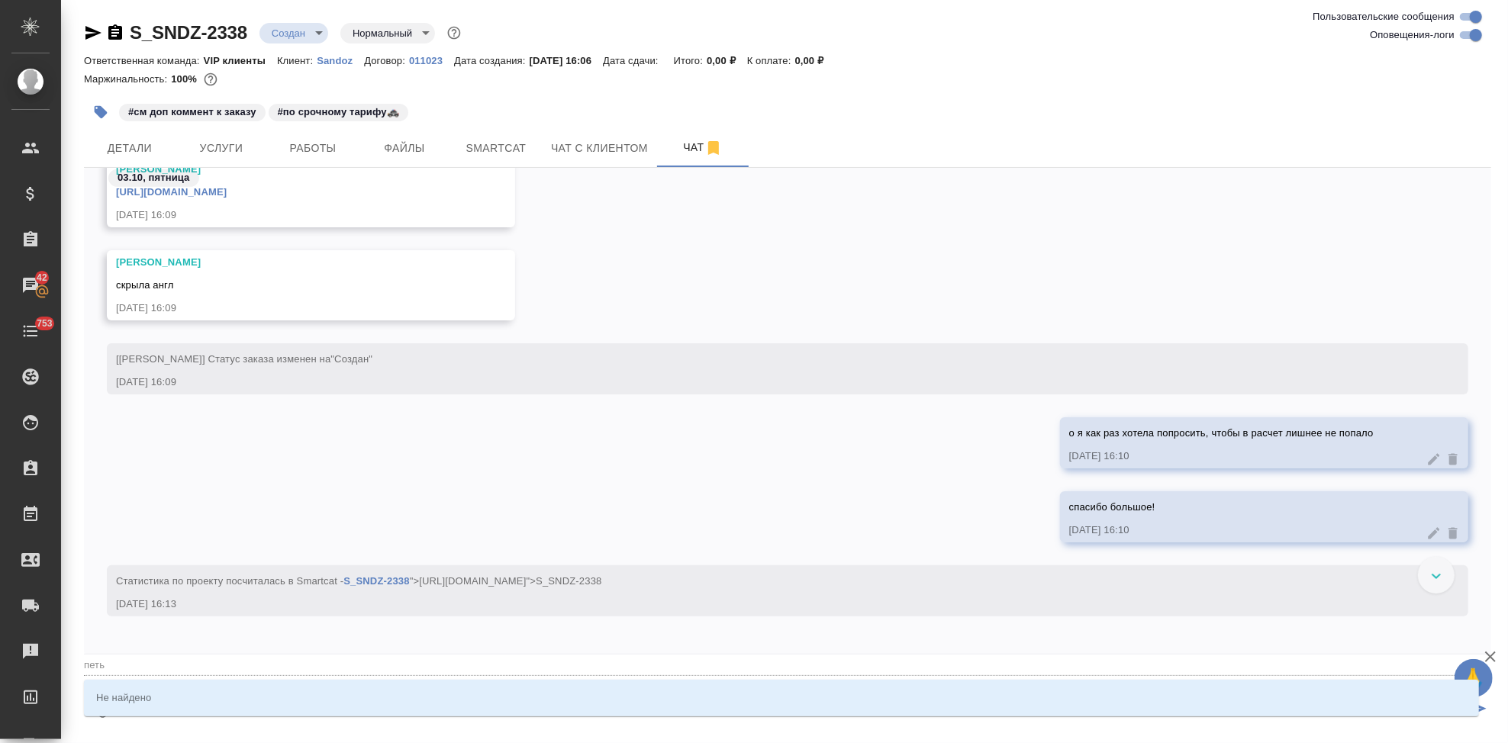
type input "пет"
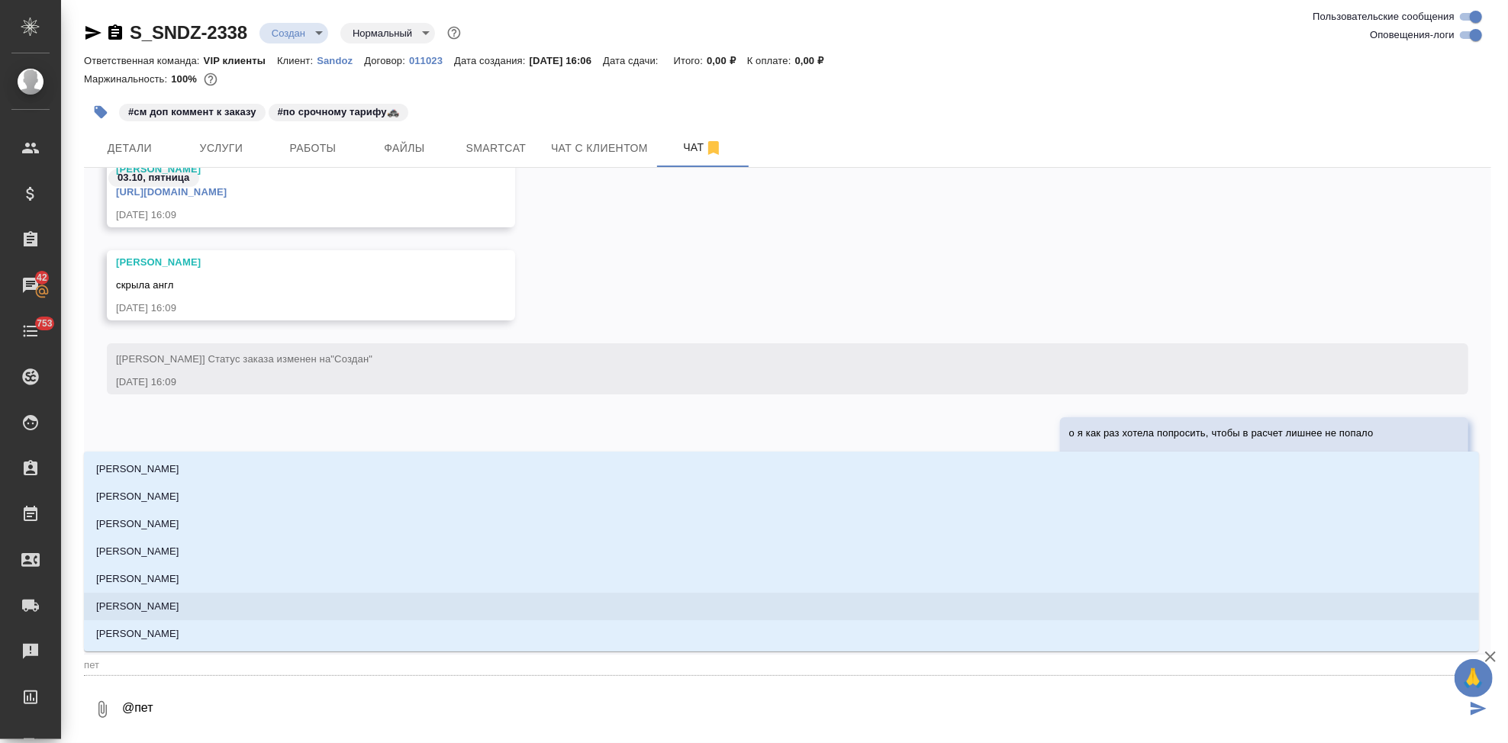
type textarea "@пе"
type input "пе"
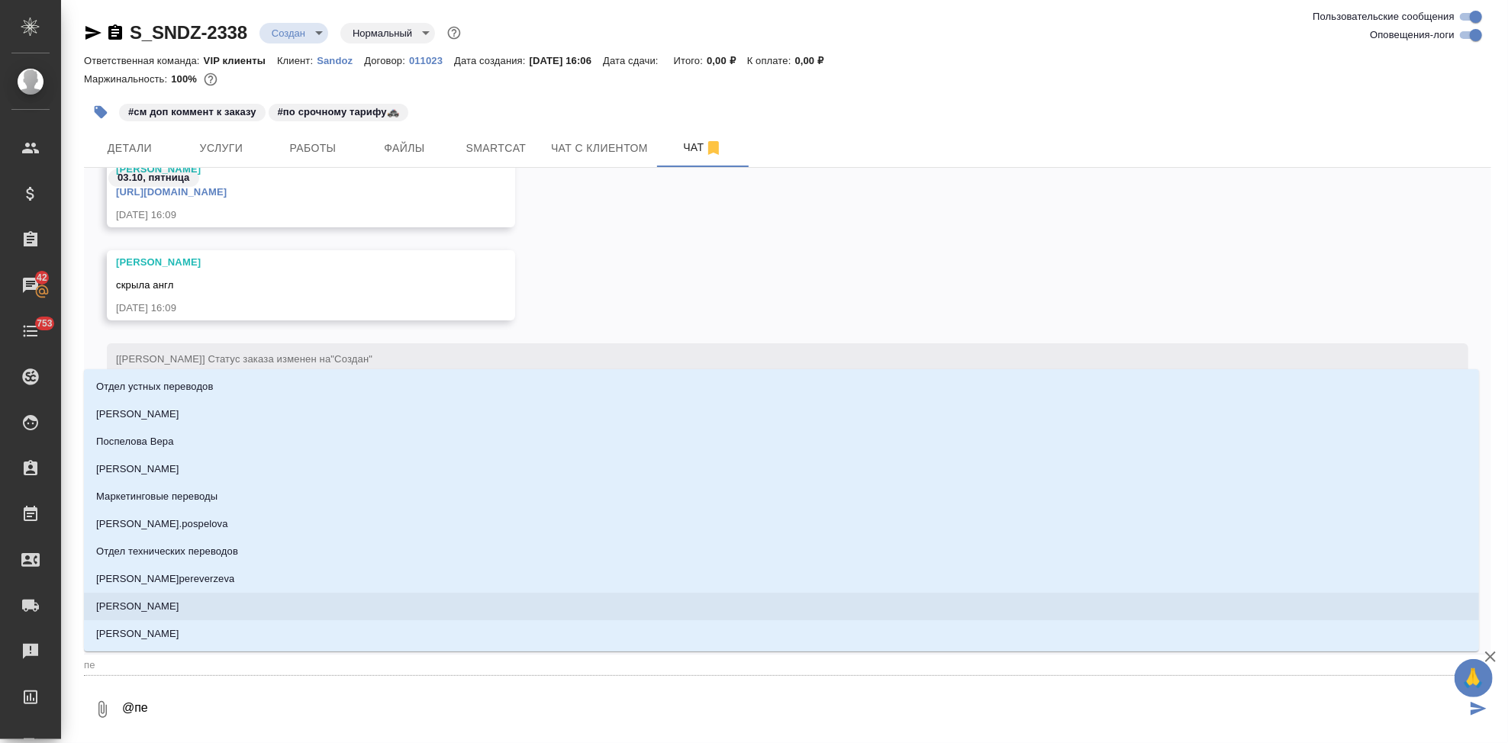
type textarea "@пеь"
type input "пеь"
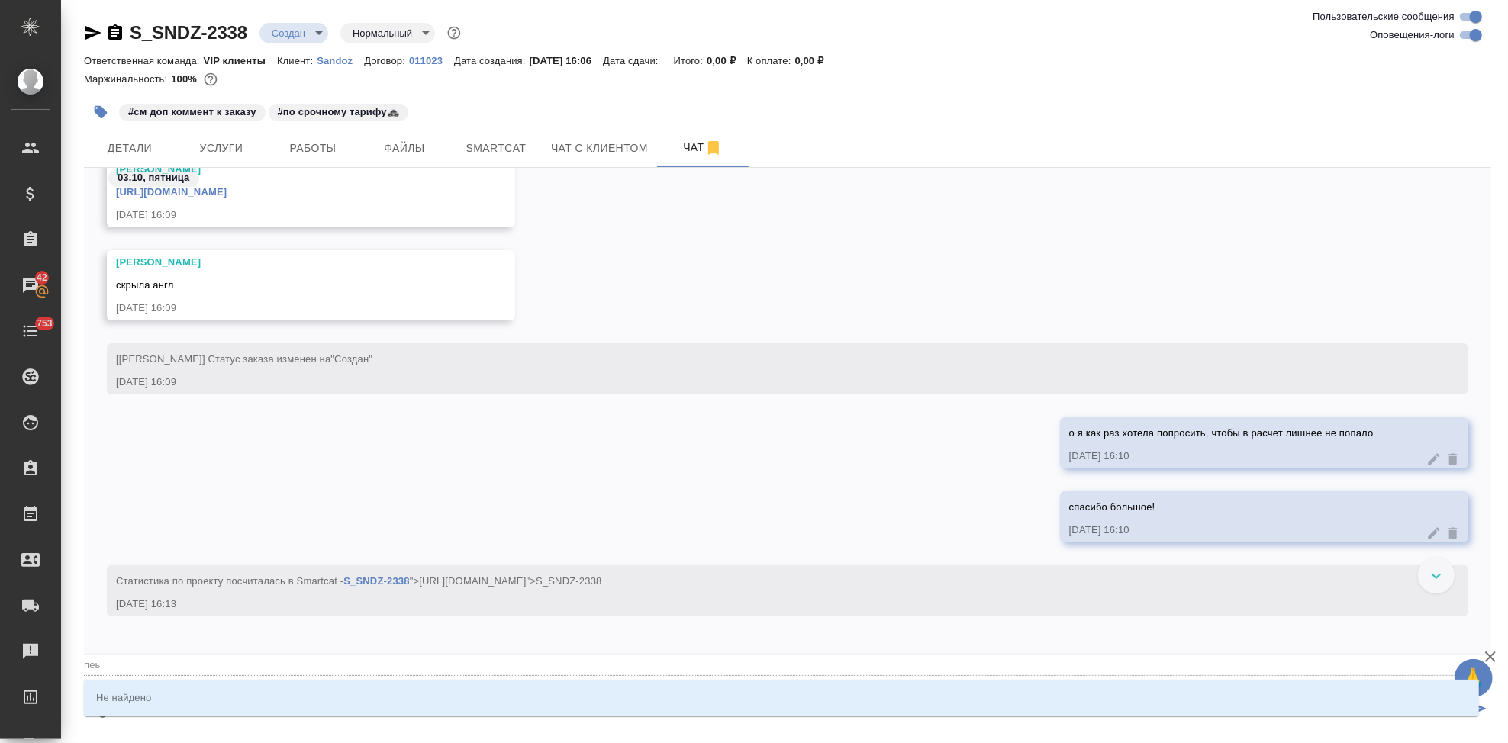
type textarea "@пеьр"
type input "пеьр"
type textarea "@пеьро"
type input "пеьро"
type textarea "@пеьров"
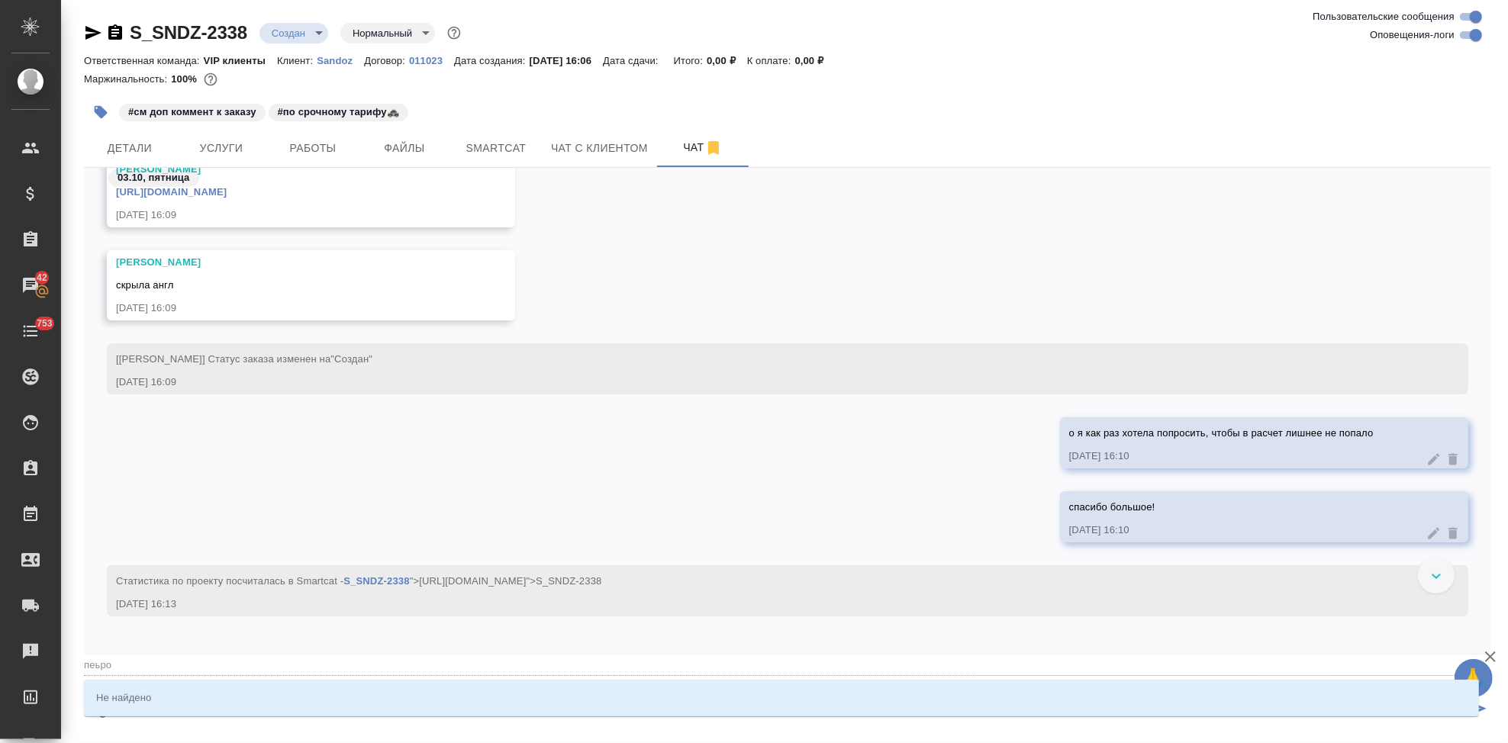
type input "пеьров"
type textarea "@пеьрова"
type input "пеьрова"
type textarea "@пеьров"
type input "пеьров"
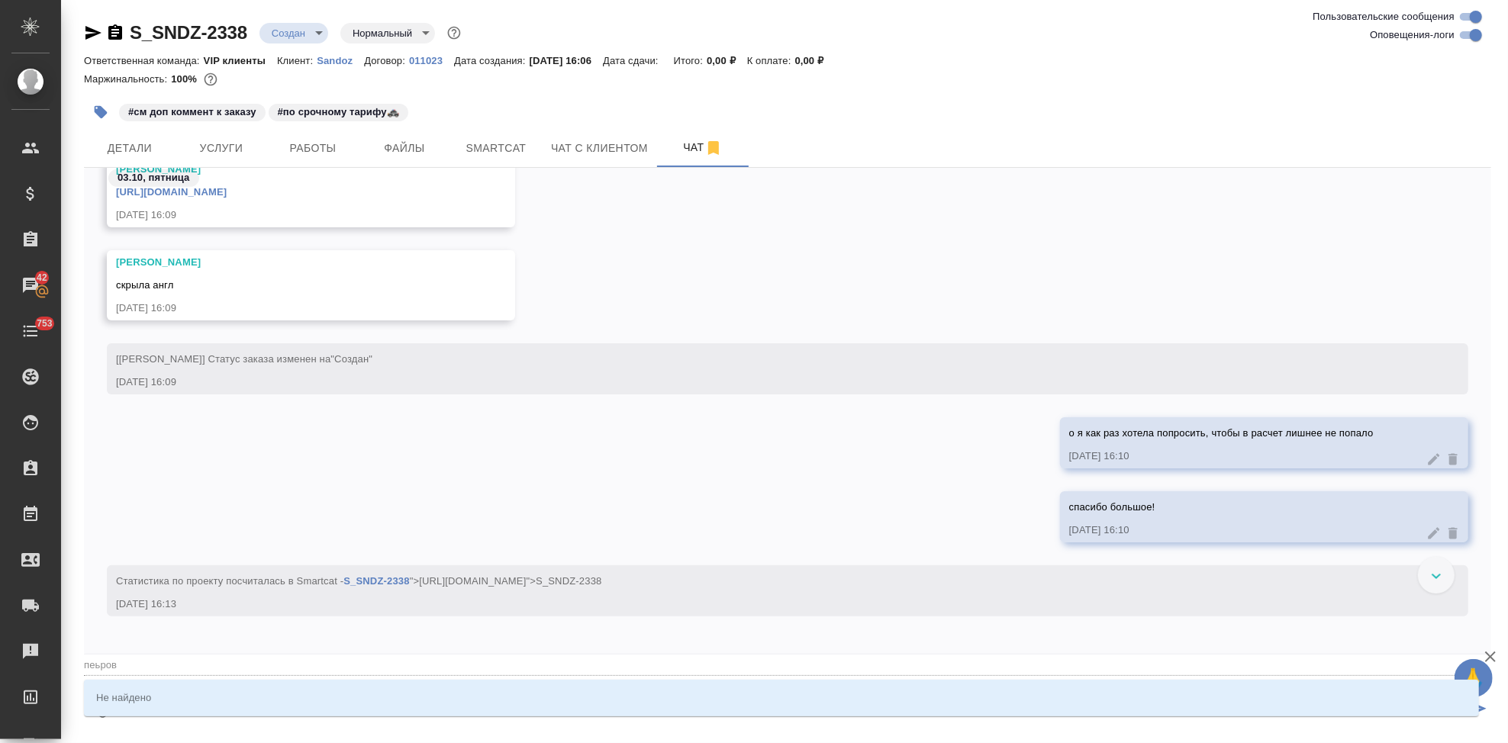
type textarea "@пеьро"
type input "пеьро"
type textarea "@пеьр"
type input "пеьр"
type textarea "@пеь"
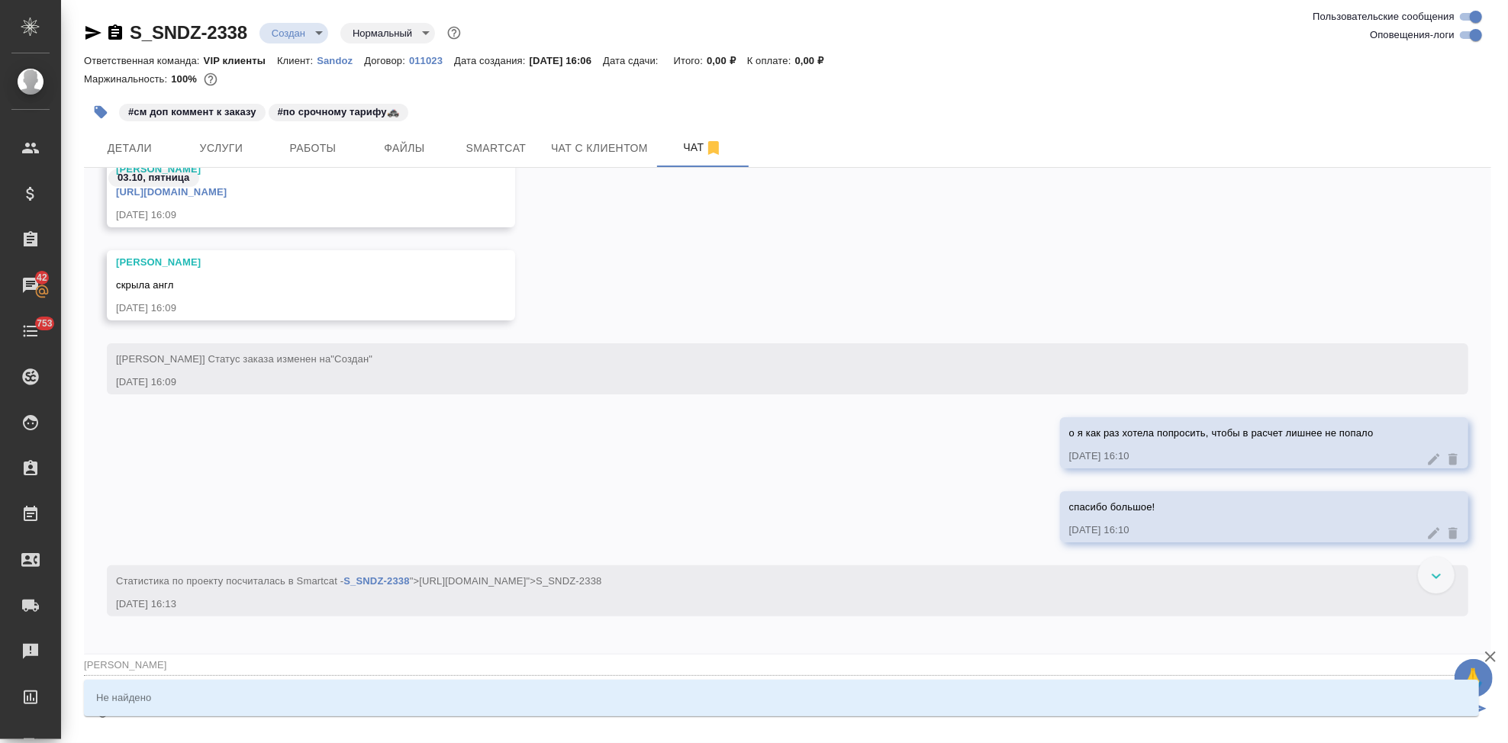
type input "пеь"
type textarea "@пе"
type input "пе"
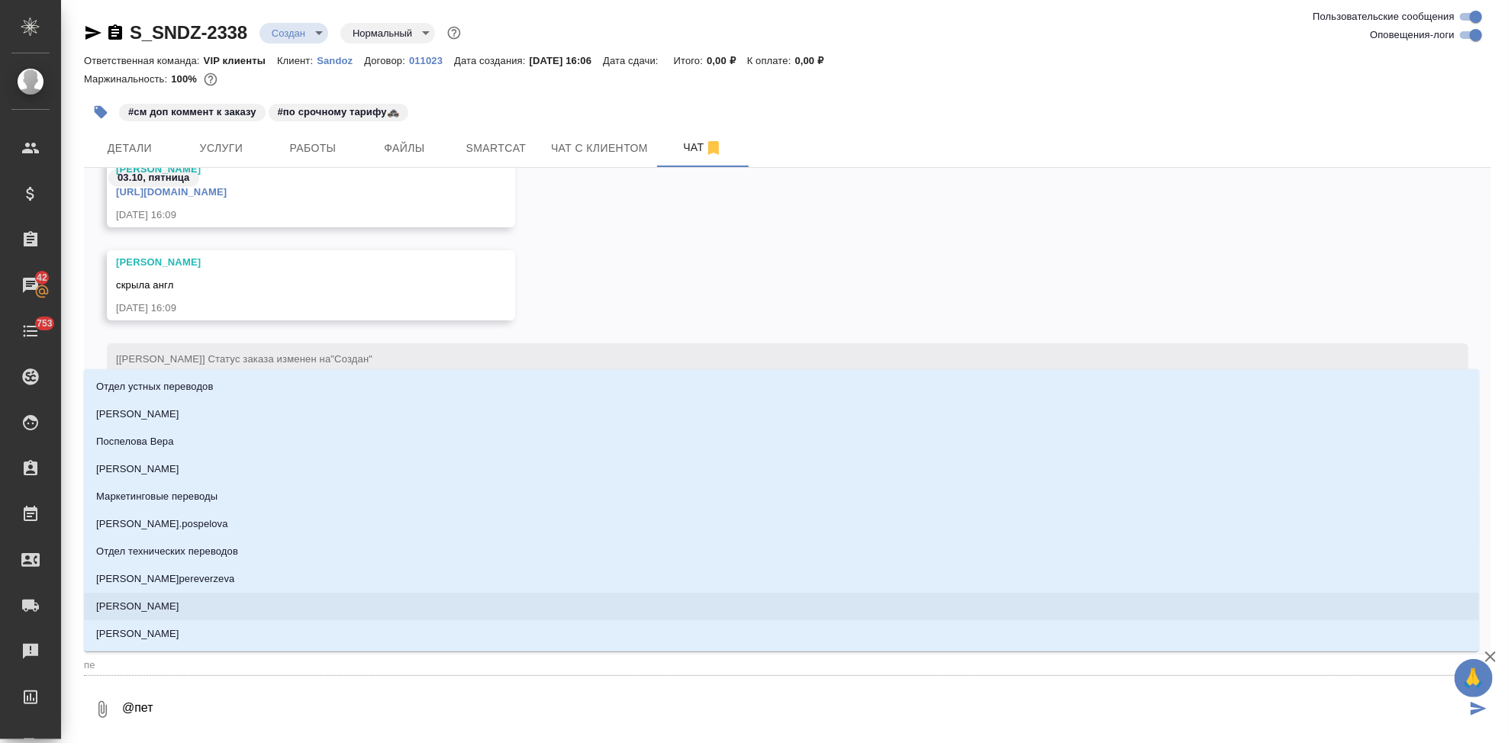
type textarea "@петь"
type input "петь"
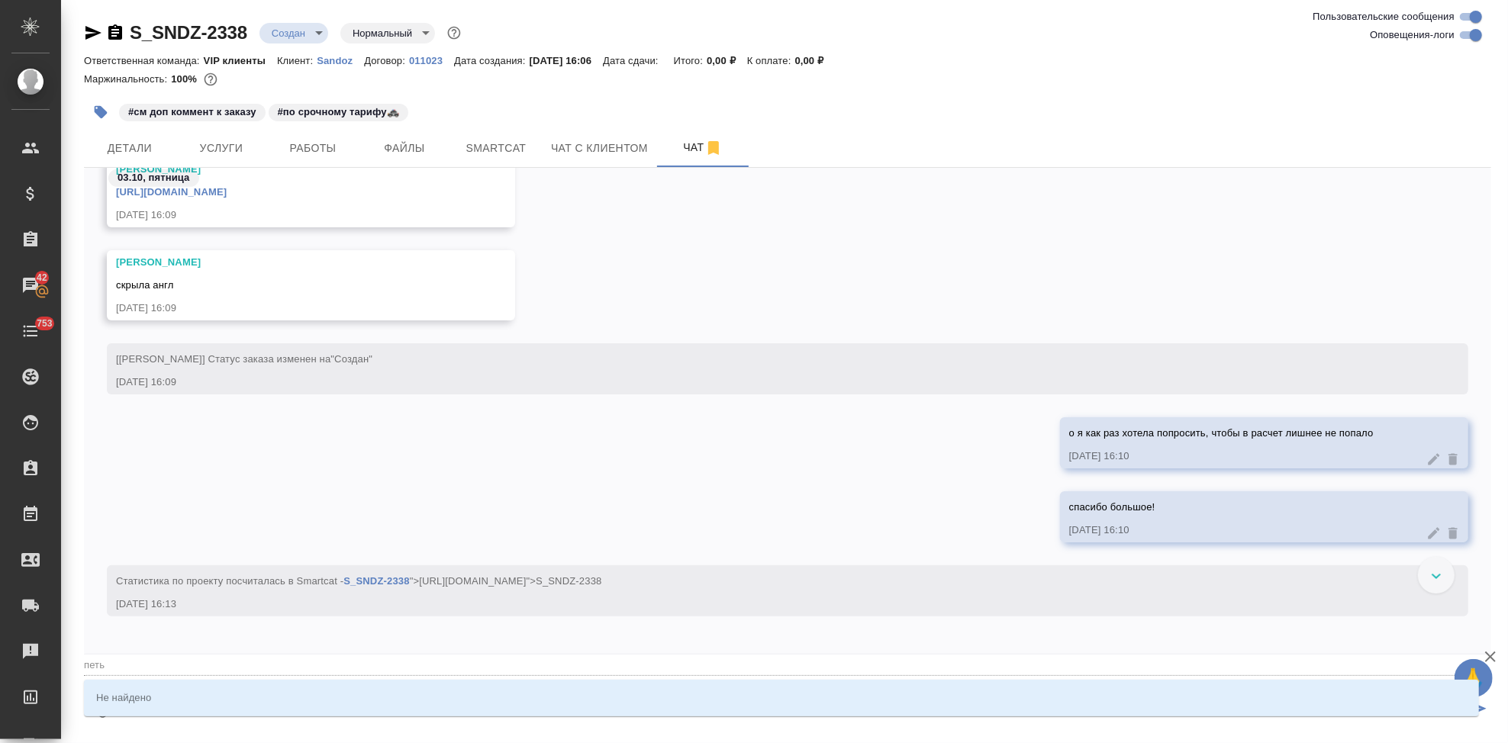
type textarea "@пет"
type input "пет"
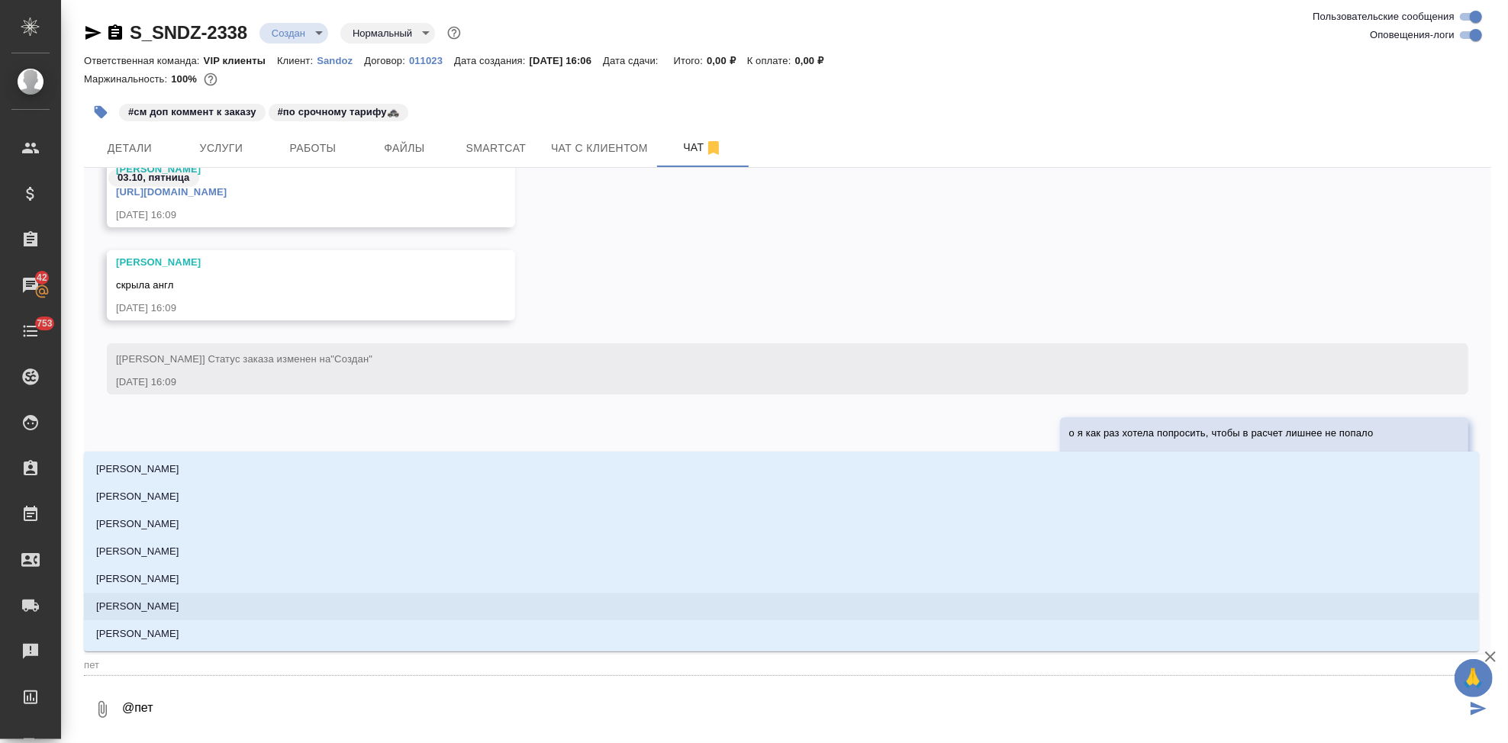
type textarea "@пе"
type input "пе"
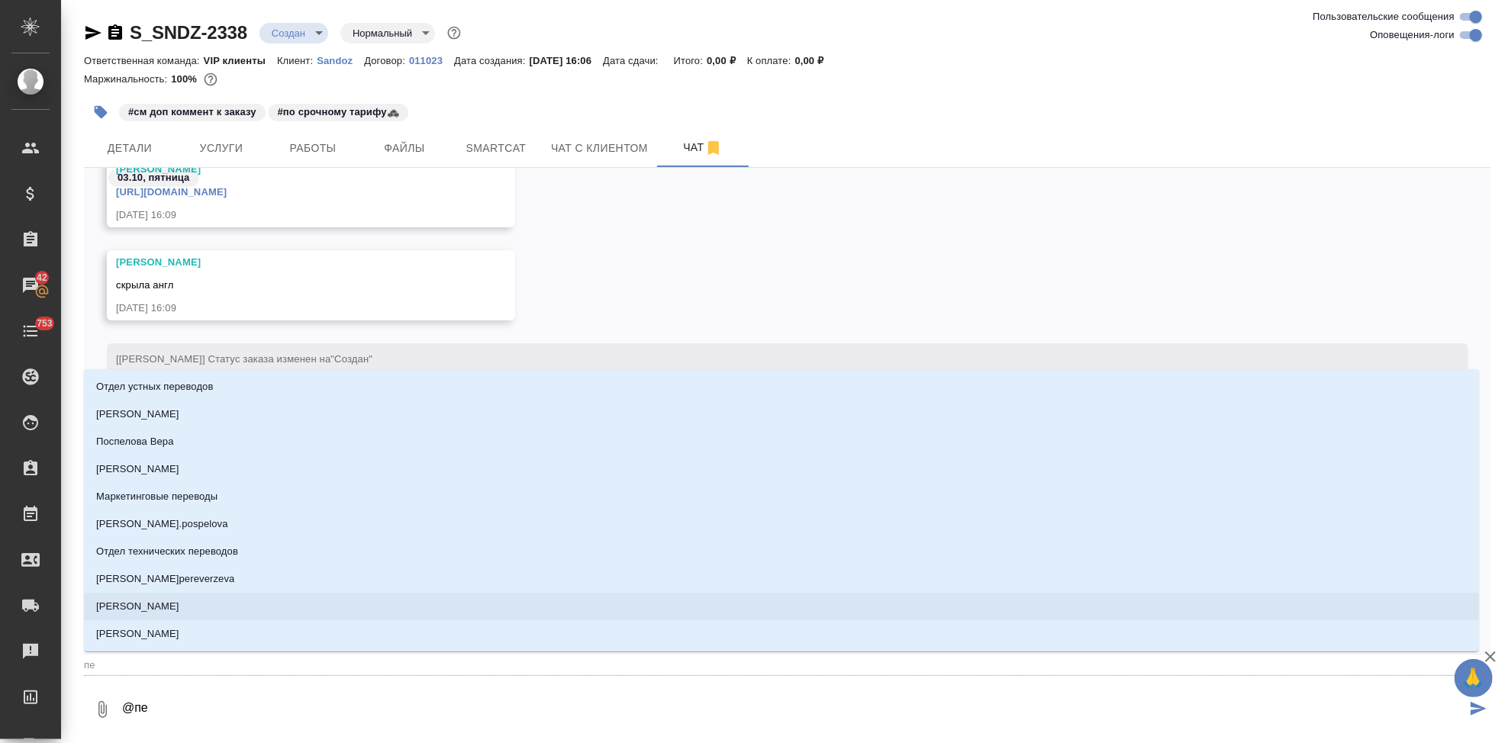
type textarea "@пет"
type input "пет"
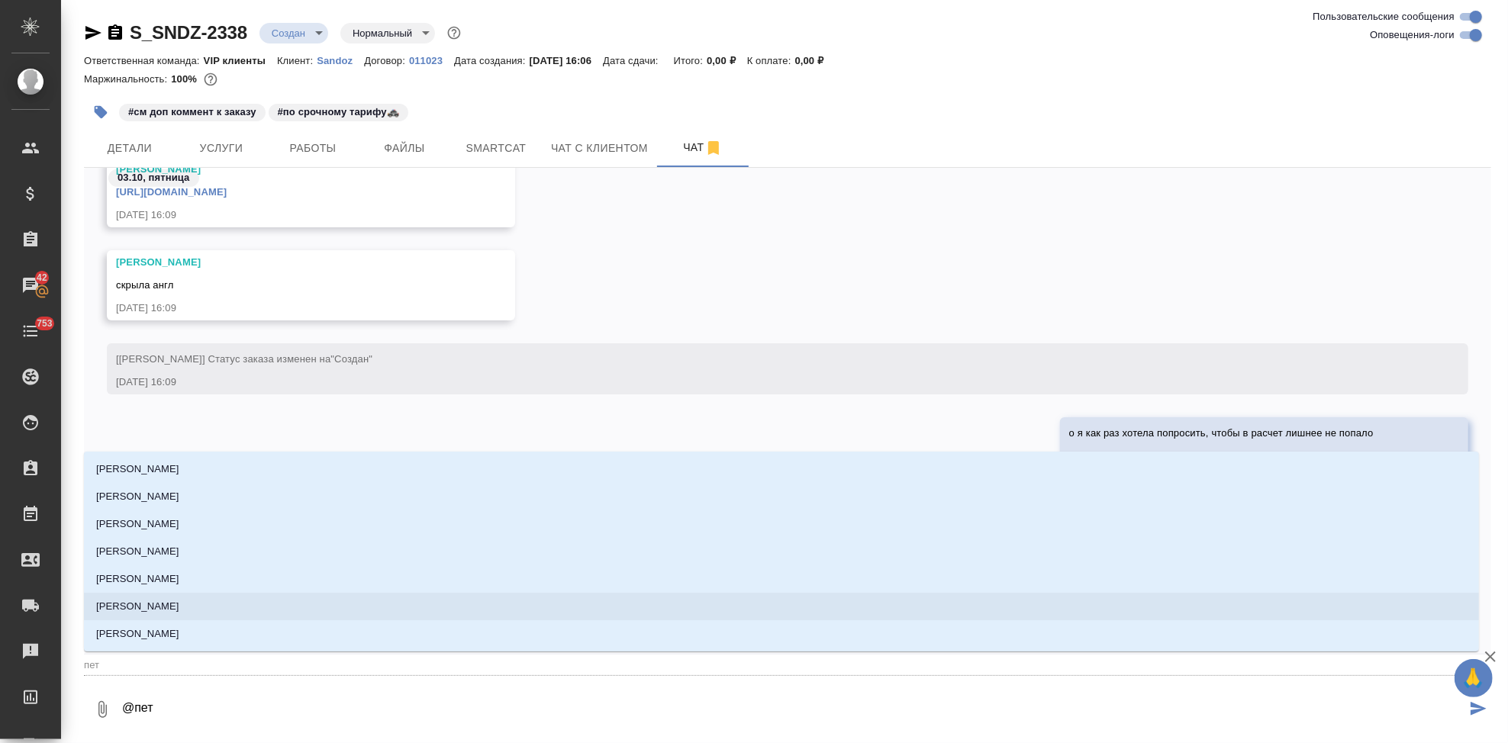
type textarea "@петр"
type input "петр"
type textarea "@петро"
type input "петро"
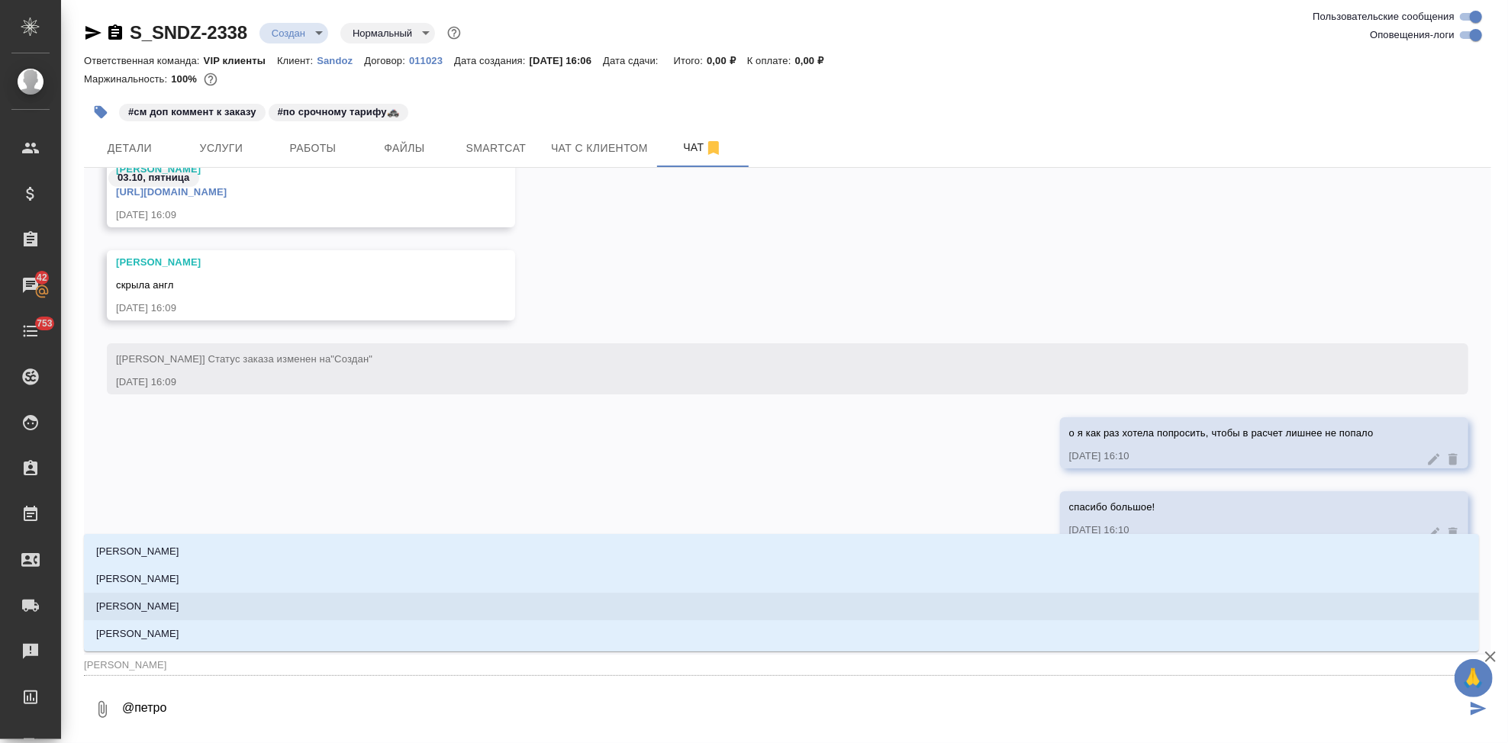
type textarea "@петров"
type input "петров"
type textarea "@петрова"
type input "петрова"
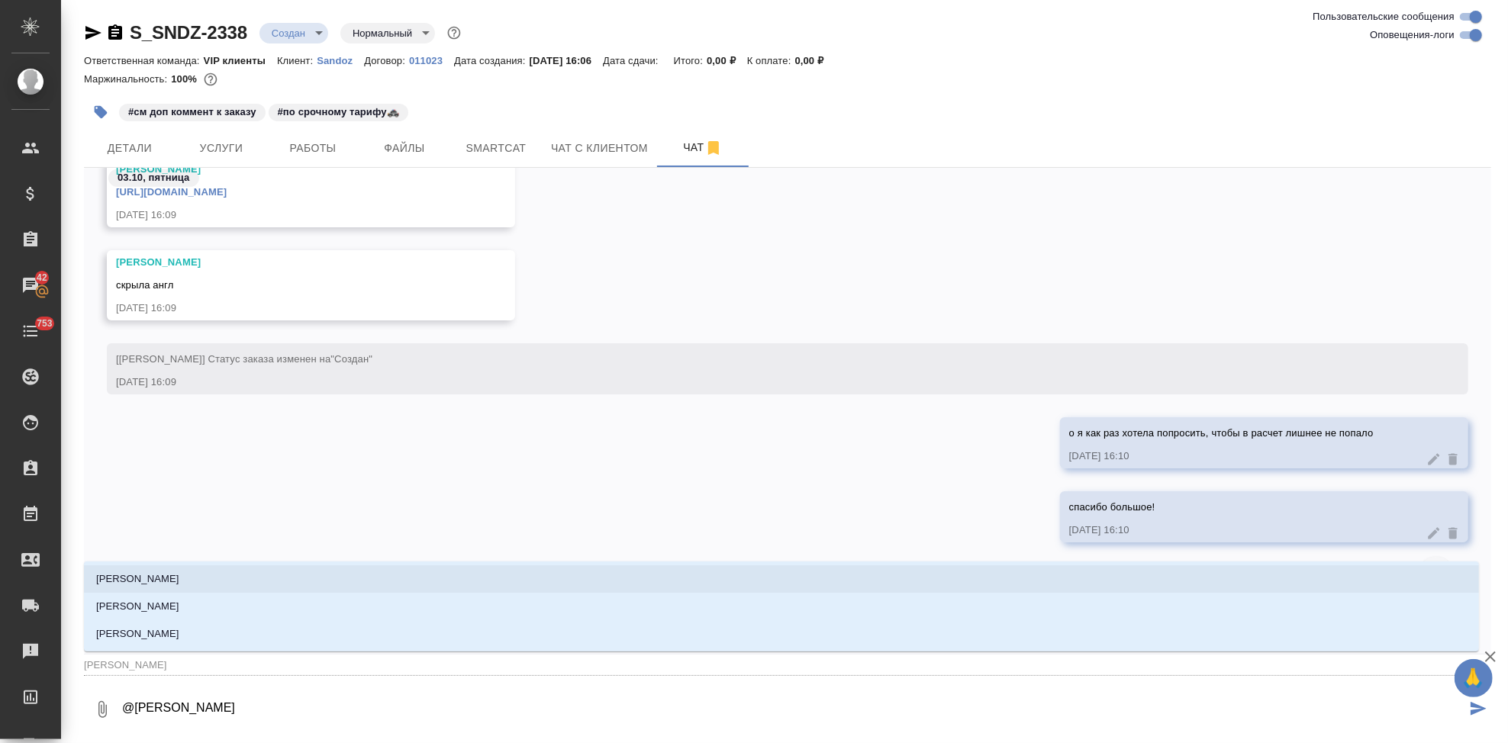
click at [372, 576] on li "Петрова Валерия" at bounding box center [781, 578] width 1395 height 27
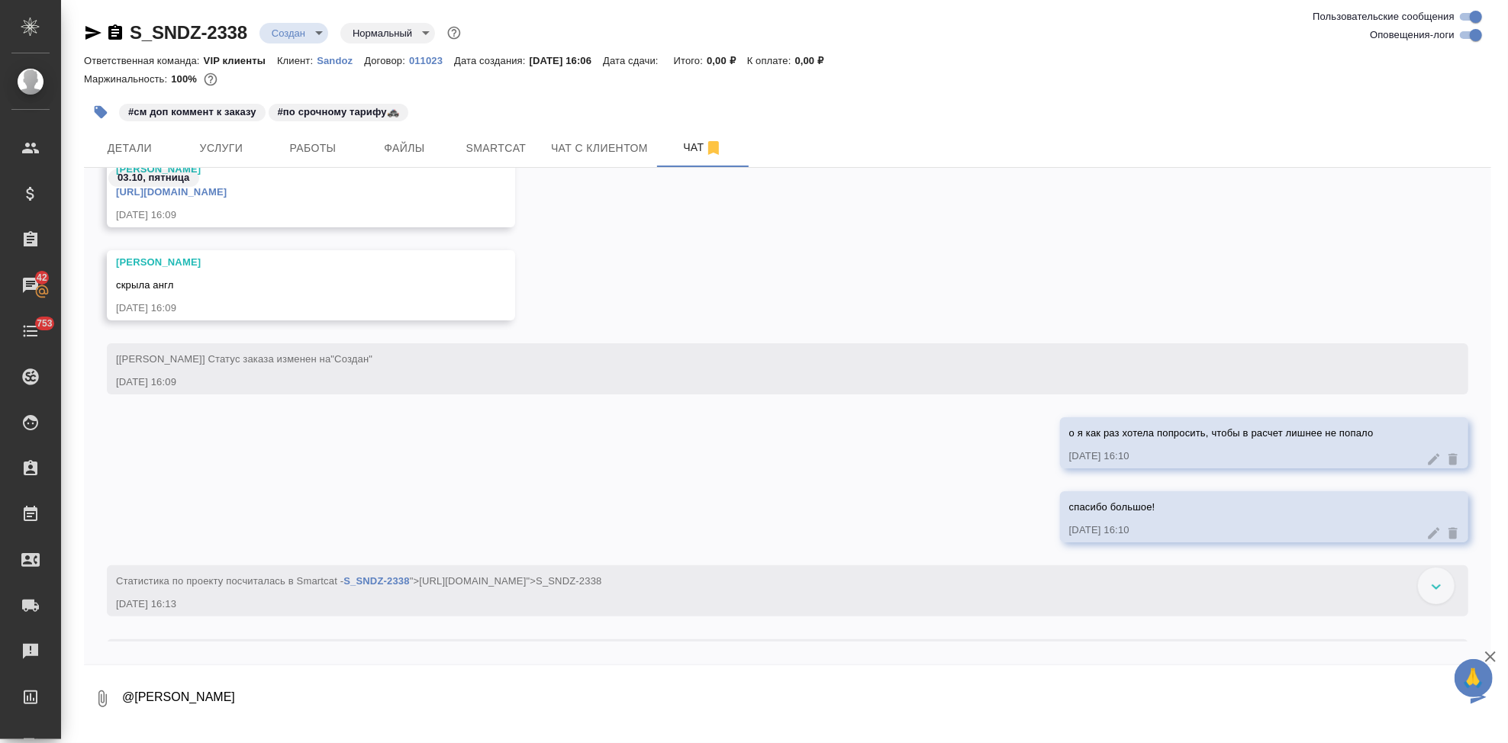
type textarea "@Петрова Валерия"
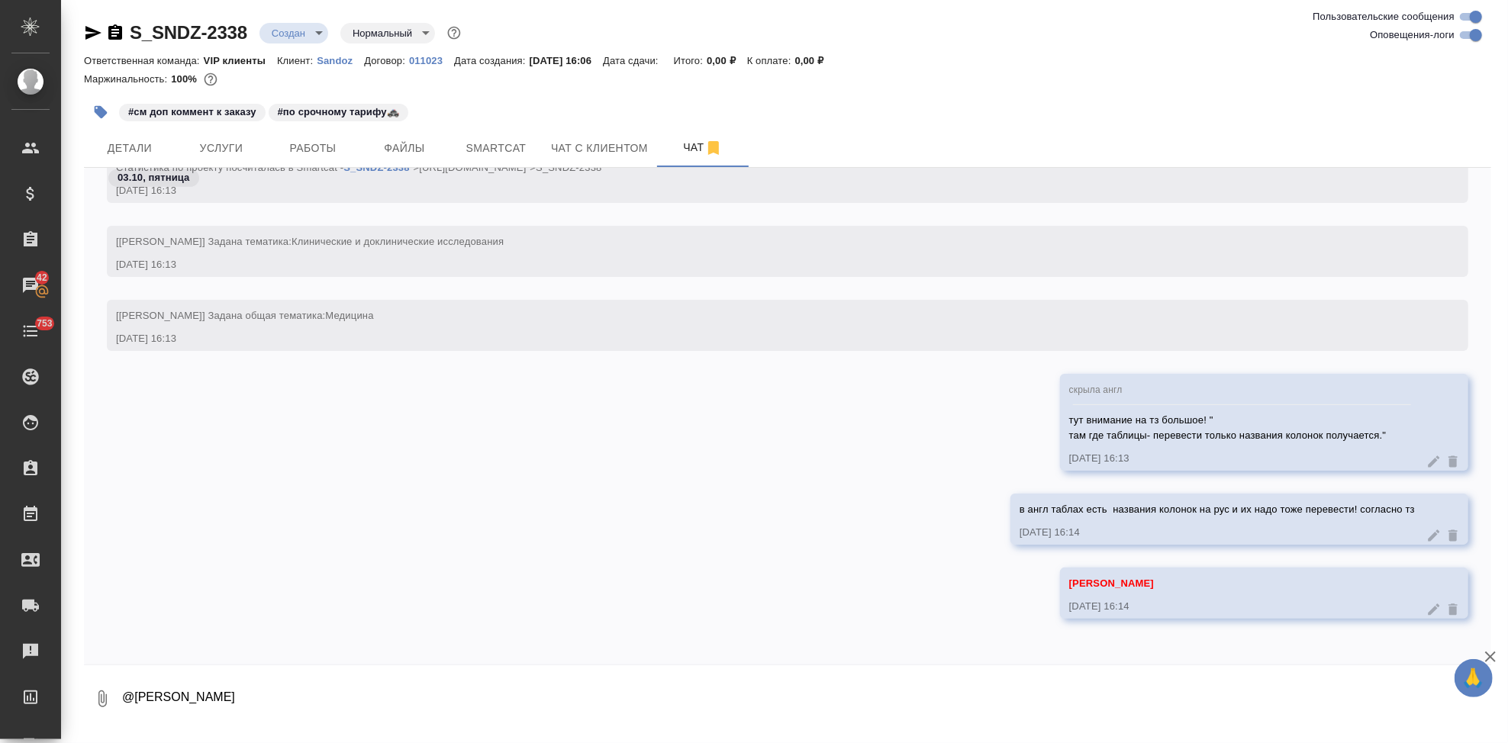
scroll to position [1020, 0]
click at [210, 155] on span "Услуги" at bounding box center [221, 148] width 73 height 19
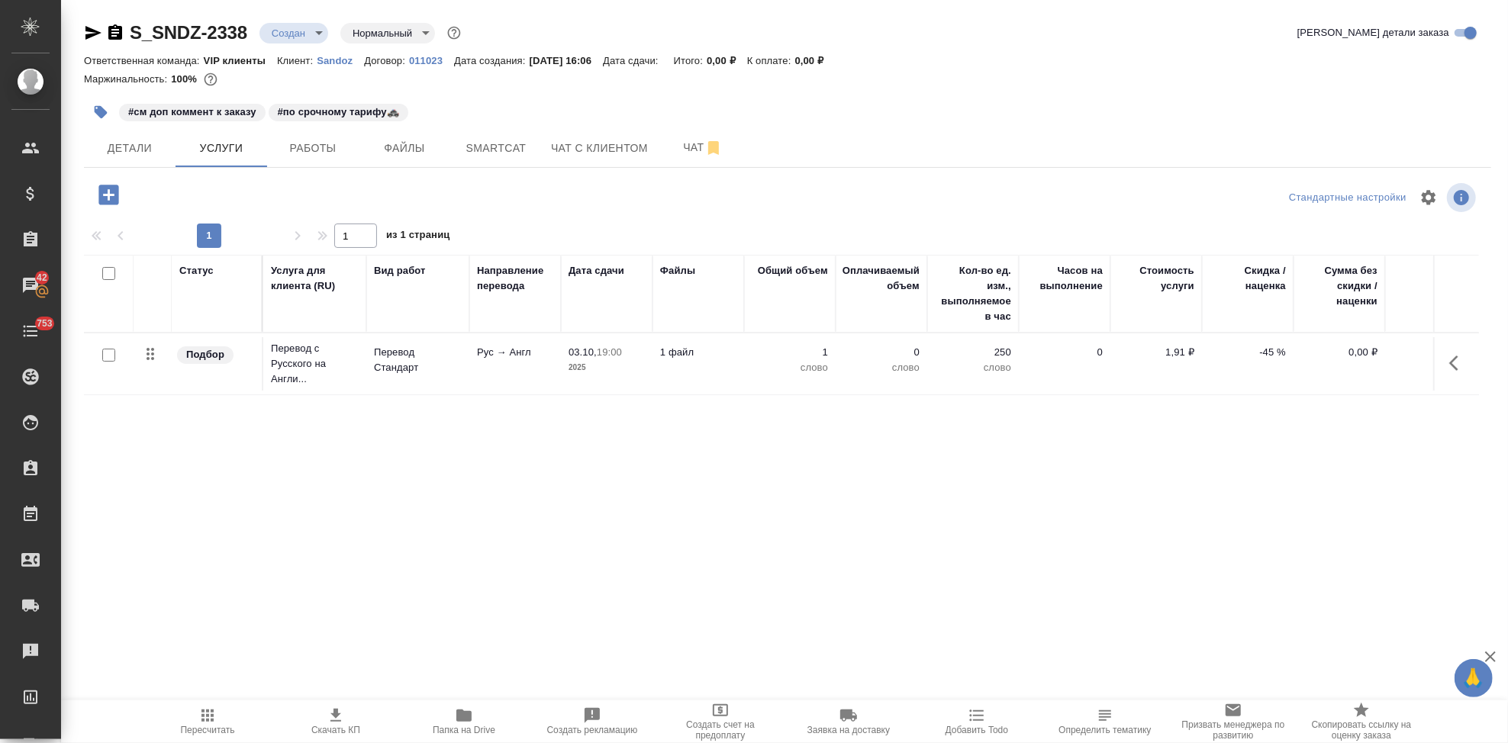
click at [1454, 362] on icon "button" at bounding box center [1458, 363] width 18 height 18
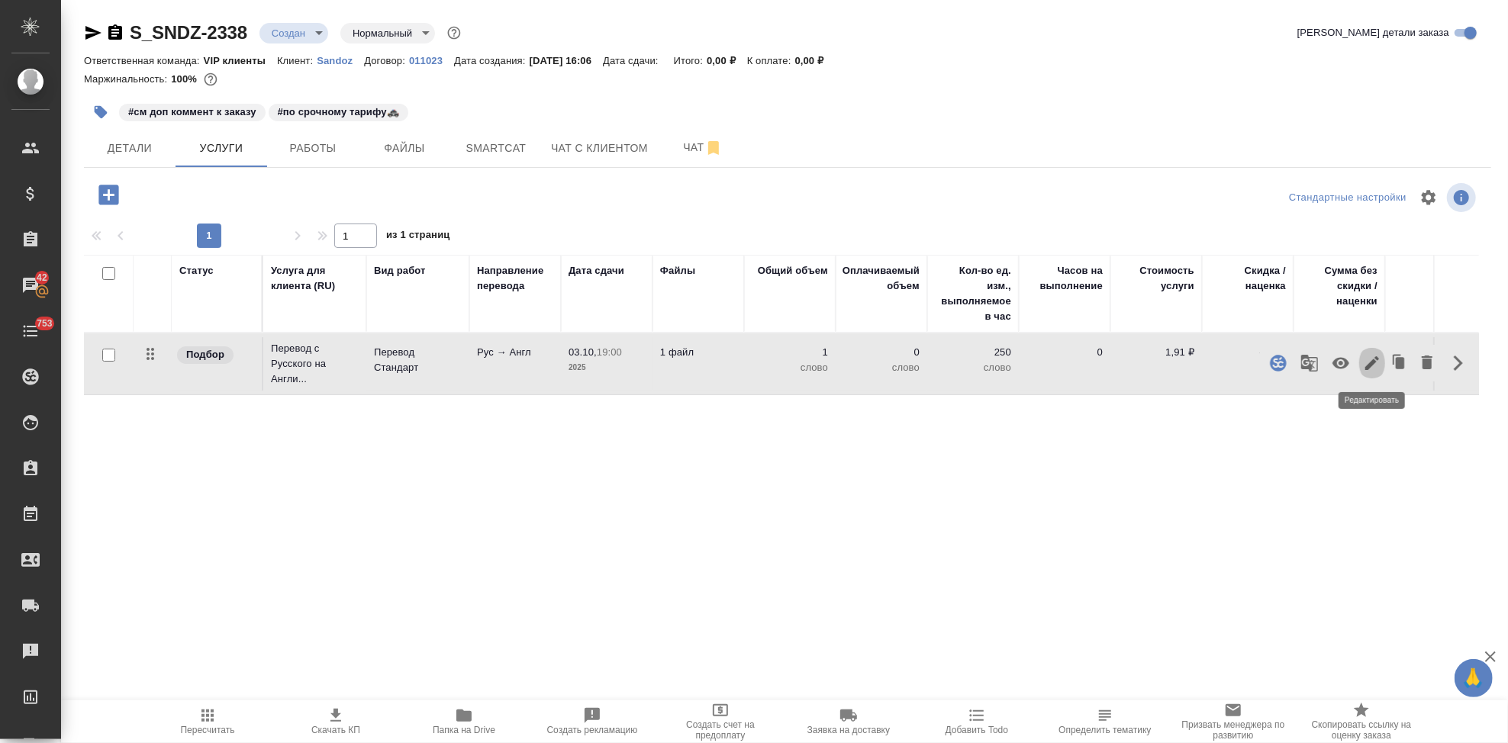
click at [1367, 366] on icon "button" at bounding box center [1372, 363] width 14 height 14
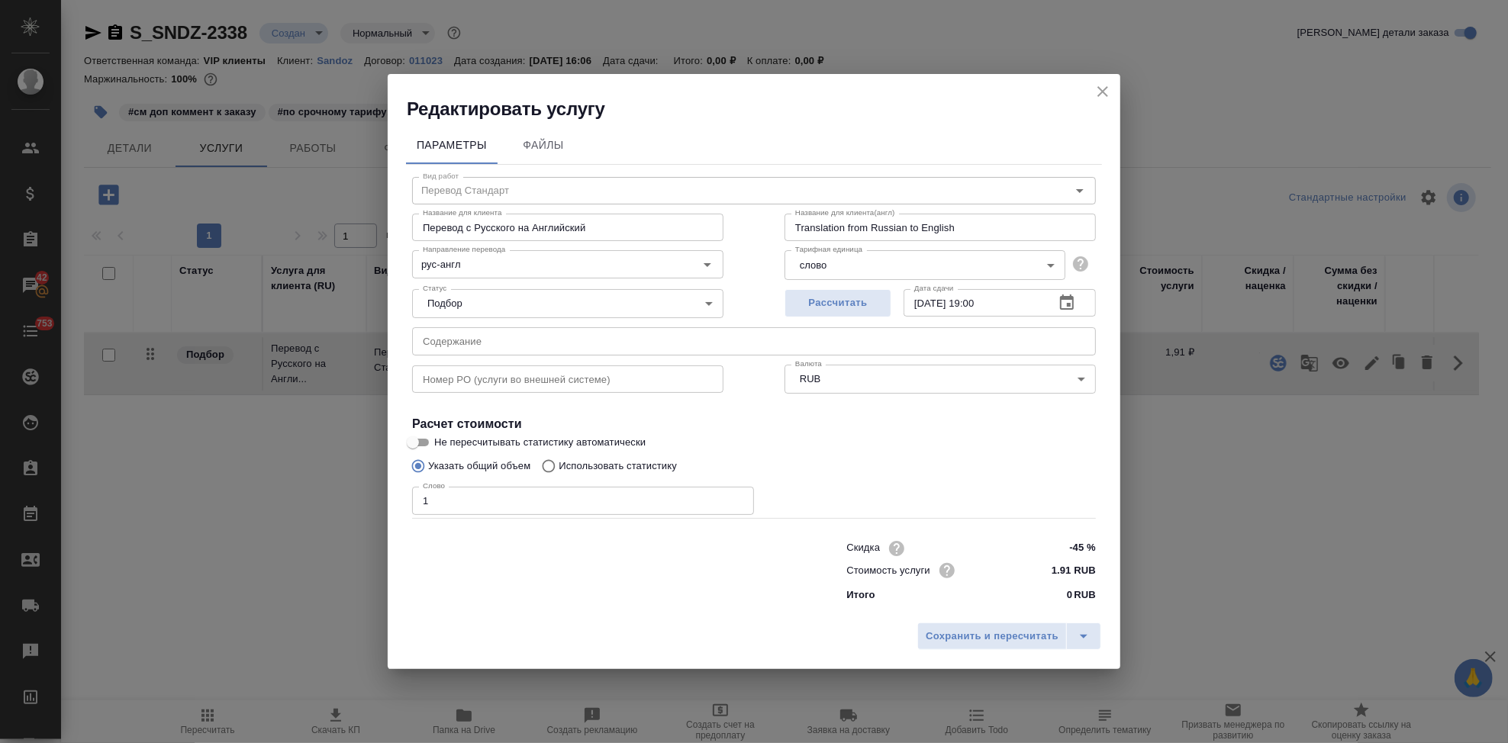
click at [552, 466] on input "Использовать статистику" at bounding box center [546, 466] width 24 height 29
radio input "true"
radio input "false"
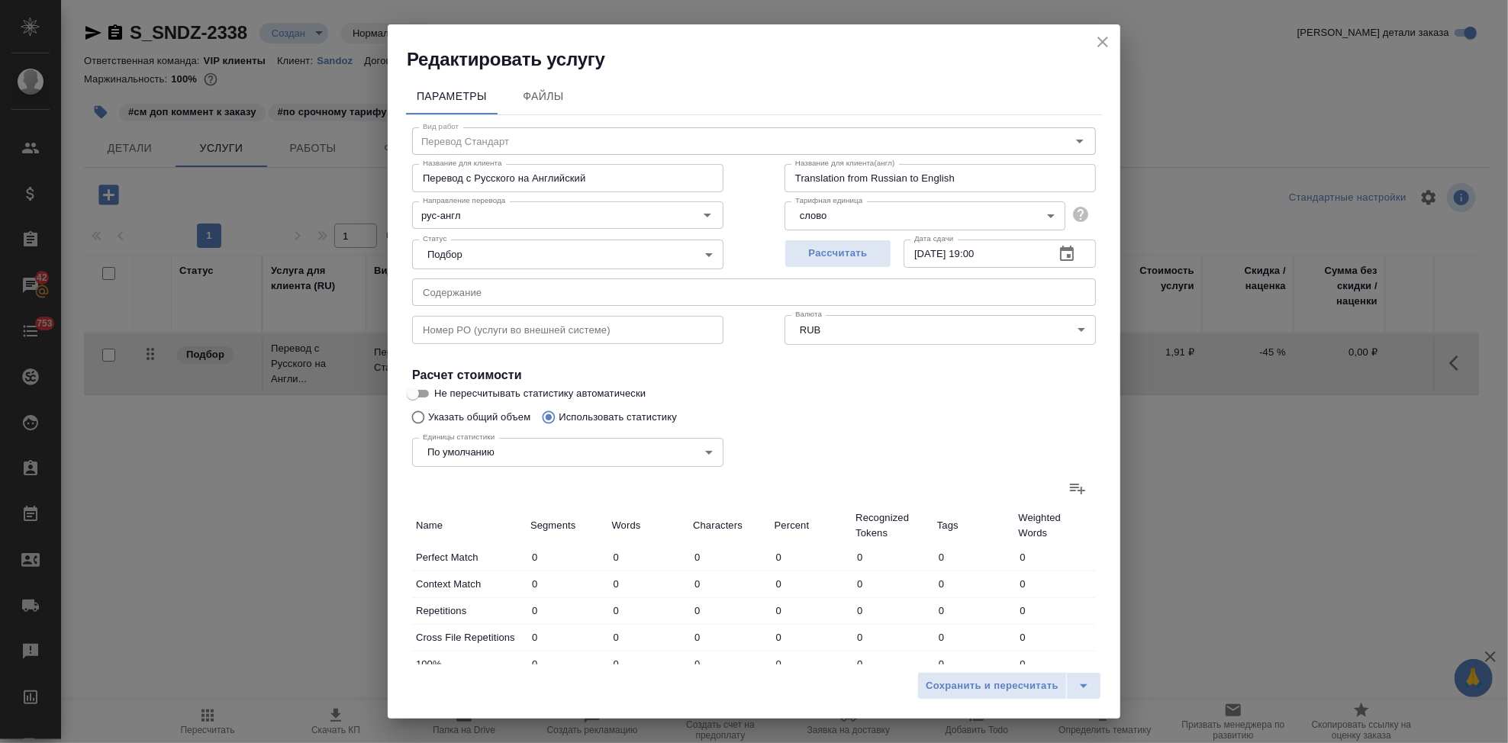
click at [1059, 488] on label at bounding box center [1077, 488] width 37 height 37
click at [0, 0] on input "file" at bounding box center [0, 0] width 0 height 0
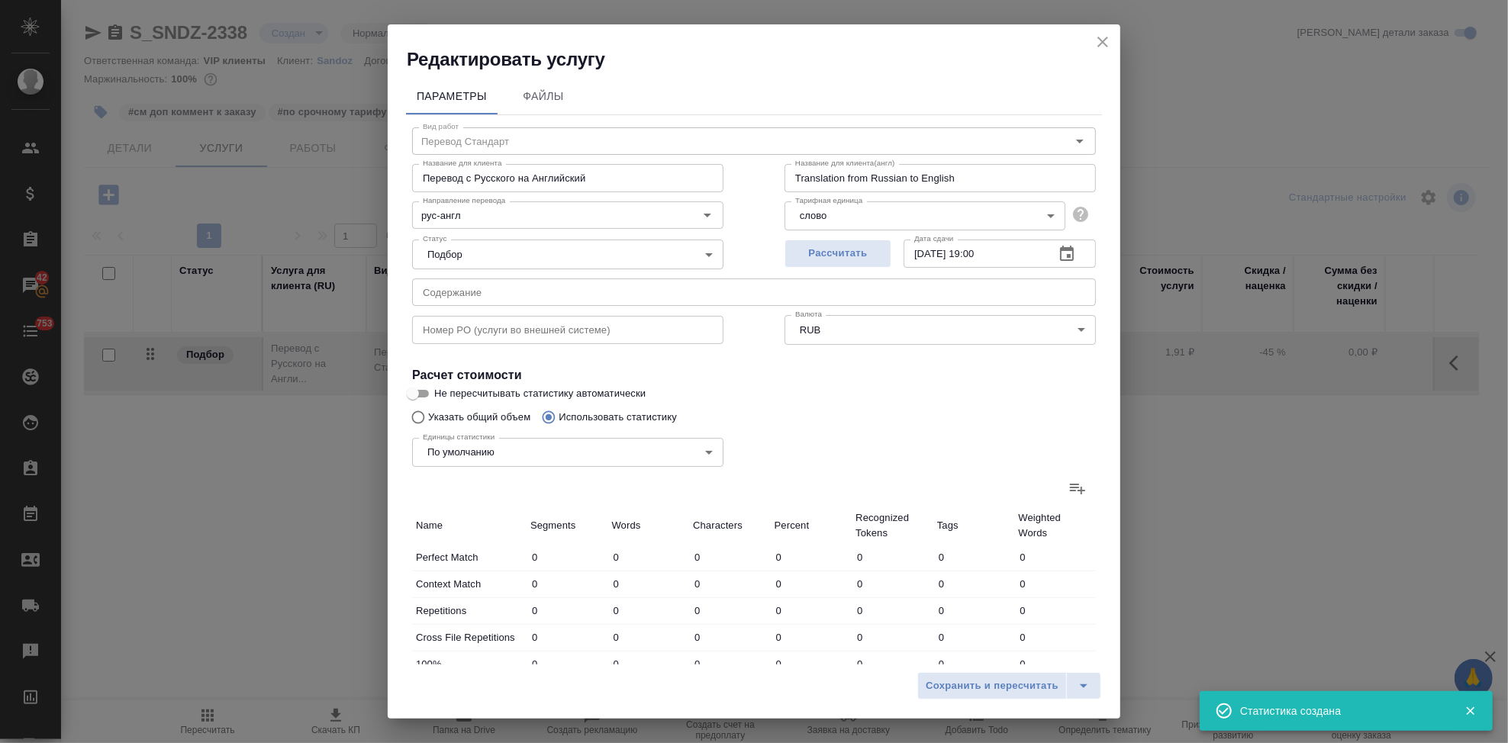
type input "12"
type input "21"
type input "101"
type input "236"
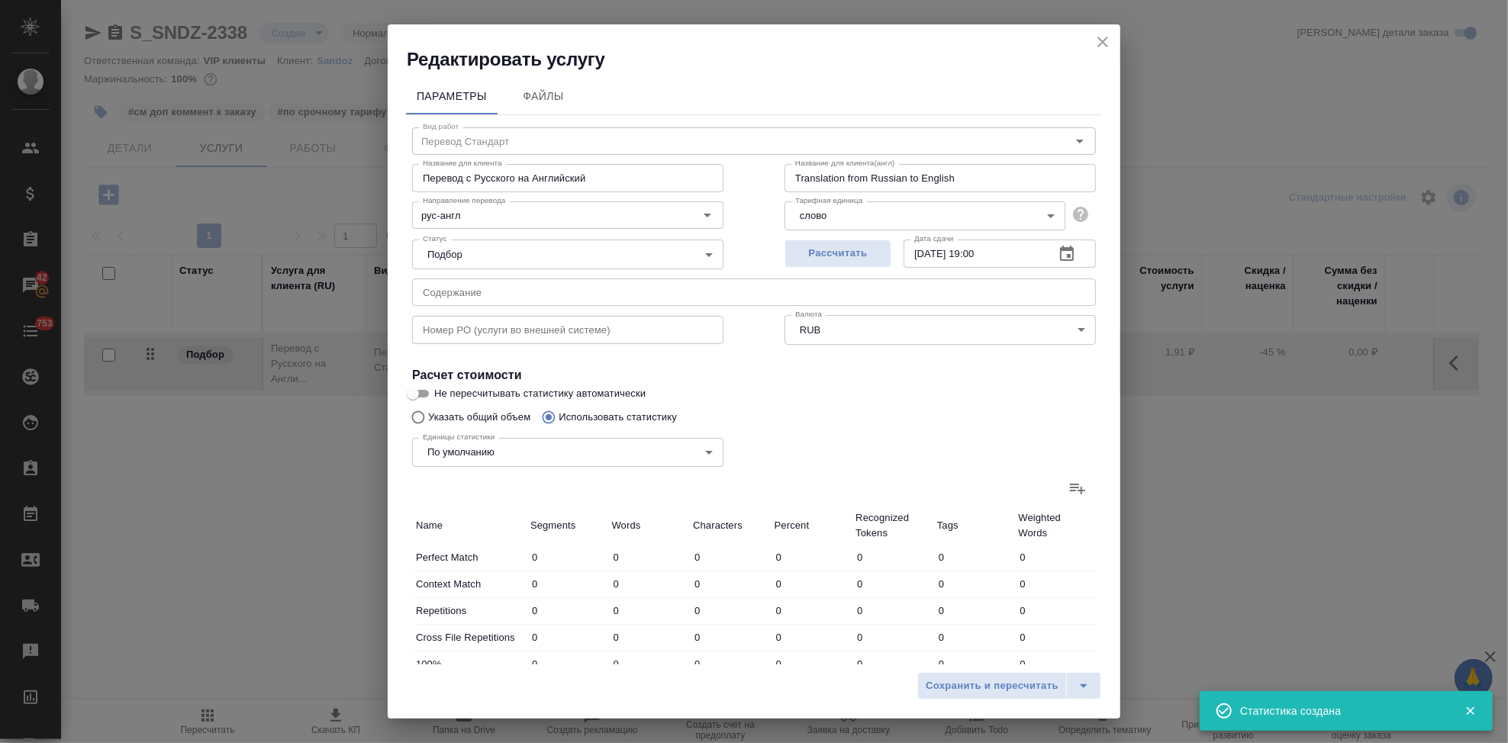
type input "1749"
type input "1"
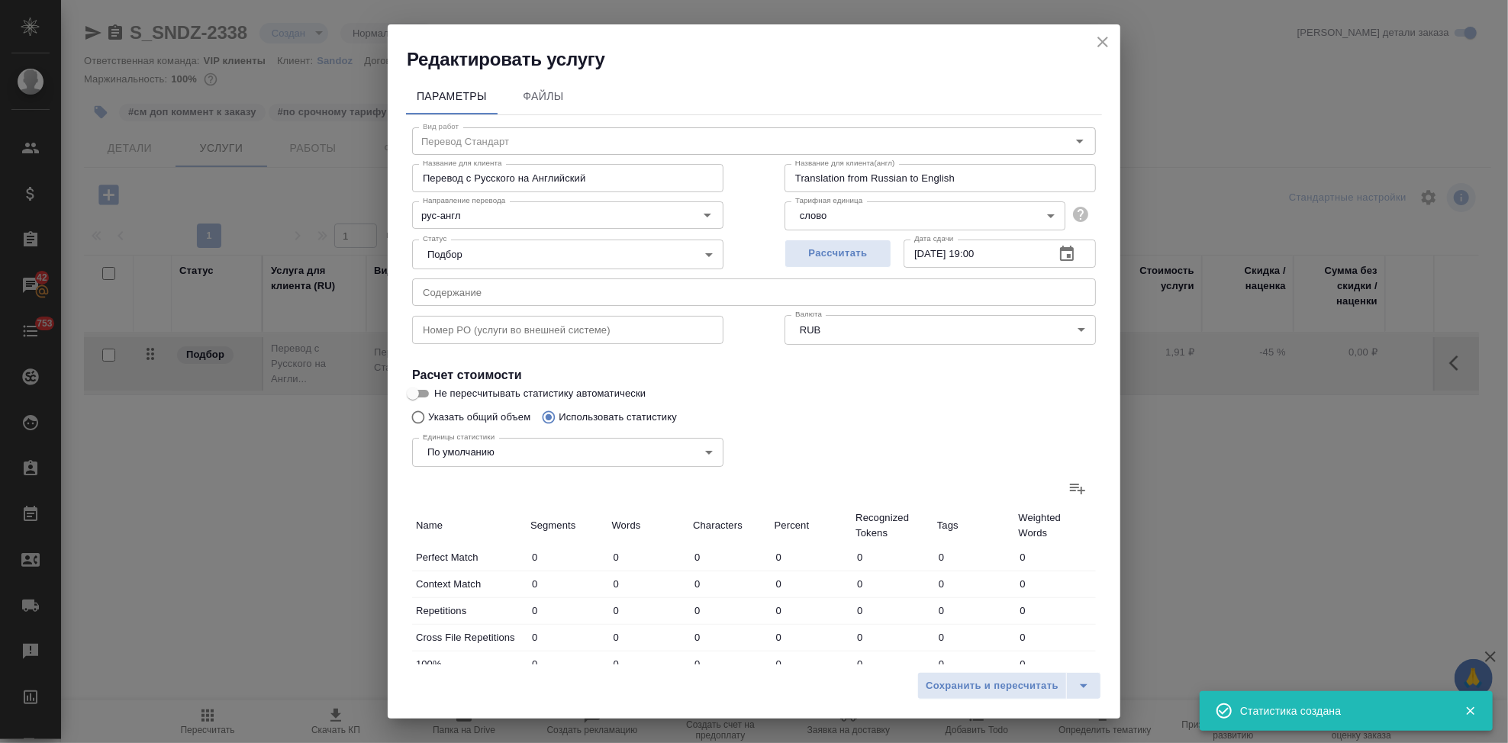
type input "27"
type input "216"
type input "24"
type input "409"
type input "3119"
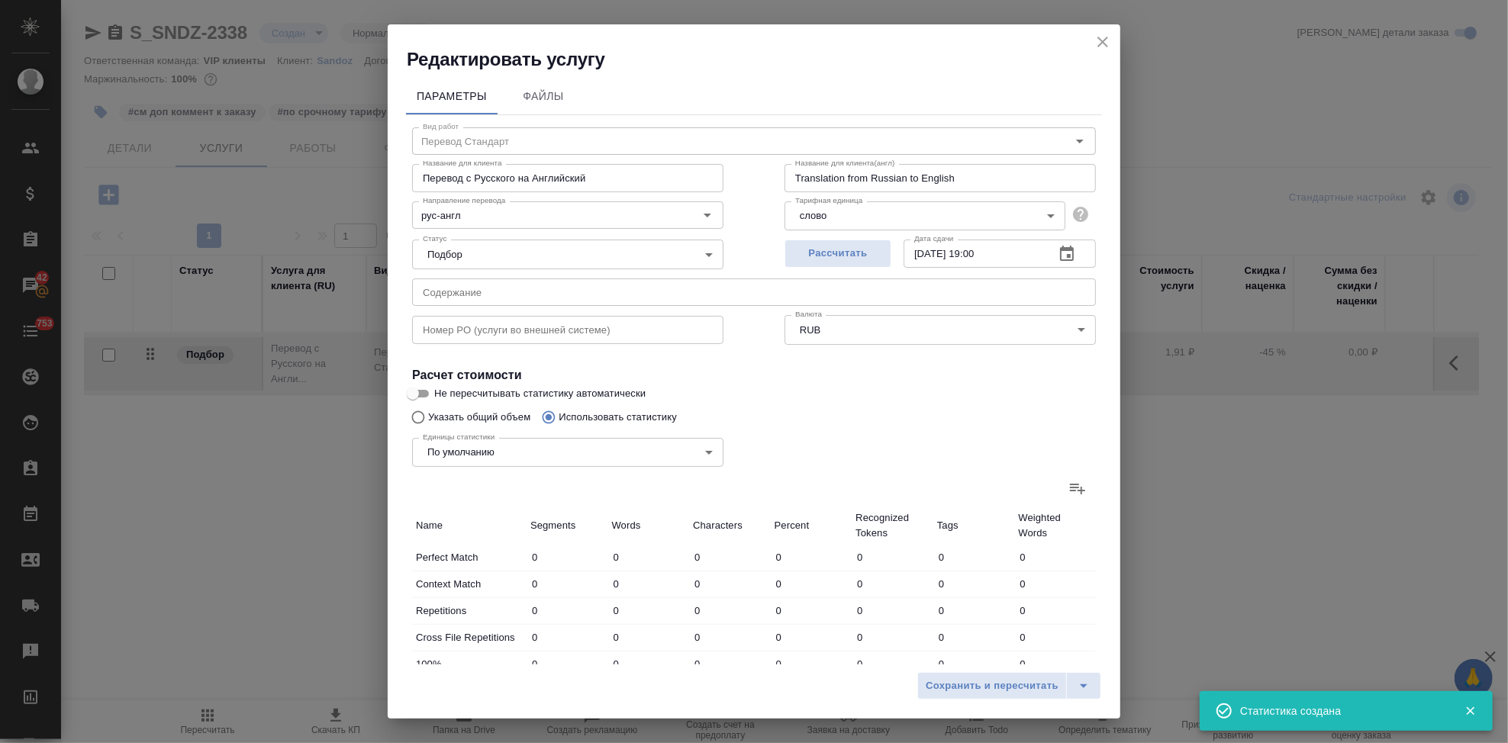
type input "127"
type input "673"
type input "5085"
type input "139"
type input "685"
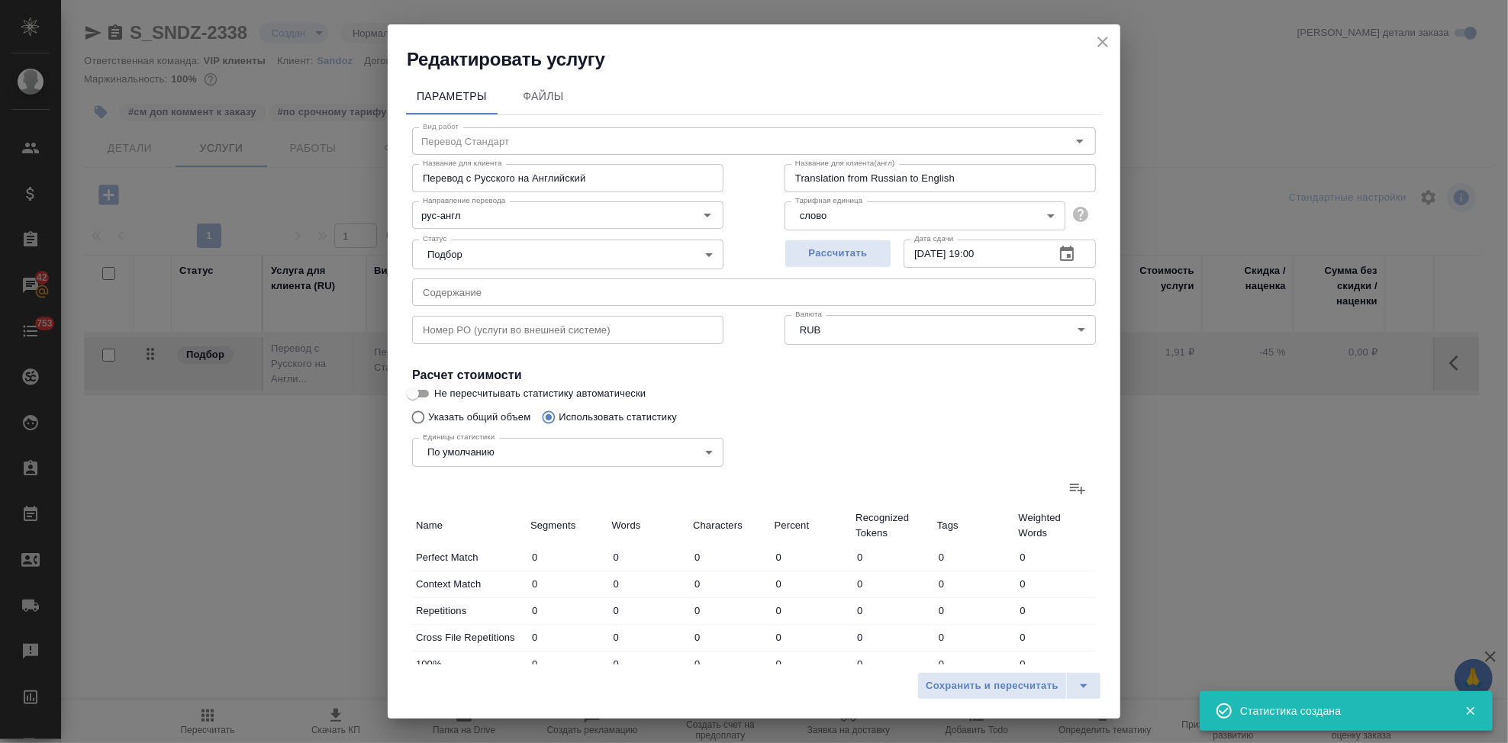
type input "5106"
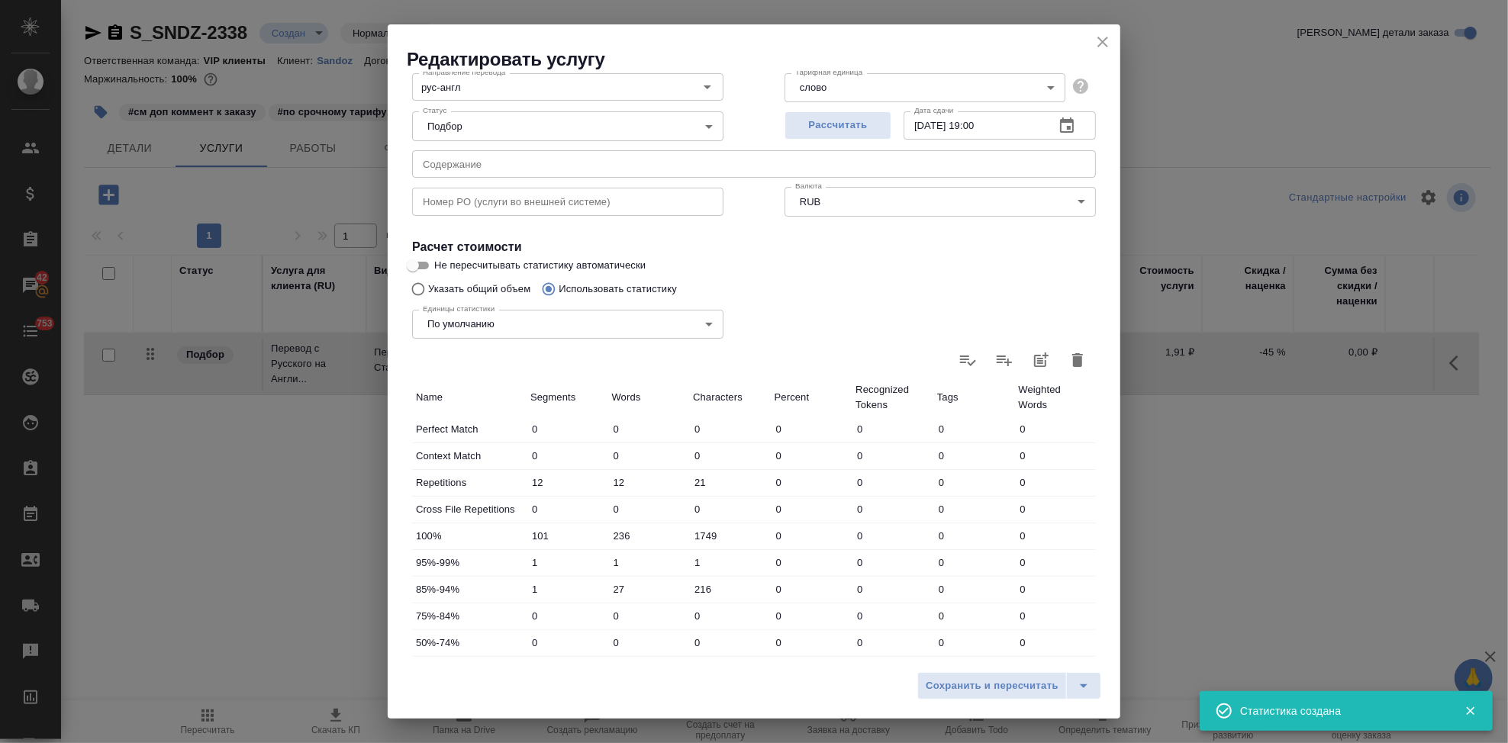
scroll to position [296, 0]
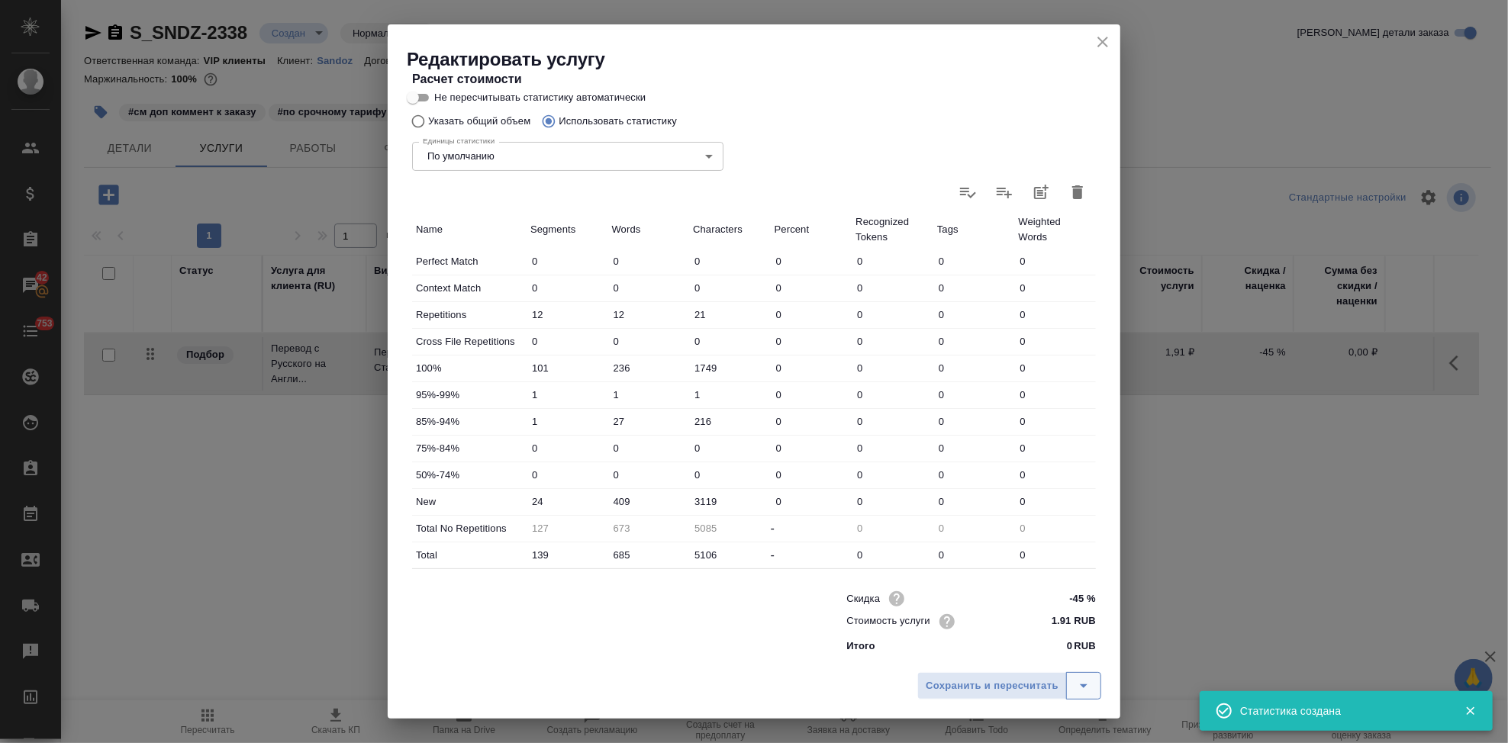
click at [1079, 685] on icon "split button" at bounding box center [1083, 686] width 18 height 18
click at [991, 637] on ul "Сохранить" at bounding box center [1012, 654] width 184 height 37
click at [989, 646] on li "Сохранить" at bounding box center [1012, 654] width 184 height 24
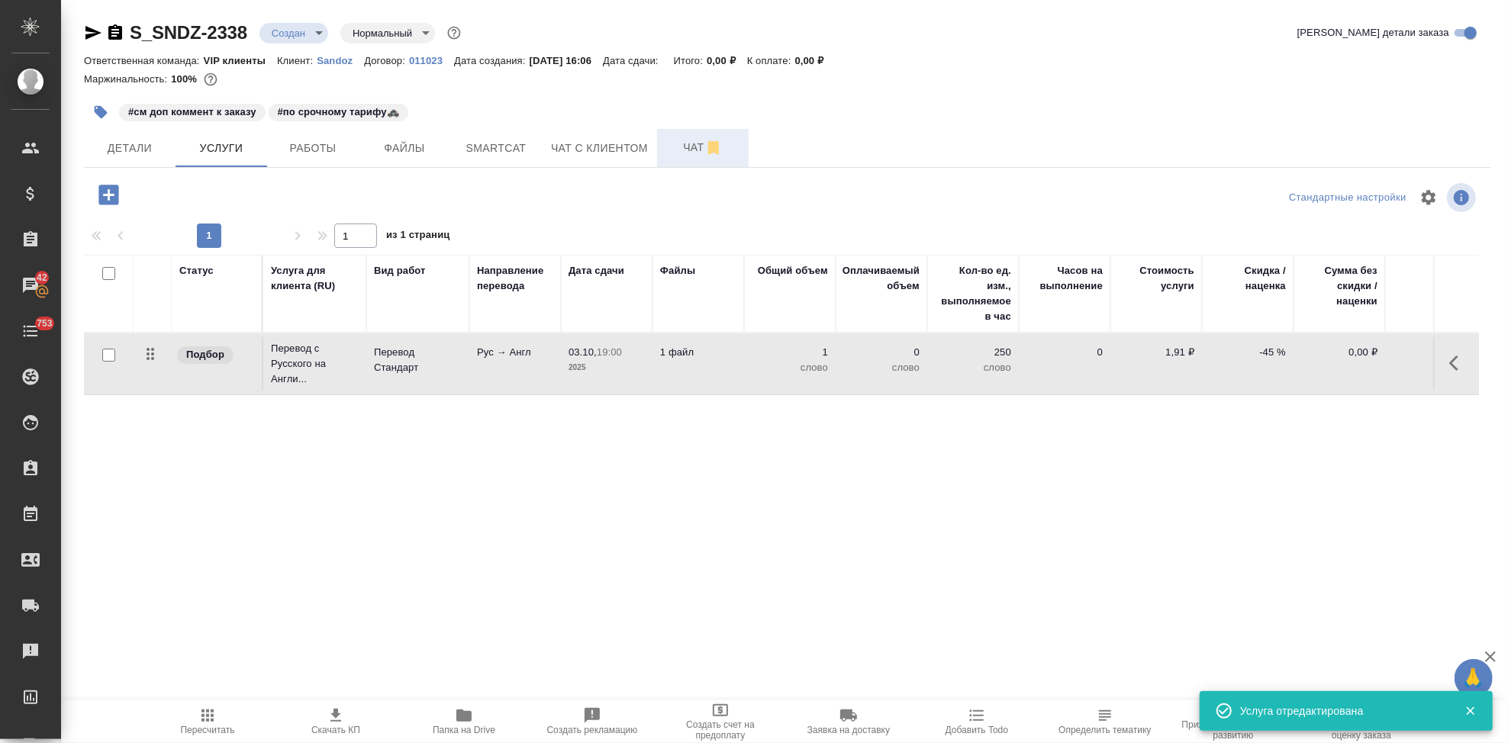
click at [680, 156] on span "Чат" at bounding box center [702, 147] width 73 height 19
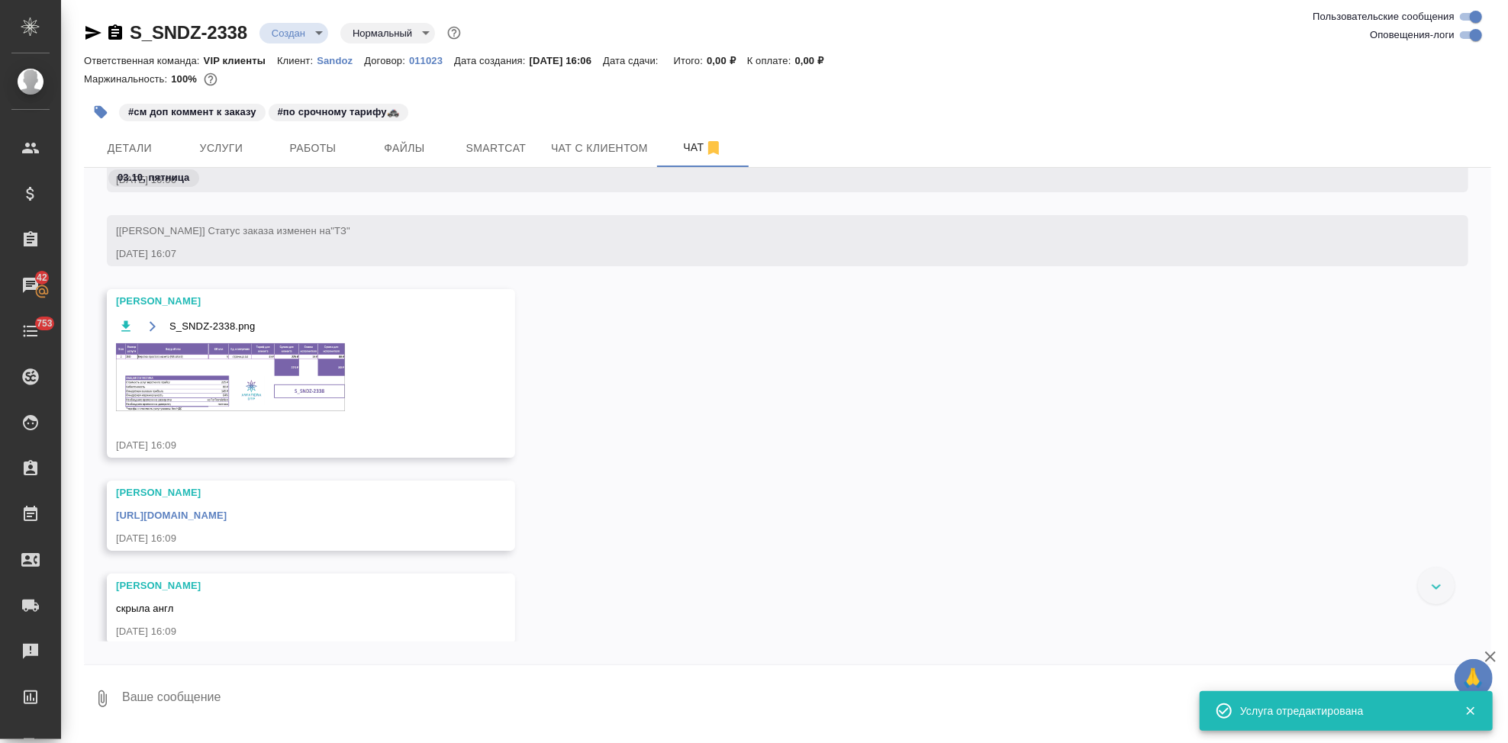
scroll to position [253, 0]
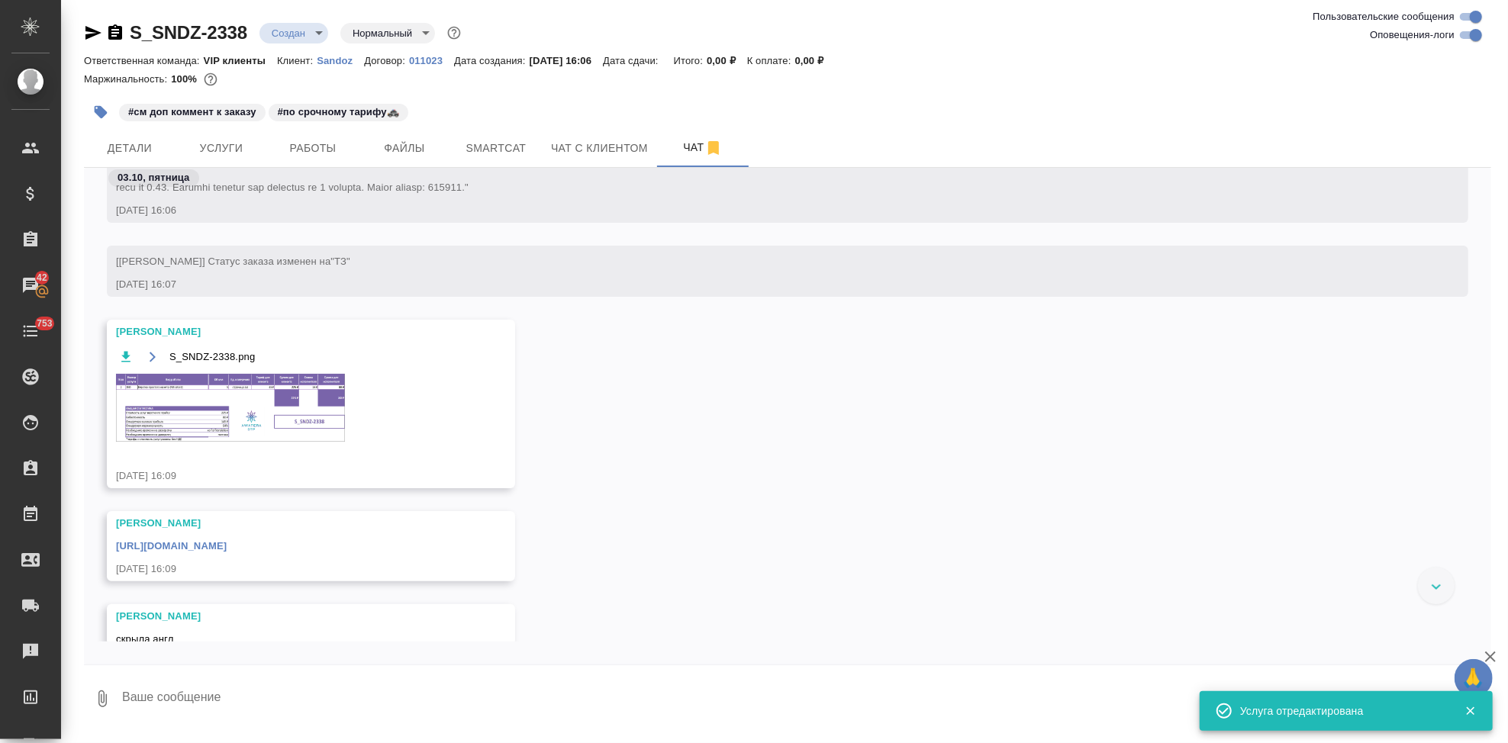
click at [219, 420] on img at bounding box center [230, 408] width 229 height 68
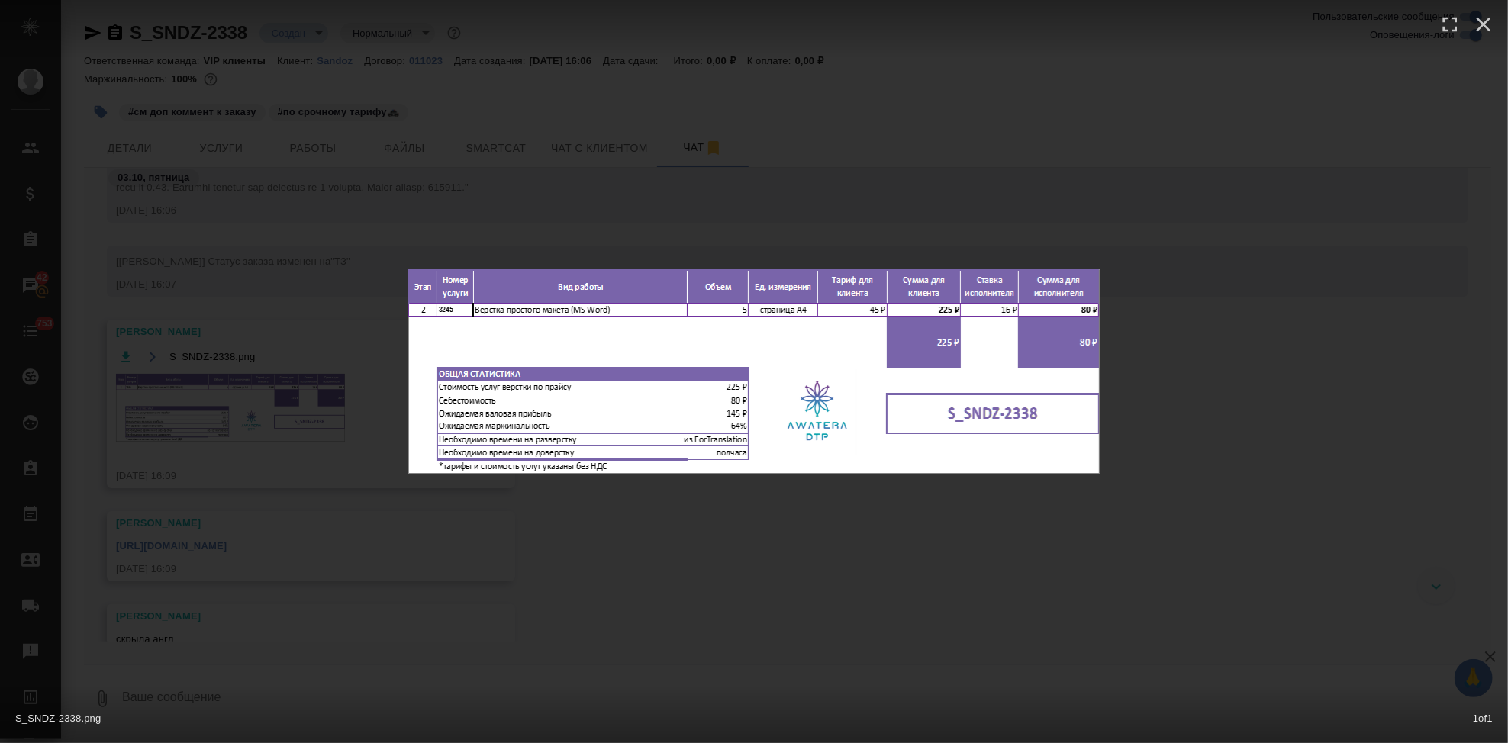
click at [890, 545] on div "S_SNDZ-2338.png 1 of 1" at bounding box center [754, 371] width 1508 height 743
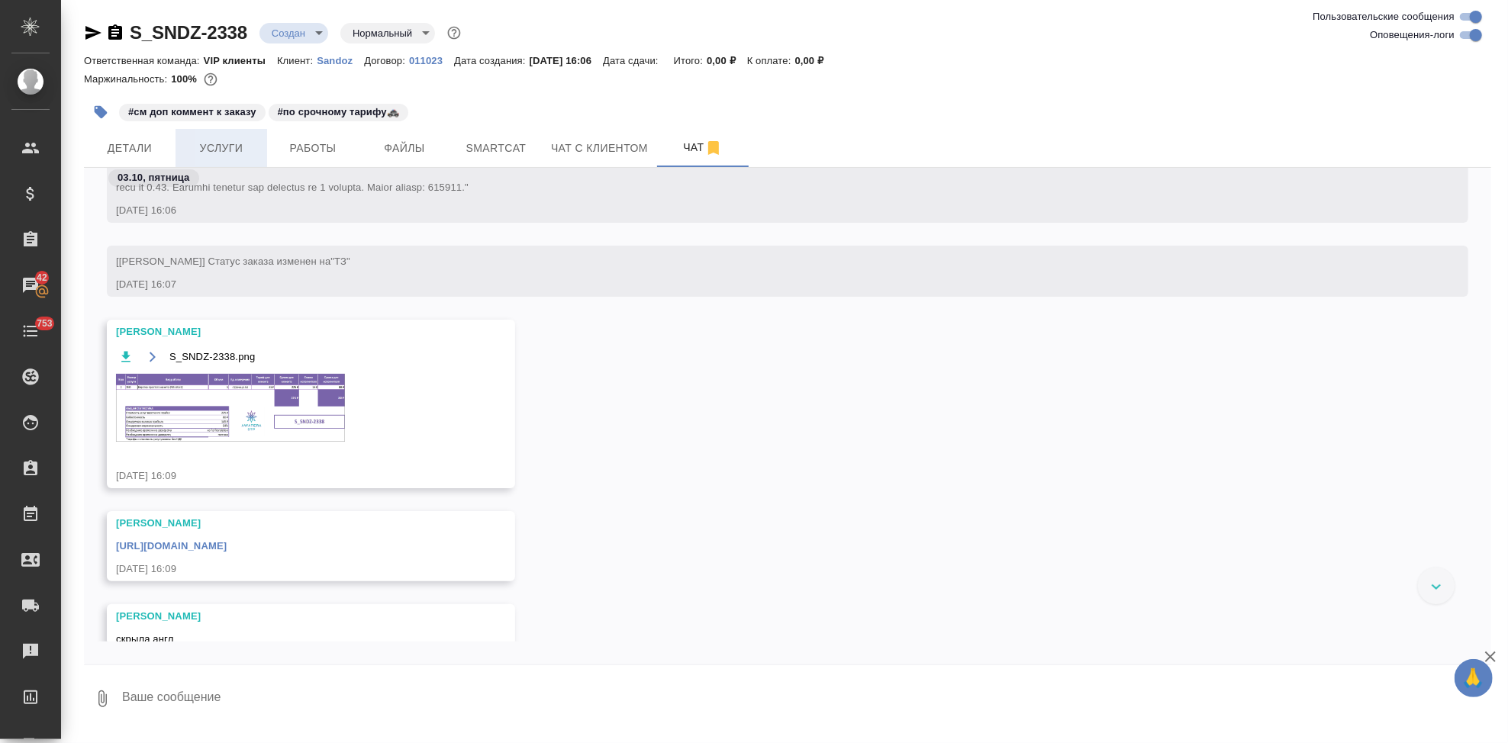
click at [237, 139] on span "Услуги" at bounding box center [221, 148] width 73 height 19
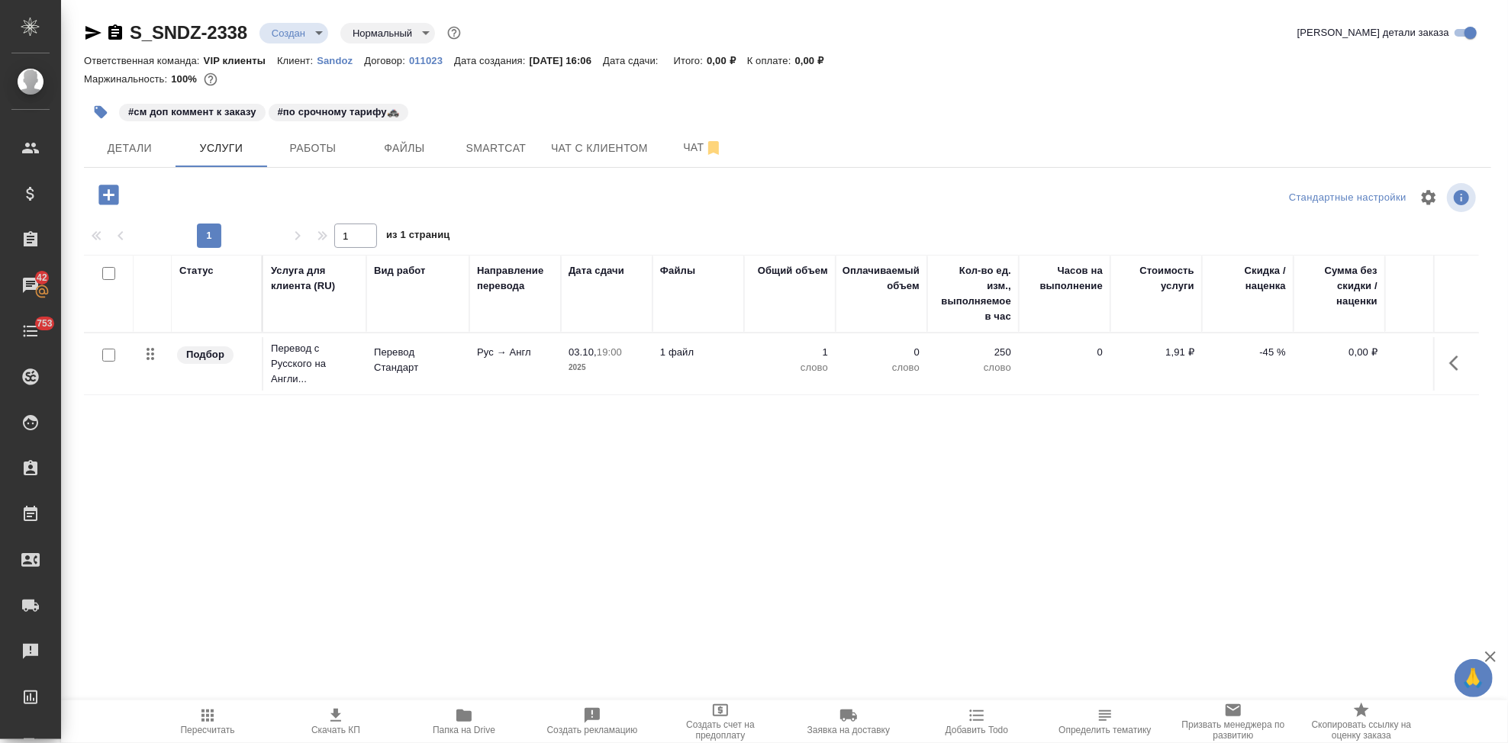
click at [100, 192] on icon "button" at bounding box center [108, 195] width 20 height 20
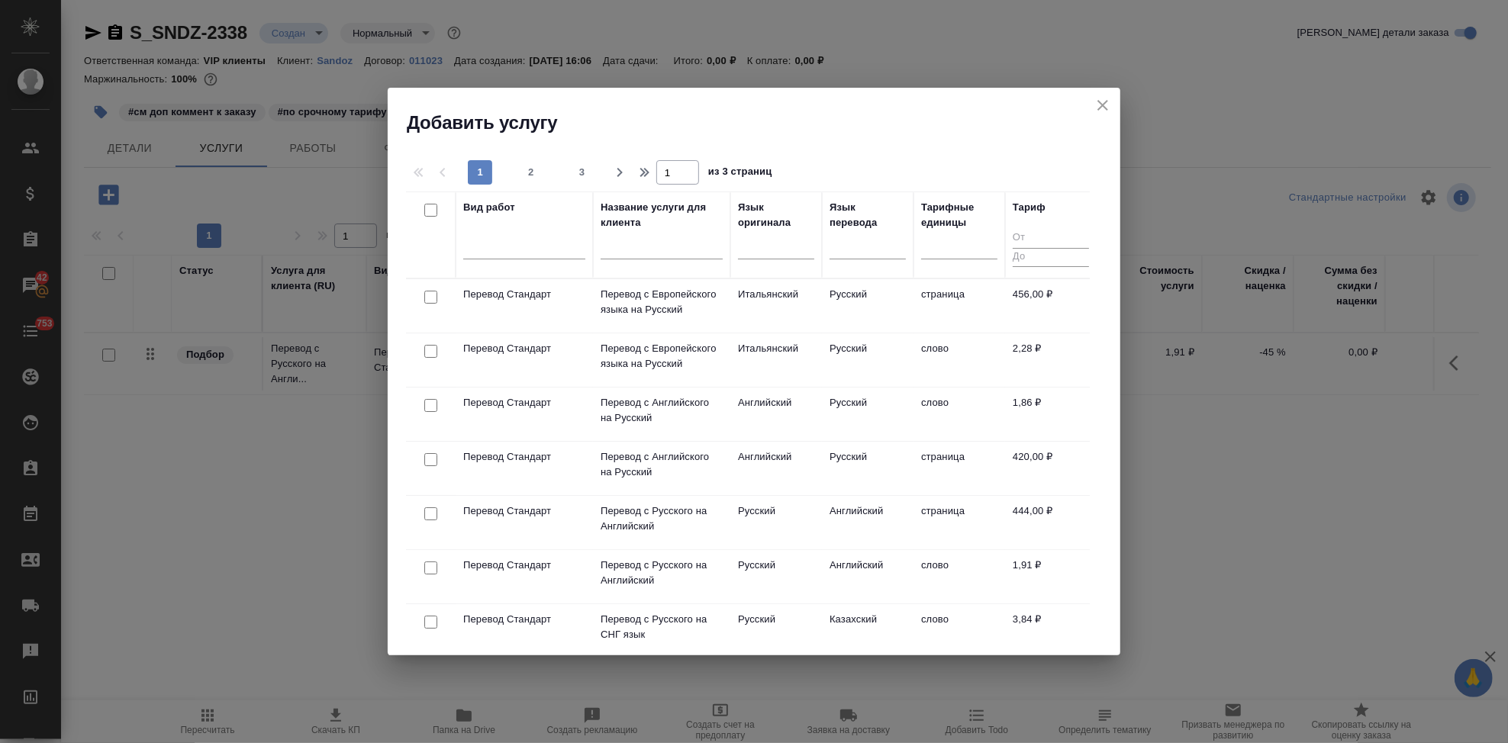
click at [652, 254] on input "text" at bounding box center [662, 249] width 122 height 19
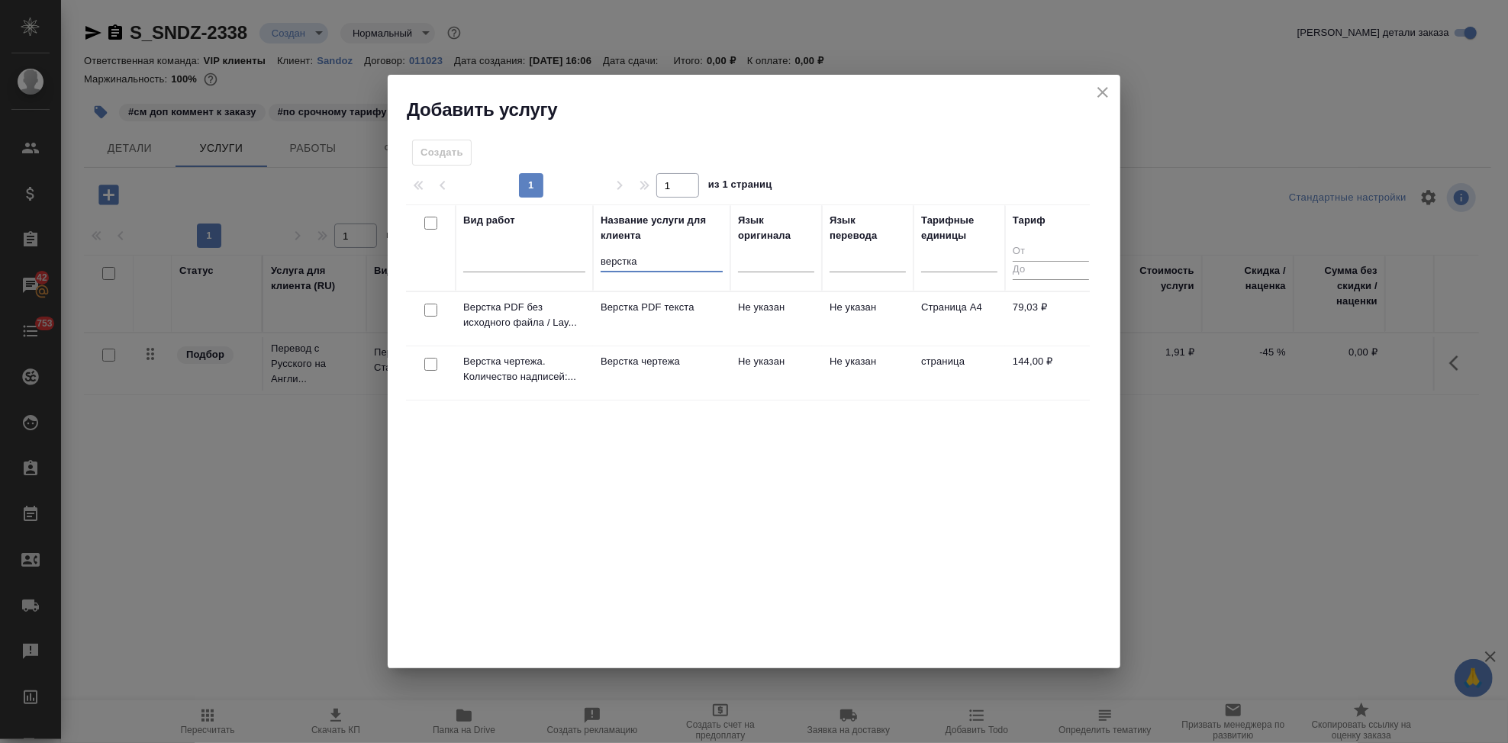
type input "верстка"
click at [739, 323] on td "Не указан" at bounding box center [776, 318] width 92 height 53
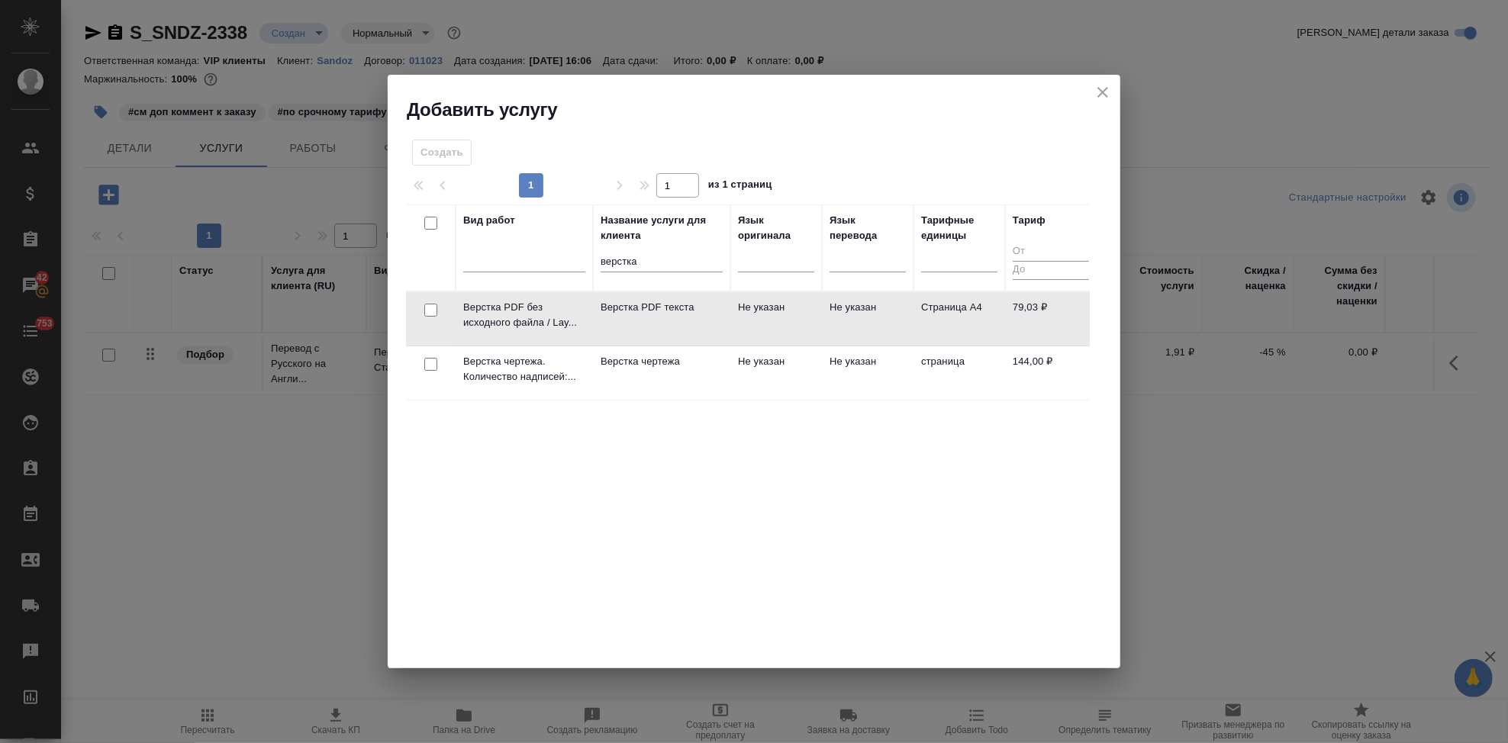
click at [739, 323] on td "Не указан" at bounding box center [776, 318] width 92 height 53
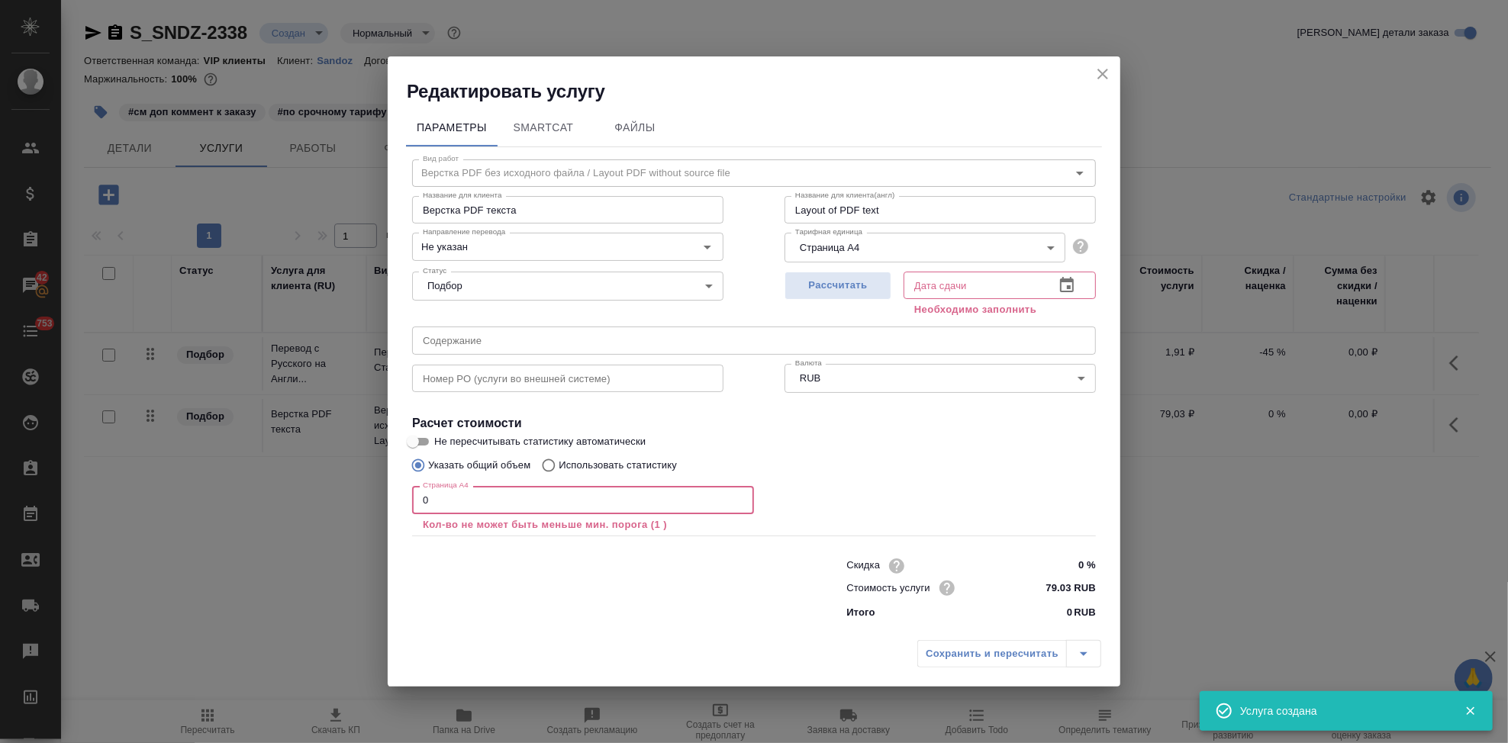
click at [501, 504] on input "0" at bounding box center [583, 499] width 342 height 27
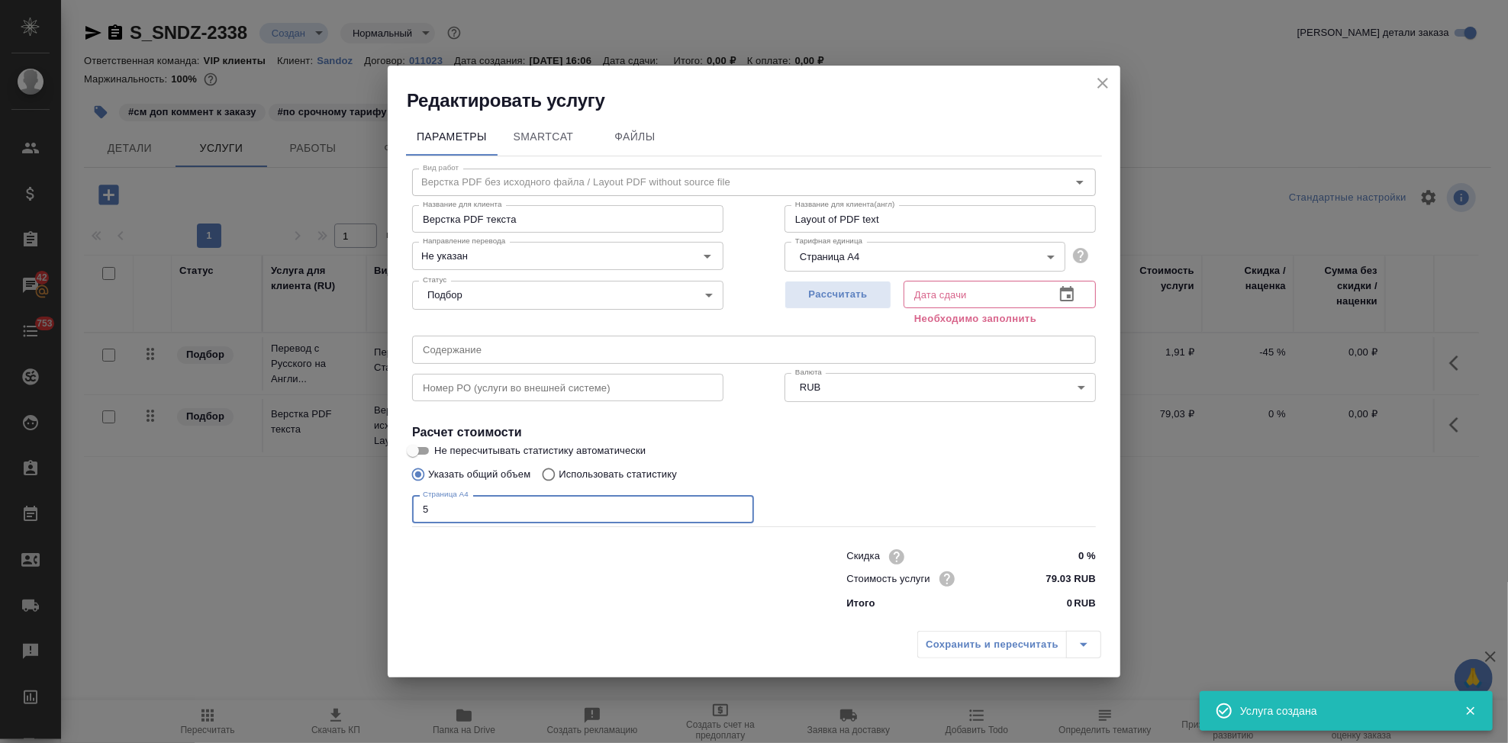
type input "5"
click at [1071, 299] on icon "button" at bounding box center [1067, 294] width 18 height 18
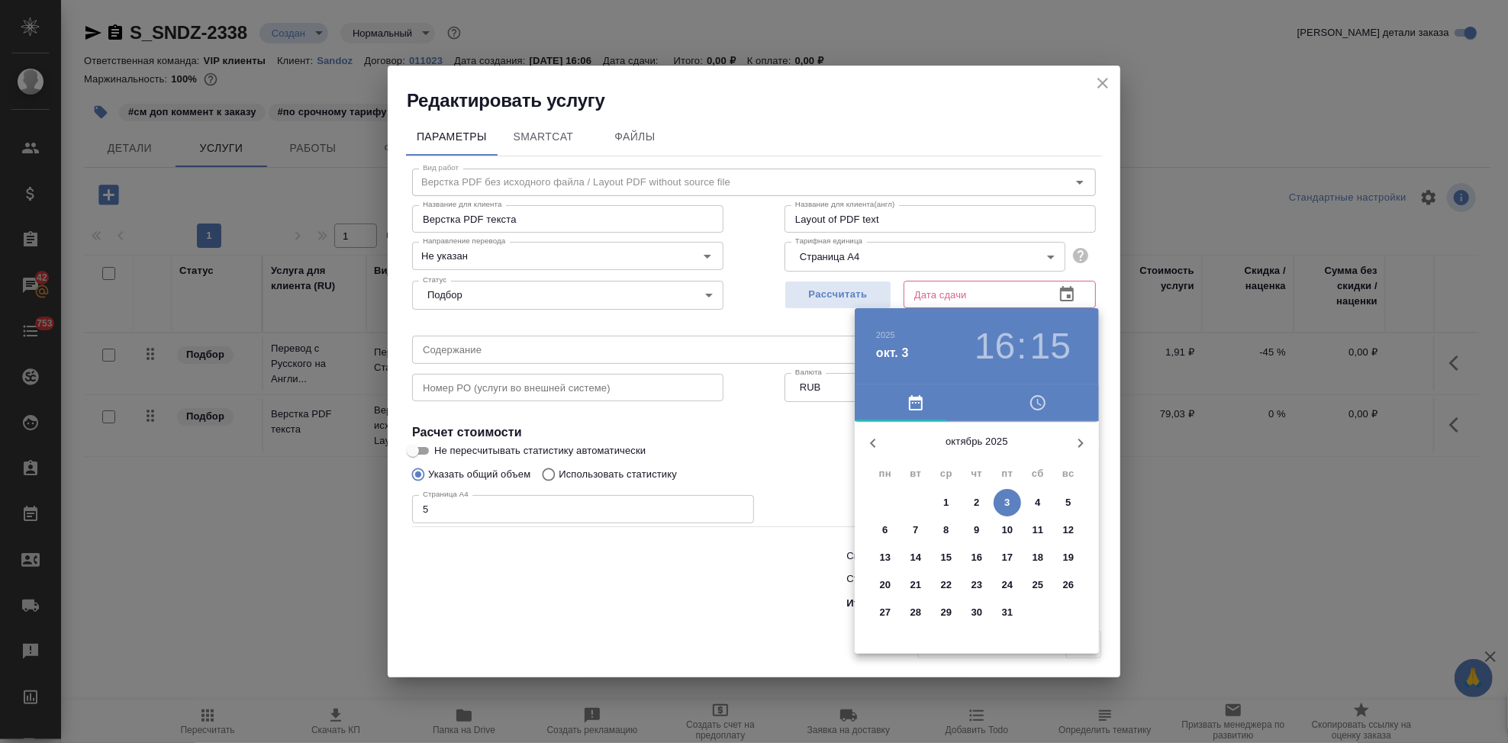
click at [1005, 503] on p "3" at bounding box center [1006, 502] width 5 height 15
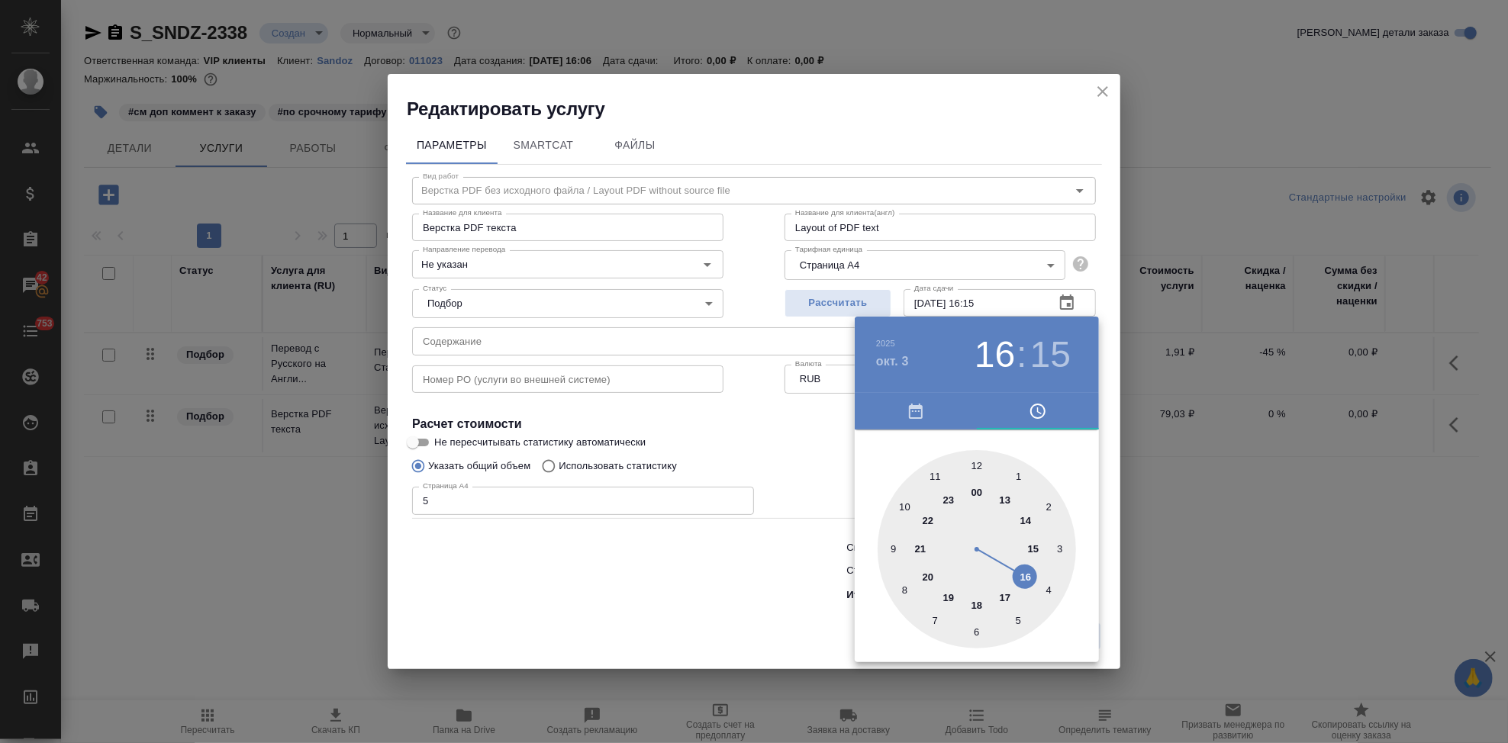
click at [952, 592] on div at bounding box center [977, 549] width 198 height 198
click at [977, 469] on div at bounding box center [977, 549] width 198 height 198
type input "03.10.2025 19:00"
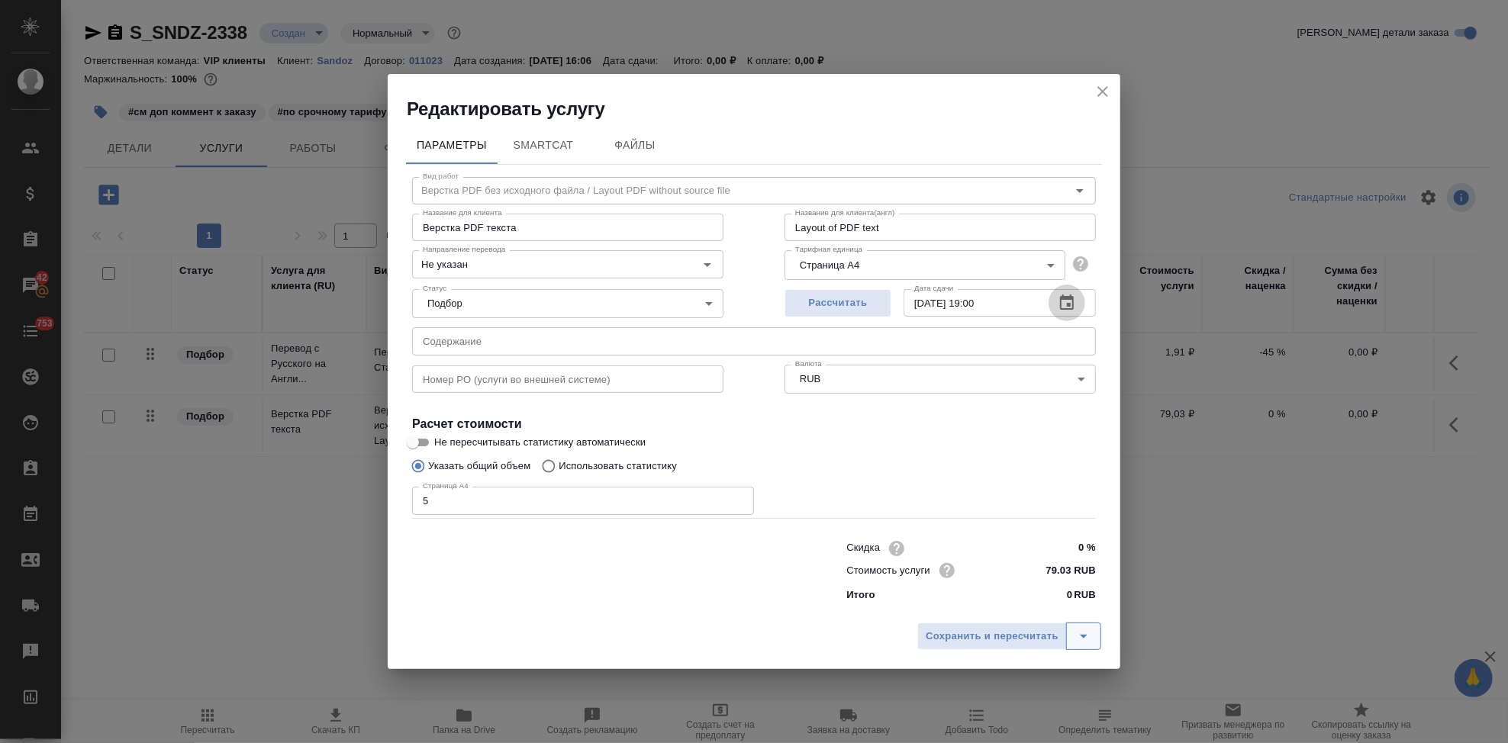
click at [1078, 647] on button "split button" at bounding box center [1083, 636] width 35 height 27
click at [1024, 603] on li "Сохранить" at bounding box center [1012, 604] width 184 height 24
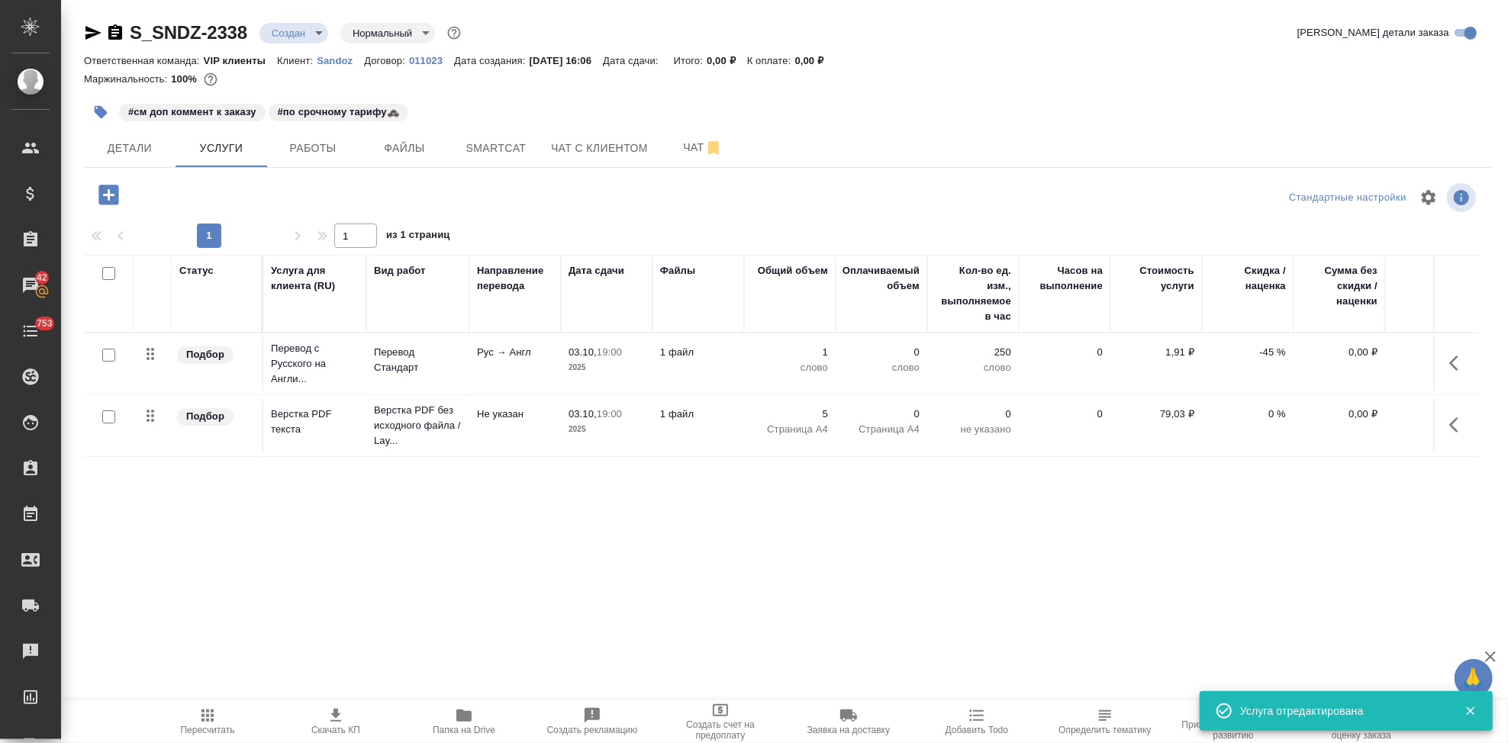
click at [198, 716] on icon "button" at bounding box center [207, 716] width 18 height 18
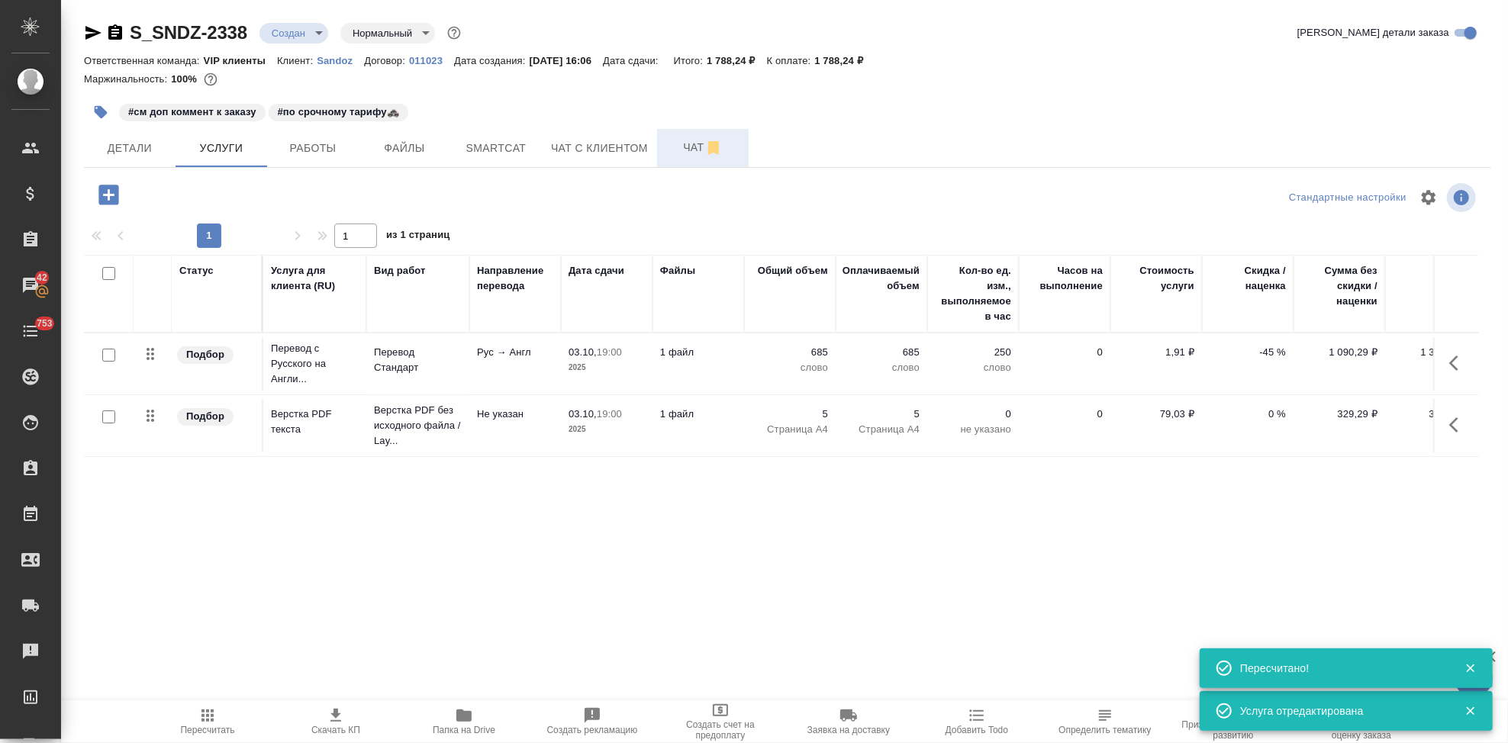
click at [685, 155] on span "Чат" at bounding box center [702, 147] width 73 height 19
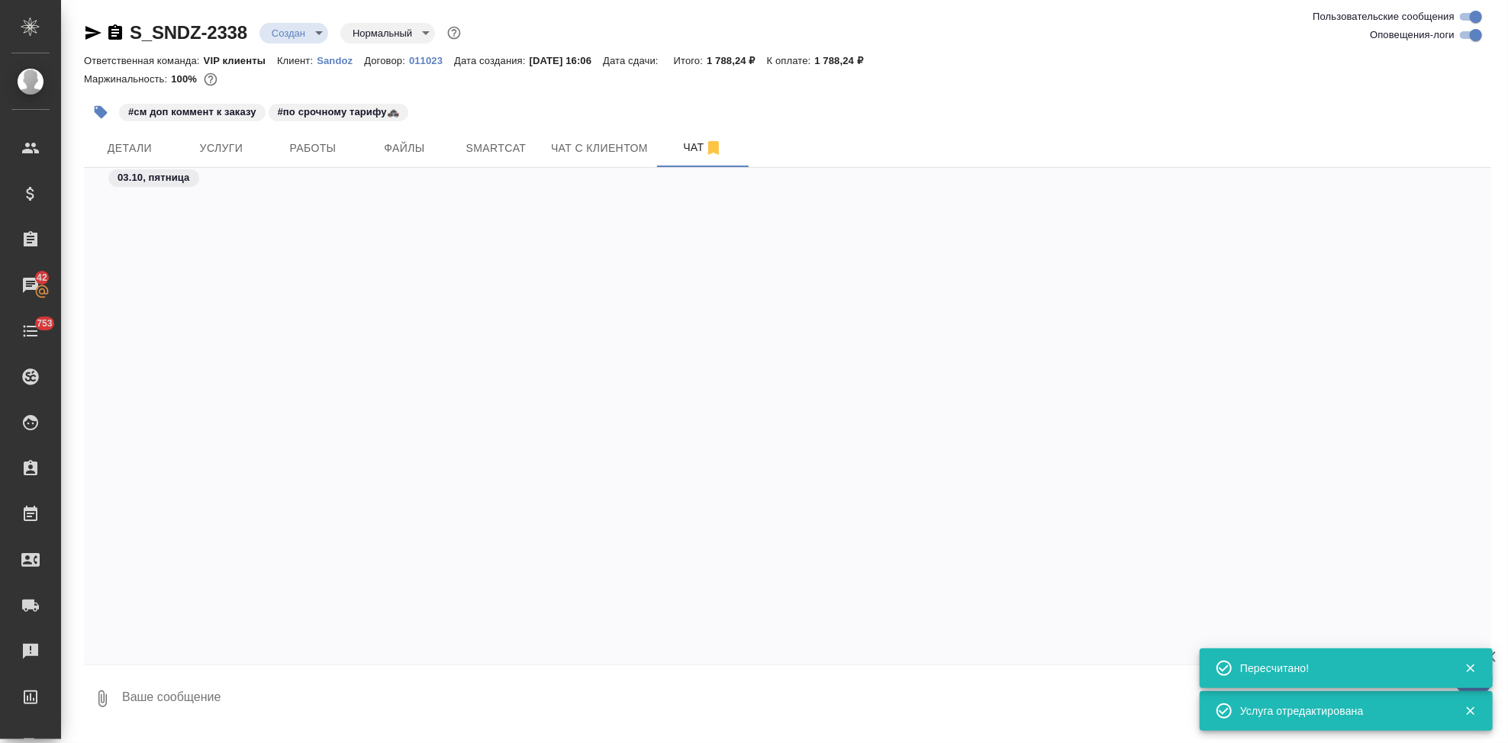
scroll to position [3073, 0]
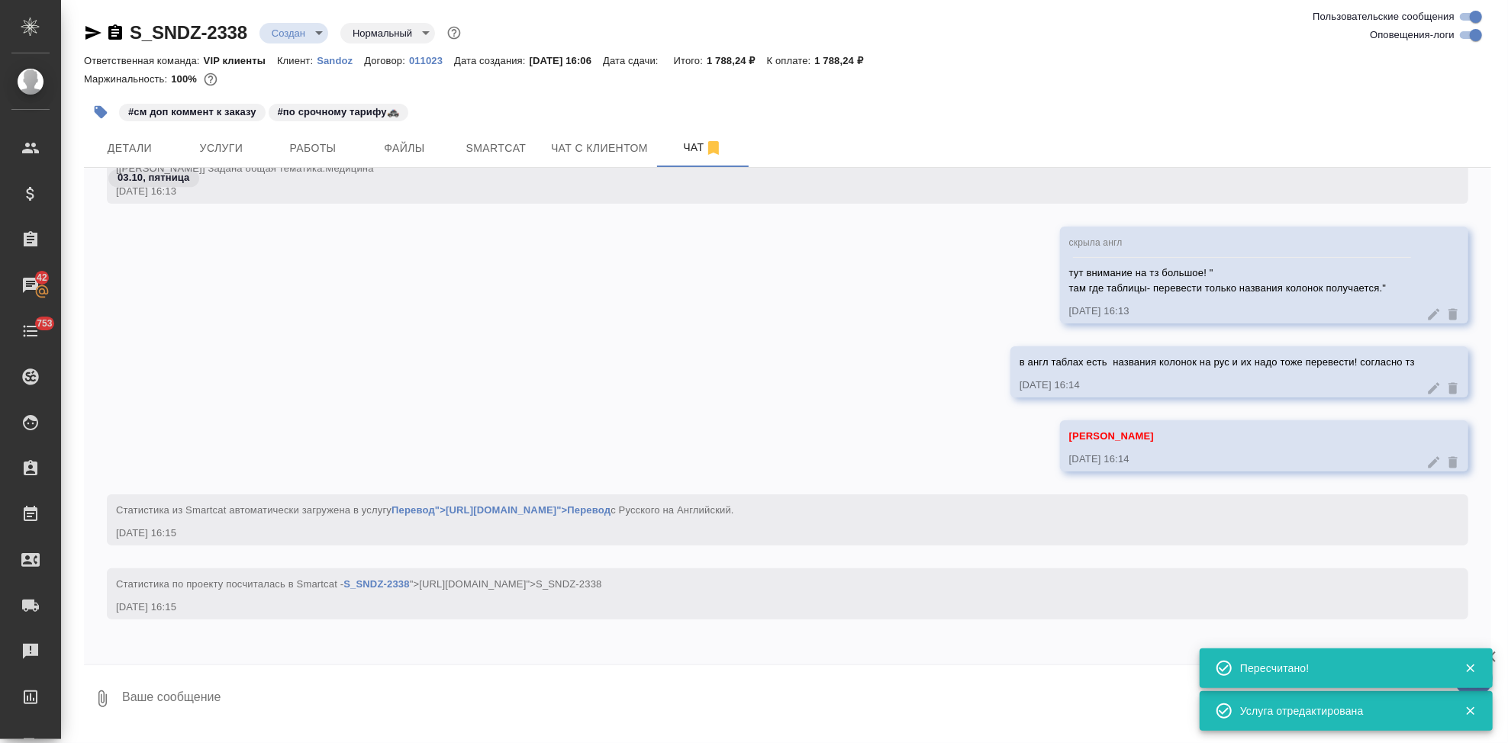
click at [459, 691] on textarea at bounding box center [806, 699] width 1371 height 52
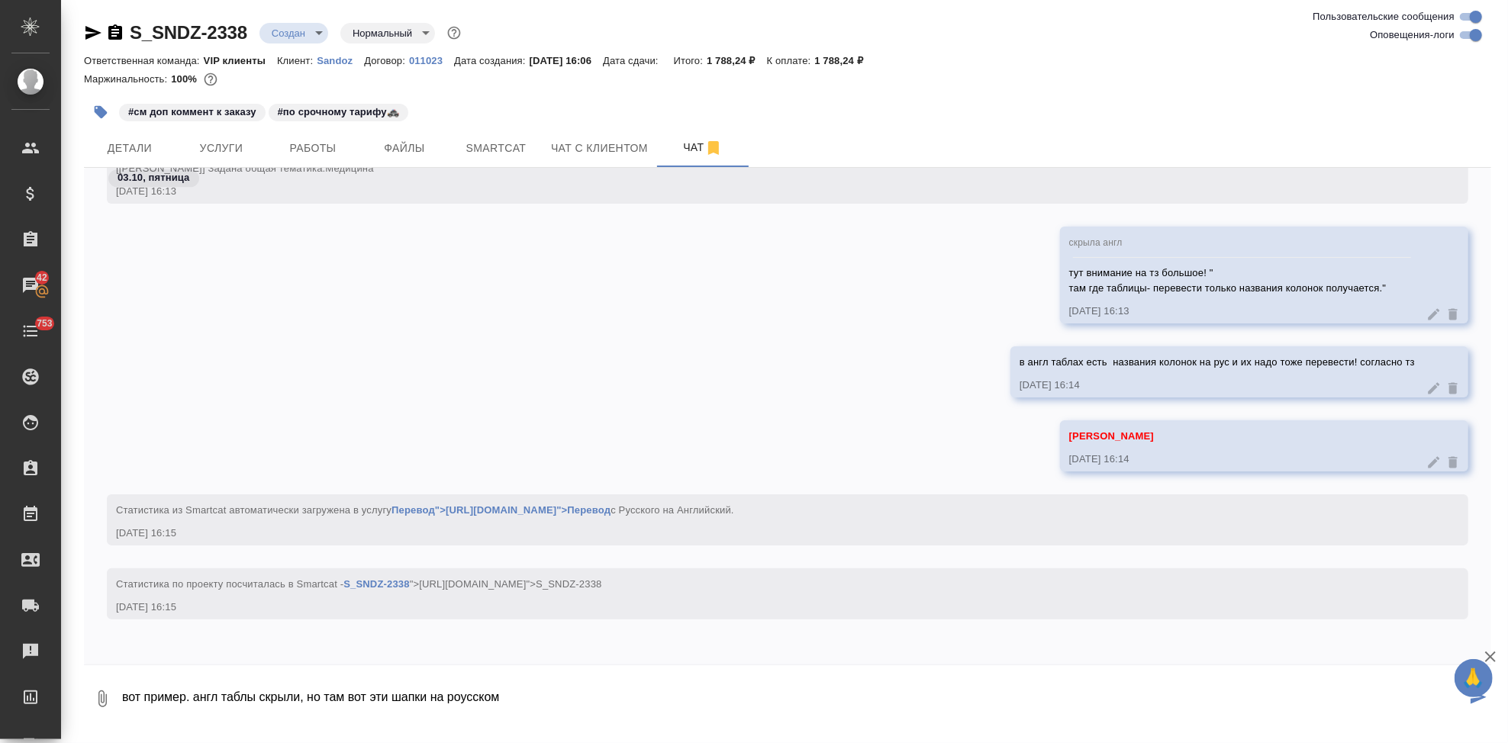
paste textarea
type textarea "вот пример. англ таблы скрыли, но там вот эти шапки на русском"
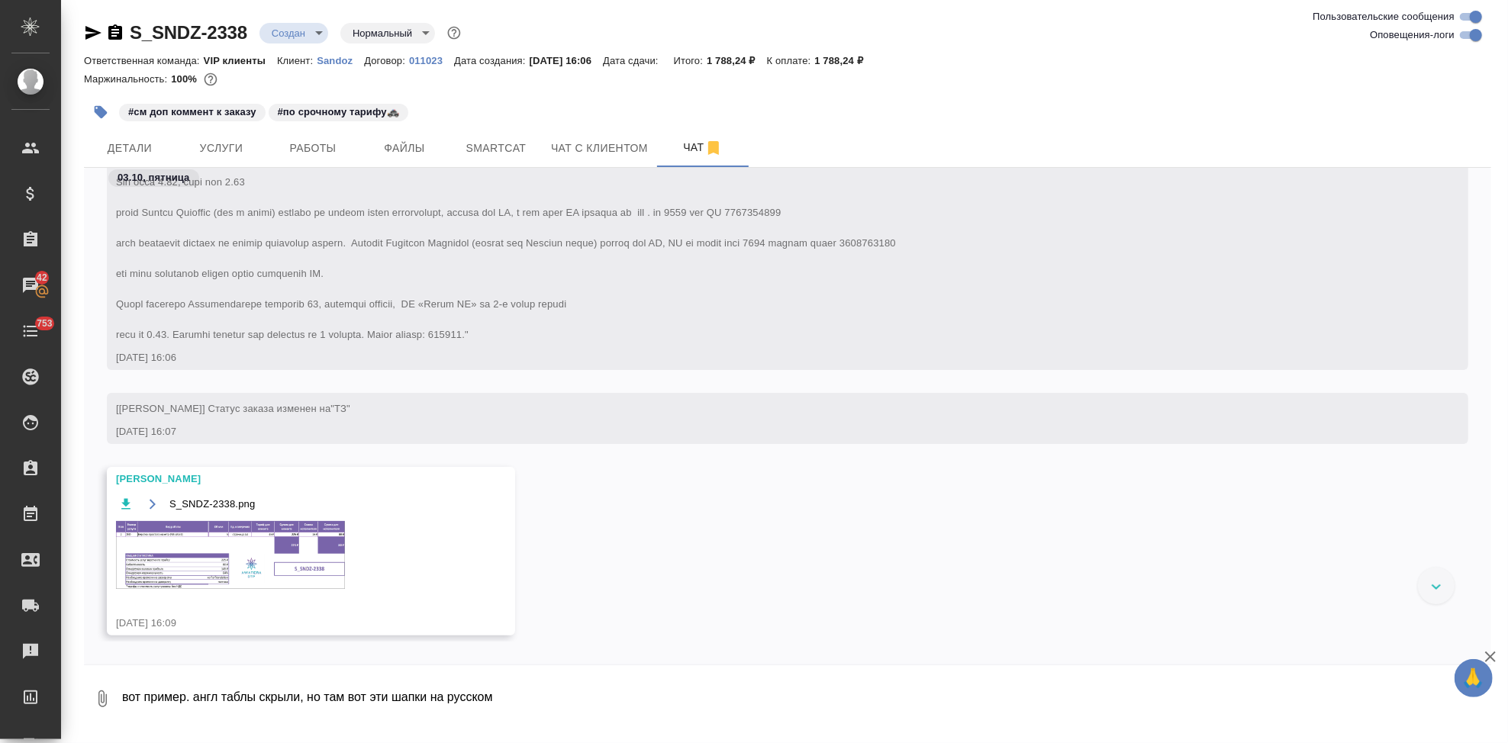
scroll to position [339, 0]
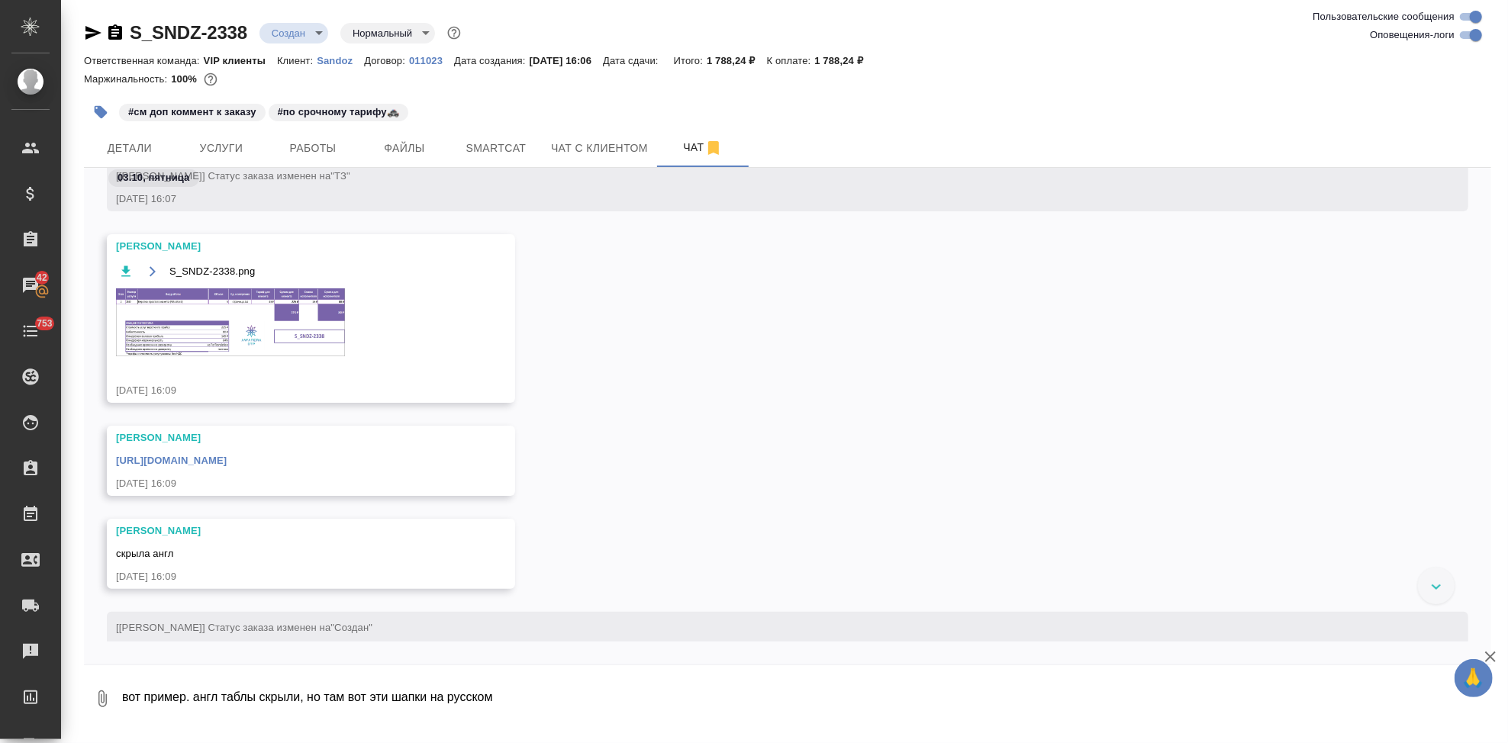
click at [262, 327] on img at bounding box center [230, 322] width 229 height 68
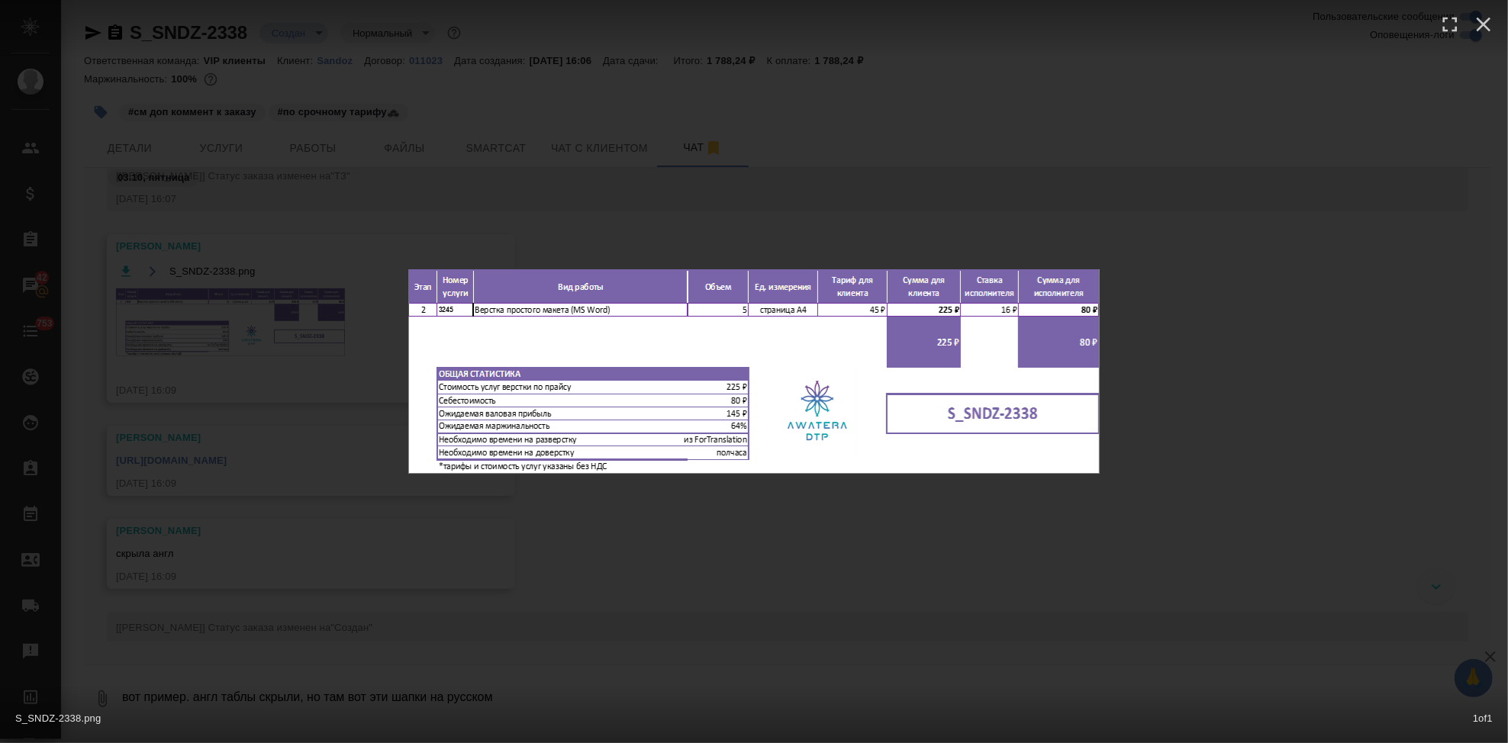
click at [786, 508] on div "S_SNDZ-2338.png 1 of 1" at bounding box center [754, 371] width 1508 height 743
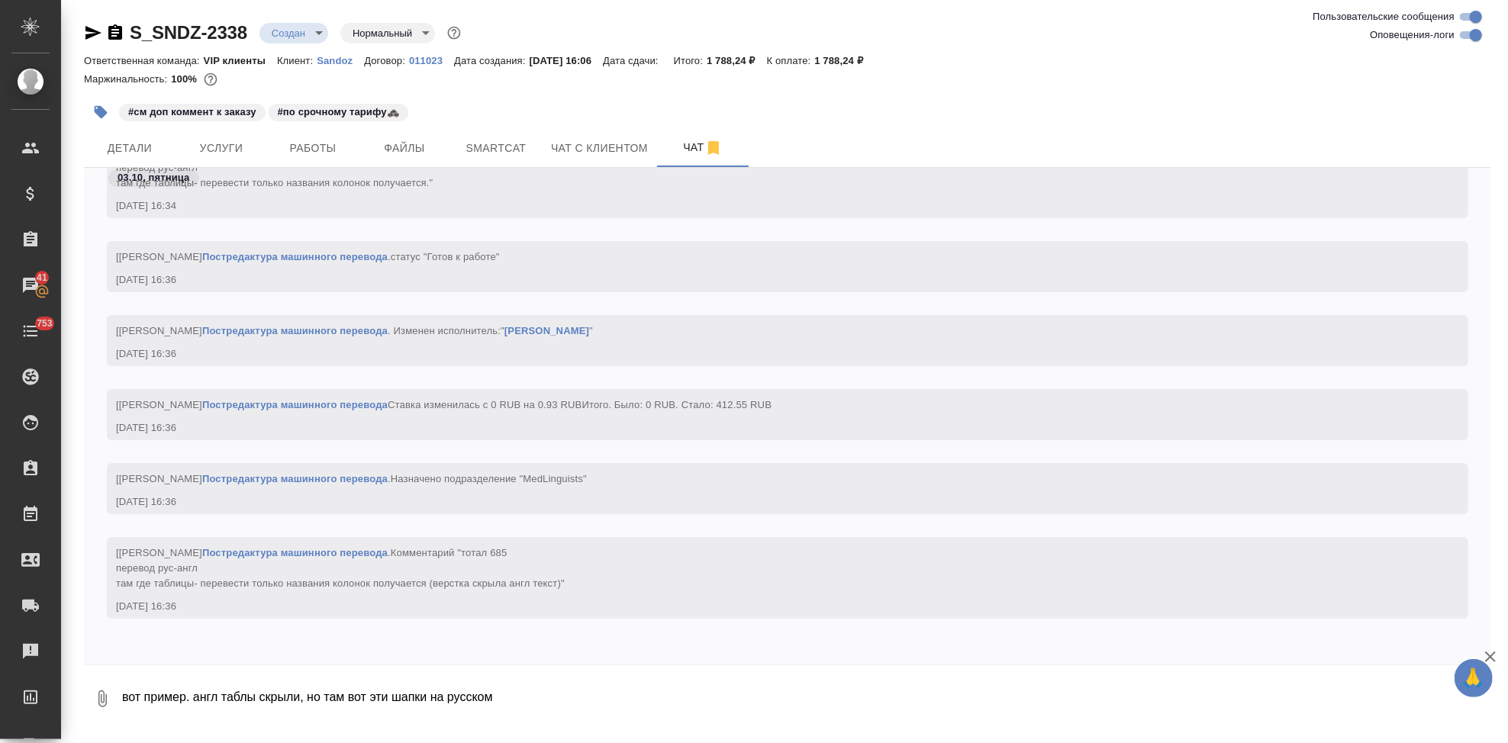
scroll to position [3126, 0]
drag, startPoint x: 249, startPoint y: 29, endPoint x: 122, endPoint y: 33, distance: 126.7
click at [122, 33] on div "S_SNDZ-2338 Создан new Нормальный normal" at bounding box center [274, 33] width 380 height 24
copy link "S_SNDZ-2338"
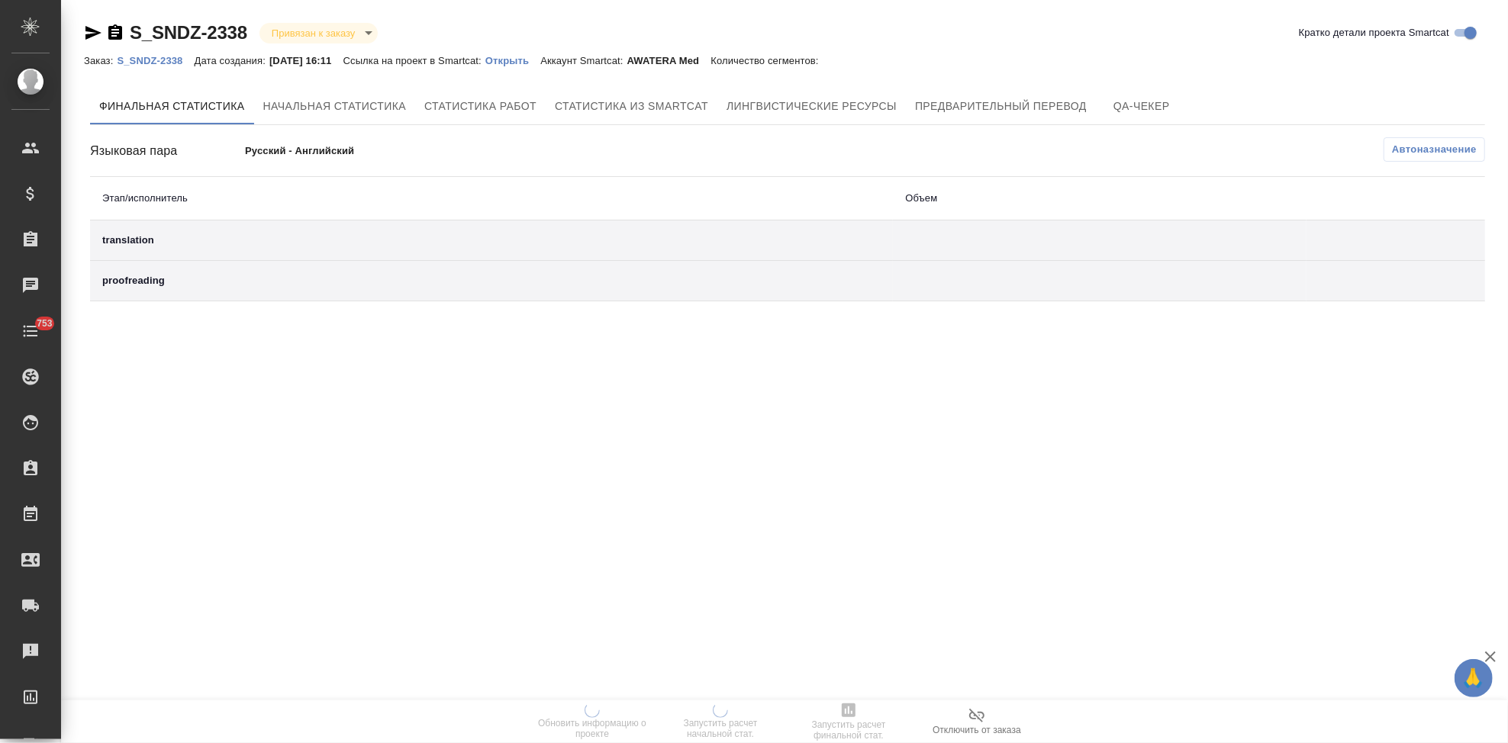
click at [528, 62] on p "Открыть" at bounding box center [512, 60] width 55 height 11
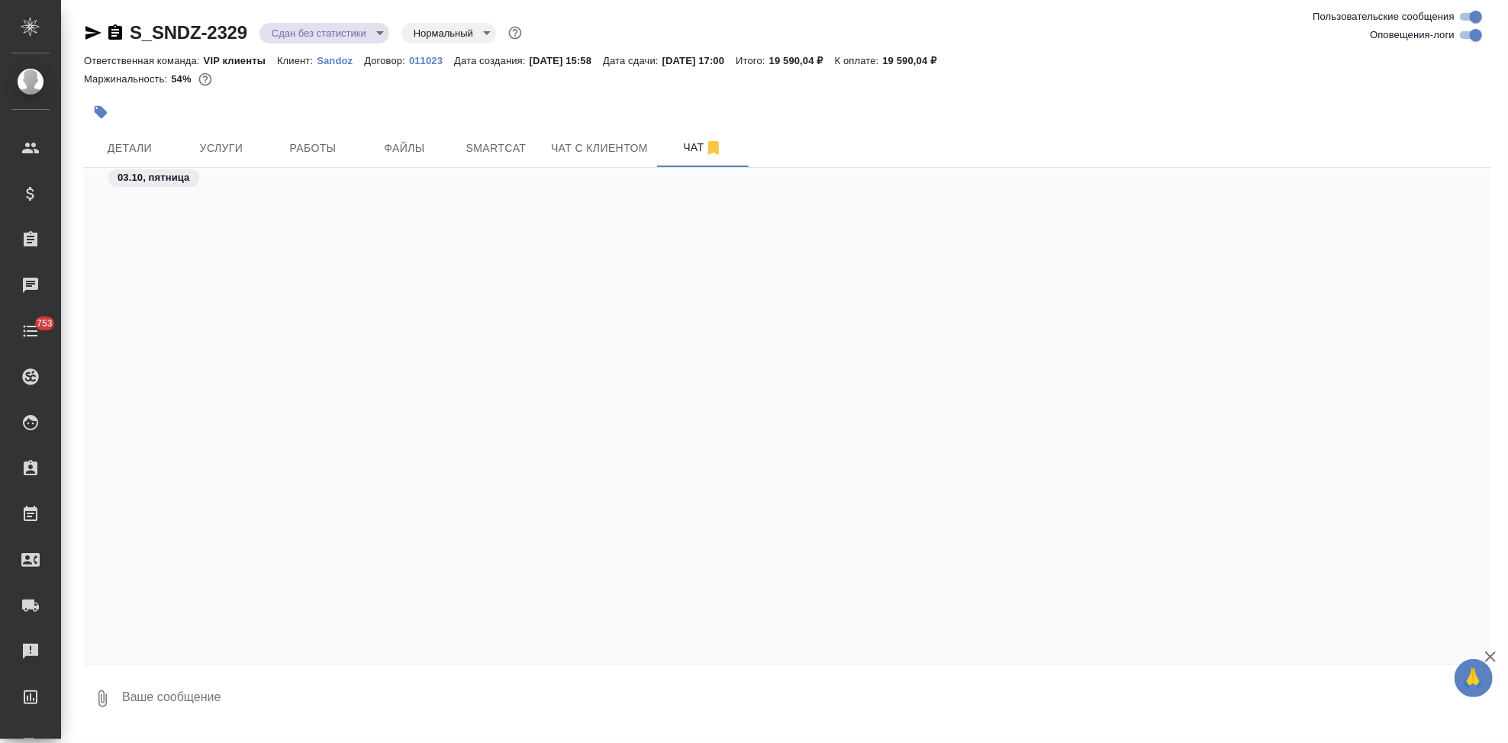
scroll to position [20798, 0]
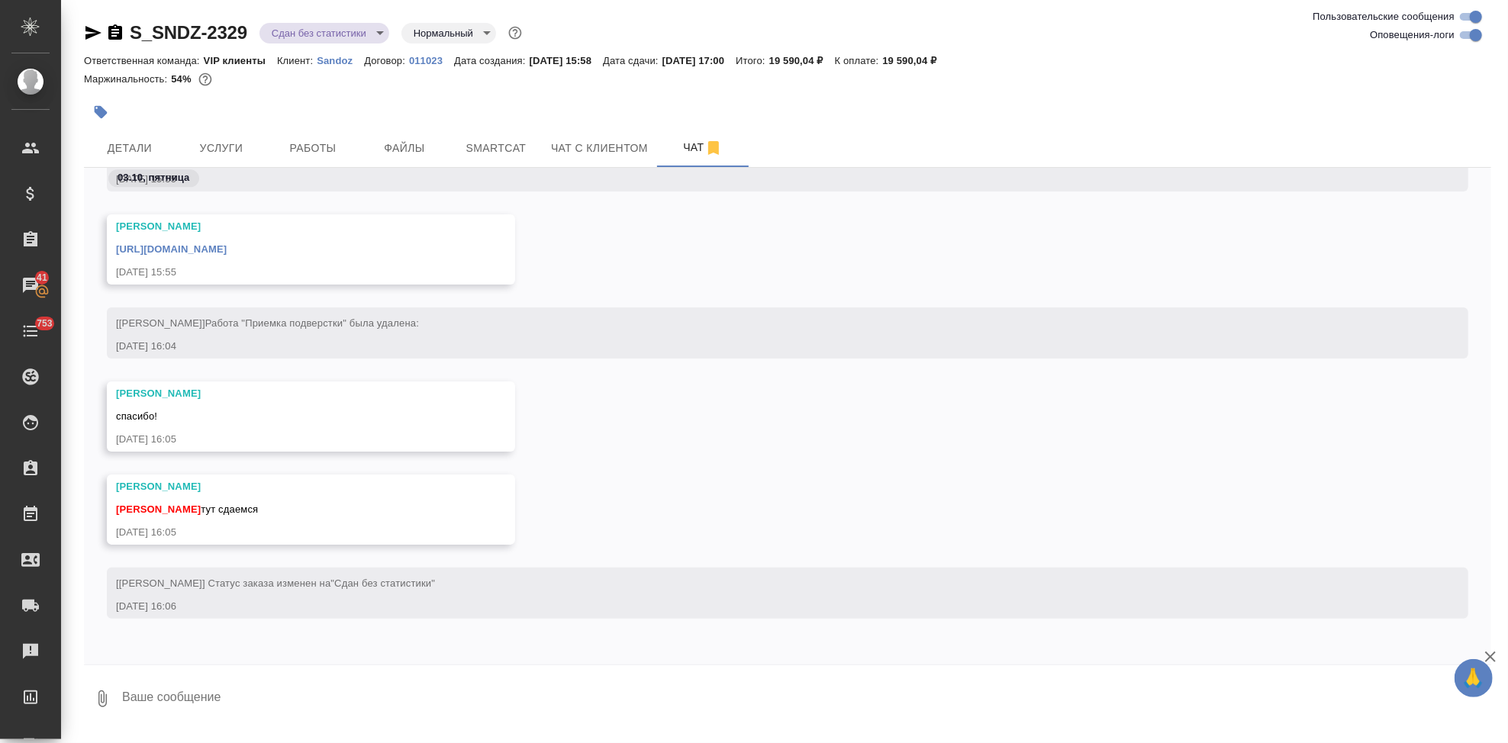
drag, startPoint x: 263, startPoint y: 697, endPoint x: 221, endPoint y: 716, distance: 46.1
click at [263, 697] on textarea at bounding box center [806, 699] width 1371 height 52
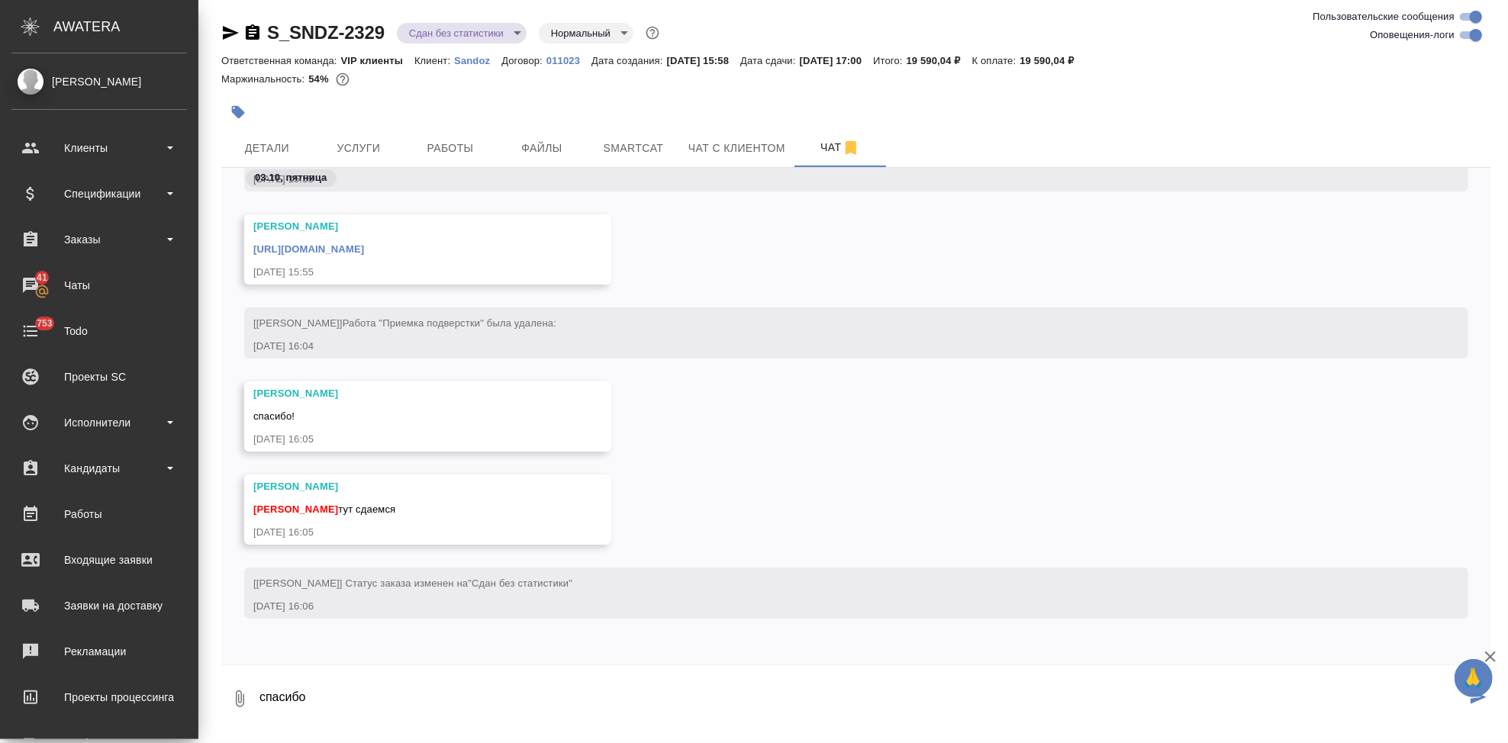
type textarea "спасибо"
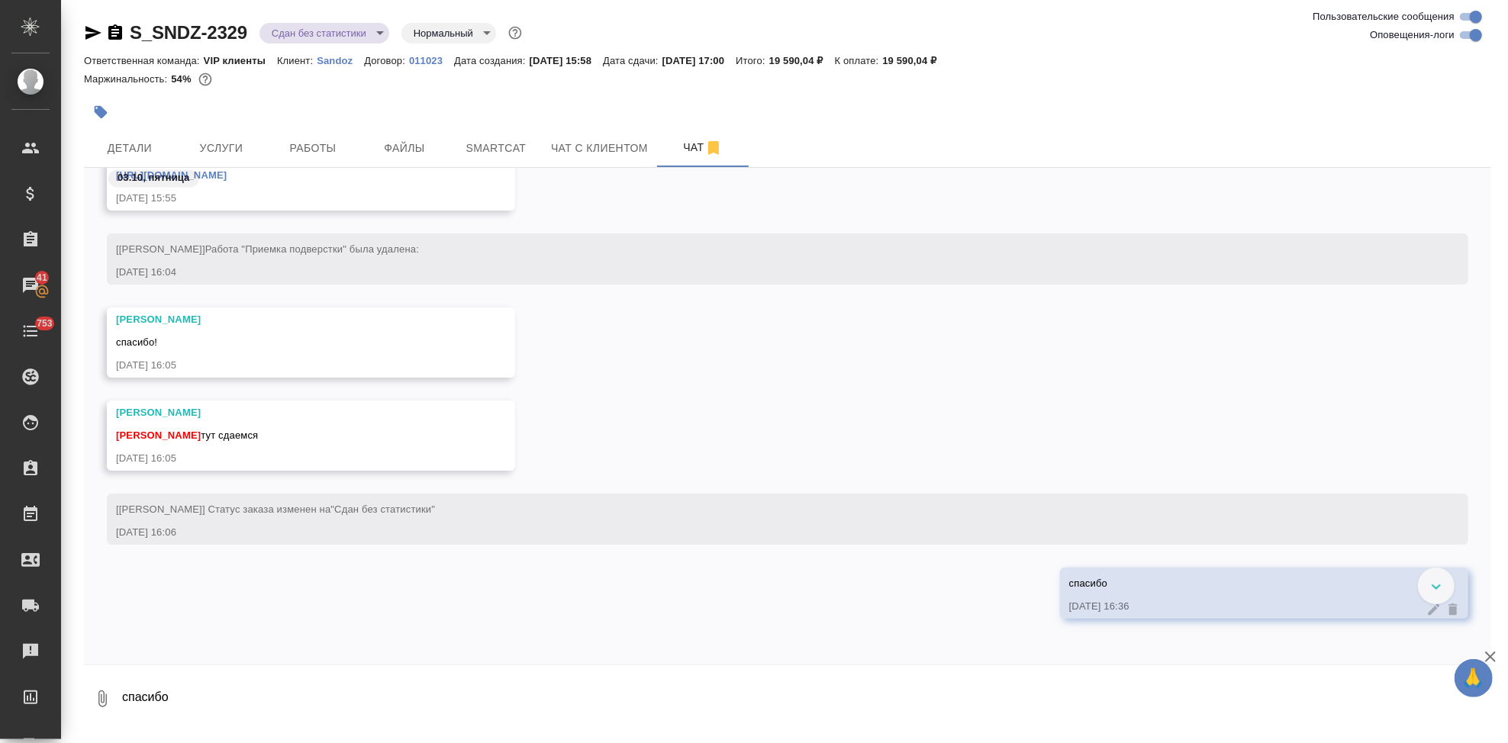
scroll to position [19916, 0]
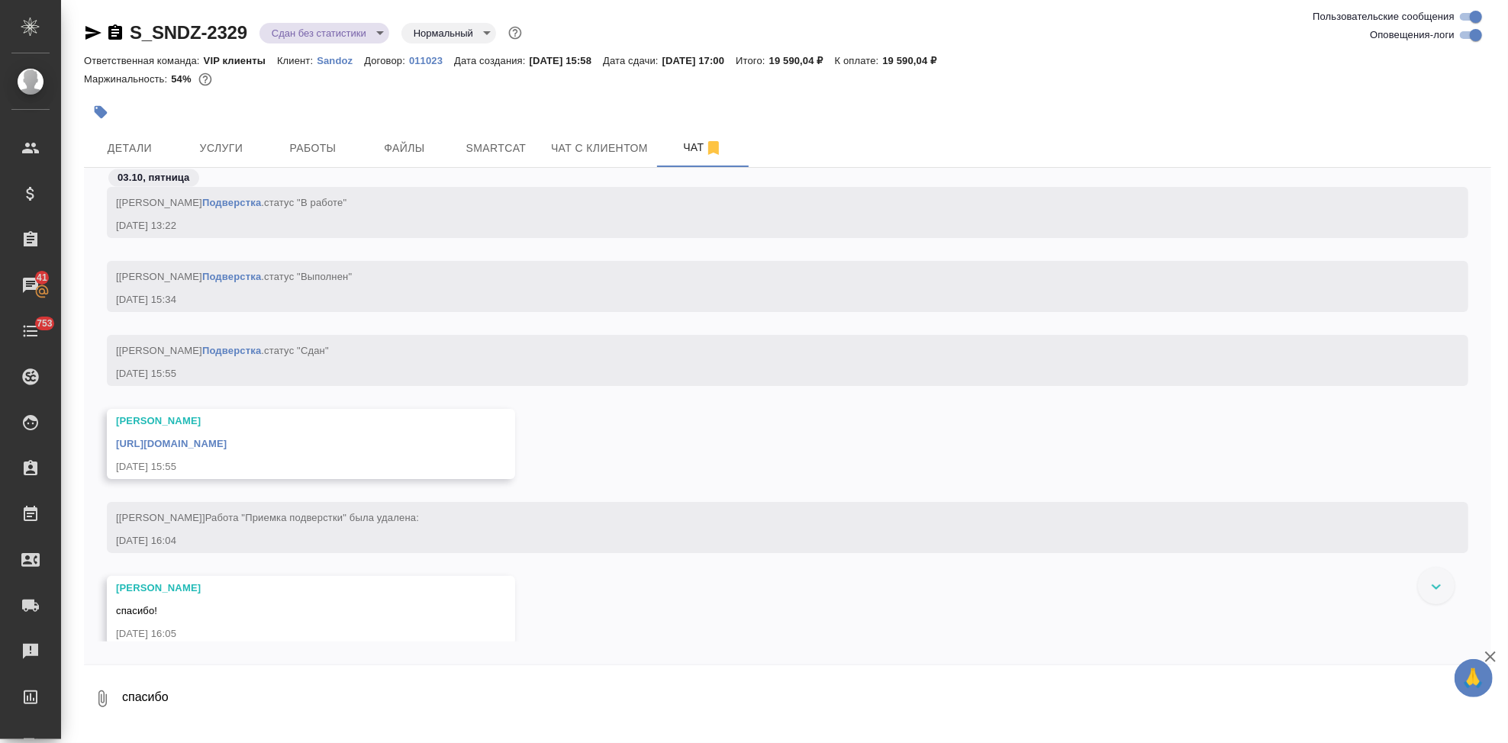
click at [227, 441] on link "[URL][DOMAIN_NAME]" at bounding box center [171, 443] width 111 height 11
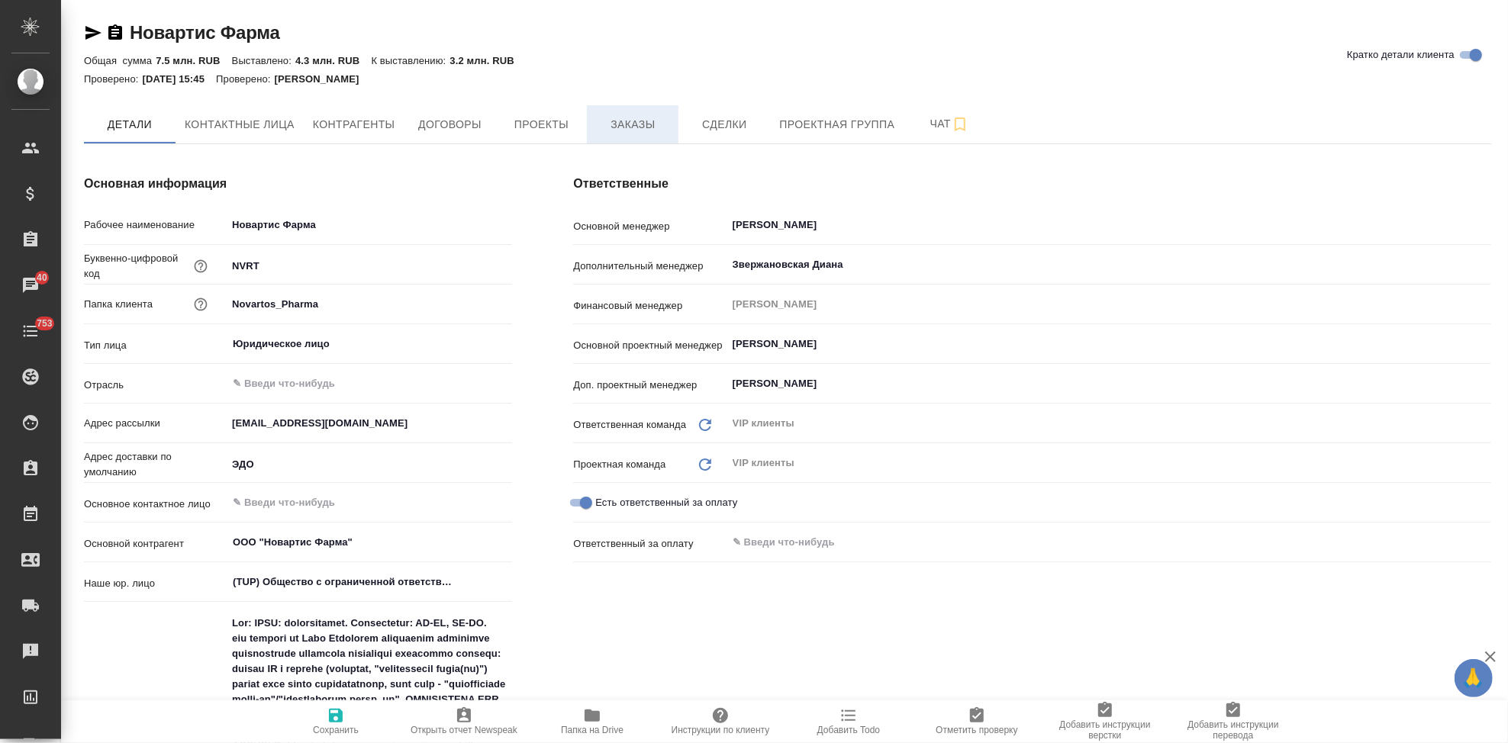
click at [643, 126] on span "Заказы" at bounding box center [632, 124] width 73 height 19
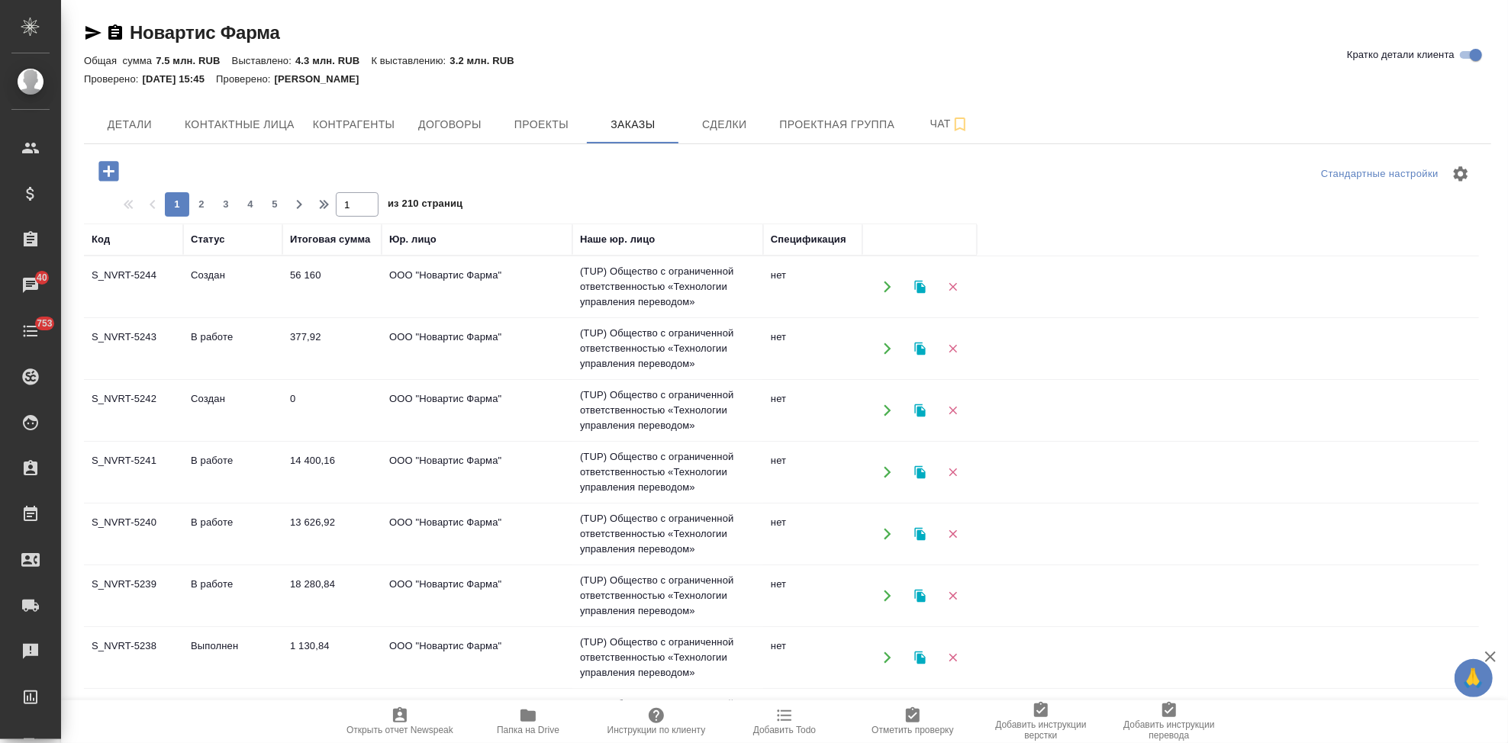
click at [191, 410] on td "Создан" at bounding box center [232, 410] width 99 height 53
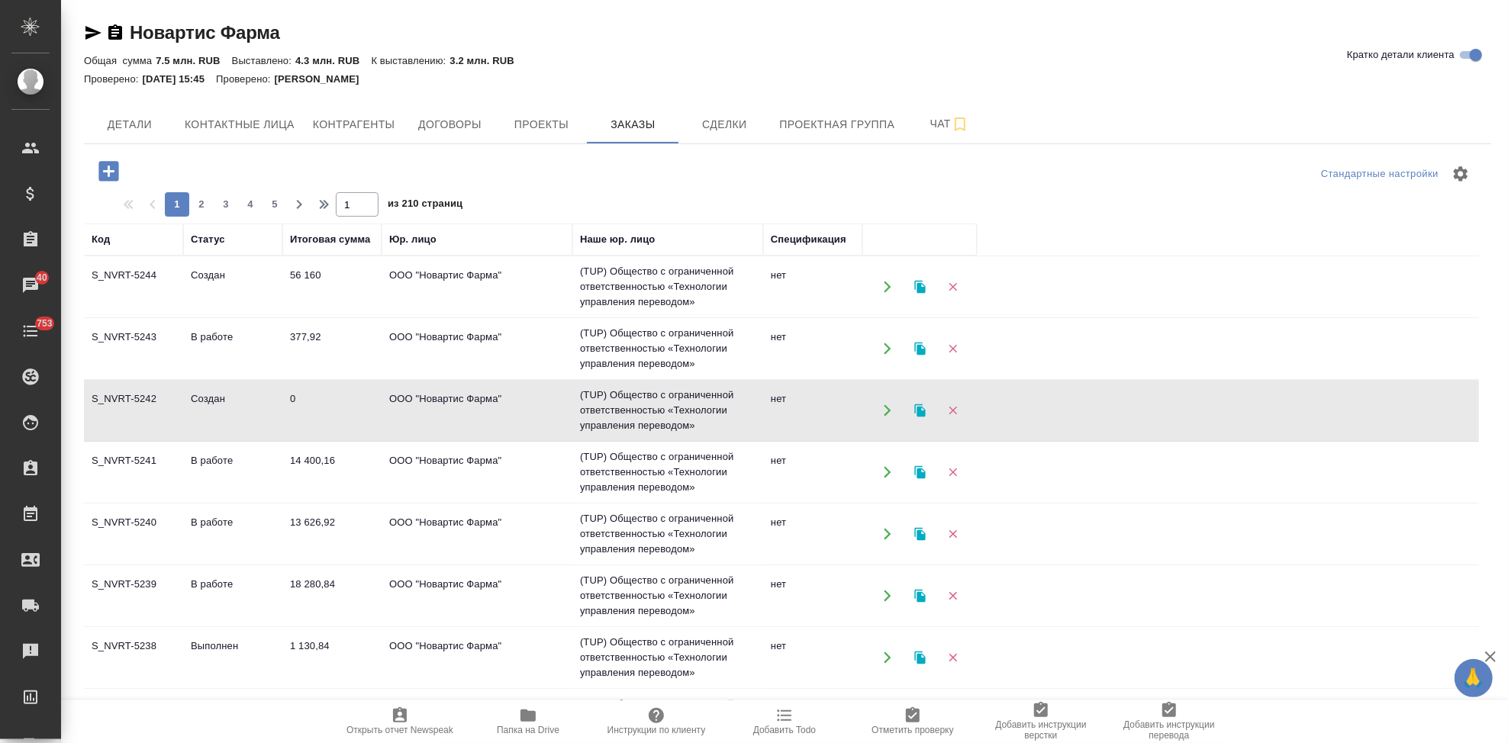
click at [191, 410] on td "Создан" at bounding box center [232, 410] width 99 height 53
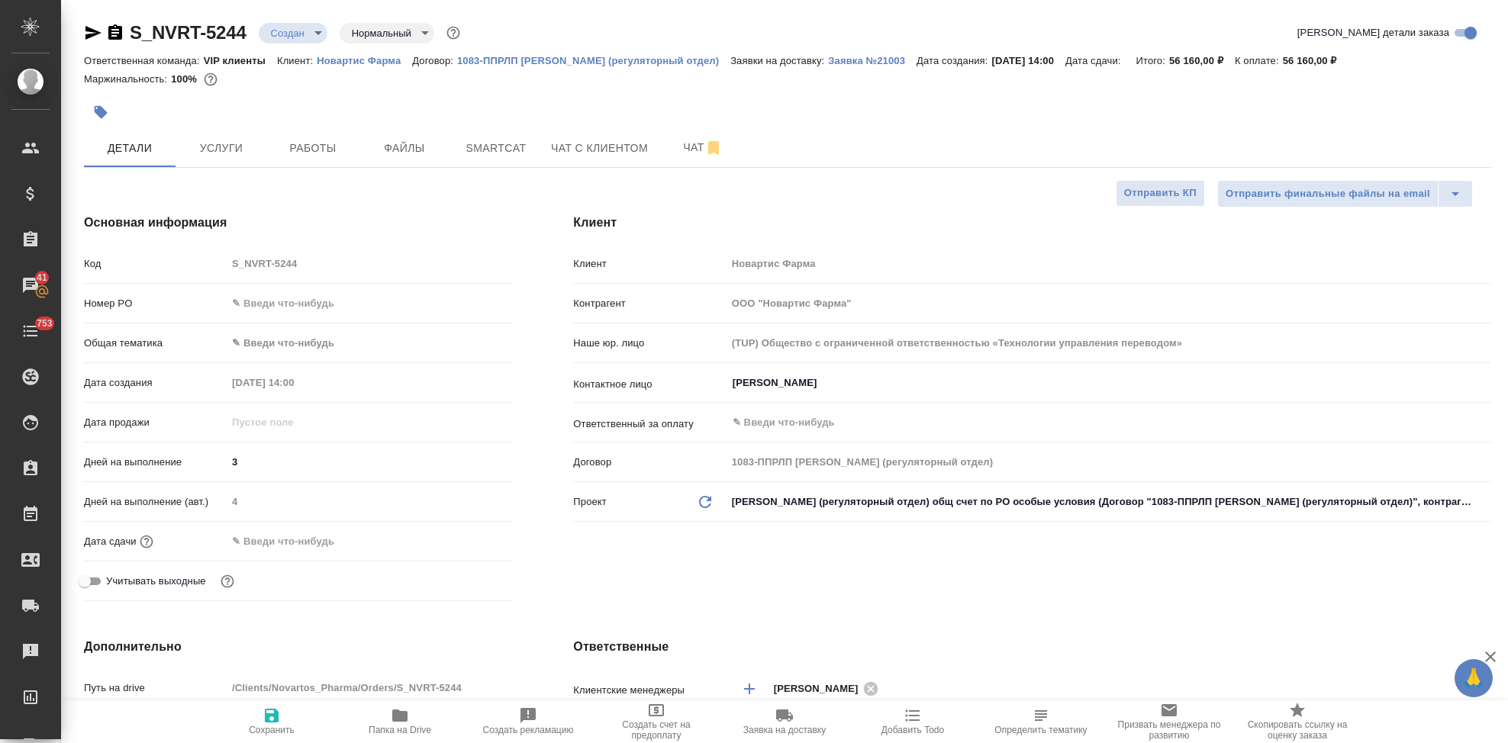
select select "RU"
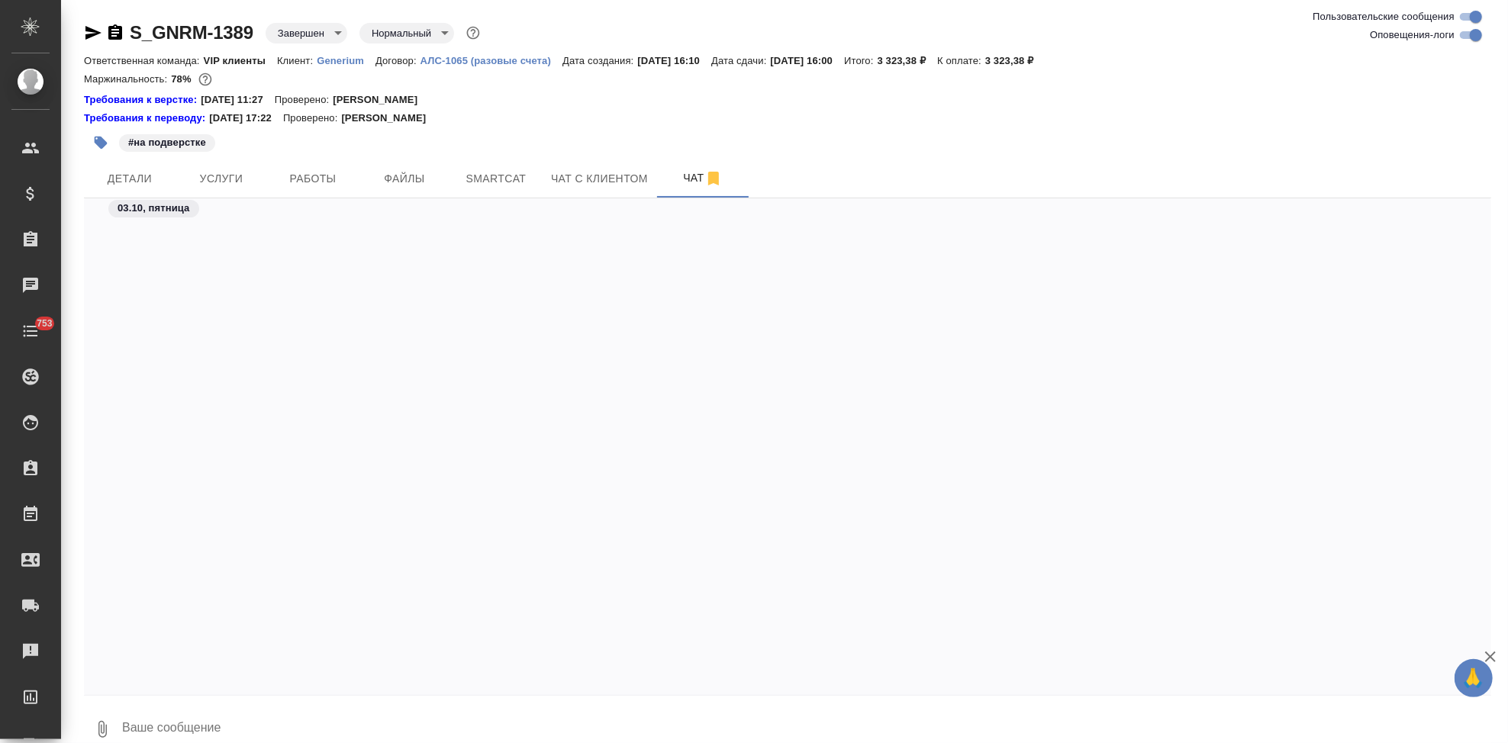
scroll to position [45030, 0]
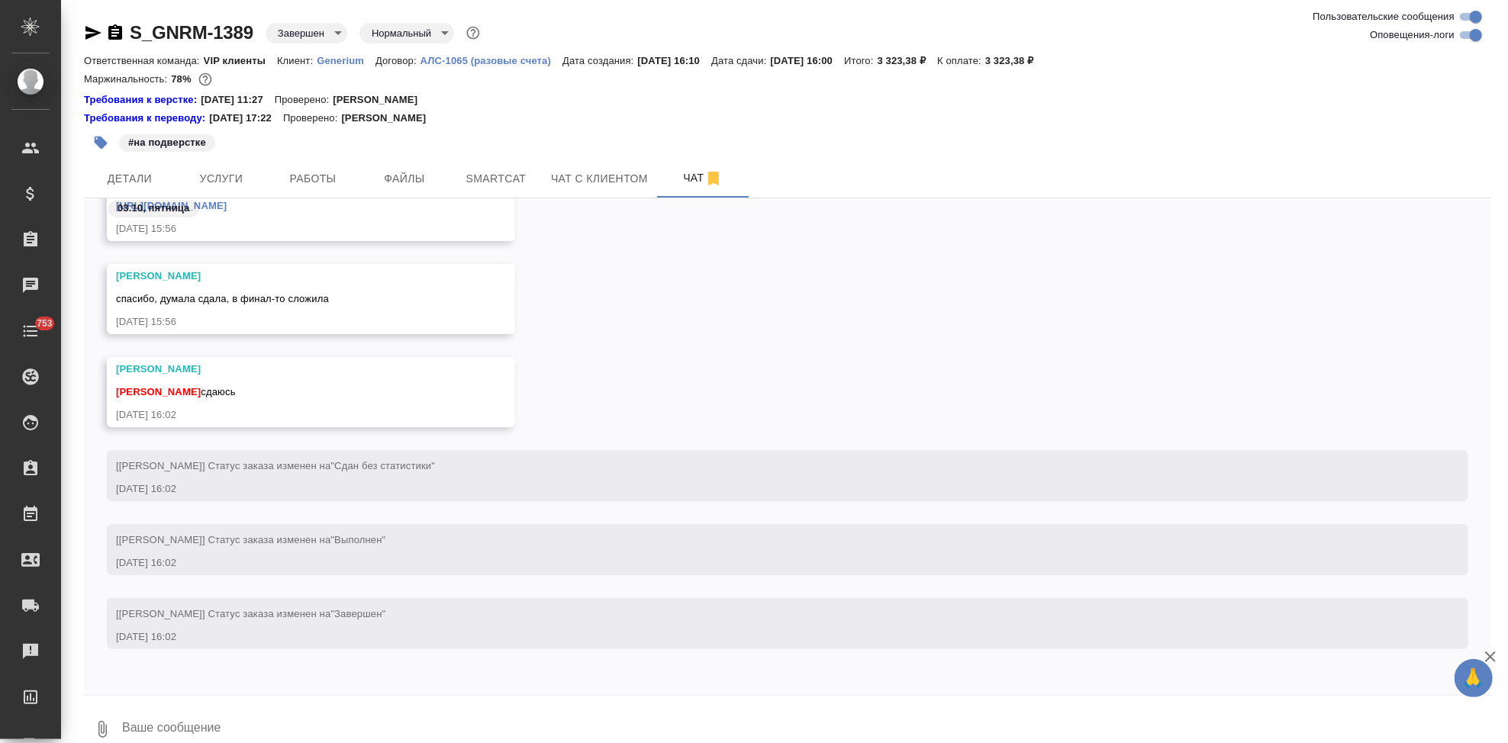
click at [254, 695] on div "0" at bounding box center [787, 725] width 1407 height 61
click at [227, 725] on textarea at bounding box center [806, 730] width 1371 height 52
type textarea "c"
type textarea "спасибо"
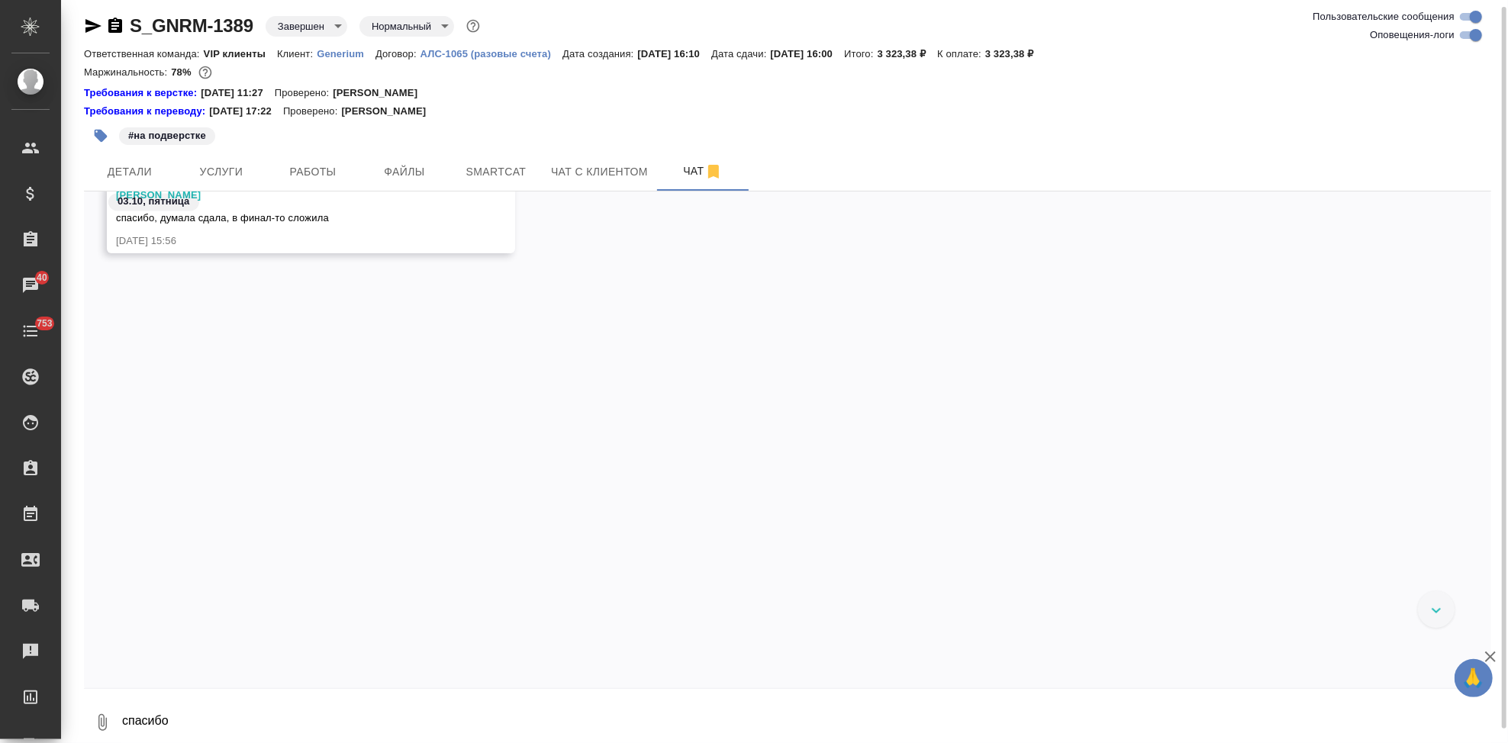
scroll to position [42489, 0]
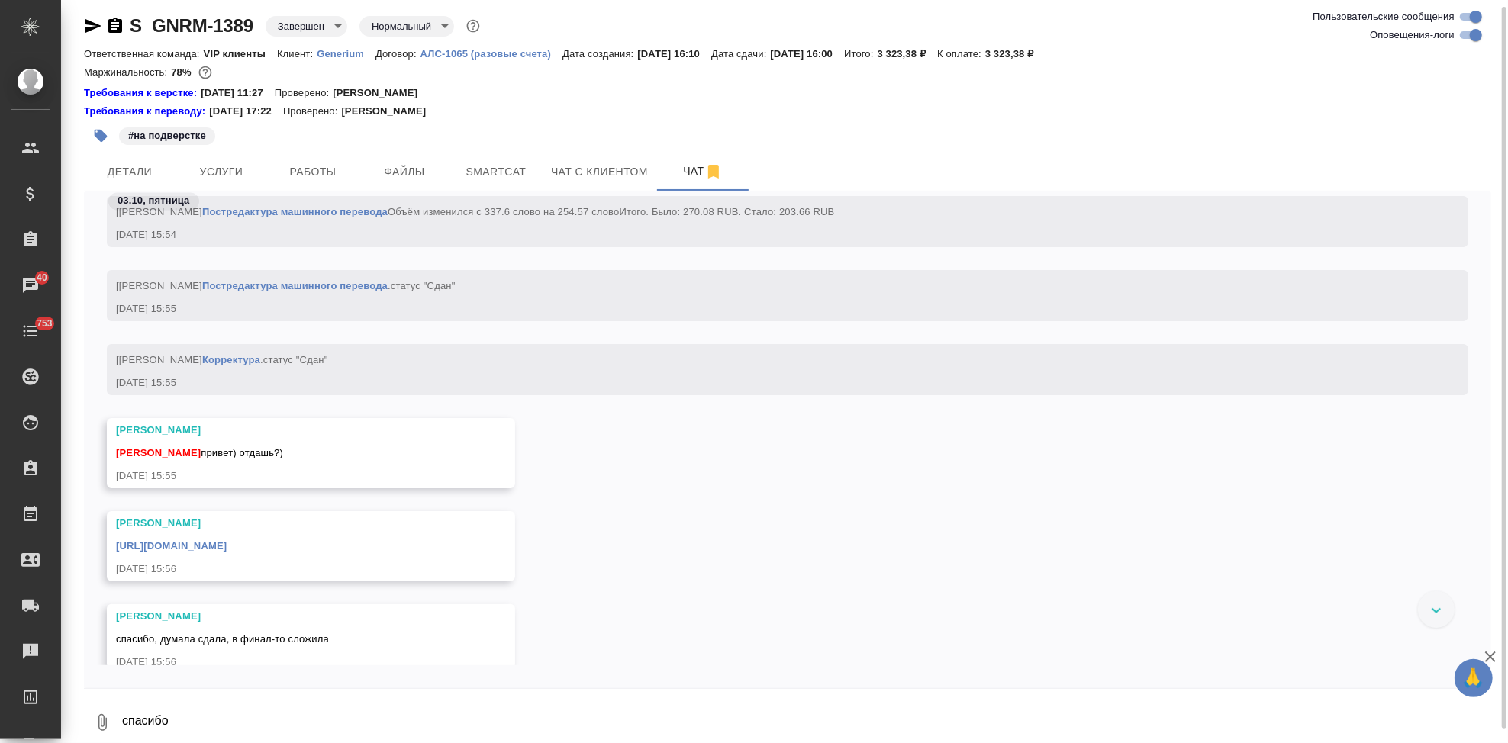
click at [227, 552] on link "https://drive.awatera.com/apps/files/?dir=/Shares/Generium/Orders/S_GNRM-1389/F…" at bounding box center [171, 545] width 111 height 11
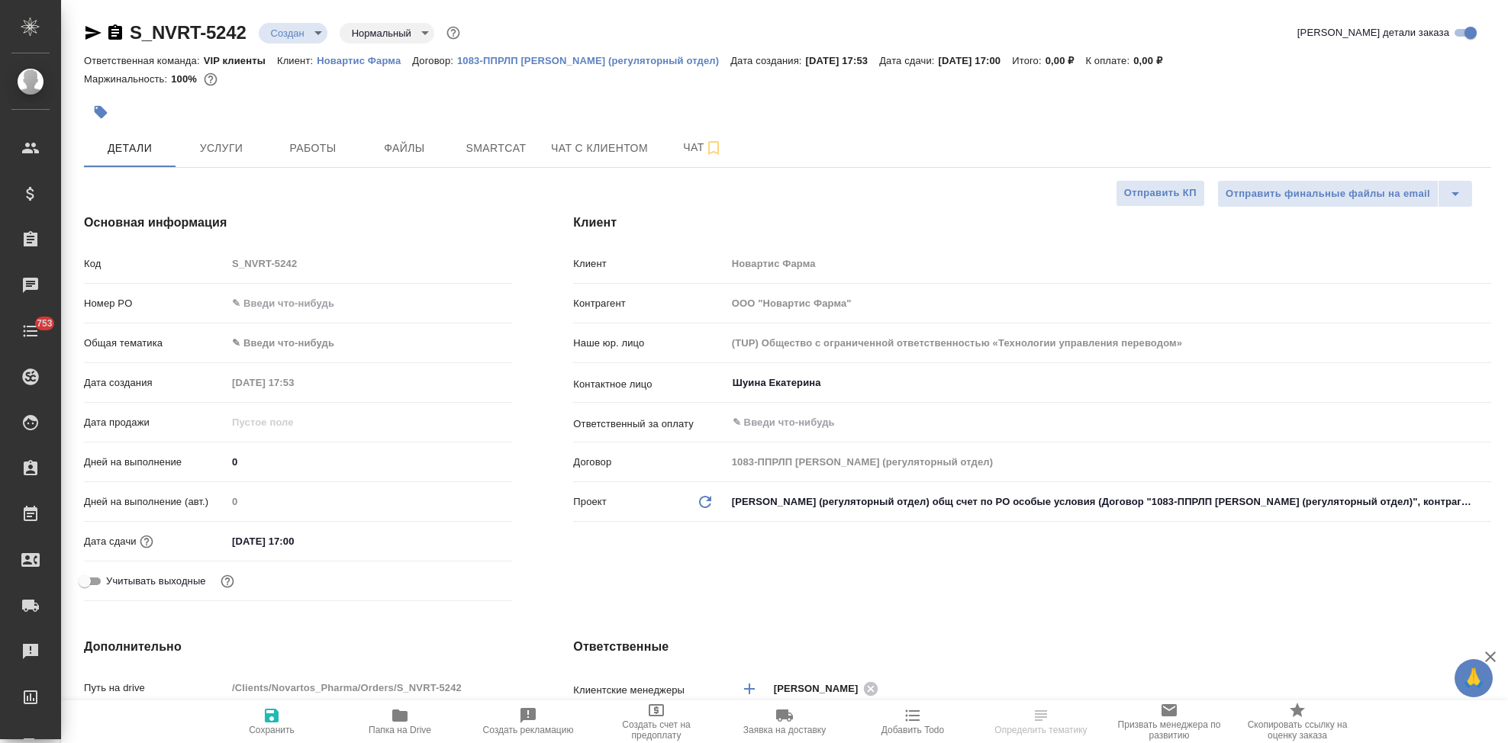
select select "RU"
click at [196, 266] on div "Код S_NVRT-5242" at bounding box center [298, 263] width 428 height 27
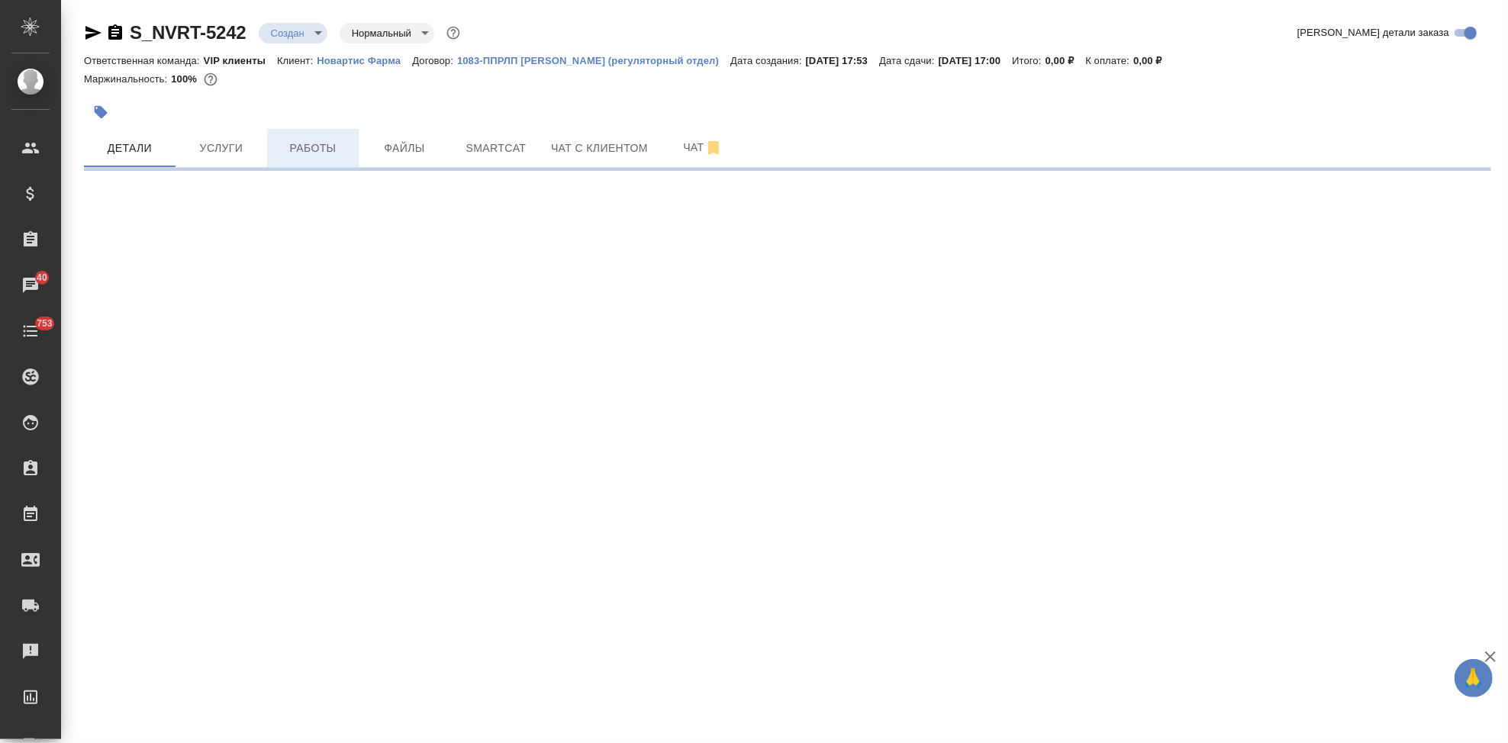
select select "RU"
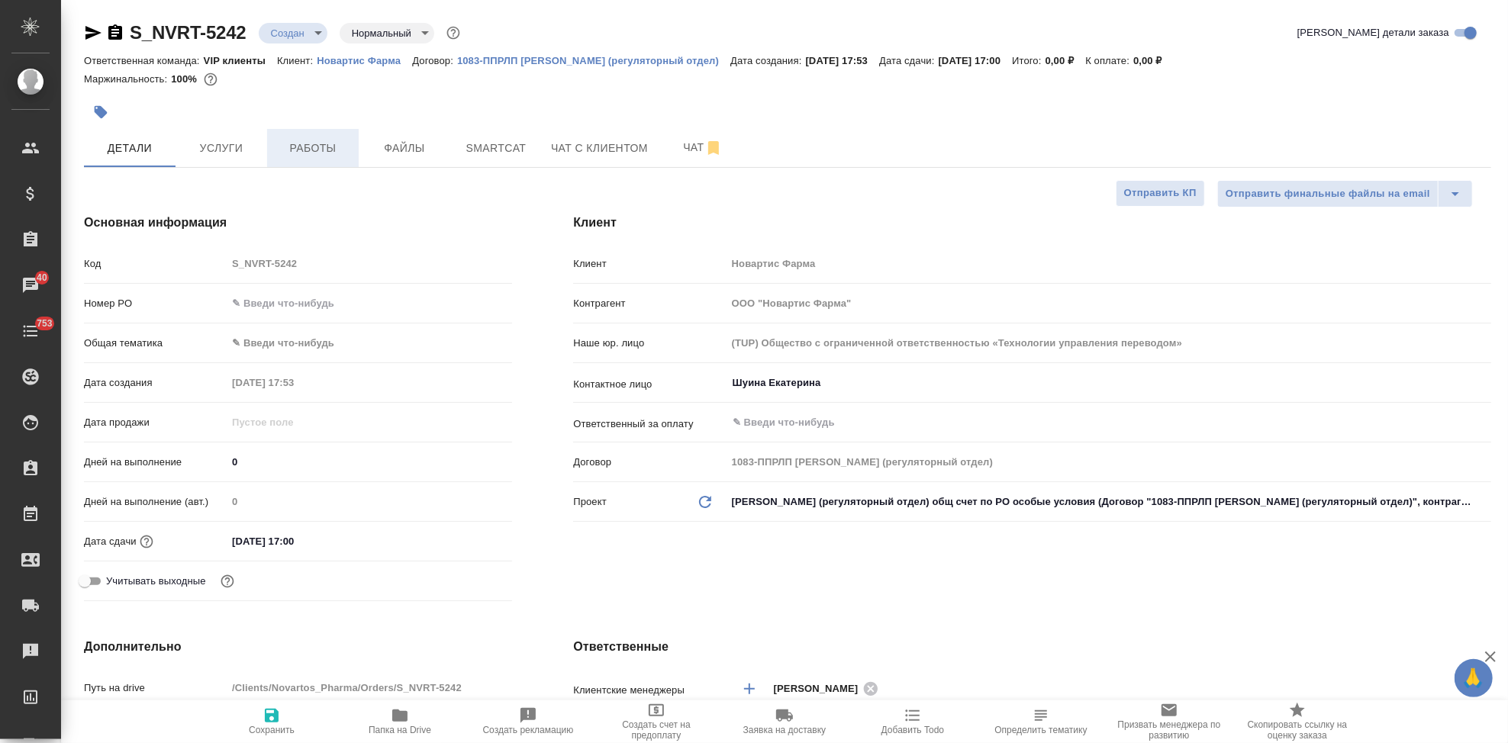
type textarea "x"
click at [691, 150] on span "Чат" at bounding box center [702, 147] width 73 height 19
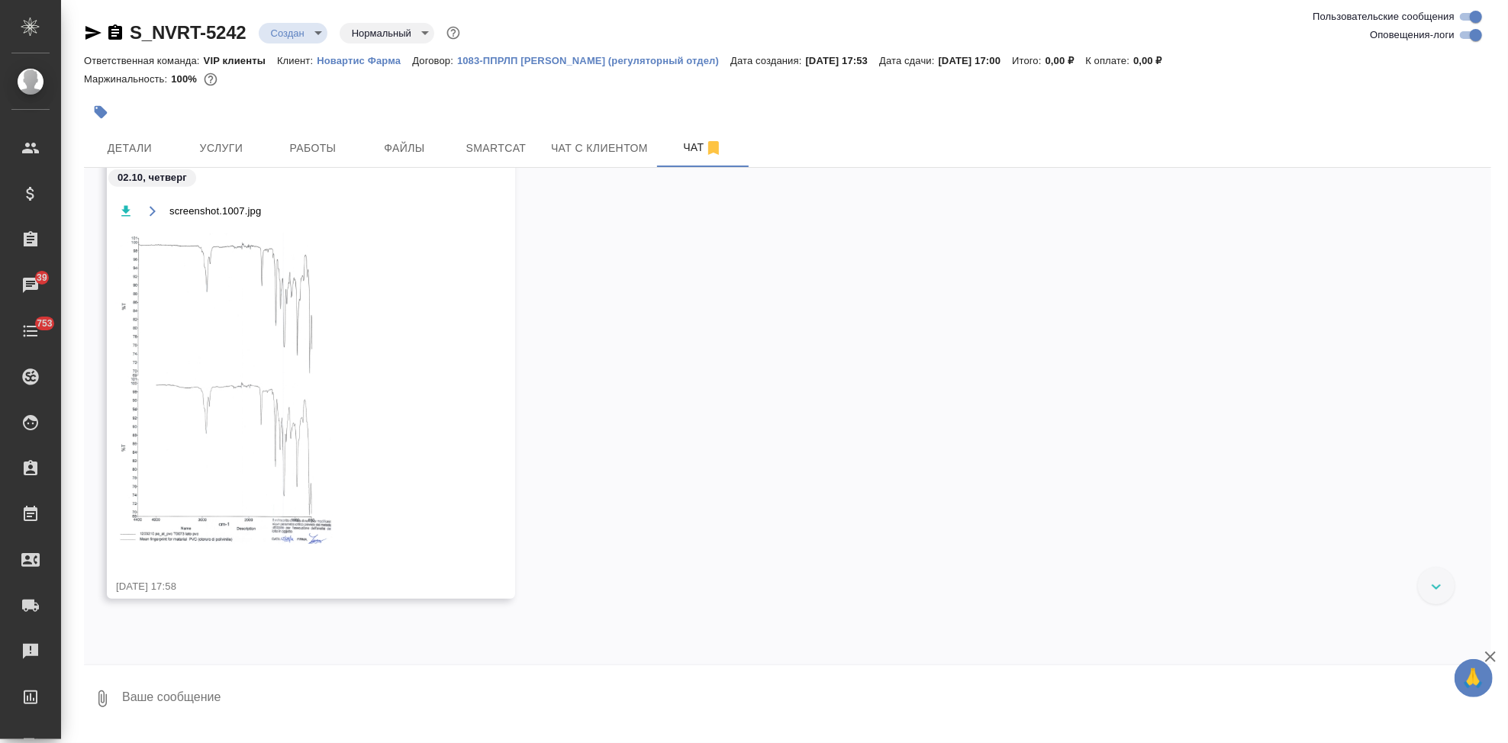
scroll to position [1935, 0]
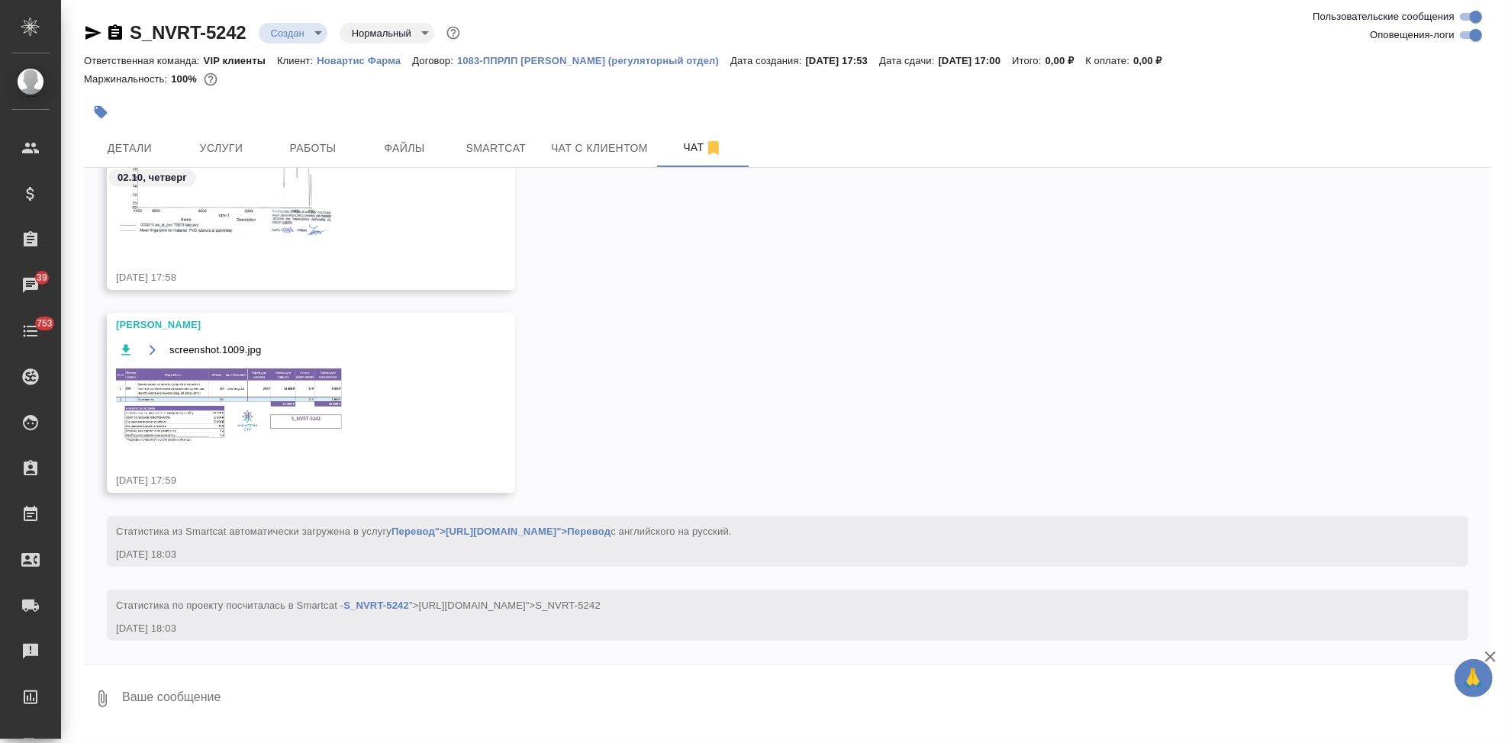
click at [230, 419] on img at bounding box center [230, 406] width 229 height 79
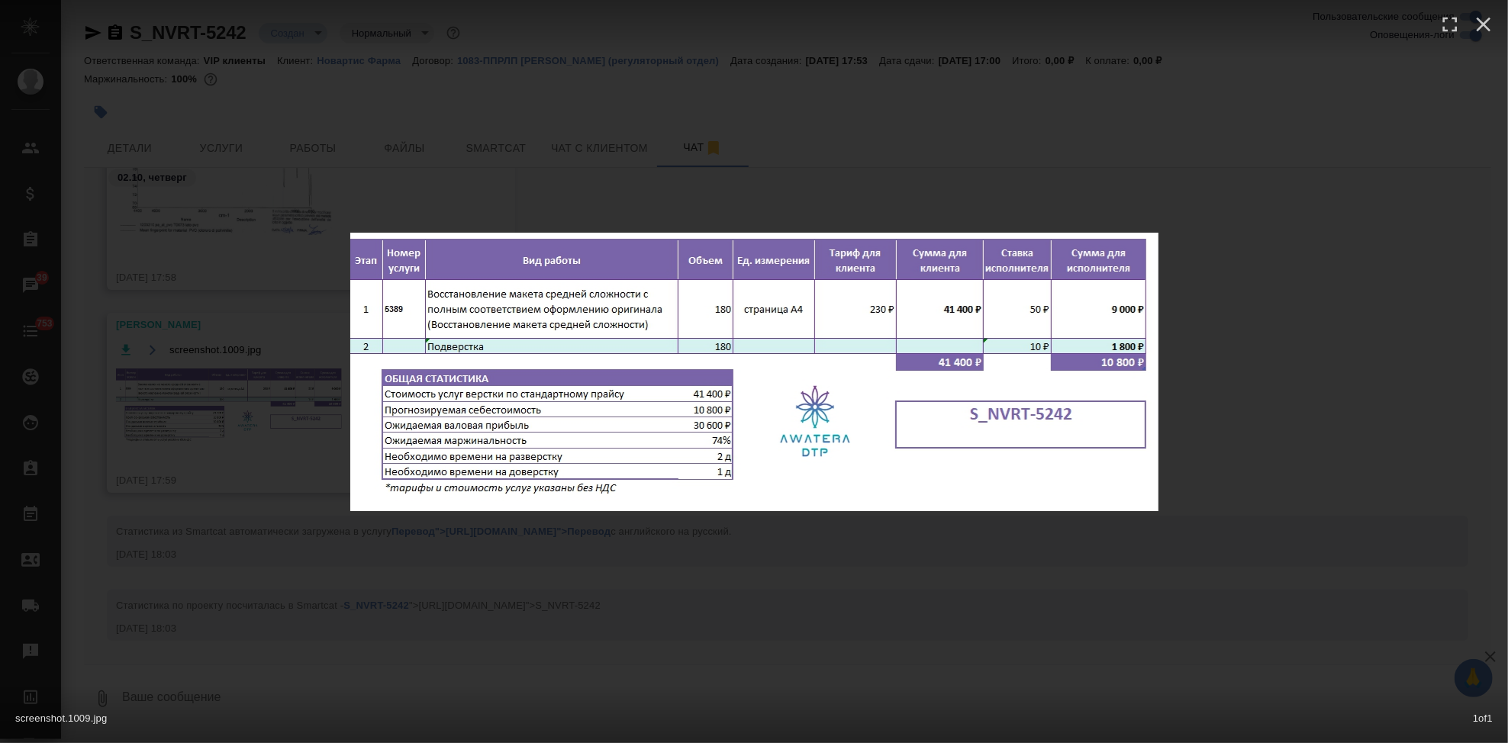
click at [800, 562] on div "screenshot.1009.jpg 1 of 1" at bounding box center [754, 371] width 1508 height 743
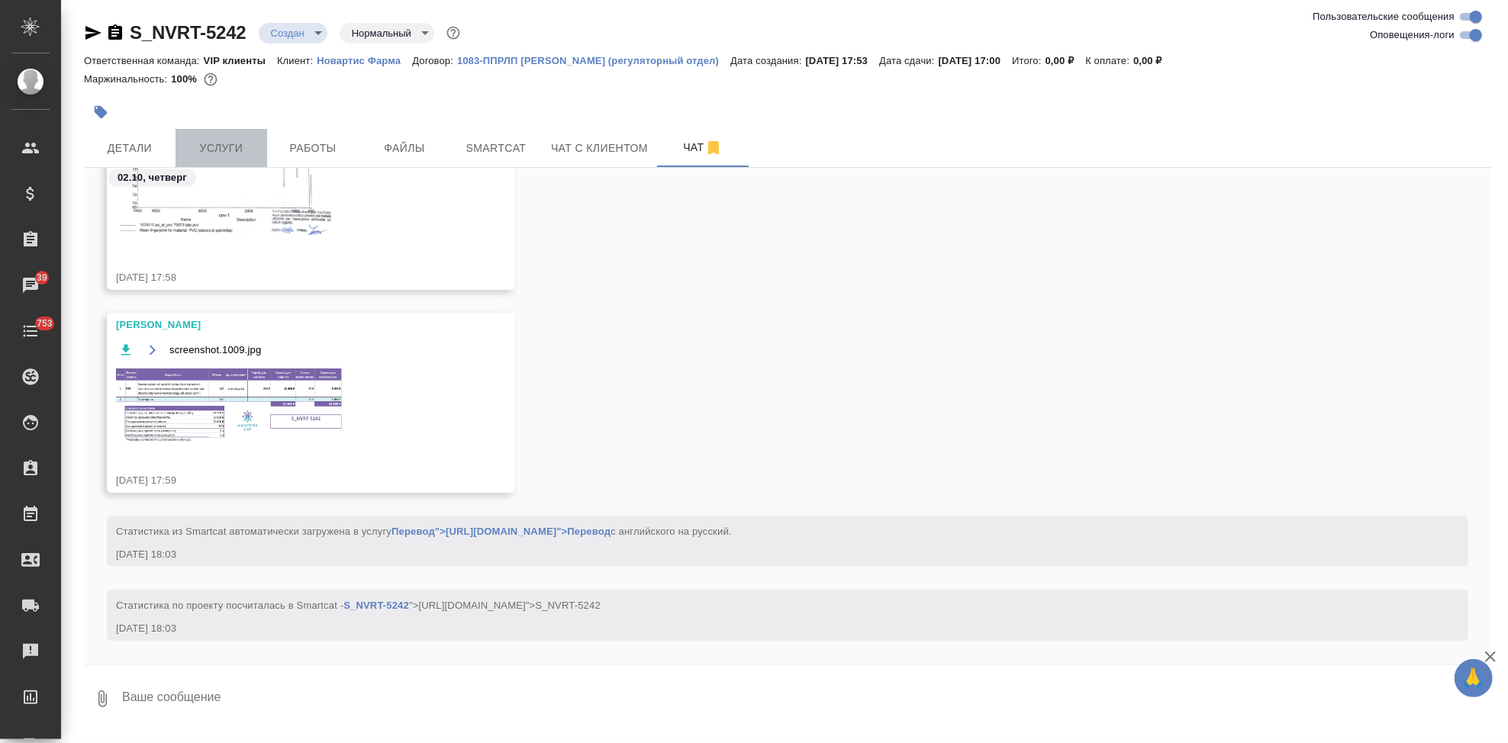
click at [231, 141] on span "Услуги" at bounding box center [221, 148] width 73 height 19
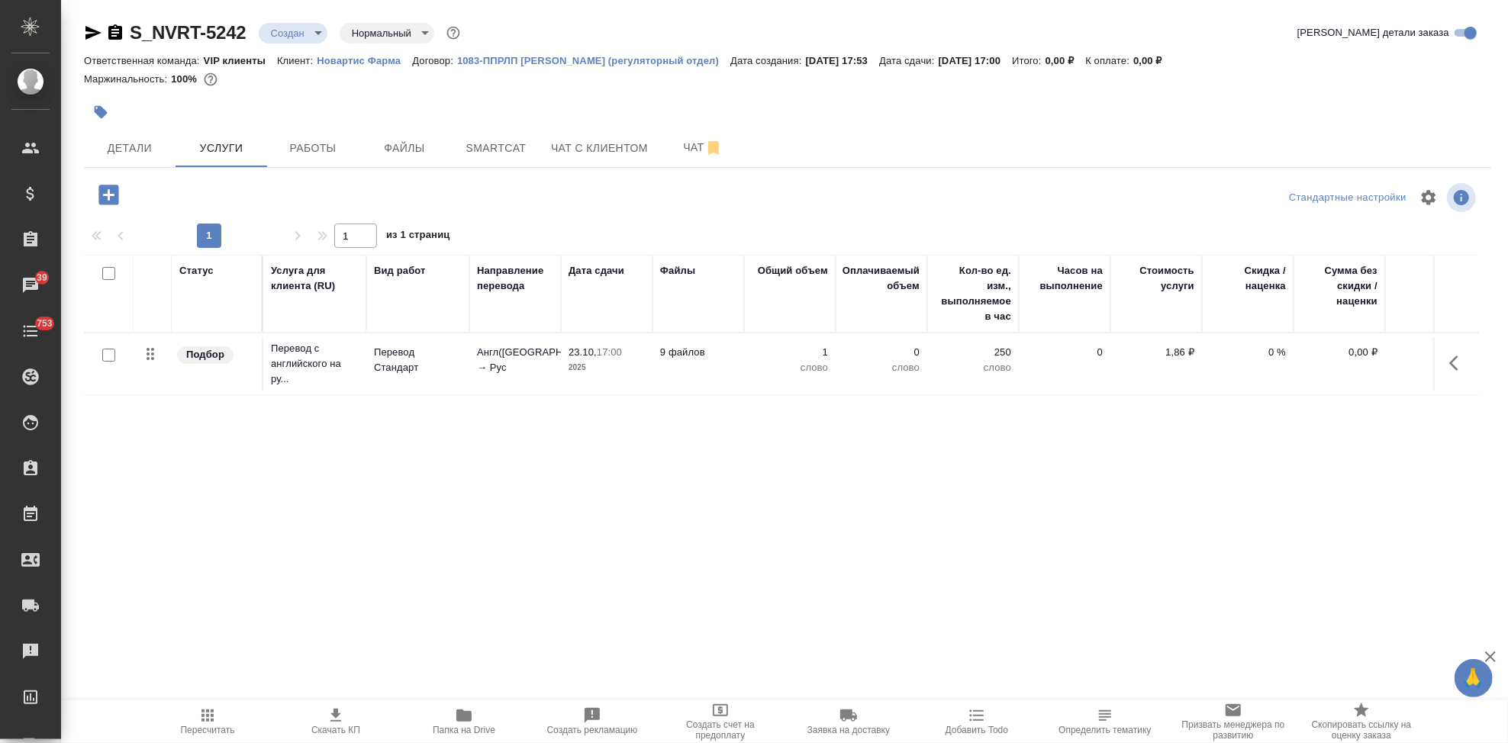
click at [105, 198] on icon "button" at bounding box center [108, 195] width 20 height 20
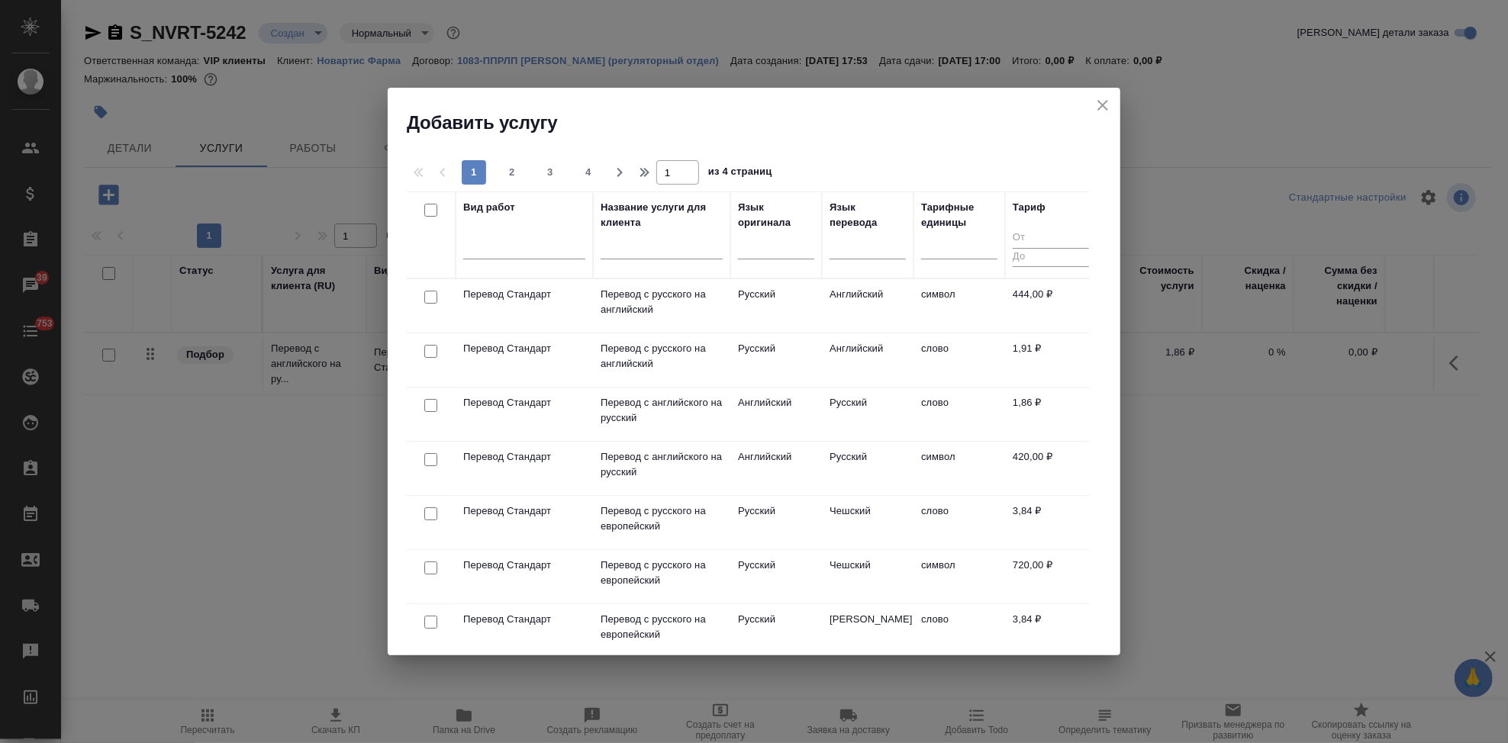
click at [636, 254] on input "text" at bounding box center [662, 249] width 122 height 19
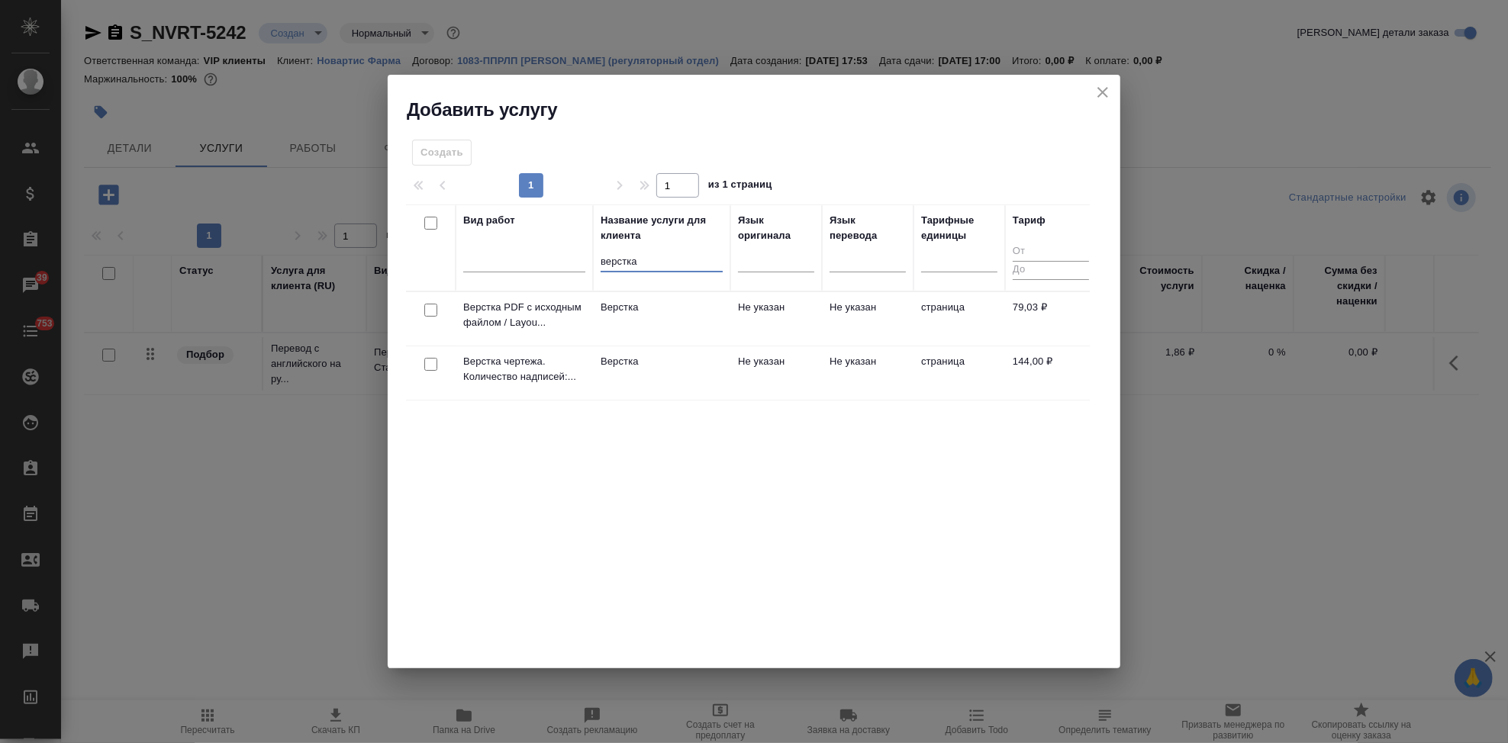
type input "верстка"
click at [733, 359] on td "Не указан" at bounding box center [776, 372] width 92 height 53
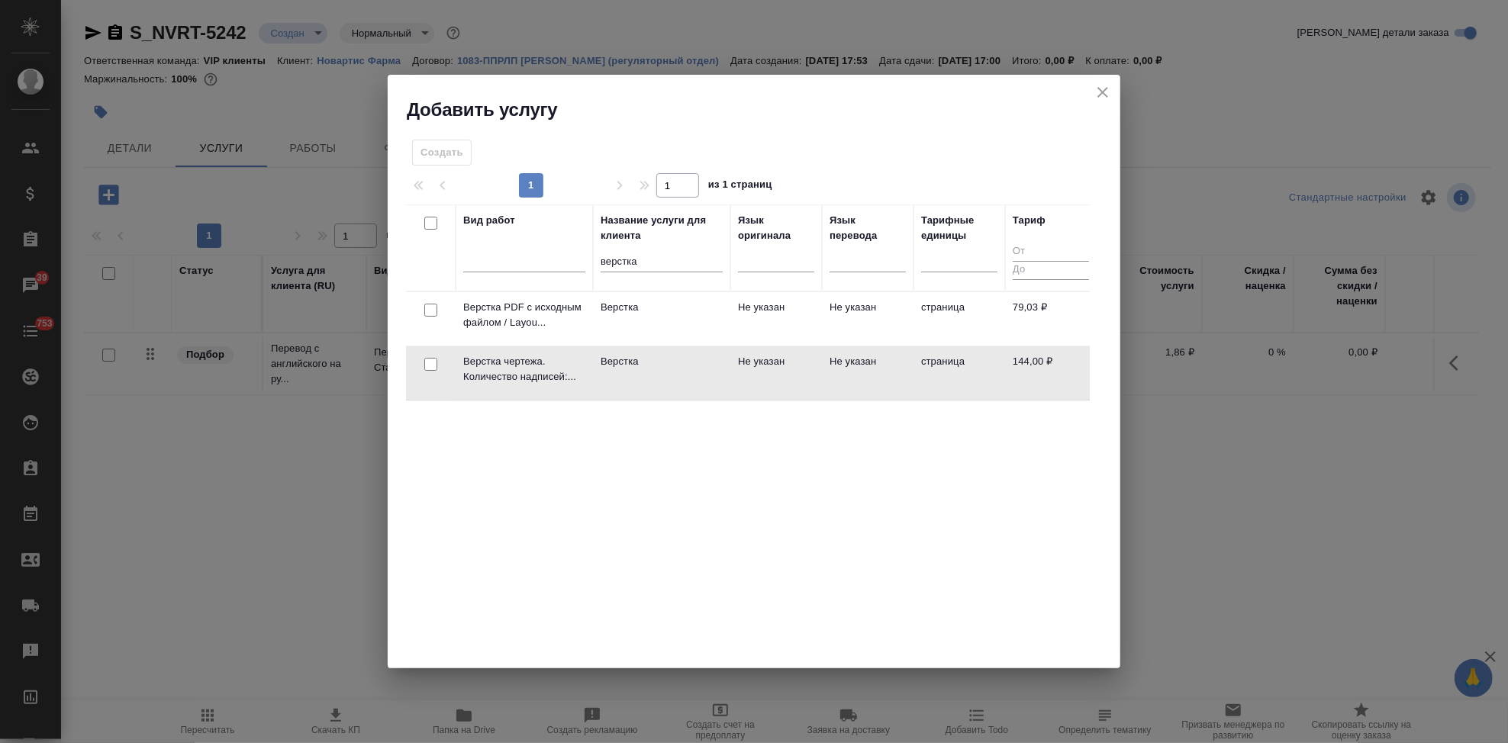
click at [733, 359] on td "Не указан" at bounding box center [776, 372] width 92 height 53
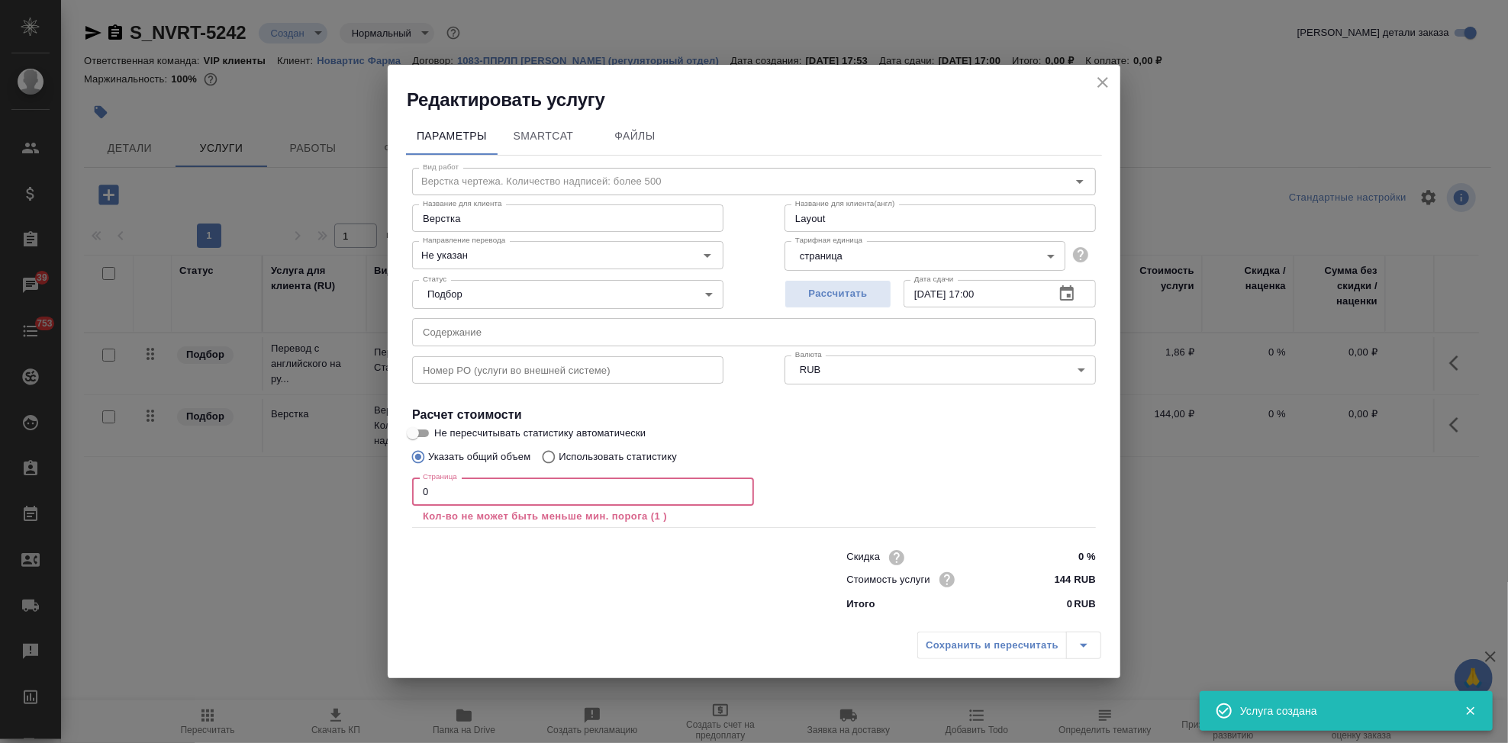
click at [532, 495] on input "0" at bounding box center [583, 491] width 342 height 27
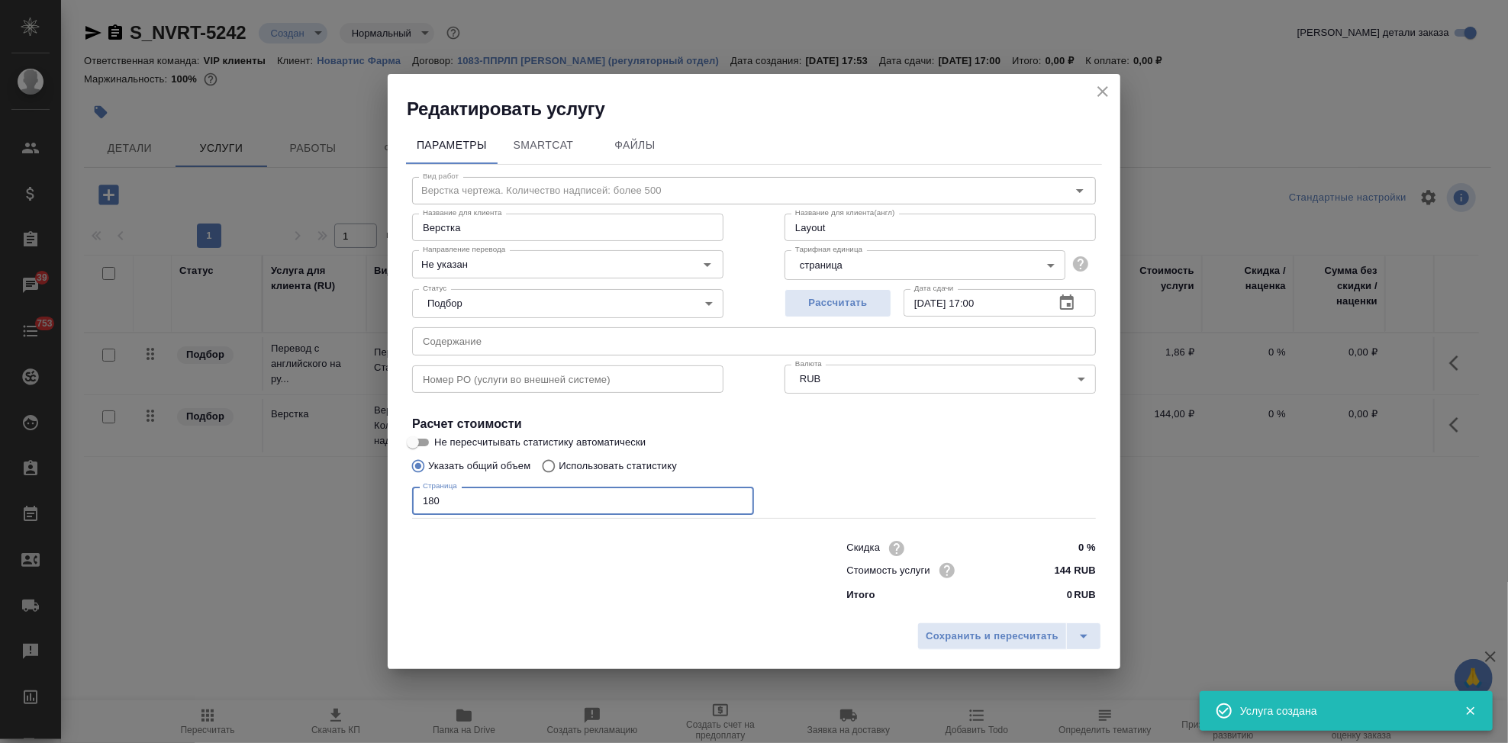
type input "180"
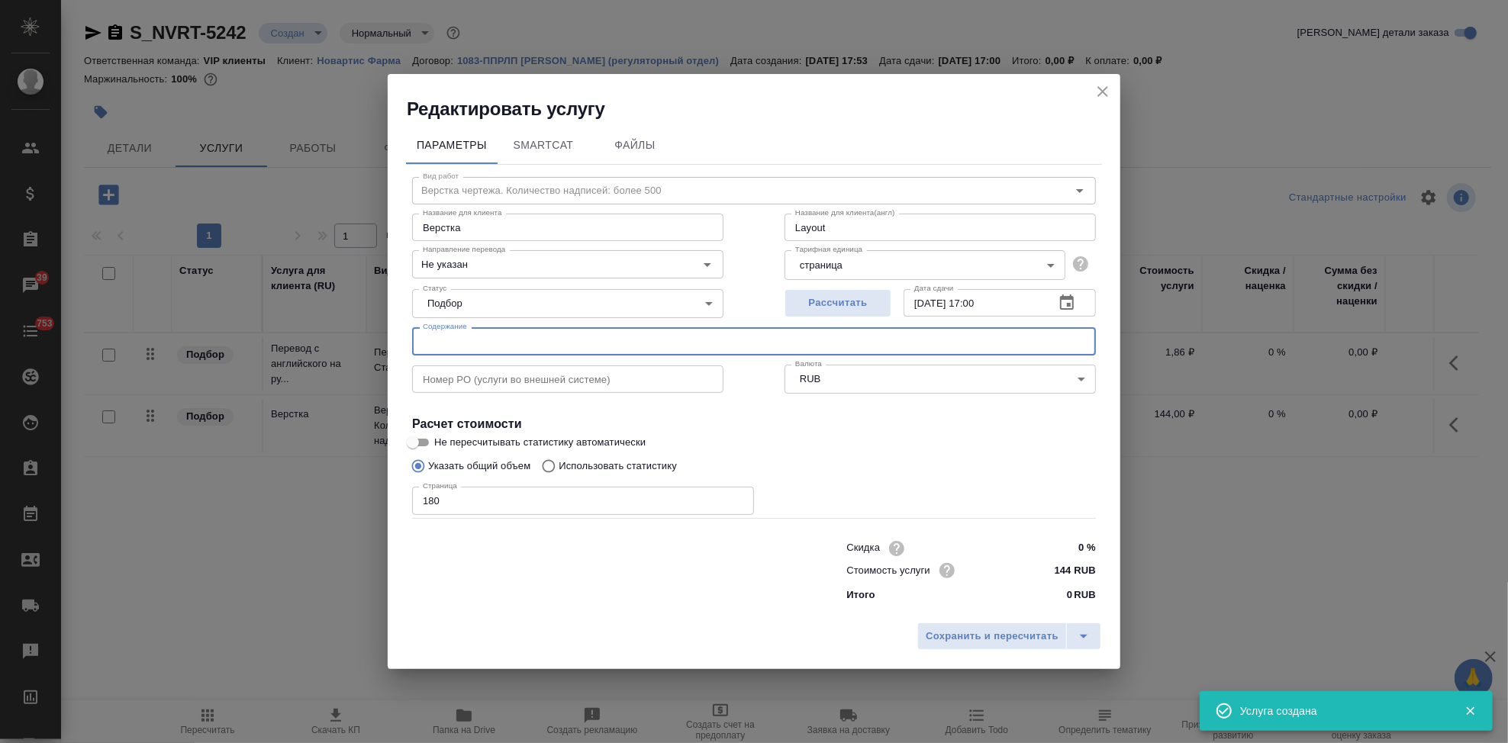
click at [477, 337] on input "text" at bounding box center [754, 340] width 684 height 27
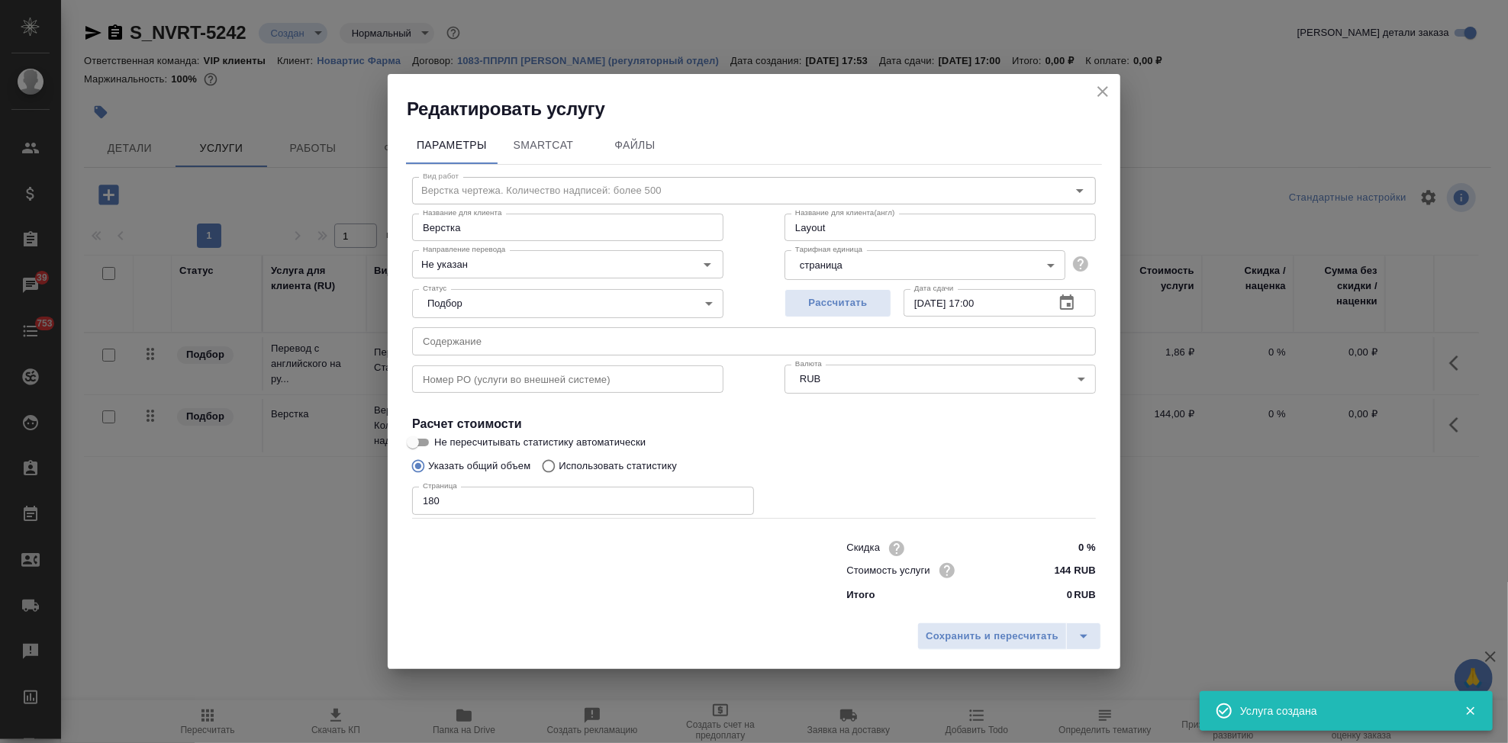
click at [697, 346] on input "text" at bounding box center [754, 340] width 684 height 27
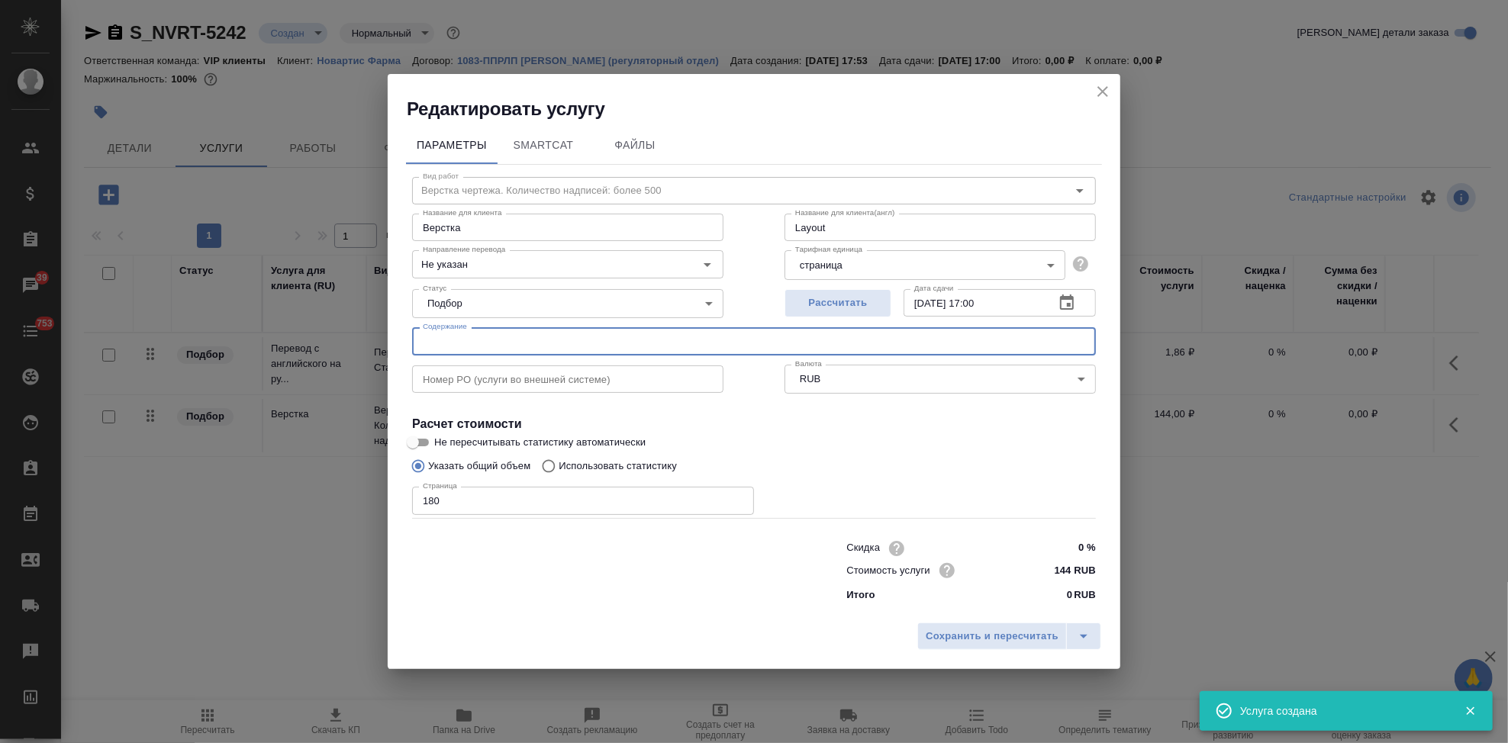
paste input "Перевод_[MEDICAL_DATA]_PUBS 174556"
type input "Перевод_[MEDICAL_DATA]_PUBS 174556"
click at [1084, 632] on icon "split button" at bounding box center [1083, 636] width 18 height 18
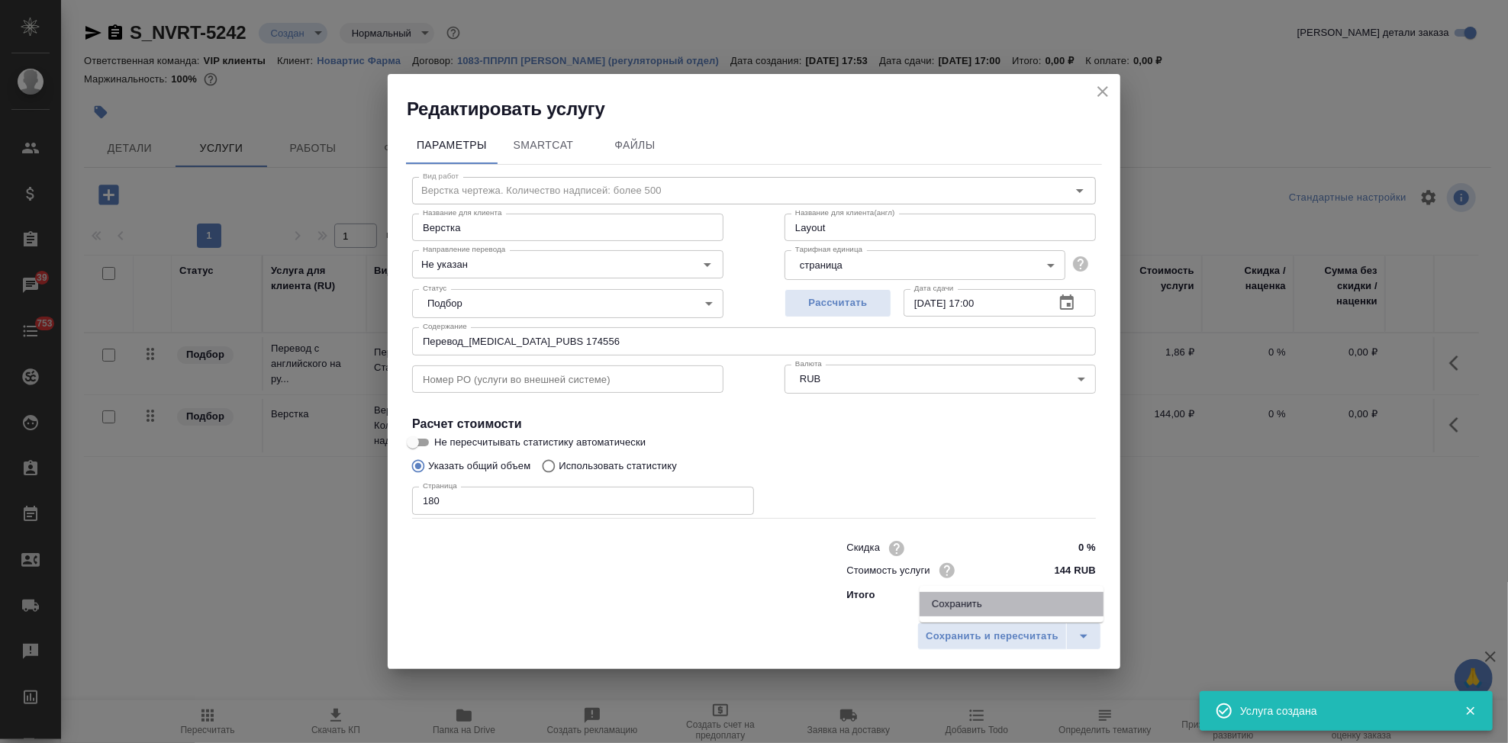
click at [1006, 600] on li "Сохранить" at bounding box center [1012, 604] width 184 height 24
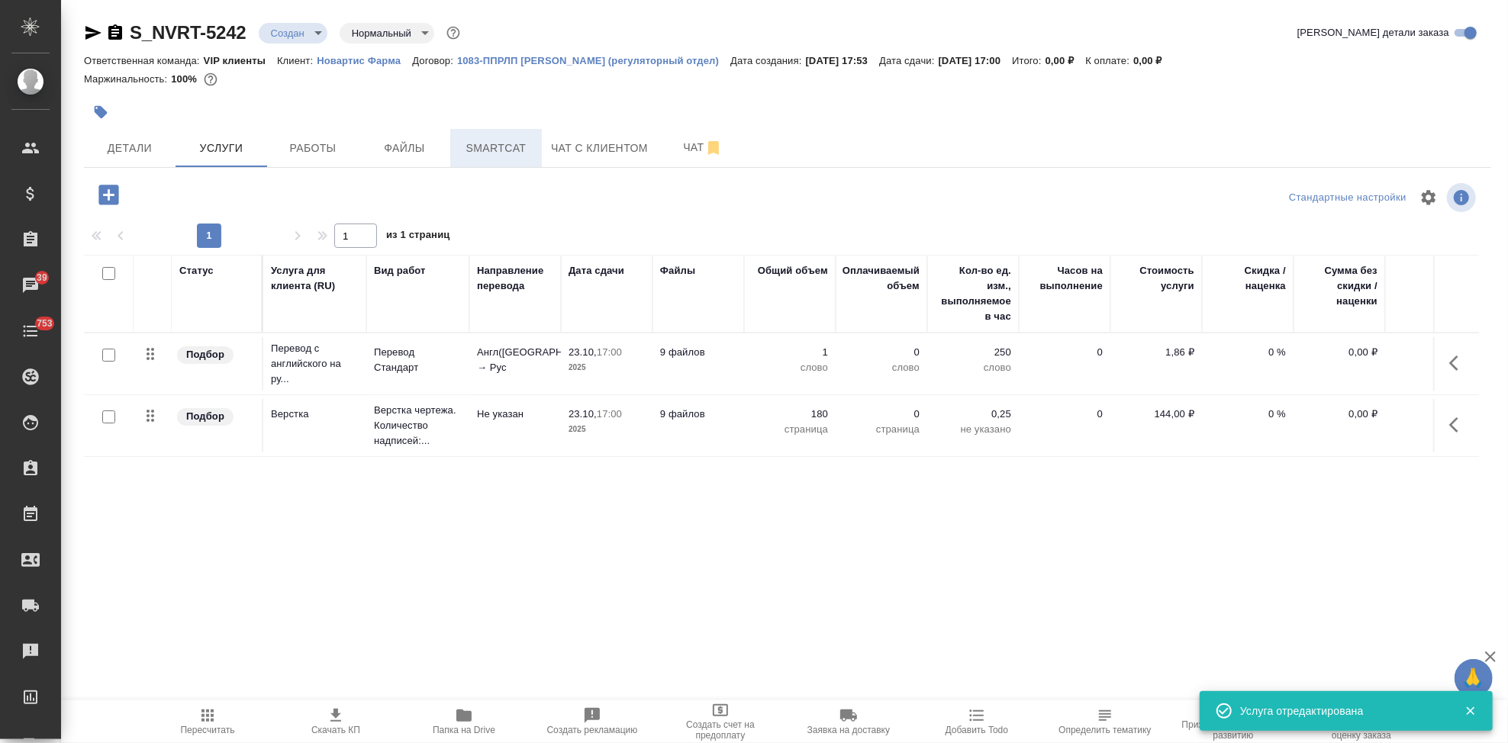
click at [504, 165] on button "Smartcat" at bounding box center [496, 148] width 92 height 38
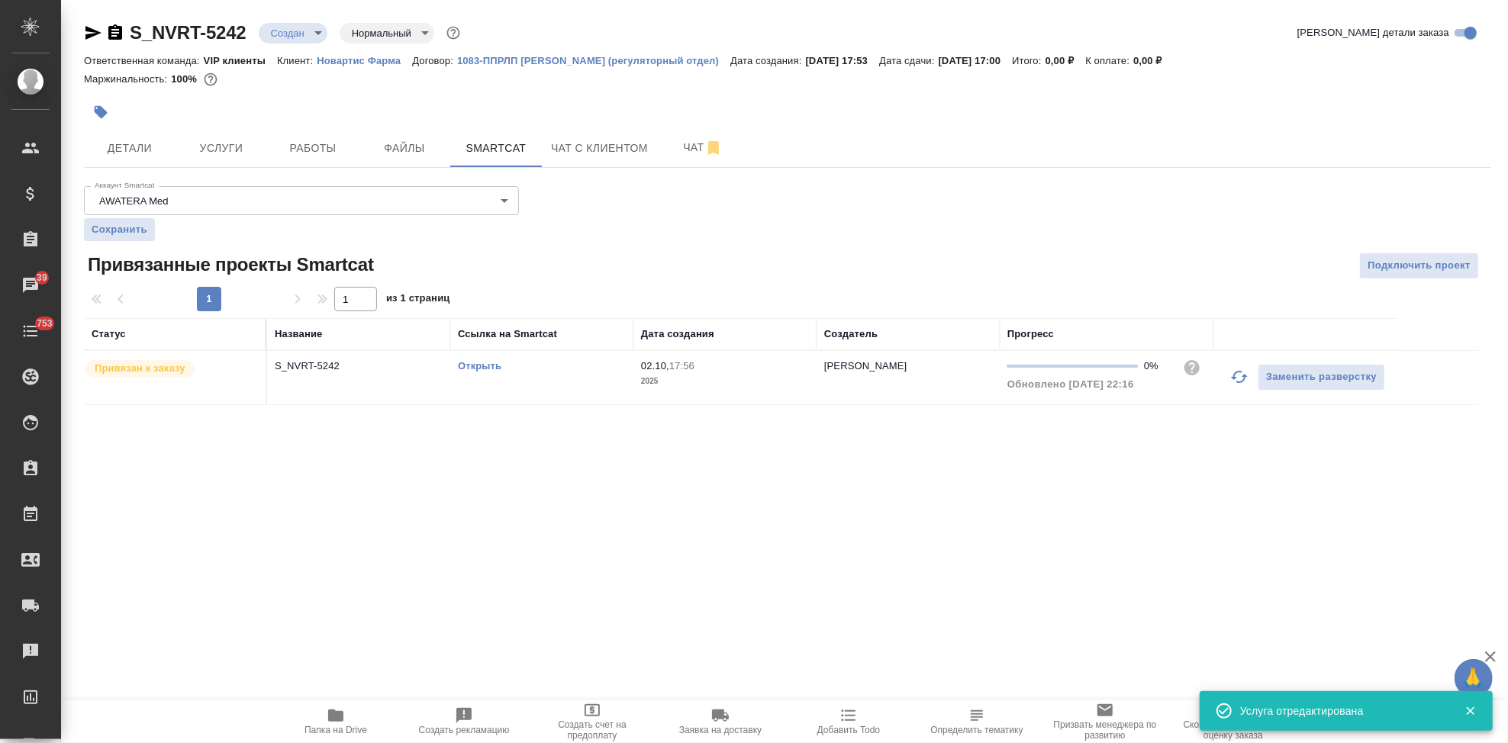
click at [478, 369] on link "Открыть" at bounding box center [479, 365] width 43 height 11
click at [250, 147] on span "Услуги" at bounding box center [221, 148] width 73 height 19
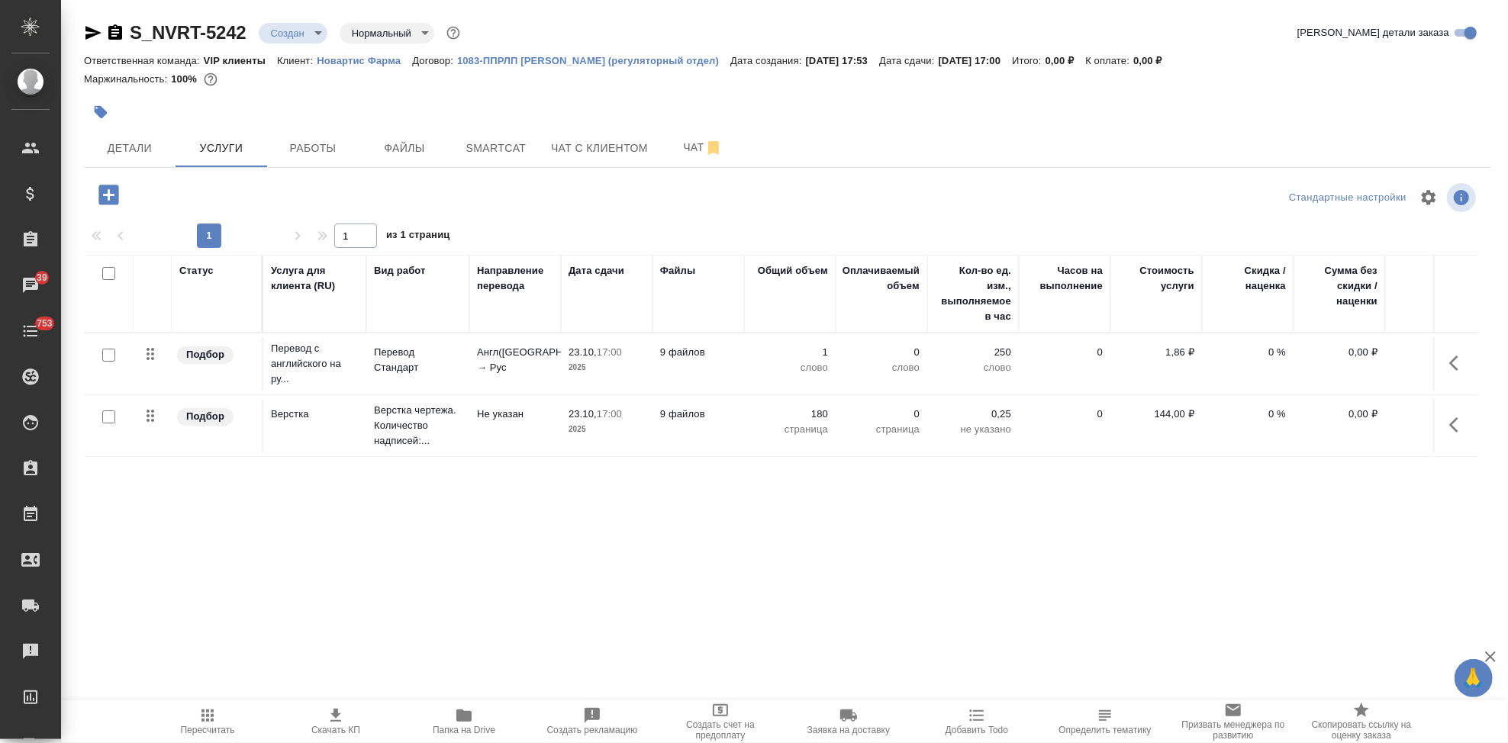
click at [1442, 361] on button "button" at bounding box center [1458, 363] width 37 height 37
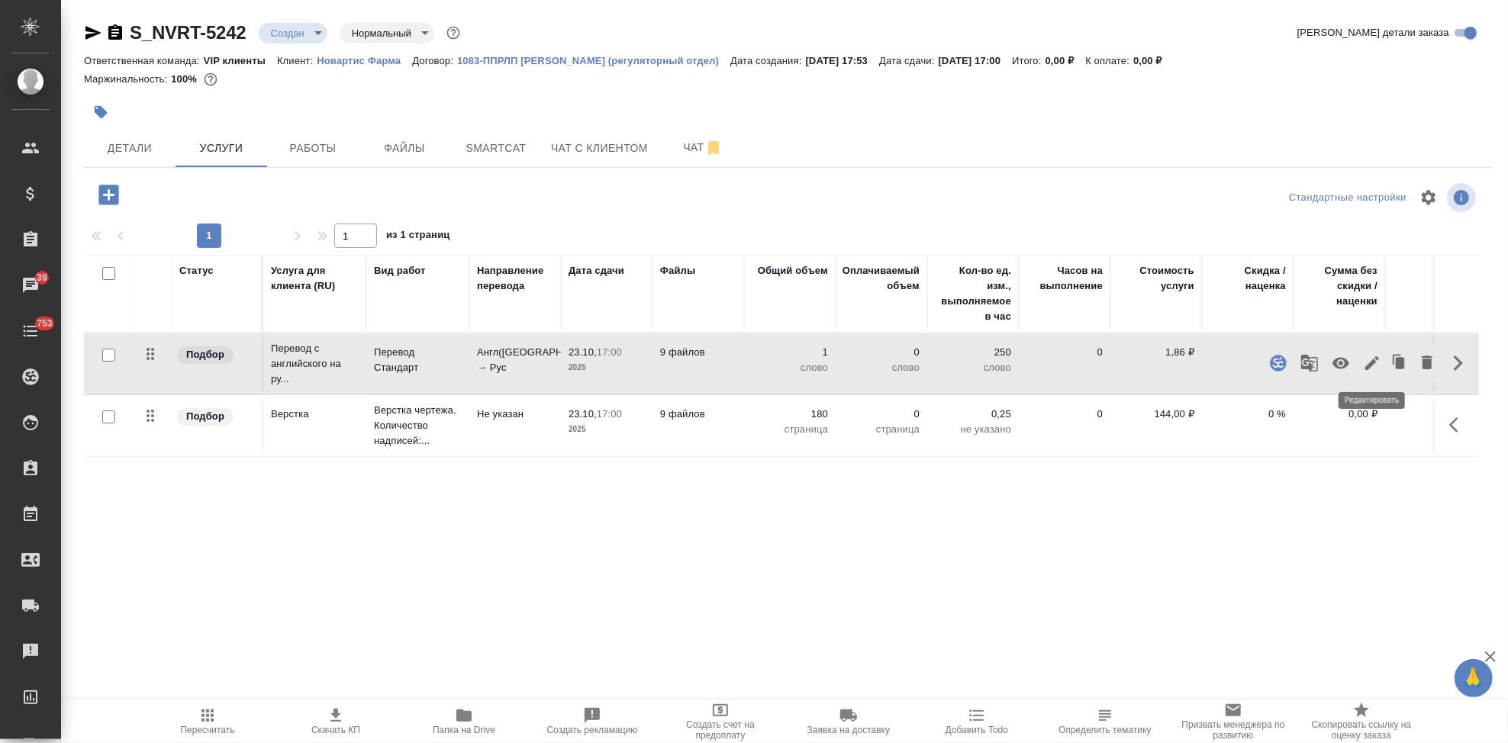
click at [1374, 366] on icon "button" at bounding box center [1372, 363] width 18 height 18
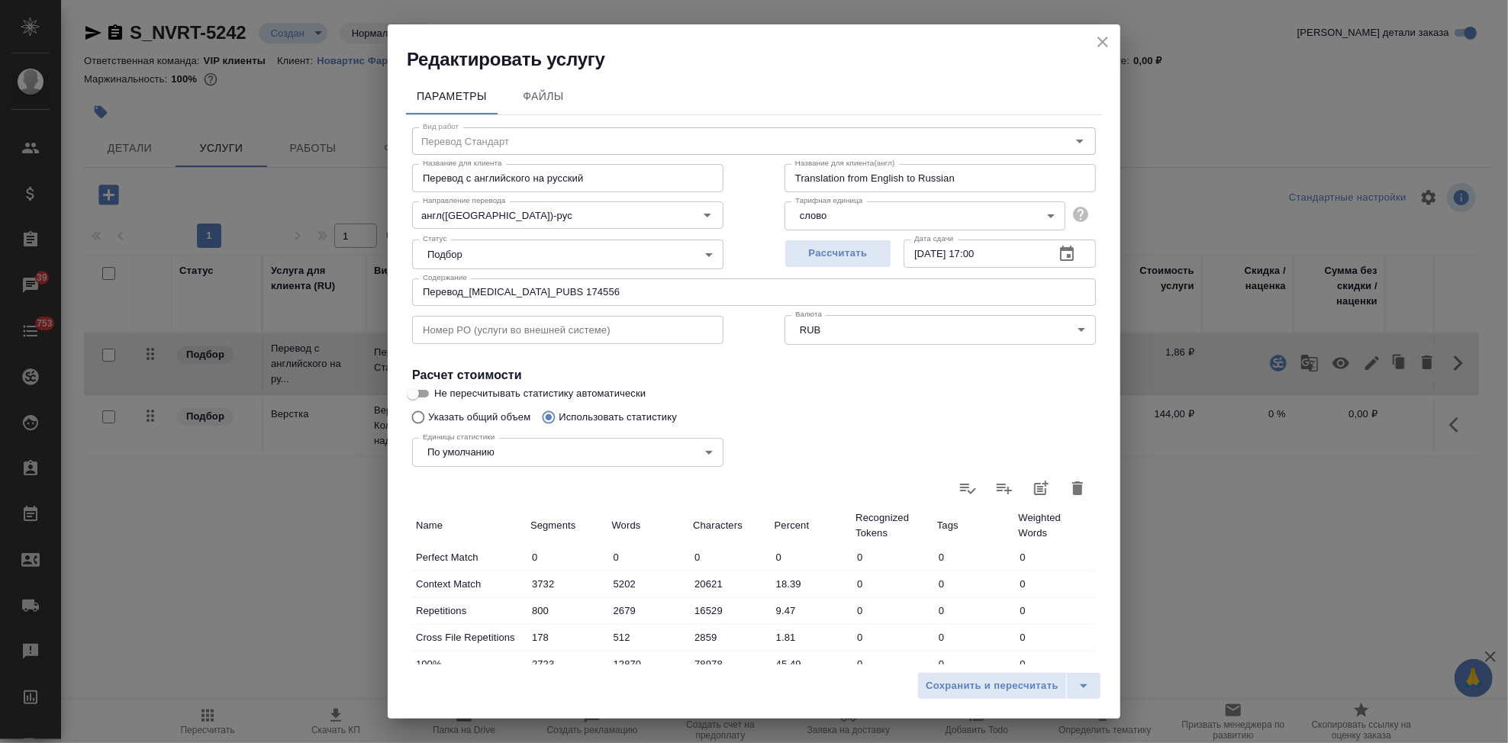
scroll to position [296, 0]
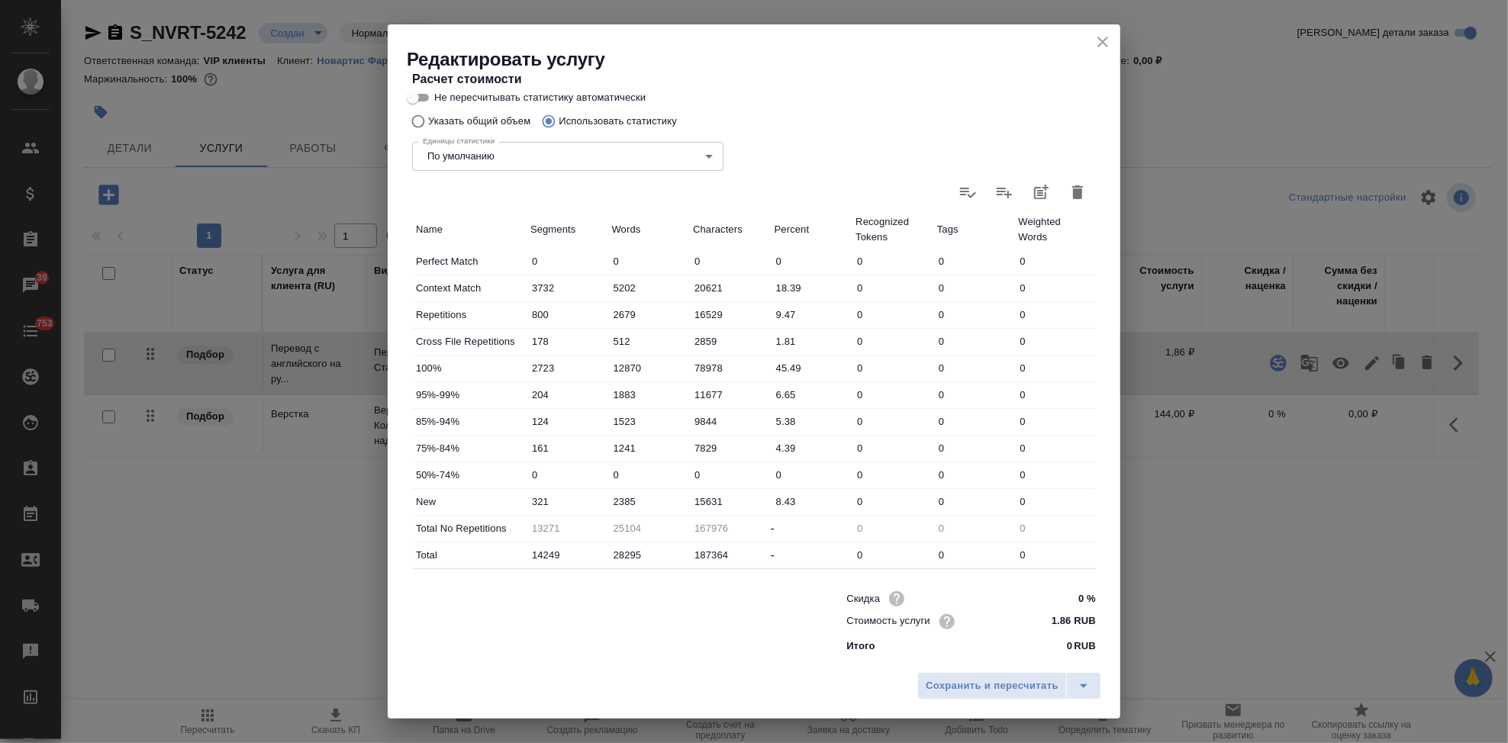
drag, startPoint x: 620, startPoint y: 500, endPoint x: 621, endPoint y: 512, distance: 12.3
click at [620, 500] on input "2385" at bounding box center [649, 502] width 82 height 22
type input "2785"
click at [1094, 688] on button "split button" at bounding box center [1083, 685] width 35 height 27
click at [982, 658] on li "Сохранить" at bounding box center [1012, 654] width 184 height 24
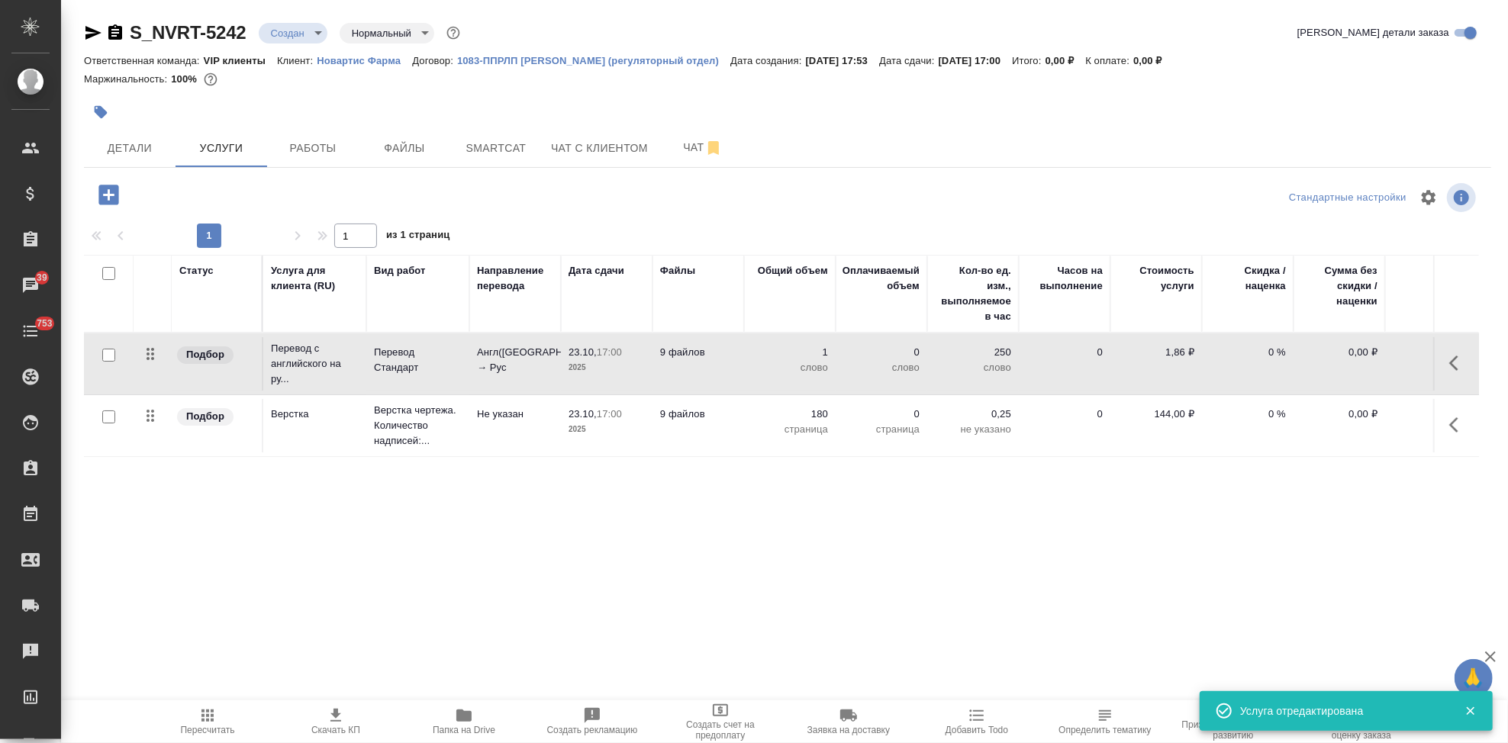
click at [210, 716] on icon "button" at bounding box center [207, 716] width 18 height 18
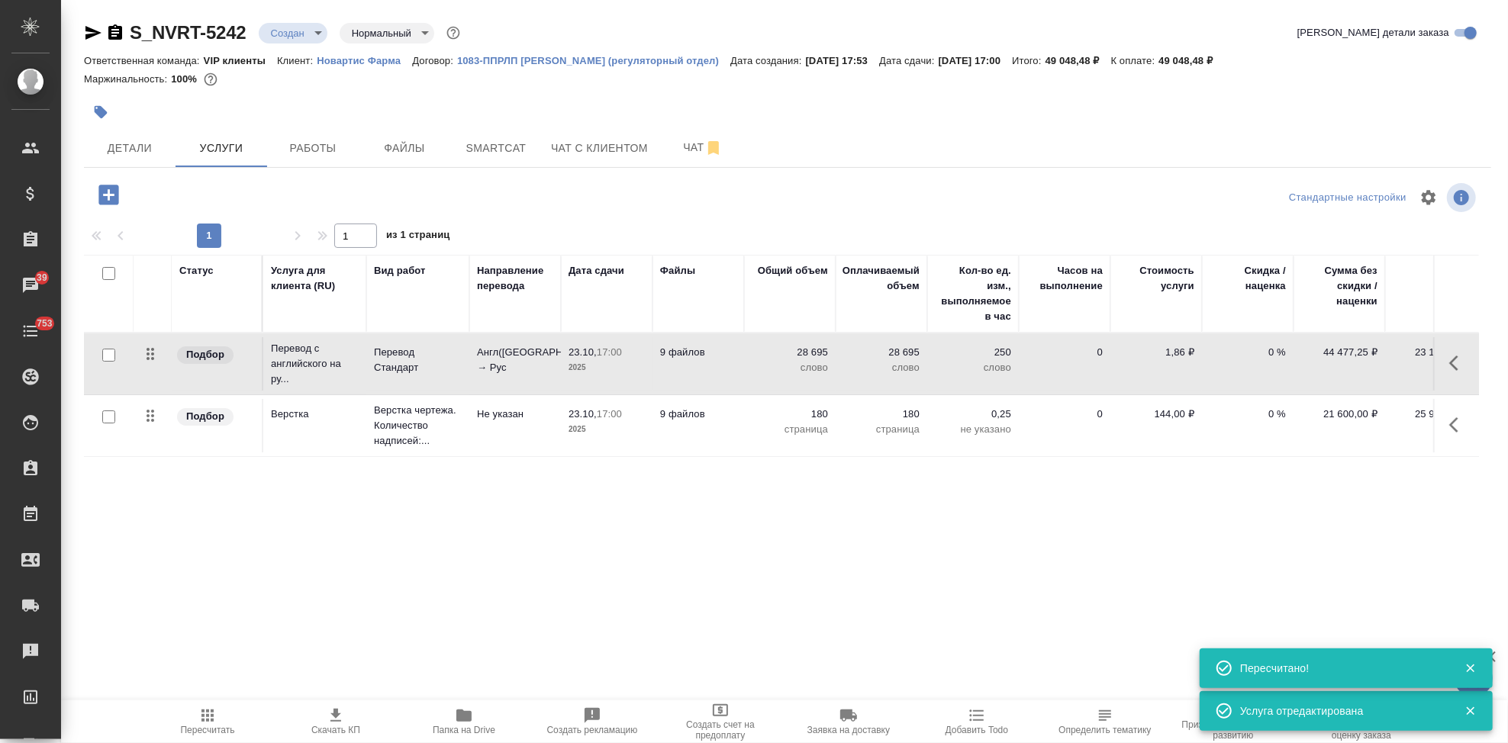
click at [351, 722] on span "Скачать КП" at bounding box center [336, 721] width 110 height 29
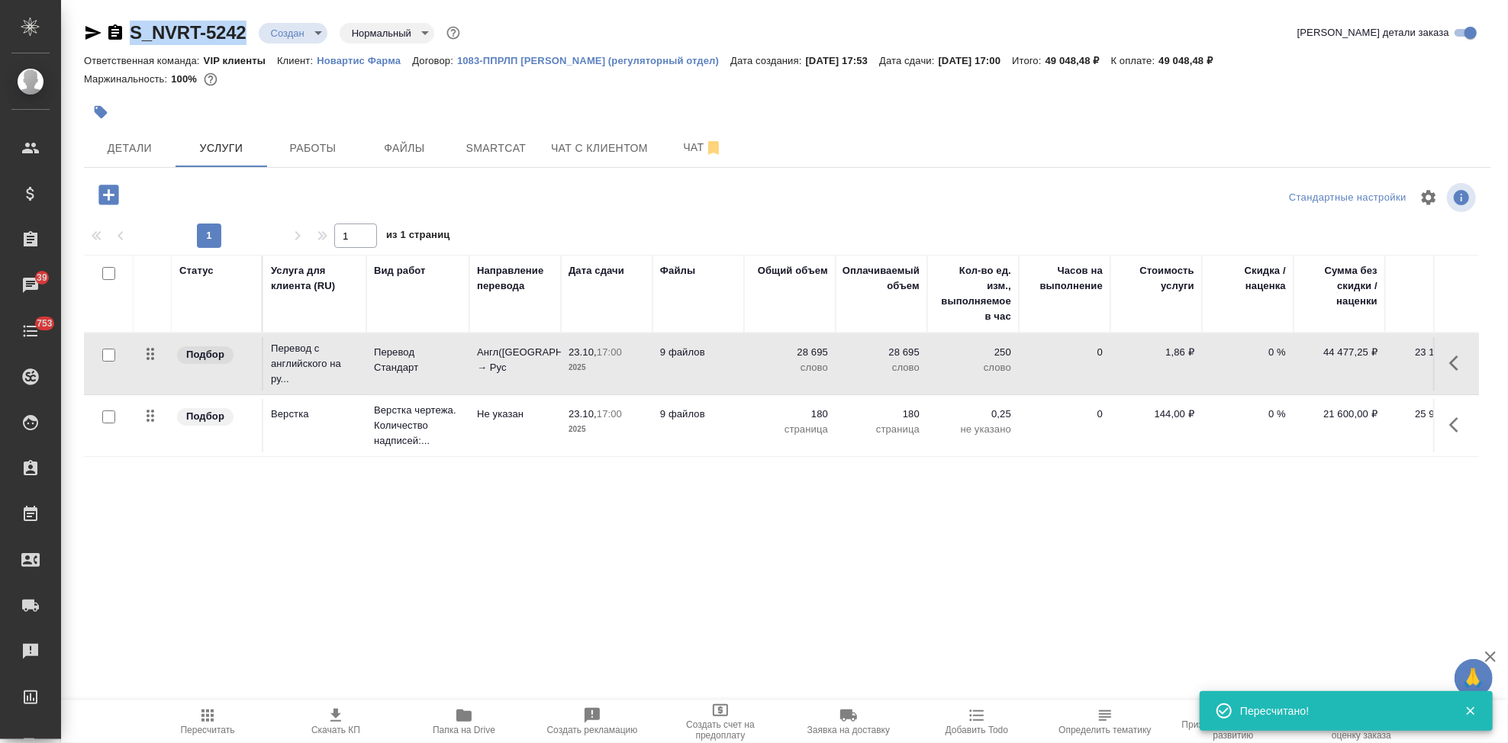
drag, startPoint x: 252, startPoint y: 37, endPoint x: 132, endPoint y: 37, distance: 119.8
click at [132, 37] on div "S_NVRT-5242 Создан new Нормальный normal" at bounding box center [273, 33] width 379 height 24
copy link "S_NVRT-5242"
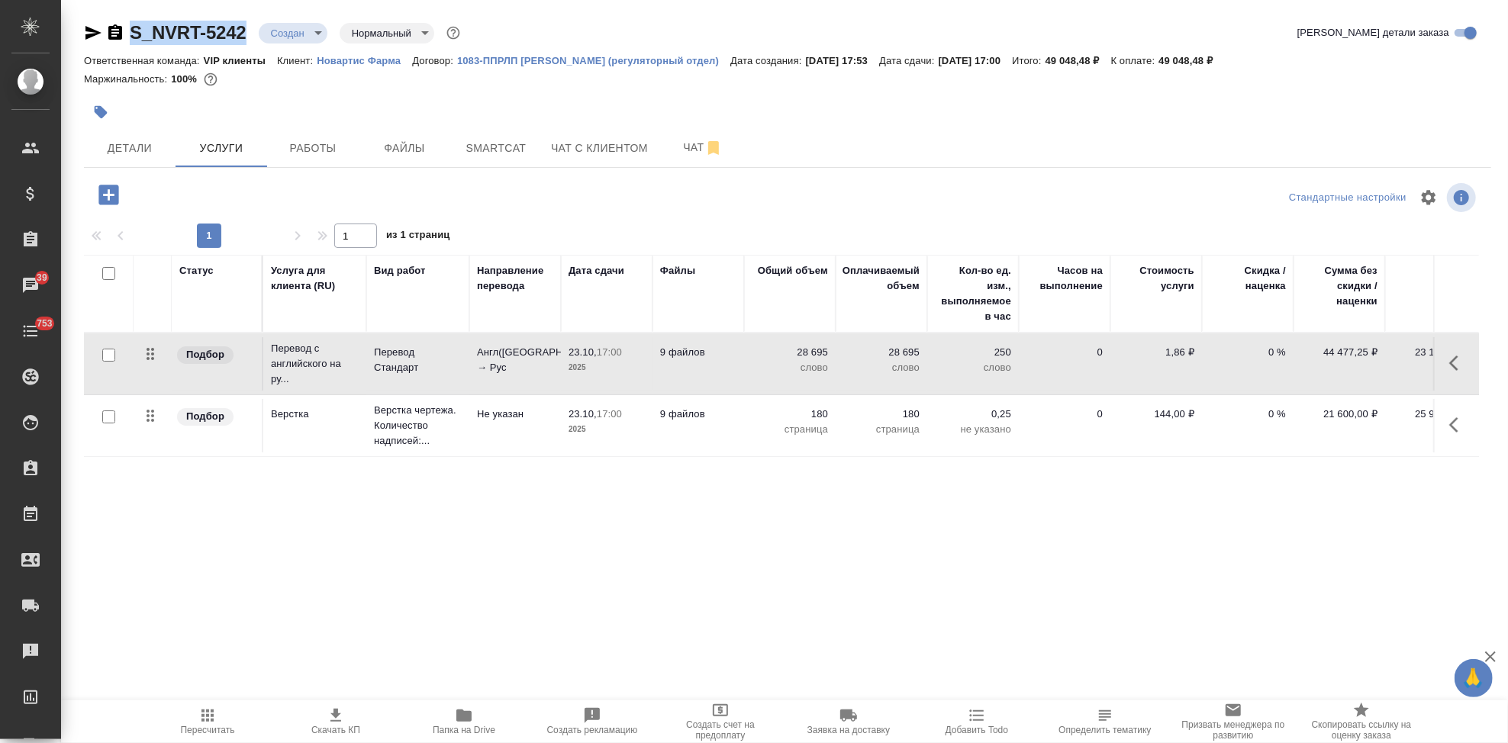
click at [211, 732] on span "Пересчитать" at bounding box center [208, 730] width 54 height 11
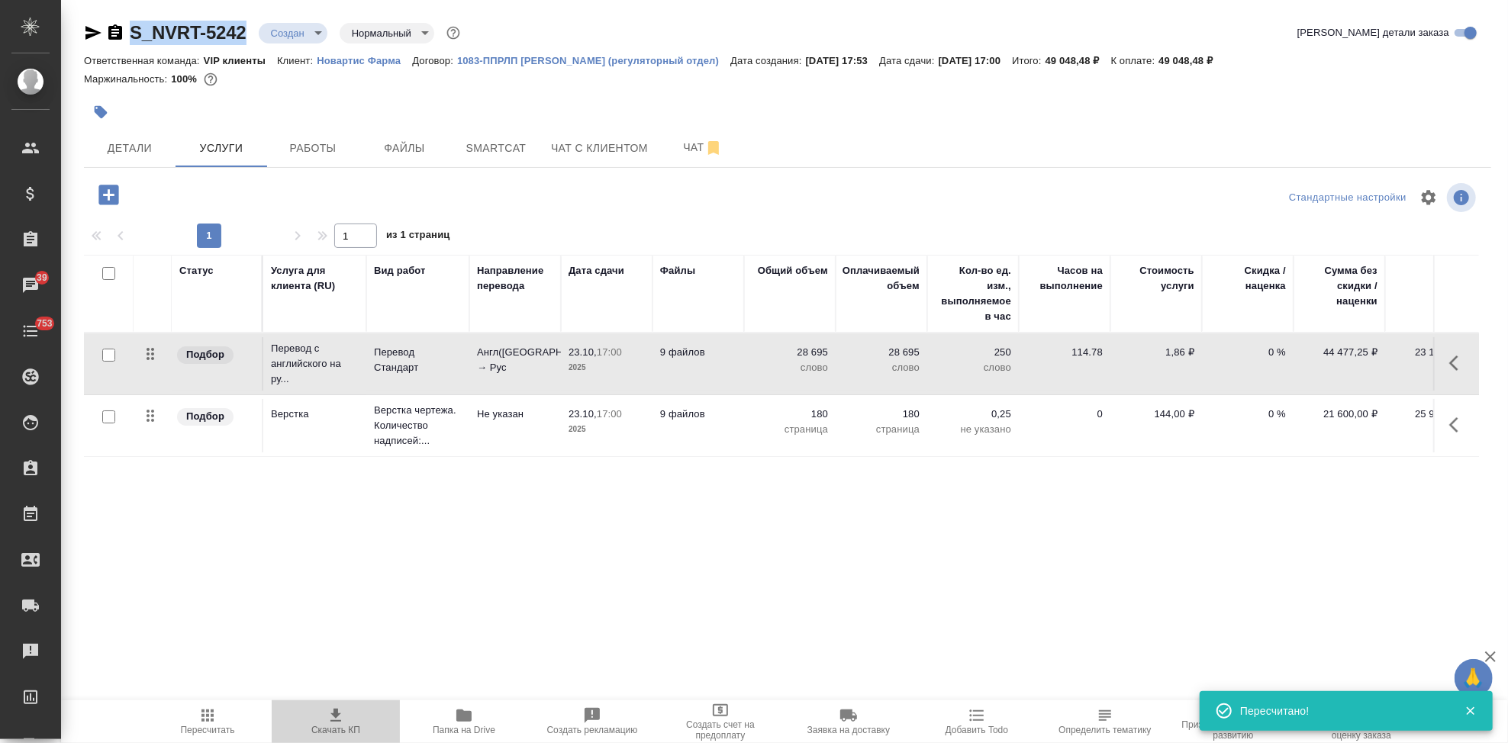
click at [340, 717] on icon "button" at bounding box center [336, 716] width 18 height 18
click at [161, 154] on span "Детали" at bounding box center [129, 148] width 73 height 19
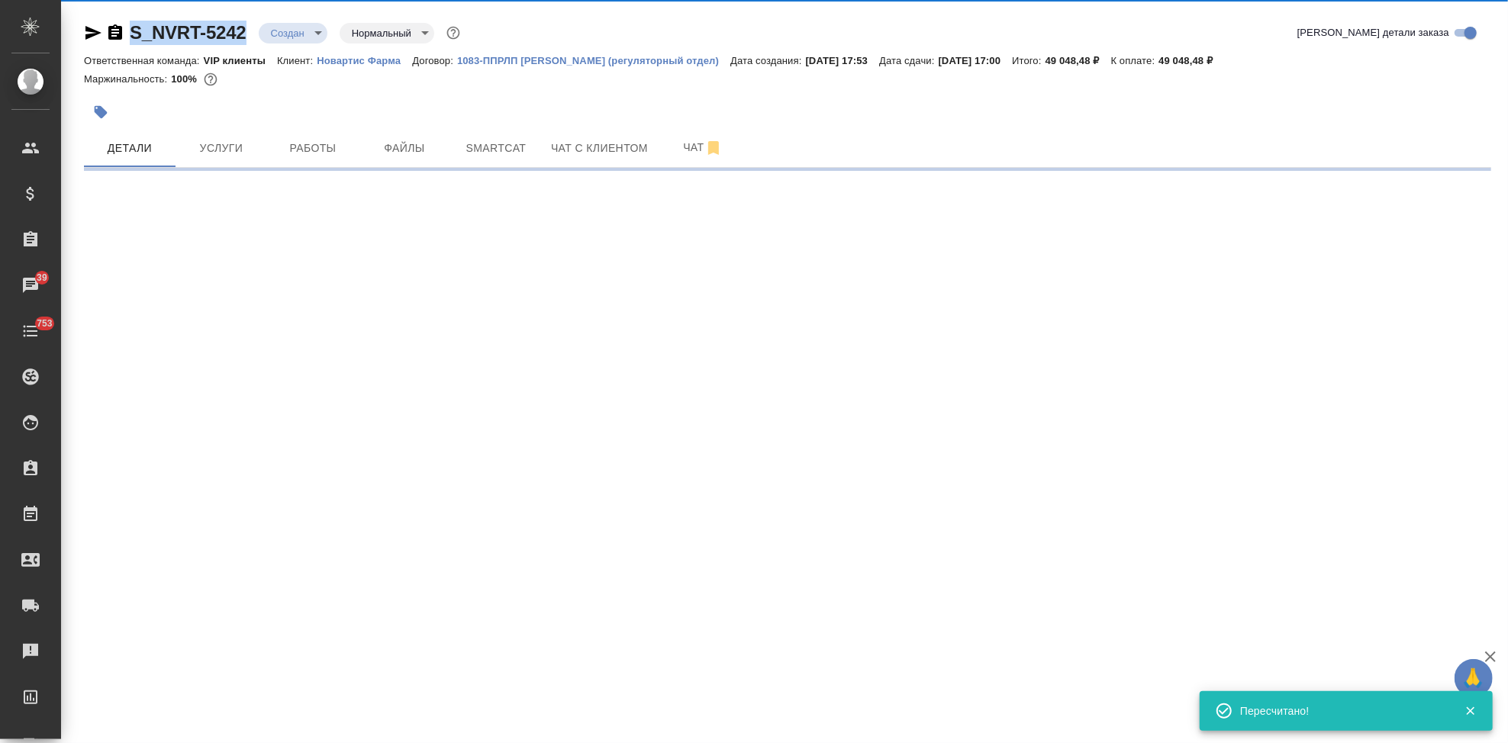
select select "RU"
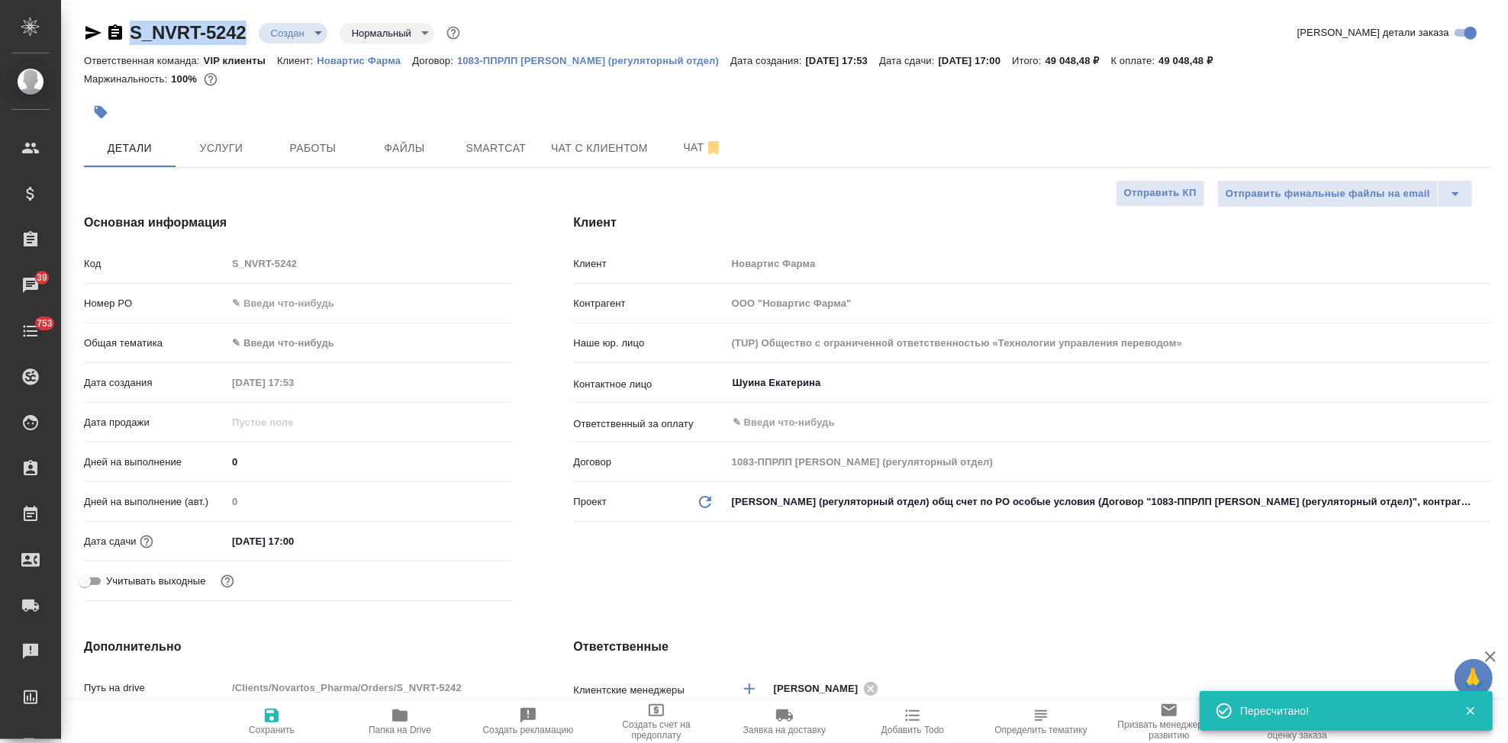
type textarea "x"
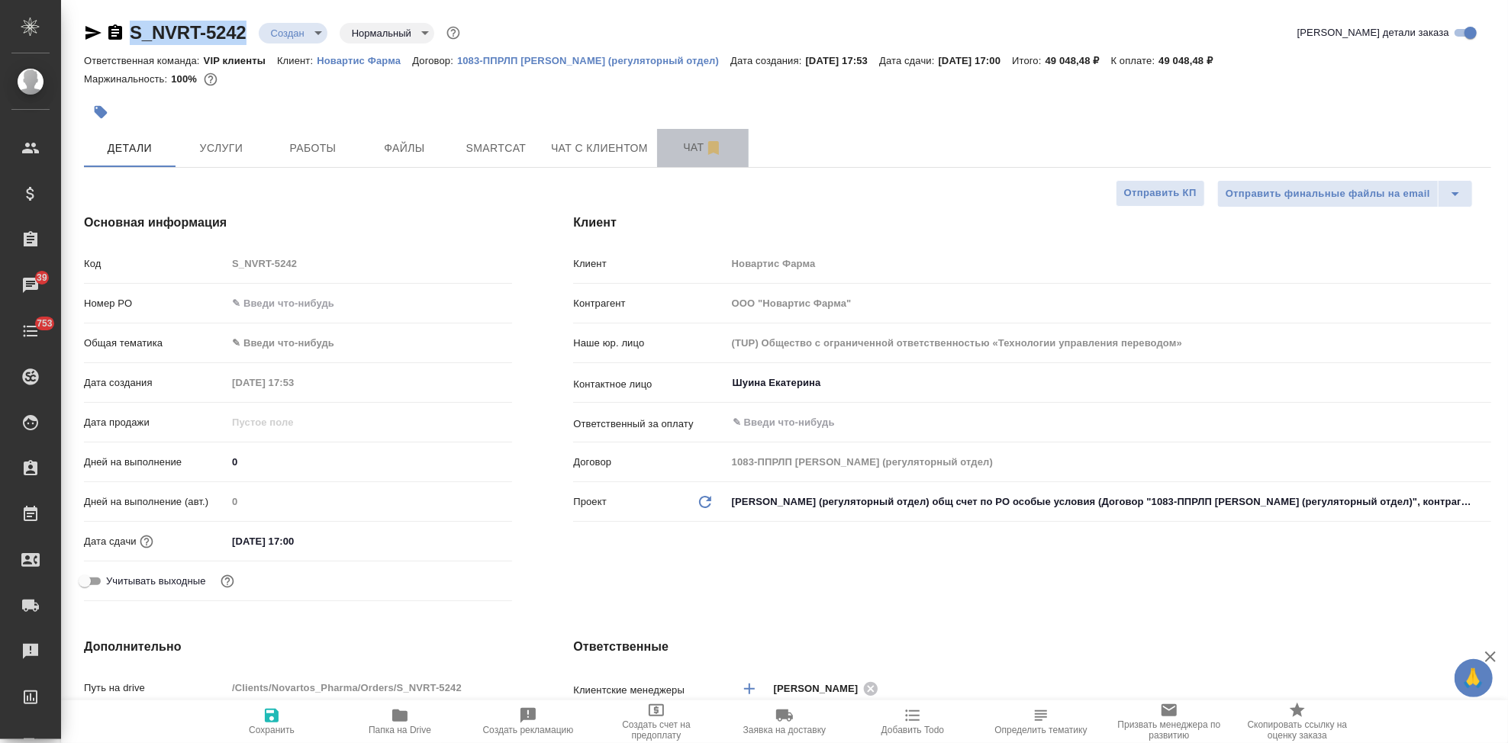
click at [675, 149] on span "Чат" at bounding box center [702, 147] width 73 height 19
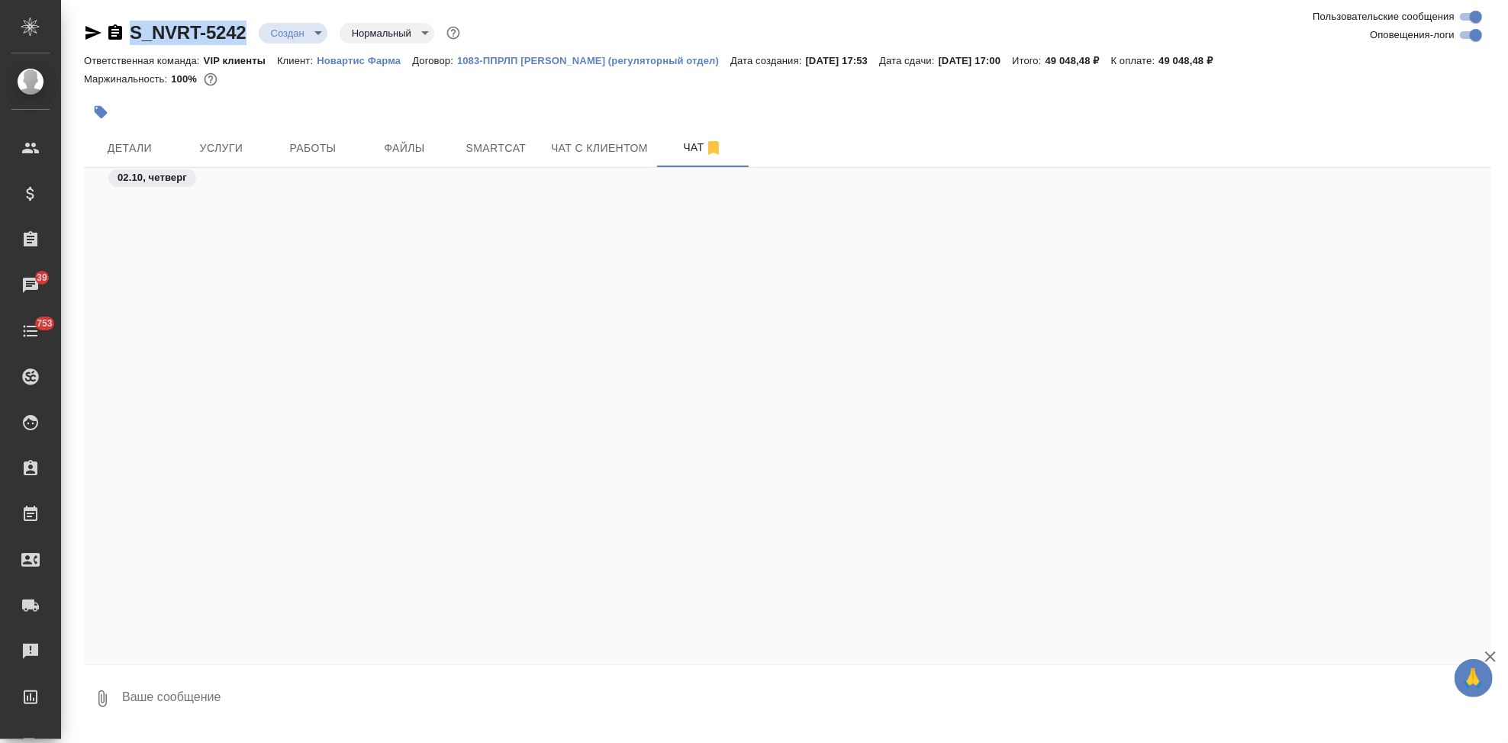
scroll to position [6078, 0]
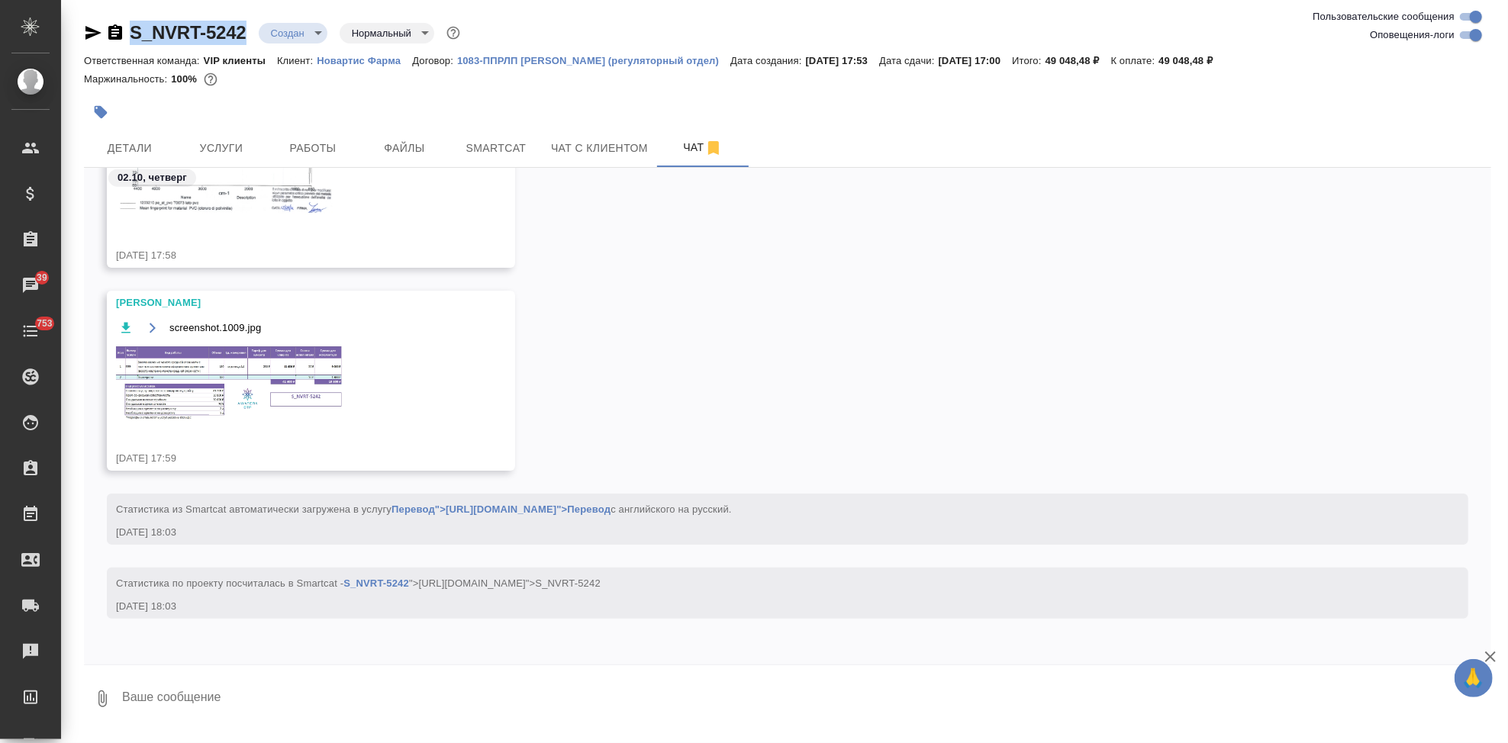
click at [249, 371] on img at bounding box center [230, 384] width 229 height 79
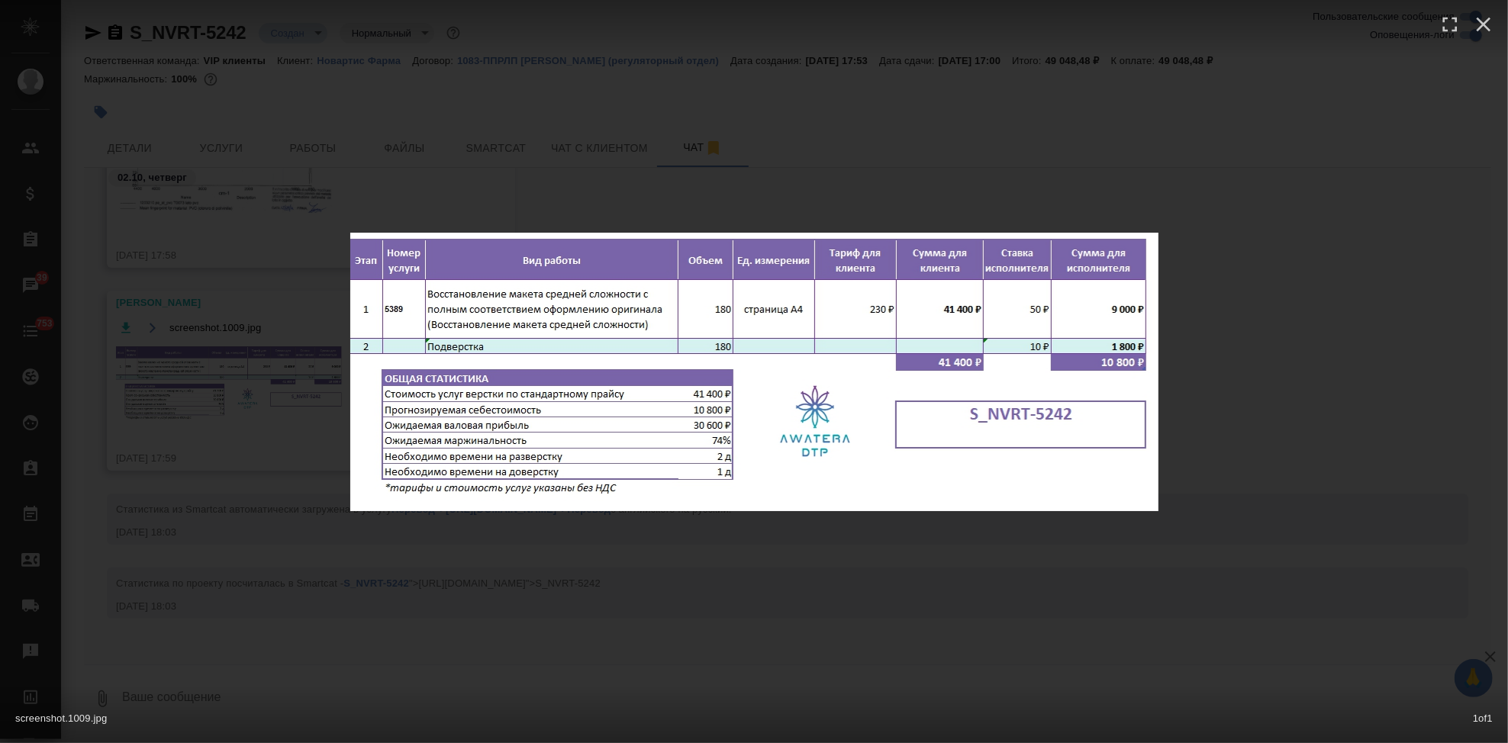
click at [891, 607] on div "screenshot.1009.jpg 1 of 1" at bounding box center [754, 371] width 1508 height 743
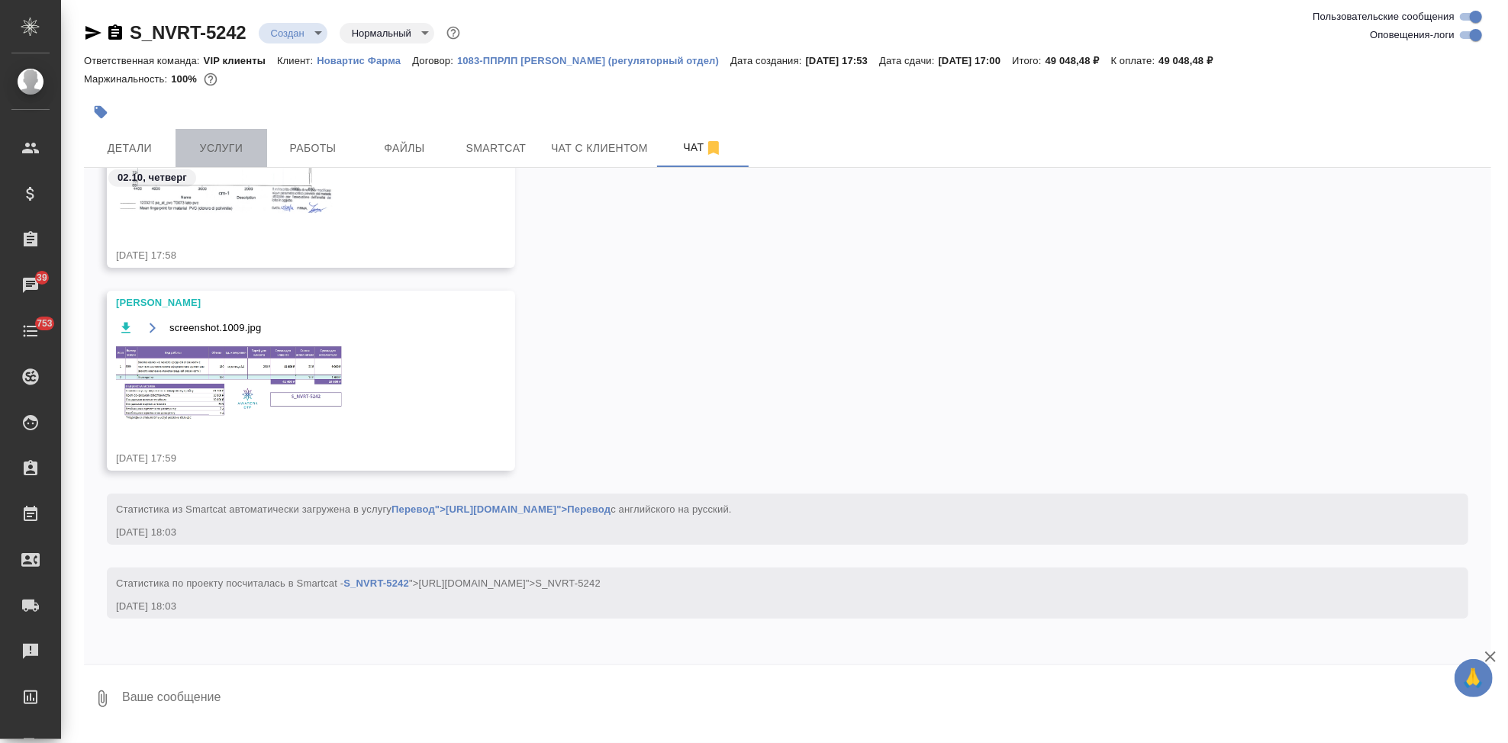
click at [213, 150] on span "Услуги" at bounding box center [221, 148] width 73 height 19
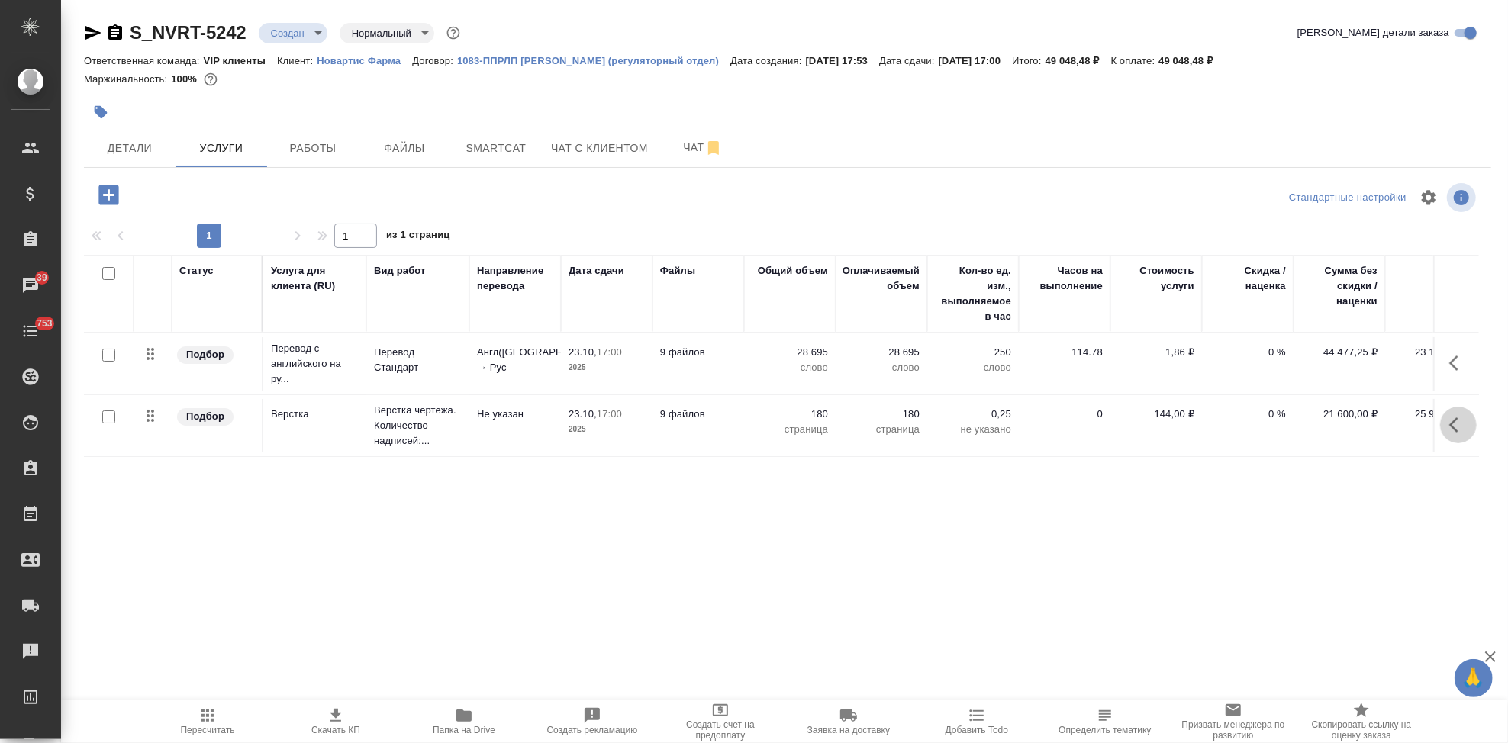
click at [1451, 420] on icon "button" at bounding box center [1458, 425] width 18 height 18
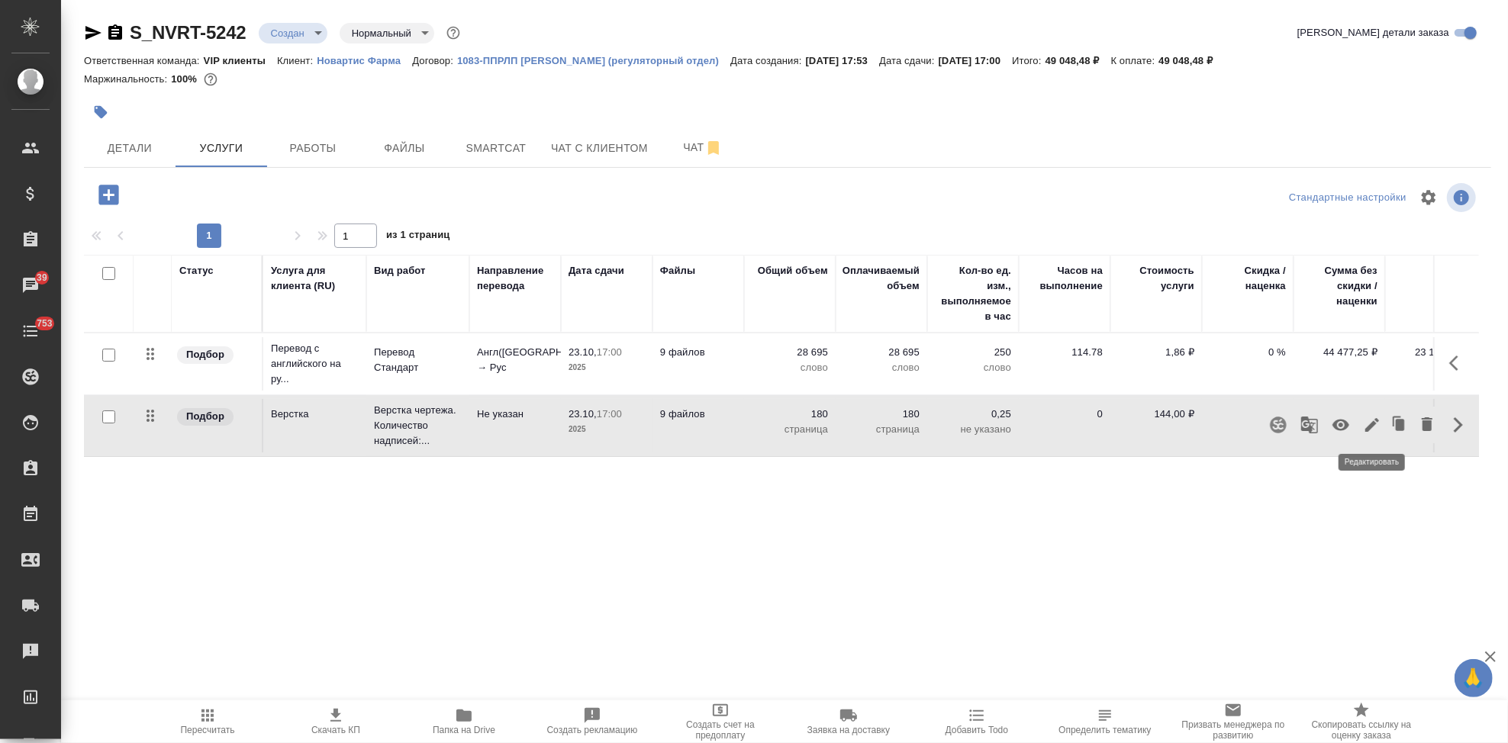
click at [1368, 418] on icon "button" at bounding box center [1372, 425] width 18 height 18
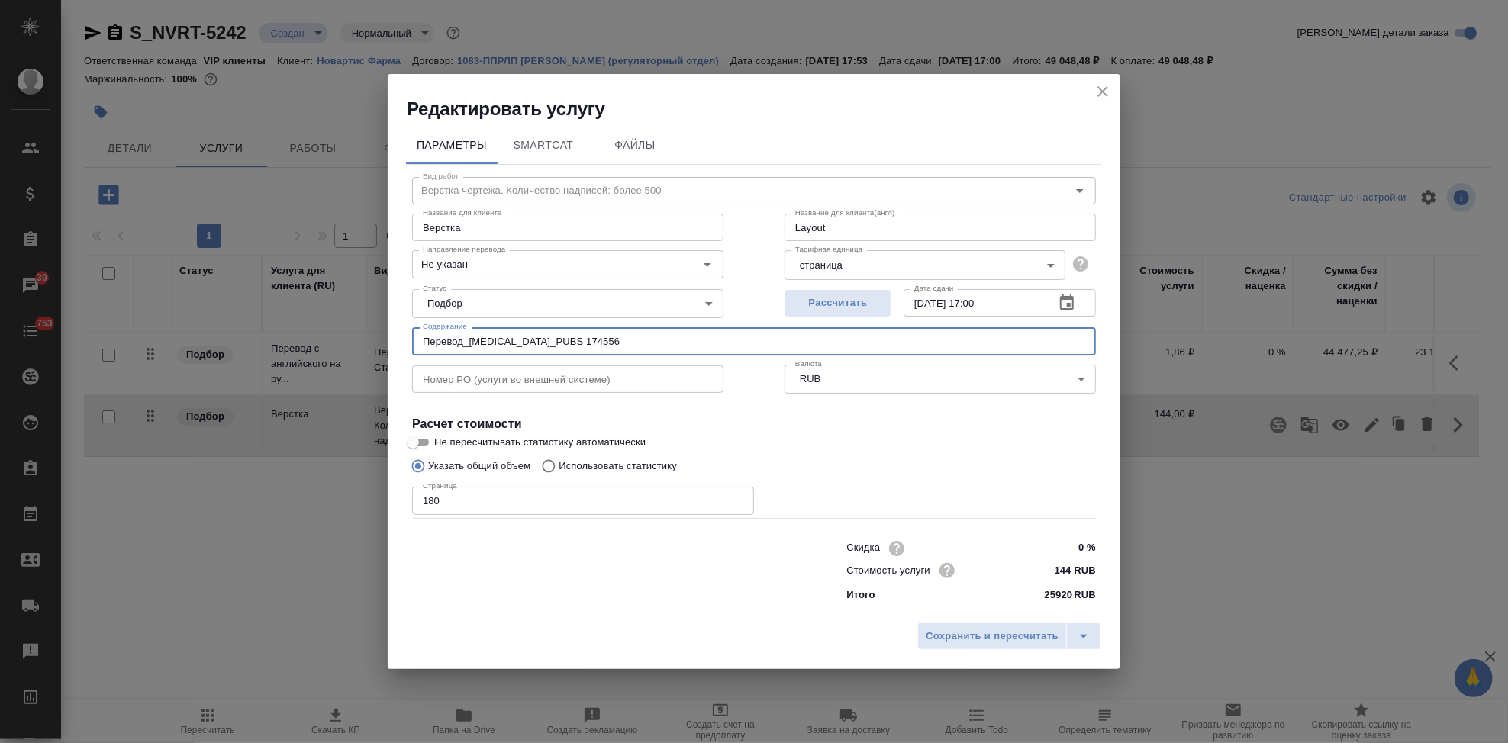
drag, startPoint x: 624, startPoint y: 350, endPoint x: 329, endPoint y: 287, distance: 302.0
click at [333, 289] on div "Редактировать услугу Параметры SmartCat Файлы Вид работ Верстка чертежа. Количе…" at bounding box center [754, 371] width 1508 height 743
click at [1078, 636] on icon "split button" at bounding box center [1083, 636] width 18 height 18
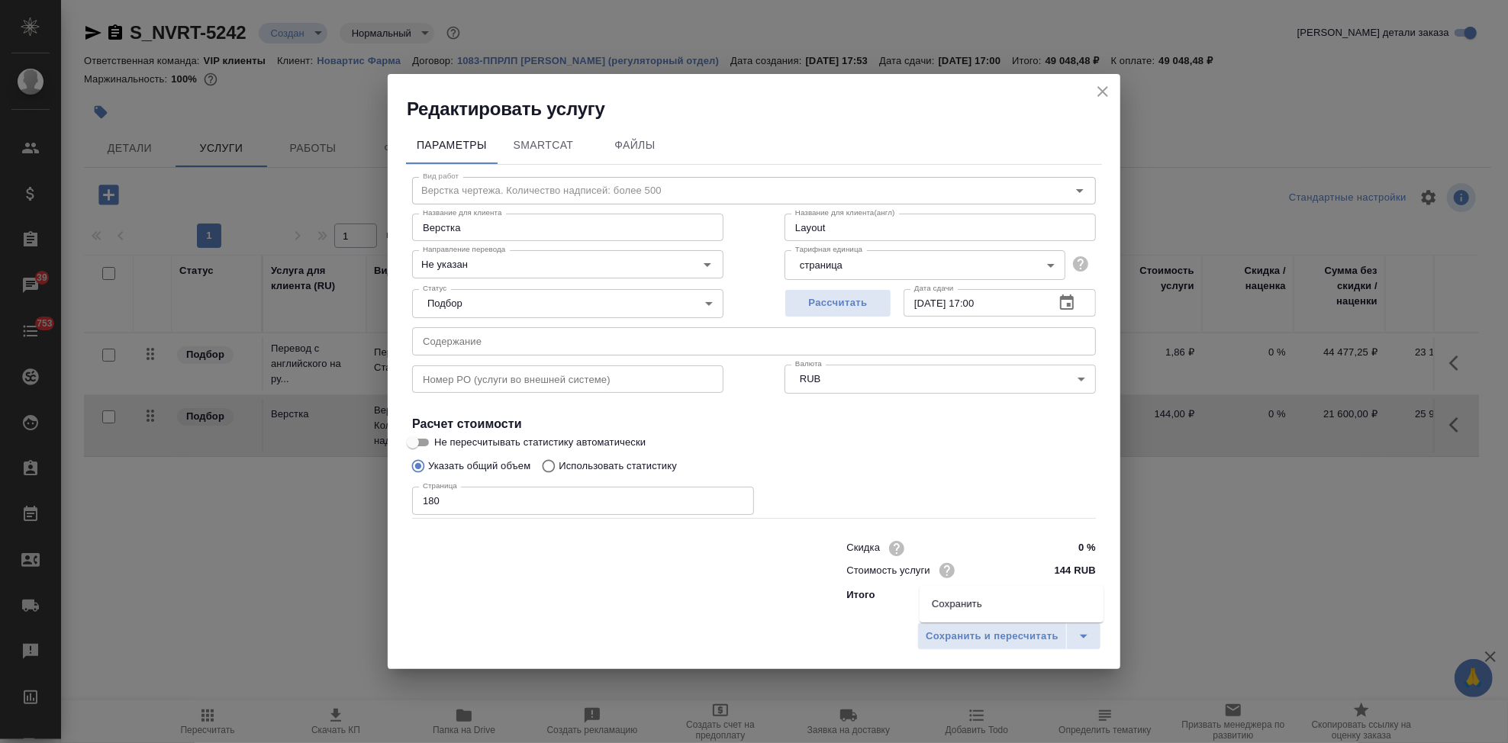
click at [1019, 607] on li "Сохранить" at bounding box center [1012, 604] width 184 height 24
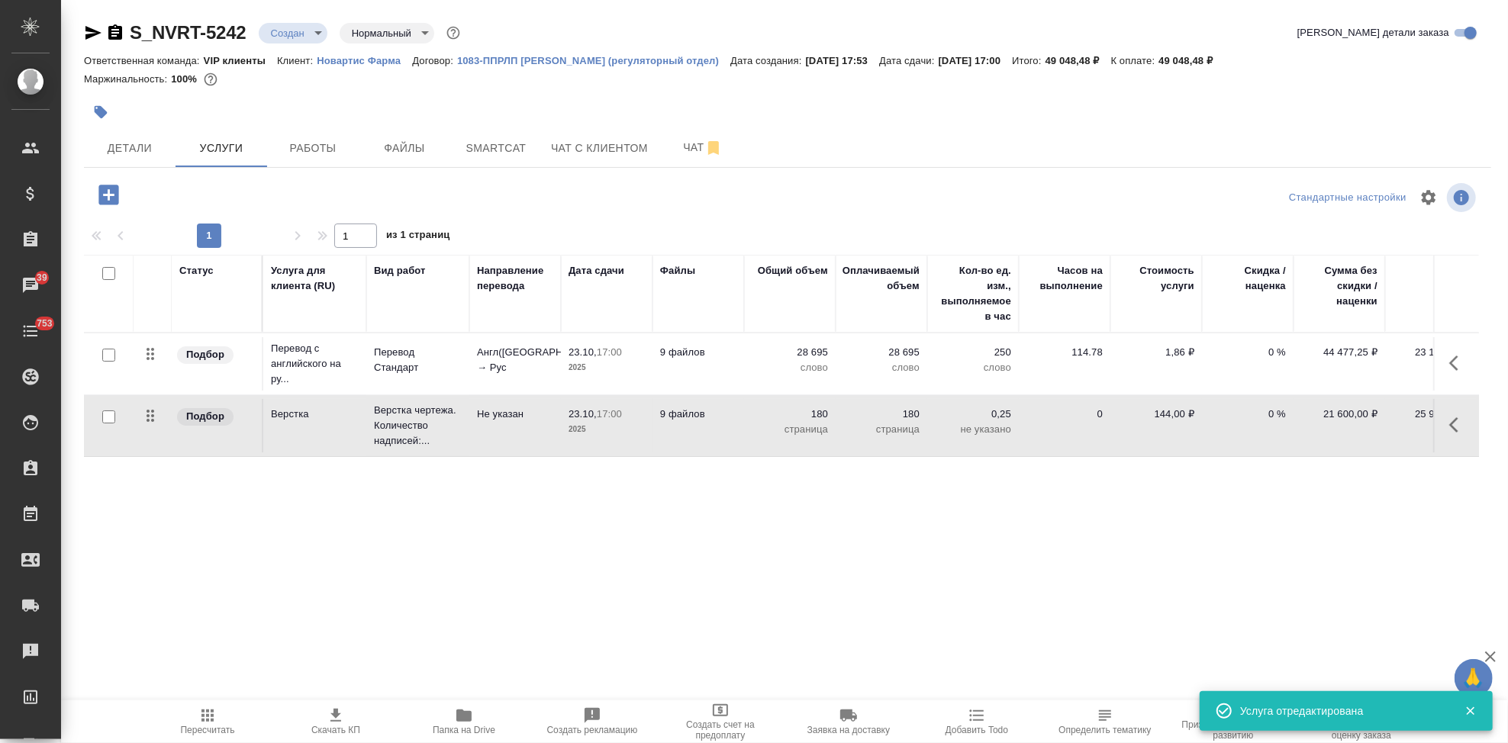
click at [202, 721] on icon "button" at bounding box center [207, 716] width 12 height 12
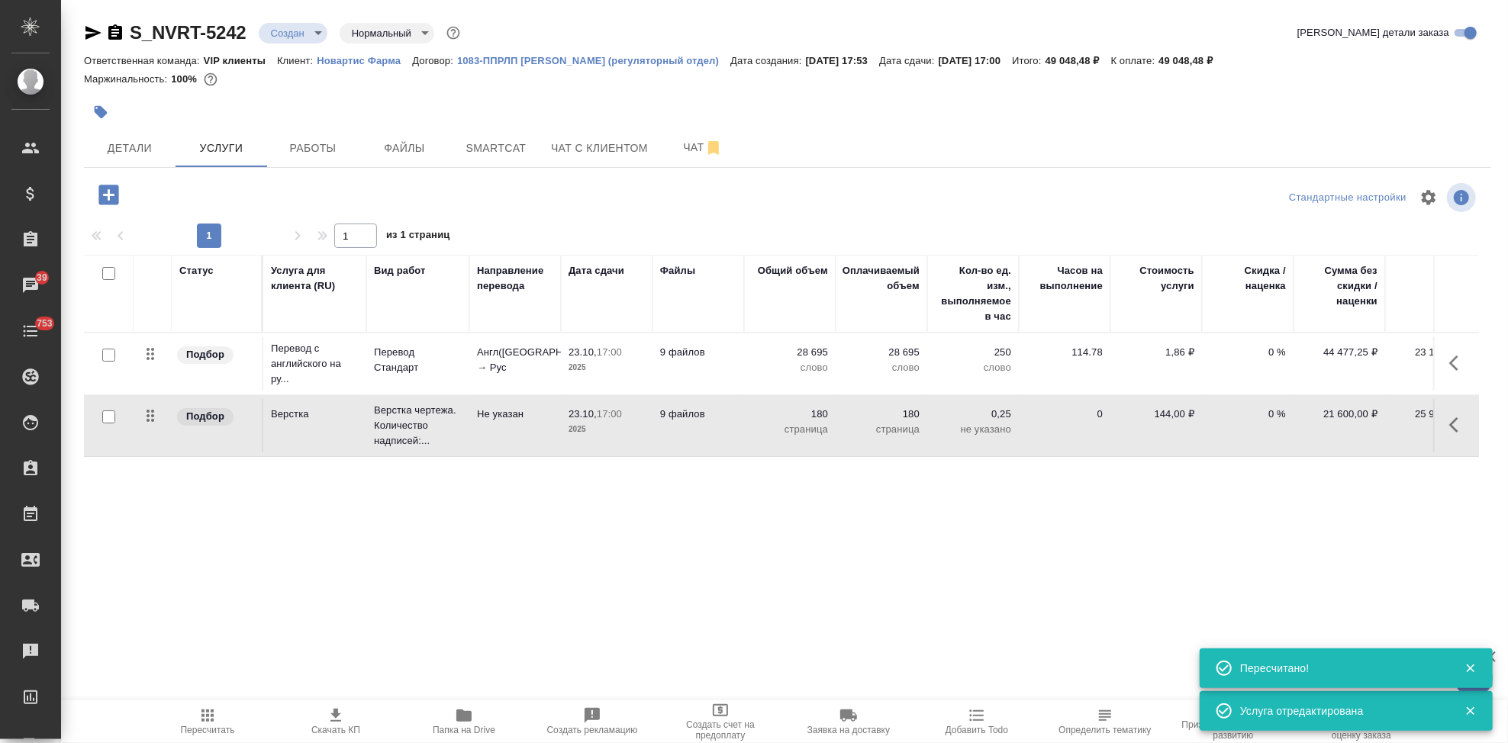
click at [346, 725] on span "Скачать КП" at bounding box center [335, 730] width 49 height 11
